Goal: Task Accomplishment & Management: Manage account settings

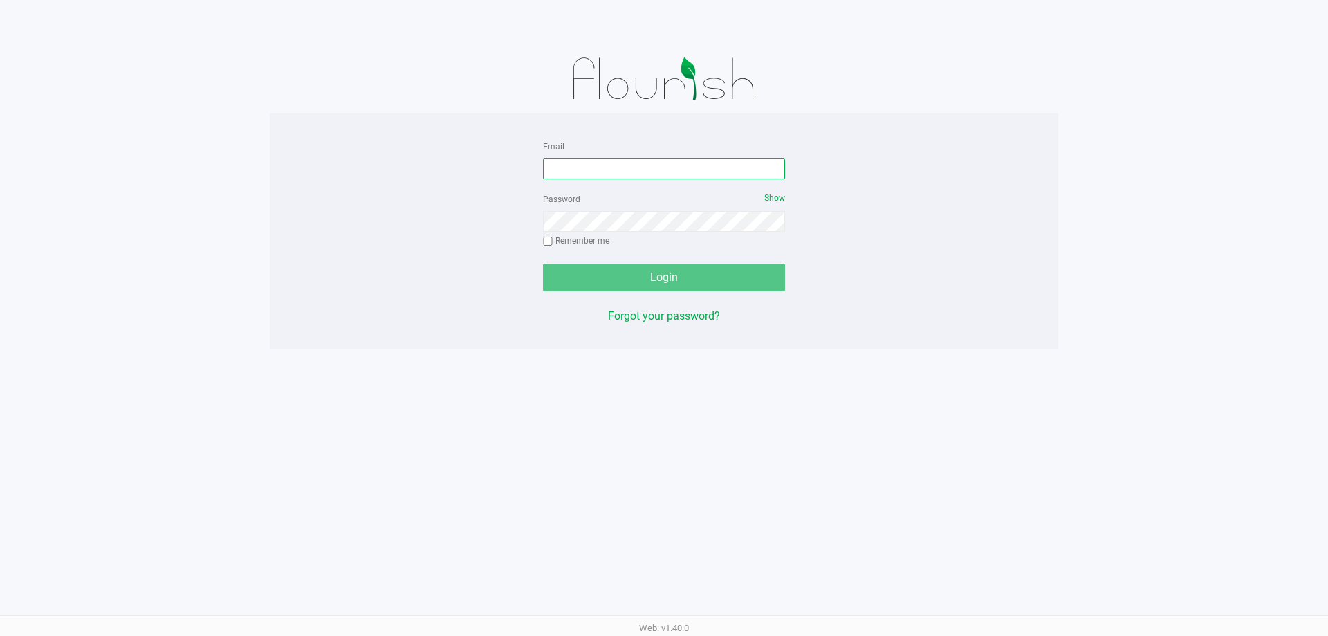
click at [577, 165] on input "Email" at bounding box center [664, 168] width 242 height 21
type input "[EMAIL_ADDRESS][DOMAIN_NAME]"
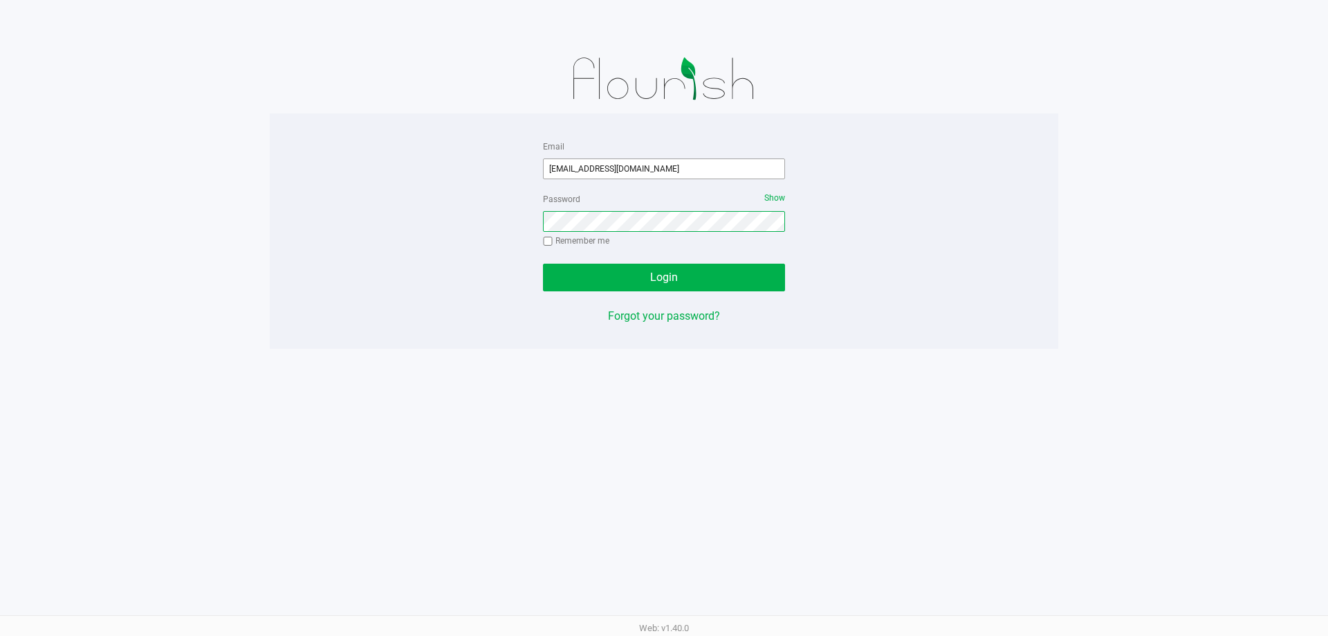
click at [543, 264] on button "Login" at bounding box center [664, 278] width 242 height 28
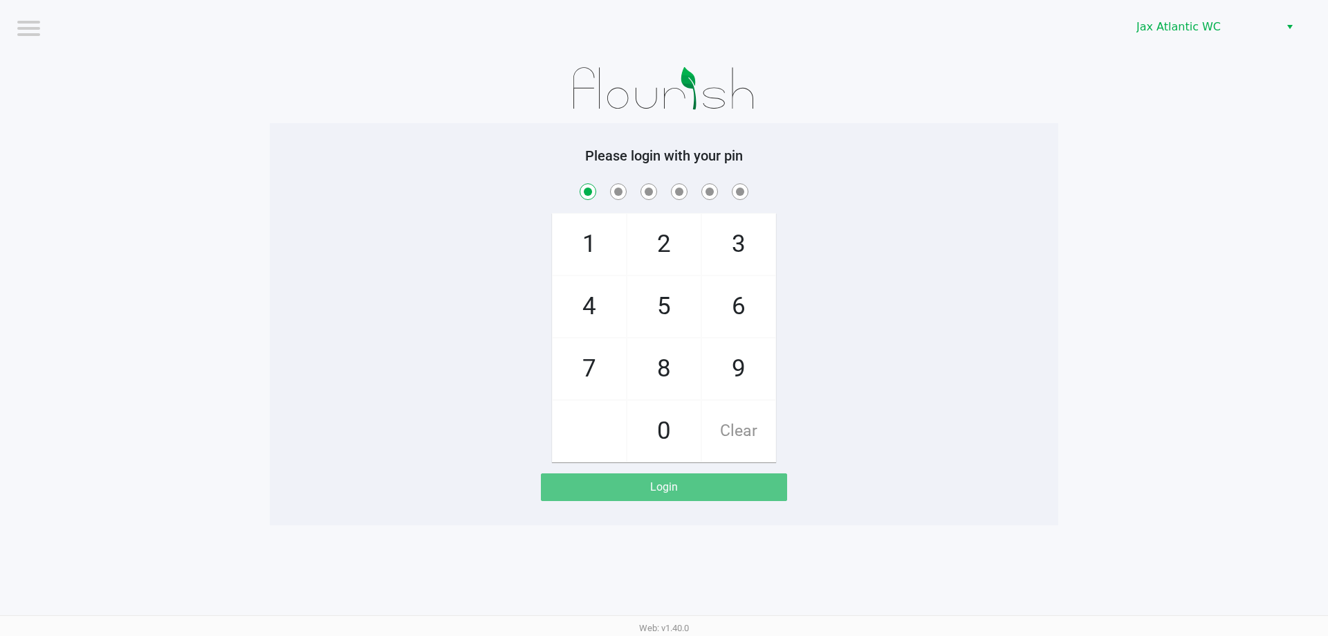
checkbox input "true"
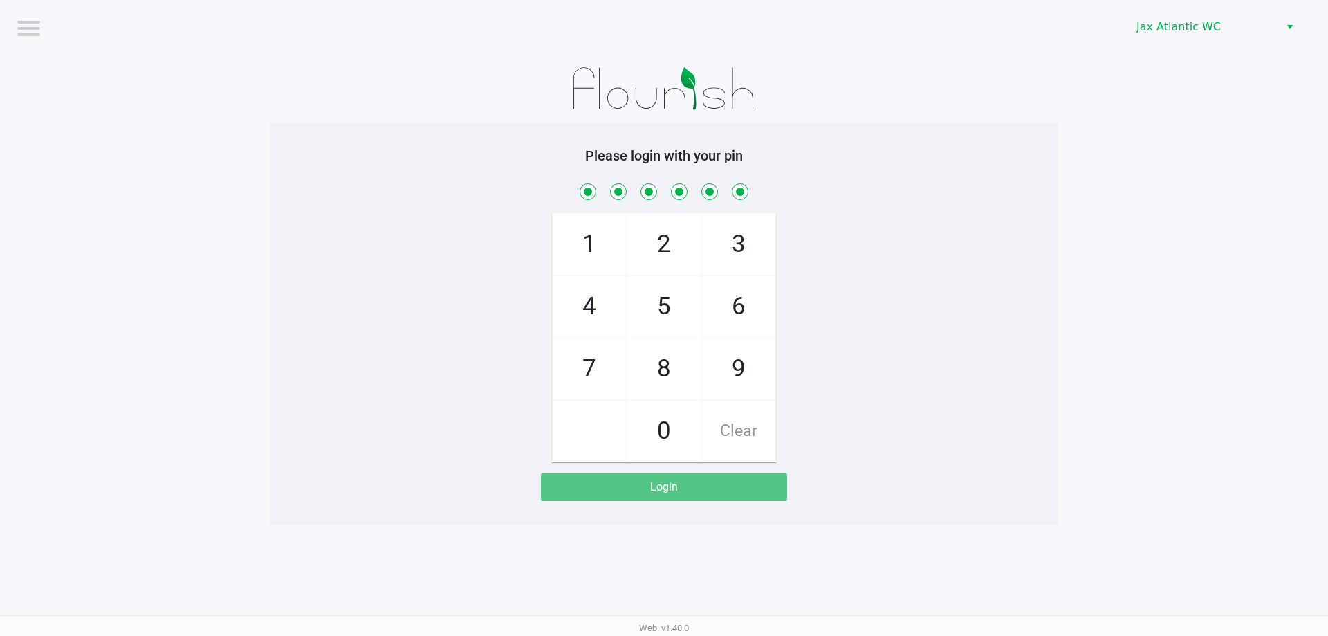
checkbox input "true"
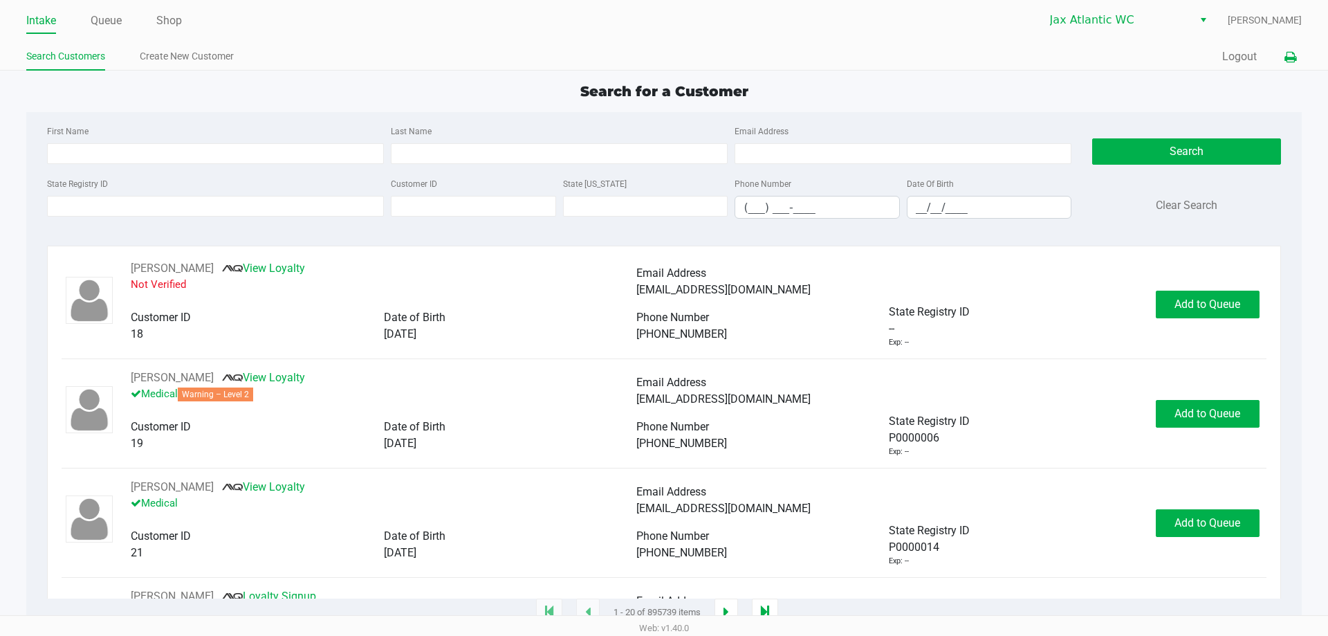
click at [1285, 53] on icon at bounding box center [1290, 58] width 12 height 10
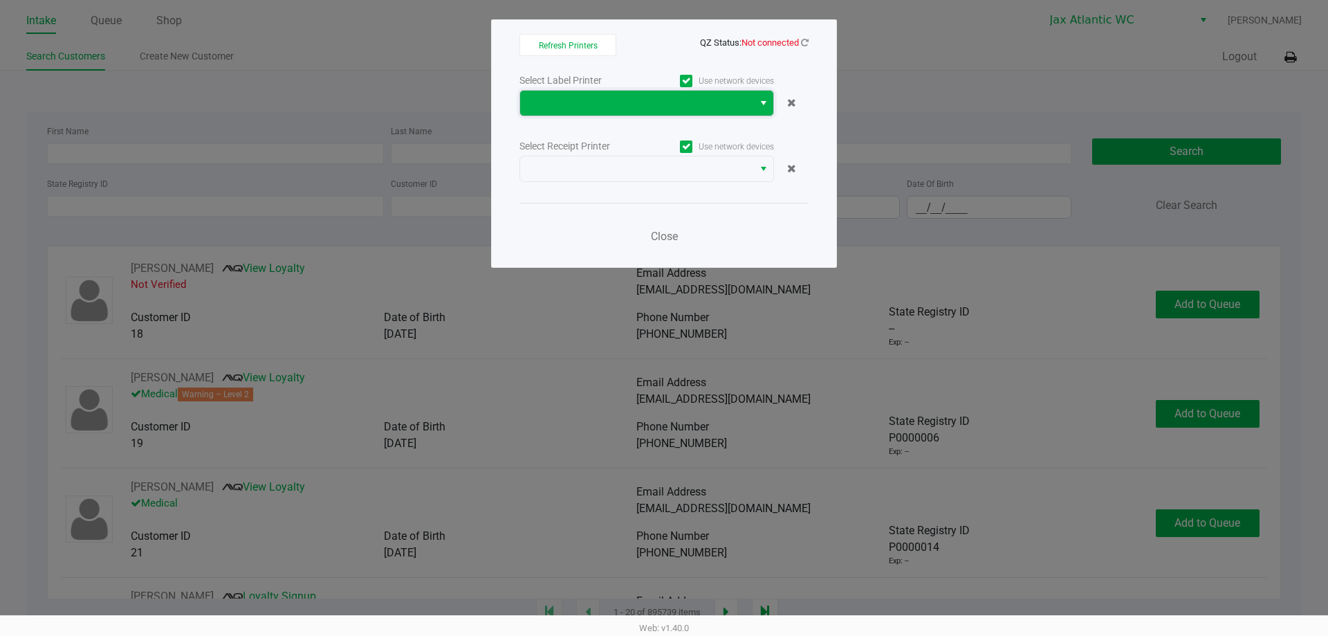
click at [681, 101] on span at bounding box center [636, 103] width 216 height 17
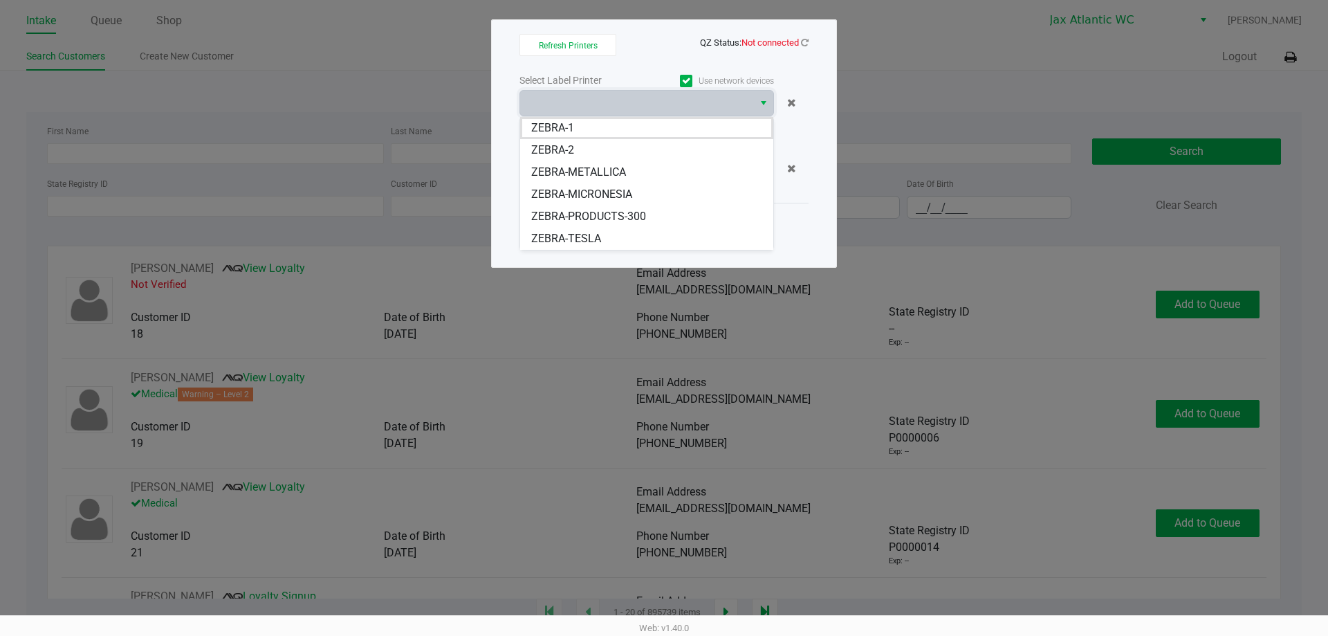
drag, startPoint x: 592, startPoint y: 192, endPoint x: 598, endPoint y: 172, distance: 20.8
click at [593, 192] on span "ZEBRA-MICRONESIA" at bounding box center [581, 194] width 101 height 17
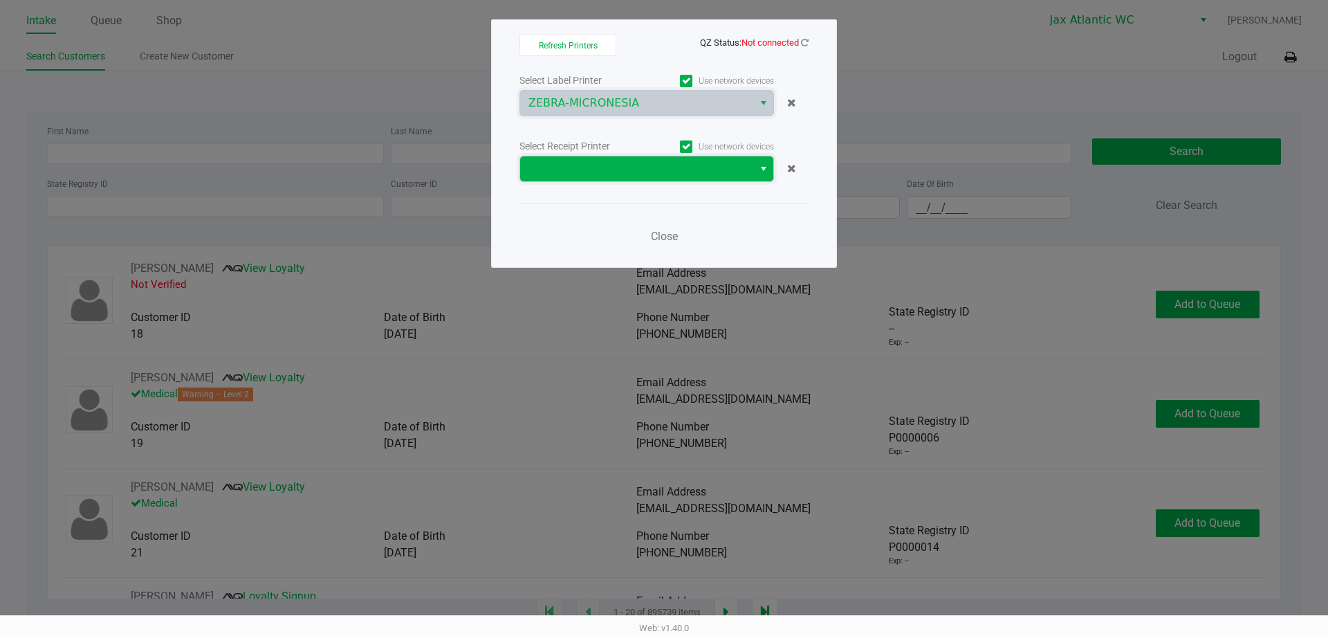
click at [596, 168] on span at bounding box center [636, 168] width 216 height 17
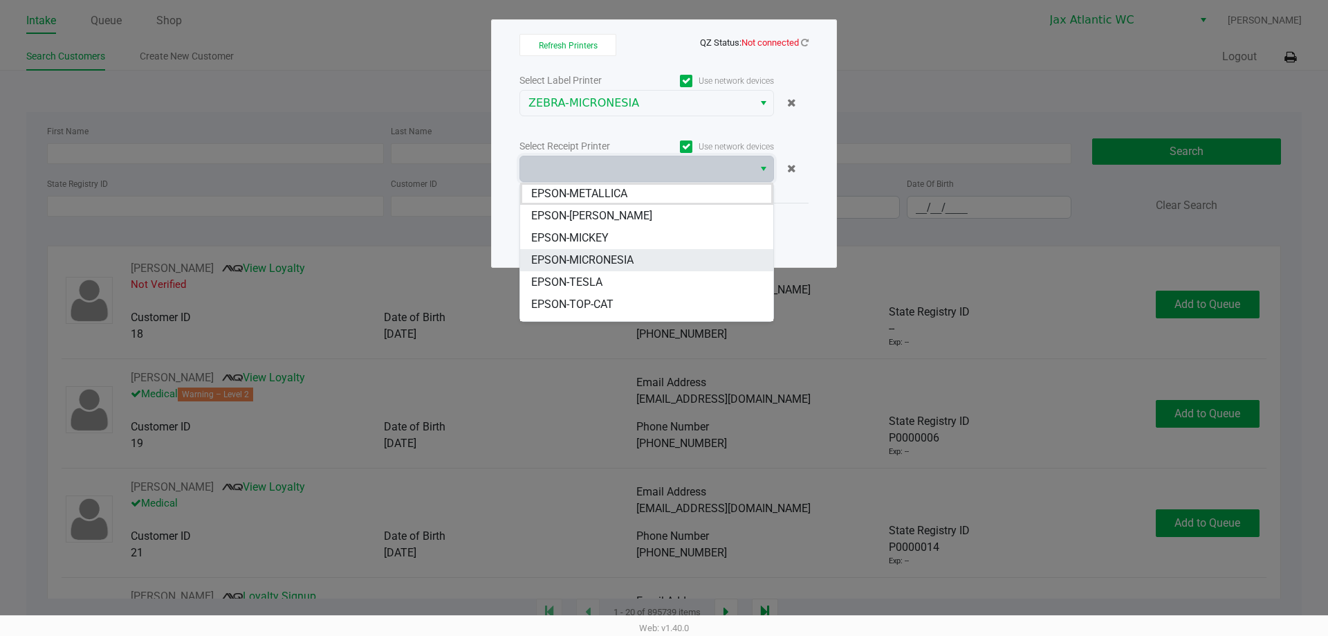
click at [613, 259] on span "EPSON-MICRONESIA" at bounding box center [582, 260] width 102 height 17
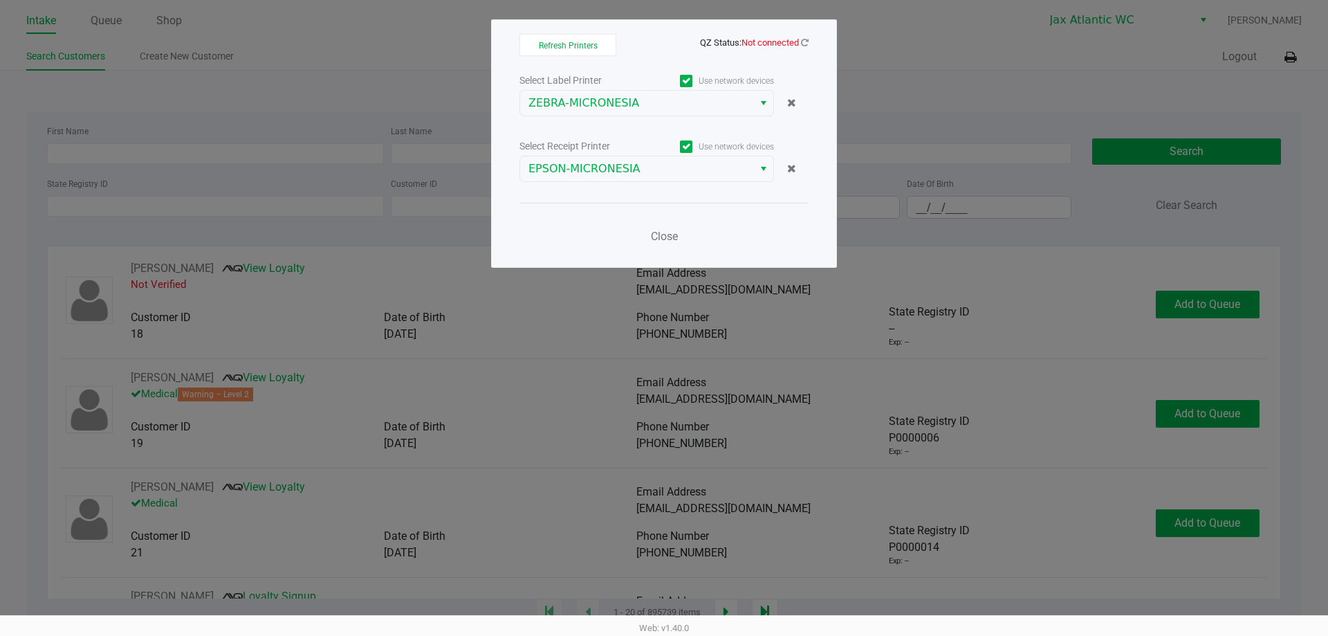
click at [812, 40] on div "Refresh Printers QZ Status: Not connected Select Label Printer Use network devi…" at bounding box center [664, 143] width 346 height 248
click at [806, 45] on icon at bounding box center [805, 42] width 8 height 9
click at [656, 237] on span "Close" at bounding box center [664, 236] width 27 height 13
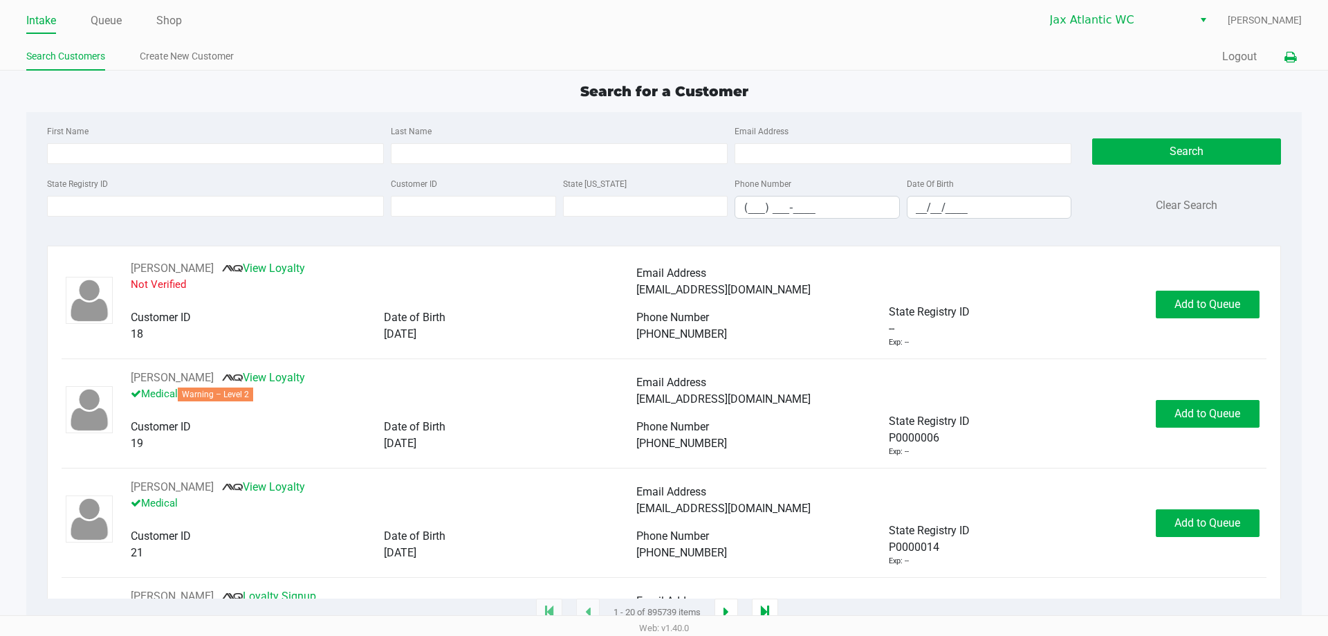
click at [1300, 59] on button at bounding box center [1290, 57] width 23 height 26
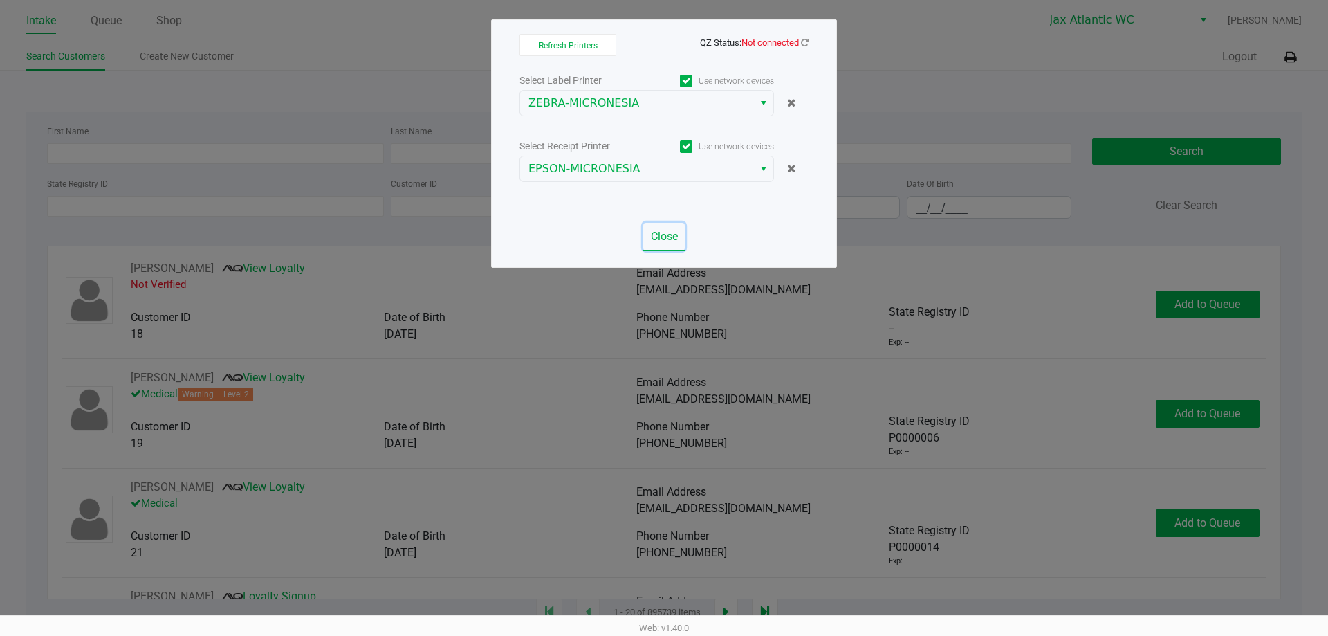
click at [658, 244] on button "Close" at bounding box center [664, 237] width 42 height 28
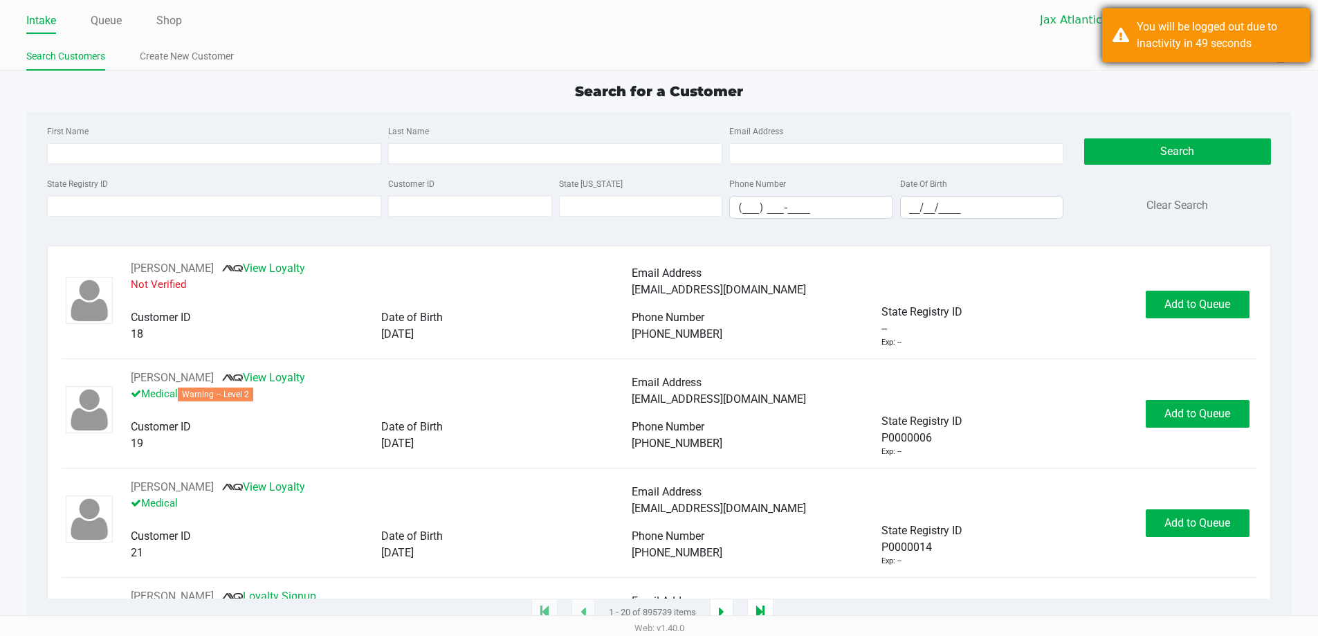
click at [1272, 33] on div "You will be logged out due to inactivity in 49 seconds" at bounding box center [1217, 35] width 163 height 33
click at [1221, 46] on div "You will be logged out due to inactivity in 49 seconds" at bounding box center [1217, 35] width 163 height 33
click at [1216, 46] on div "You will be logged out due to inactivity in 49 seconds" at bounding box center [1217, 35] width 163 height 33
drag, startPoint x: 944, startPoint y: 43, endPoint x: 981, endPoint y: 45, distance: 37.4
click at [956, 43] on div "Intake Queue Shop Jax Atlantic WC Gaby Marchany Search Customers Create New Cus…" at bounding box center [659, 35] width 1318 height 71
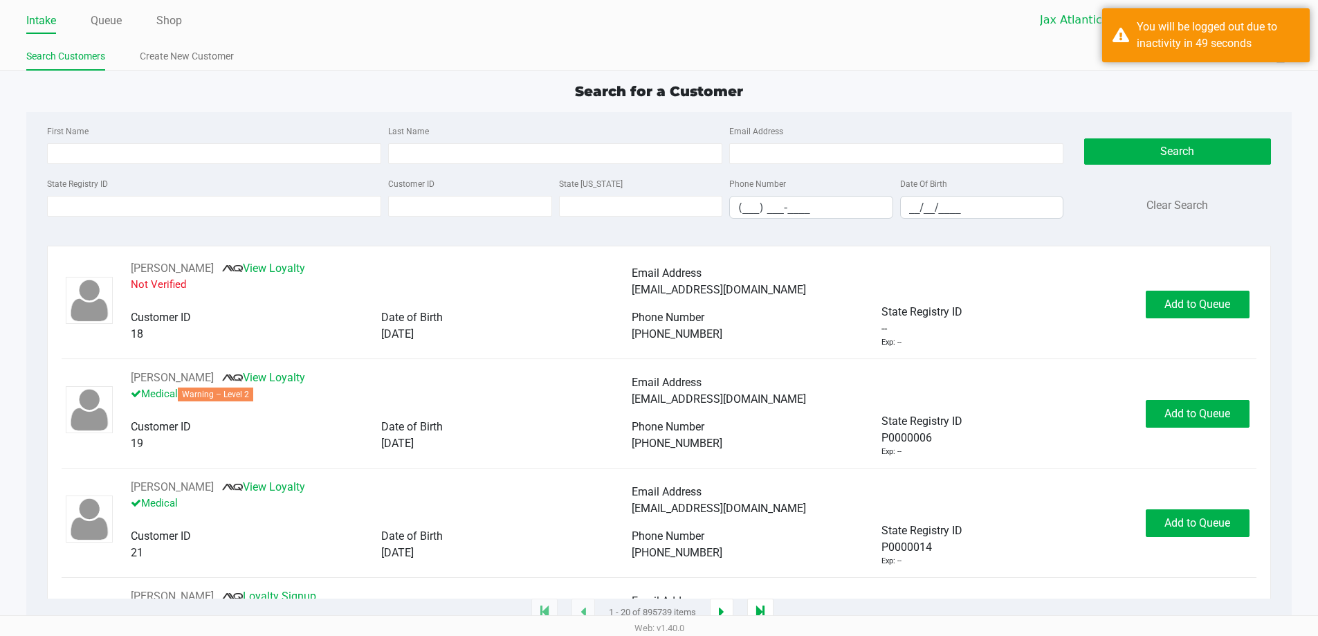
click at [84, 12] on ul "Intake Queue Shop" at bounding box center [342, 22] width 632 height 24
click at [102, 17] on link "Queue" at bounding box center [106, 20] width 31 height 19
click at [98, 56] on link "Search Customers" at bounding box center [65, 56] width 79 height 17
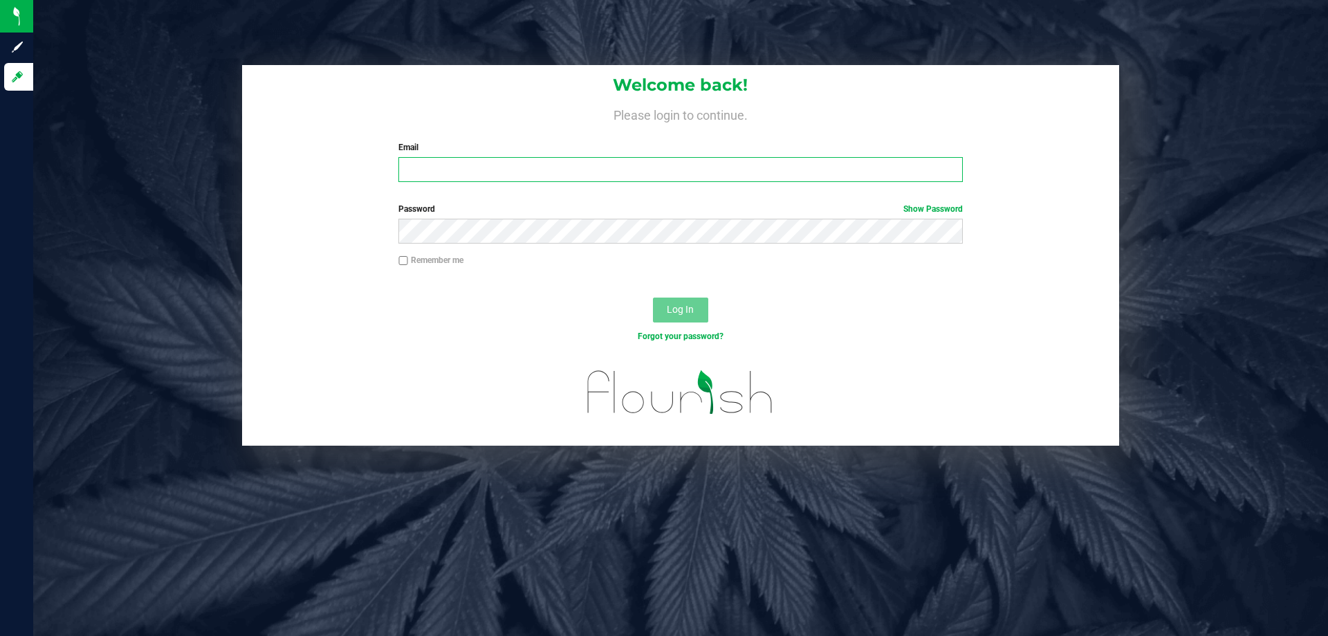
click at [562, 173] on input "Email" at bounding box center [680, 169] width 564 height 25
type input "[EMAIL_ADDRESS][DOMAIN_NAME]"
click at [653, 297] on button "Log In" at bounding box center [680, 309] width 55 height 25
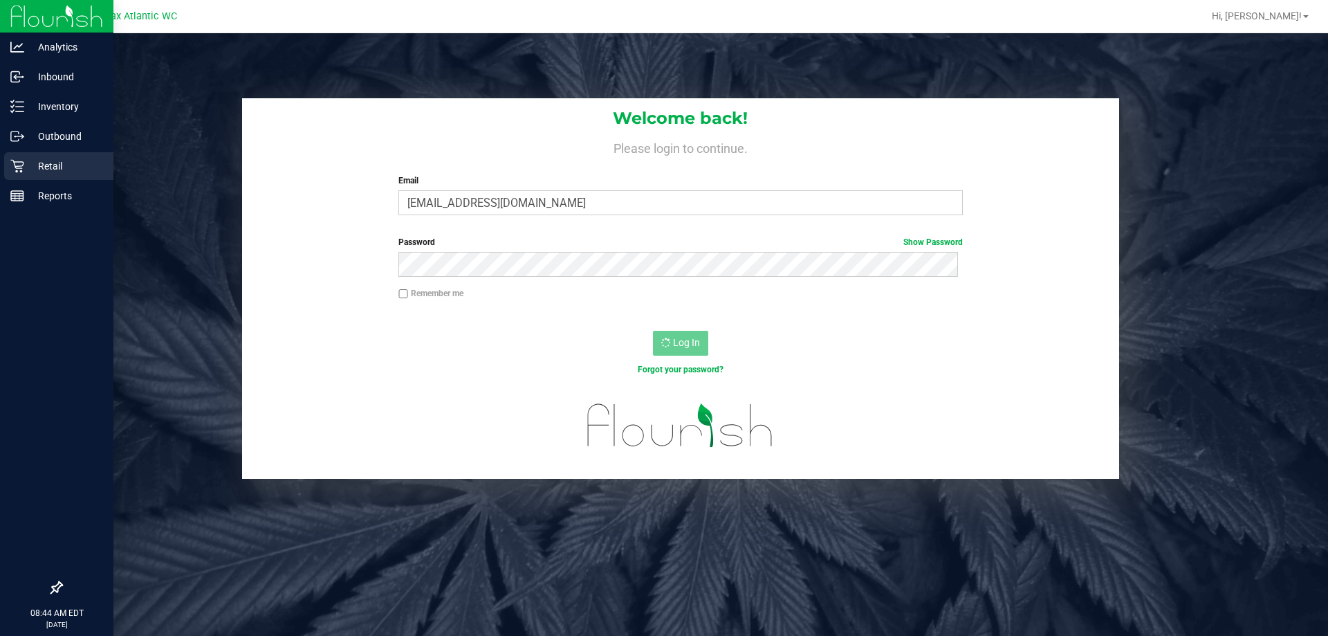
click at [33, 167] on p "Retail" at bounding box center [65, 166] width 83 height 17
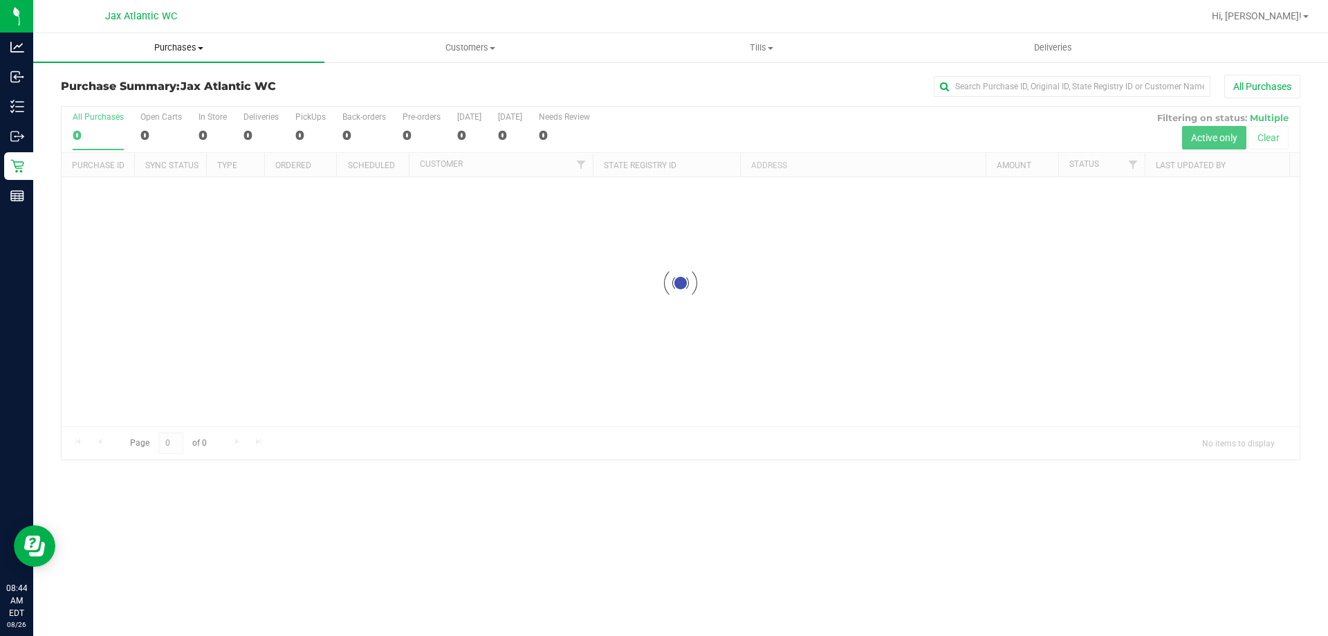
click at [185, 46] on span "Purchases" at bounding box center [178, 48] width 291 height 12
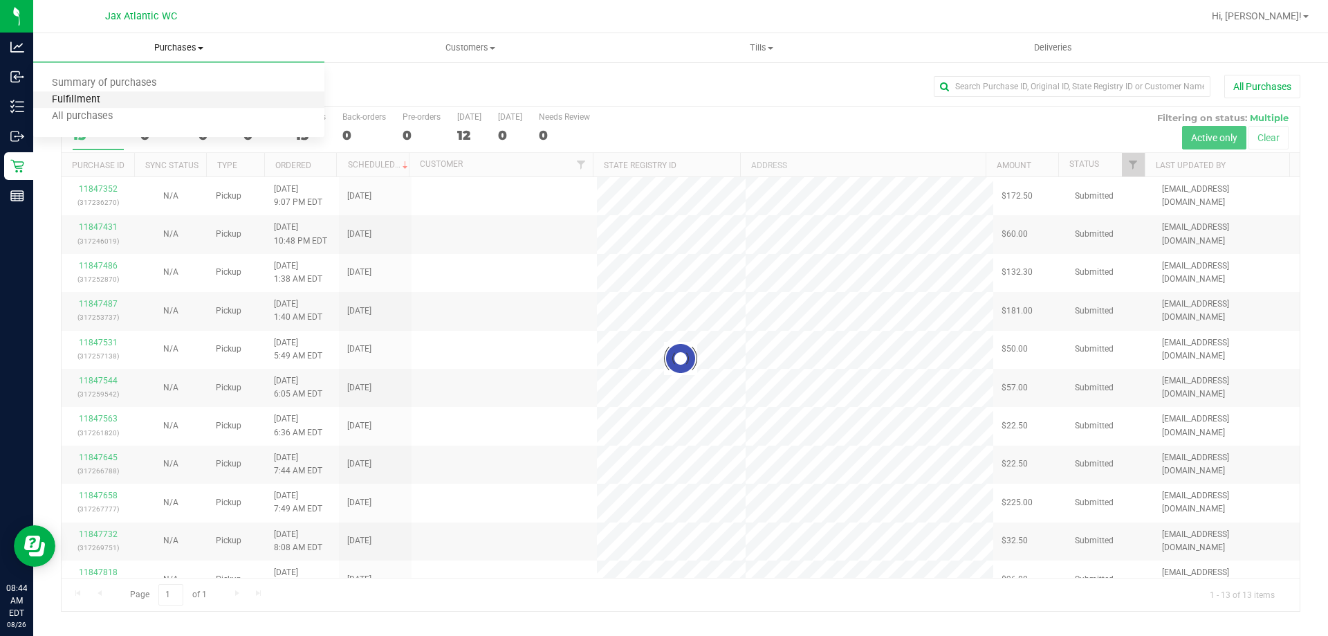
click at [111, 100] on span "Fulfillment" at bounding box center [76, 100] width 86 height 12
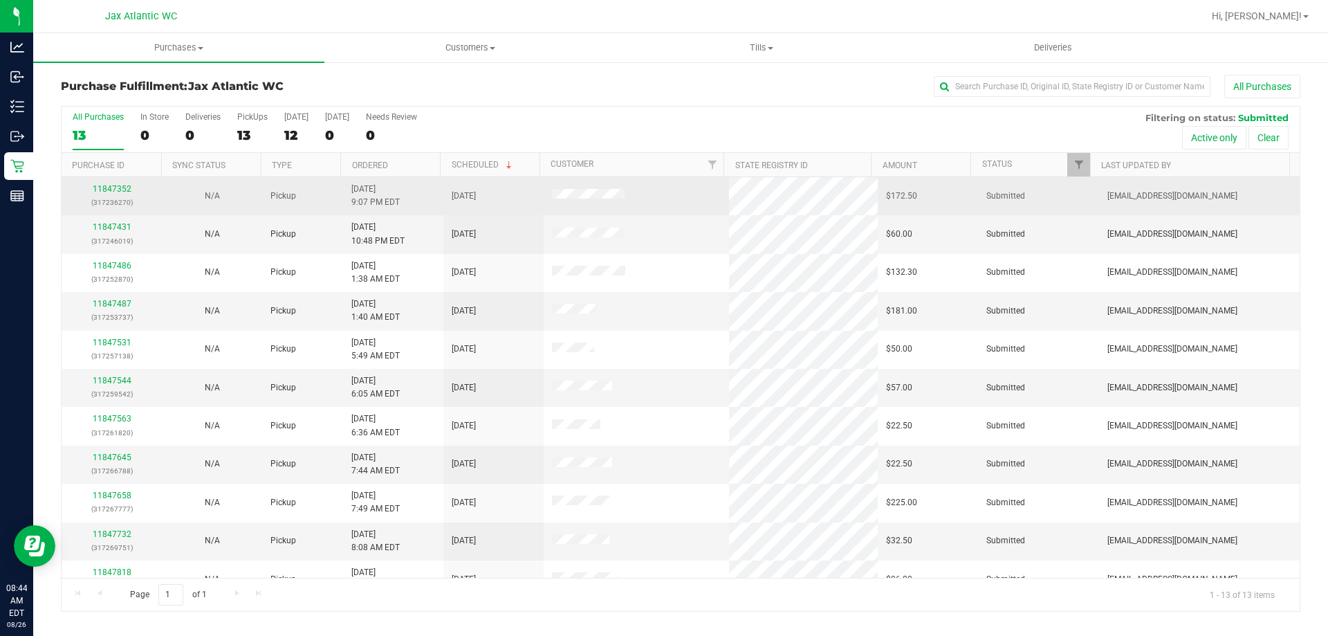
click at [109, 183] on div "11847352 (317236270)" at bounding box center [112, 196] width 84 height 26
click at [109, 188] on link "11847352" at bounding box center [112, 189] width 39 height 10
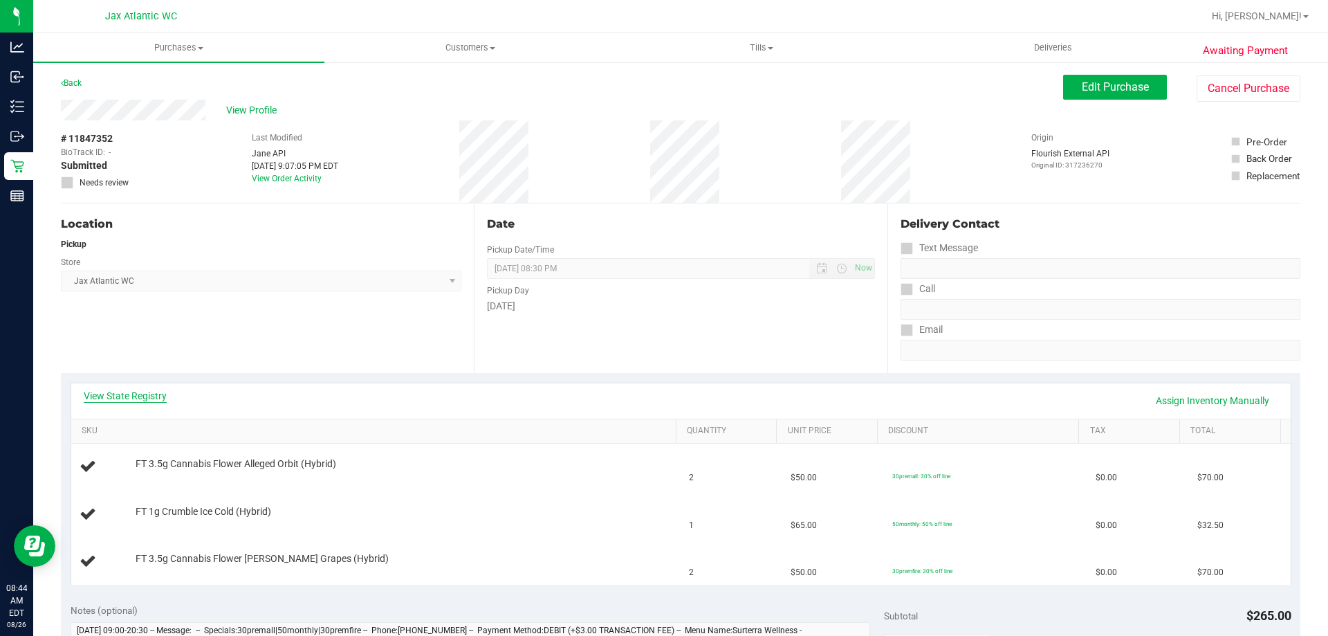
click at [142, 400] on link "View State Registry" at bounding box center [125, 396] width 83 height 14
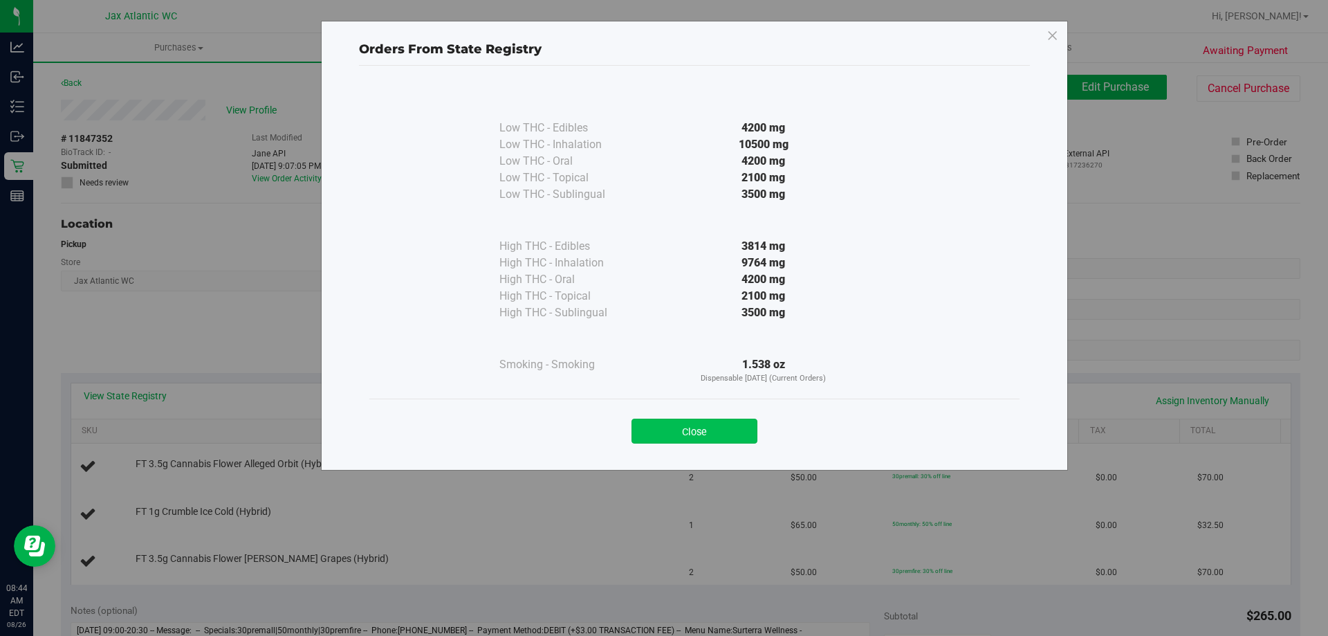
click at [715, 425] on button "Close" at bounding box center [695, 430] width 126 height 25
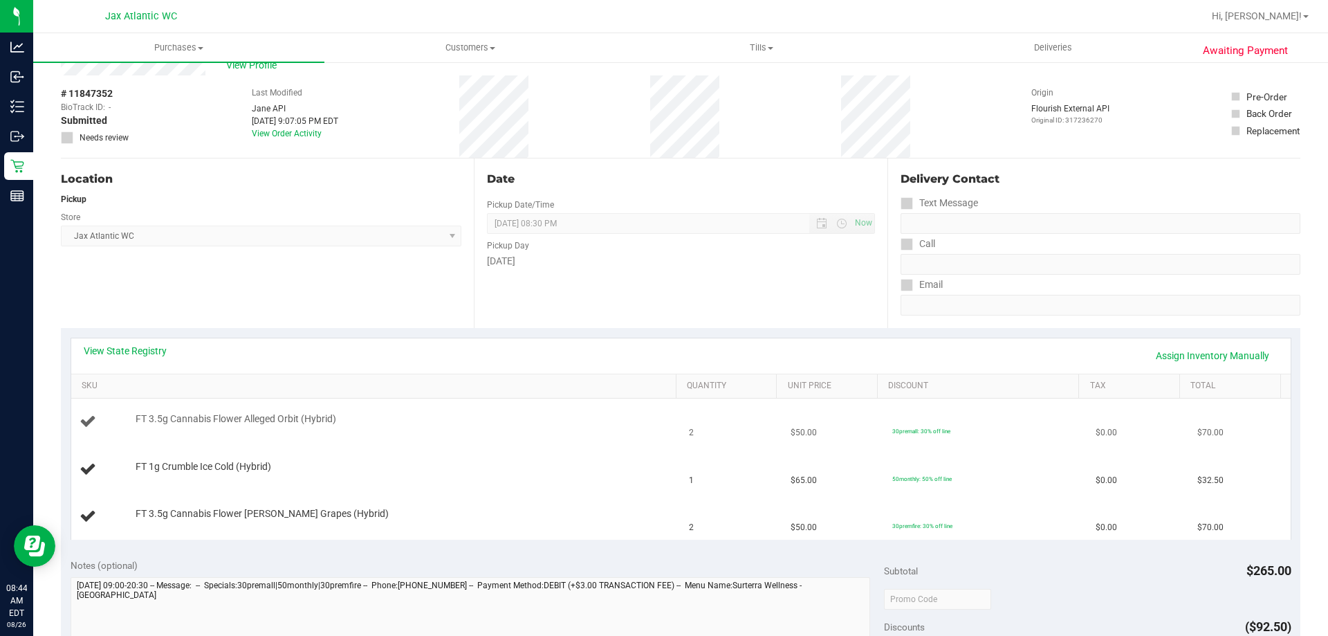
scroll to position [69, 0]
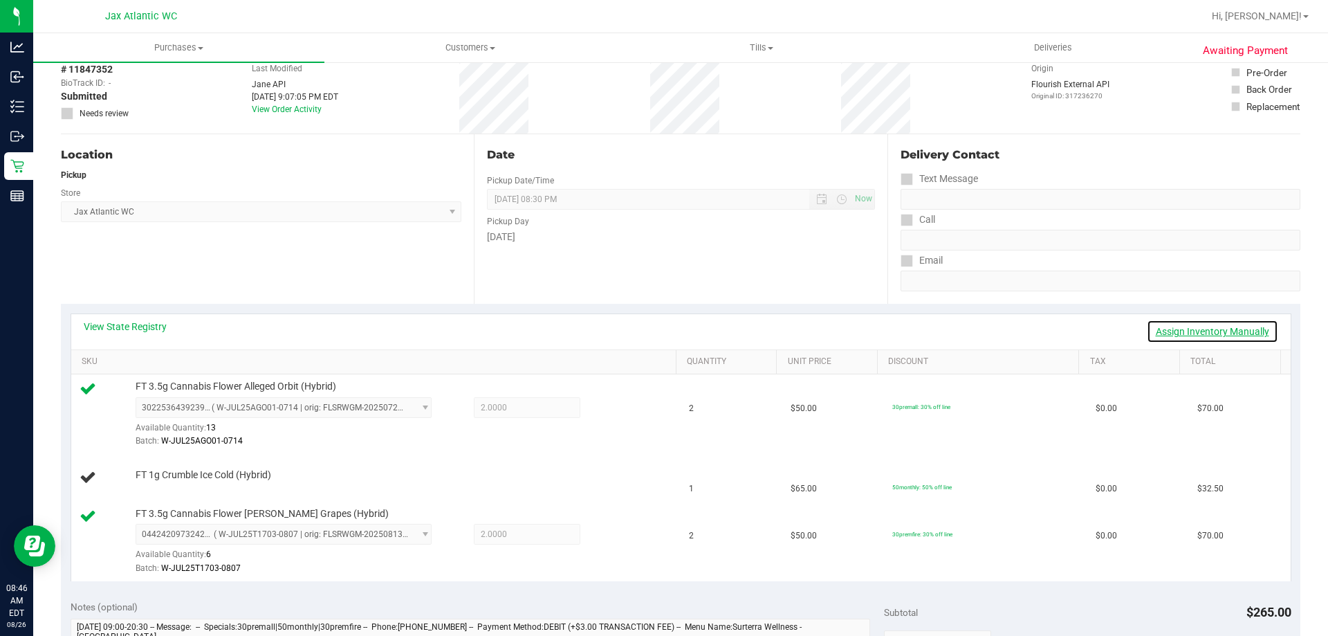
click at [1188, 329] on link "Assign Inventory Manually" at bounding box center [1212, 332] width 131 height 24
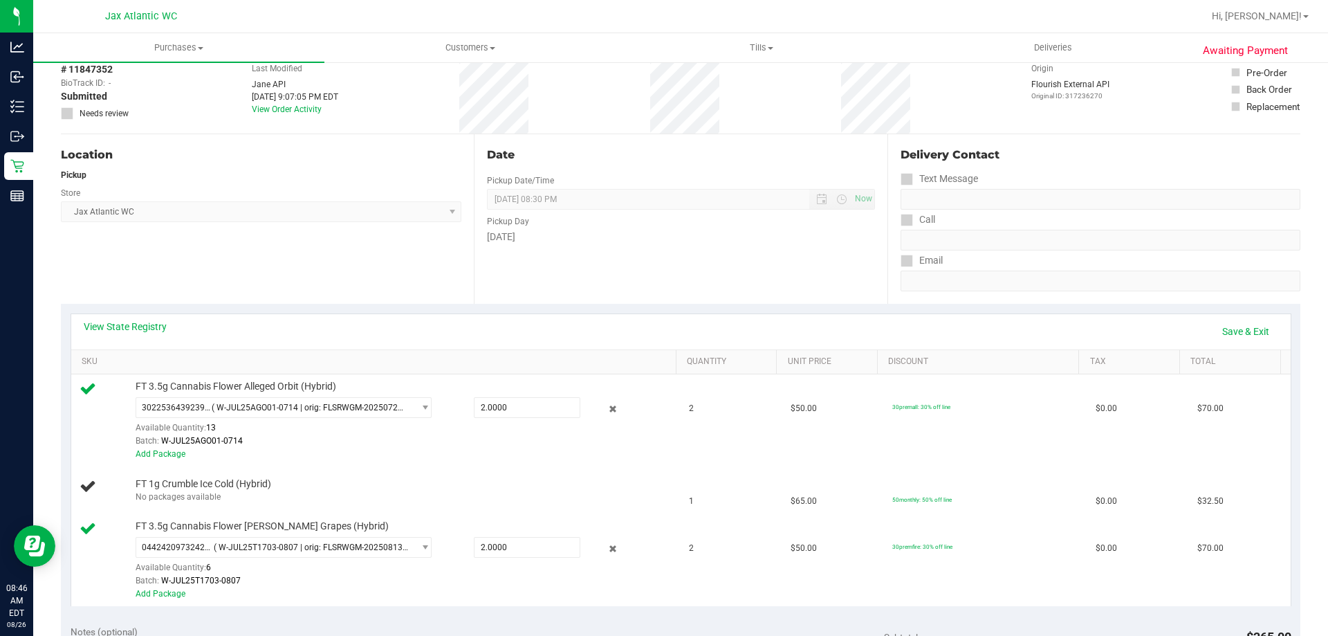
click at [1188, 329] on div "View State Registry Save & Exit" at bounding box center [681, 332] width 1195 height 24
click at [1260, 317] on div "View State Registry Save & Exit" at bounding box center [680, 331] width 1219 height 35
click at [1249, 329] on link "Save & Exit" at bounding box center [1245, 332] width 65 height 24
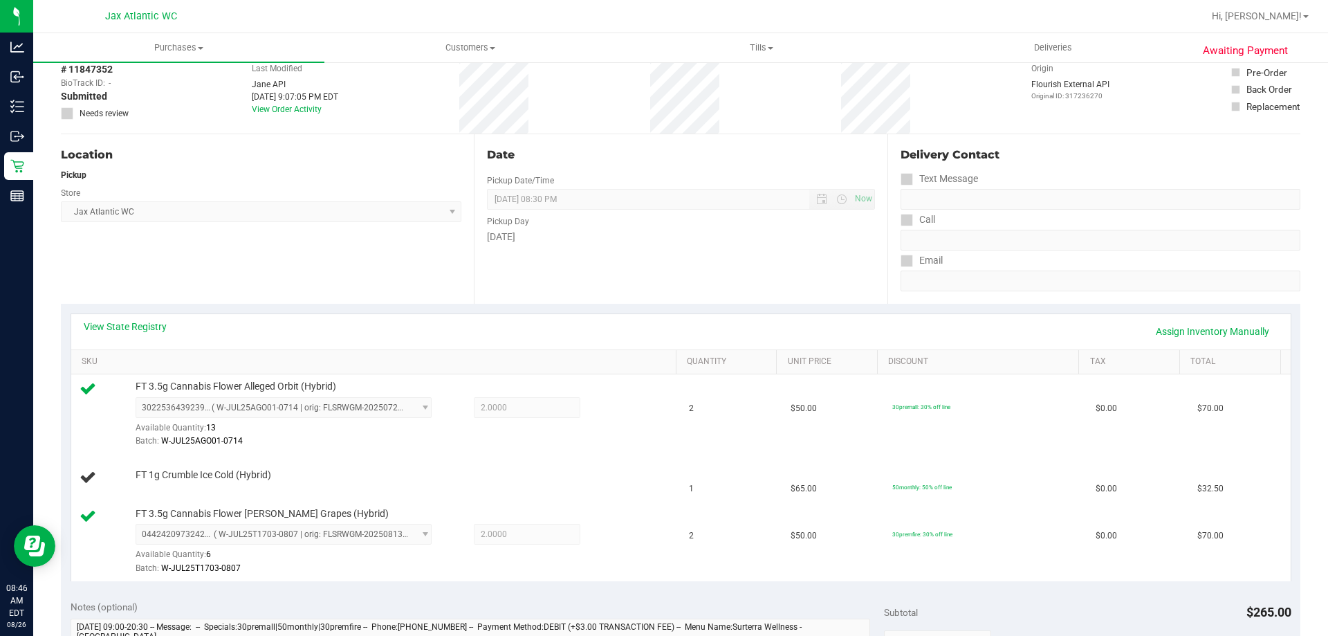
click at [1069, 335] on div "View State Registry Assign Inventory Manually" at bounding box center [681, 332] width 1195 height 24
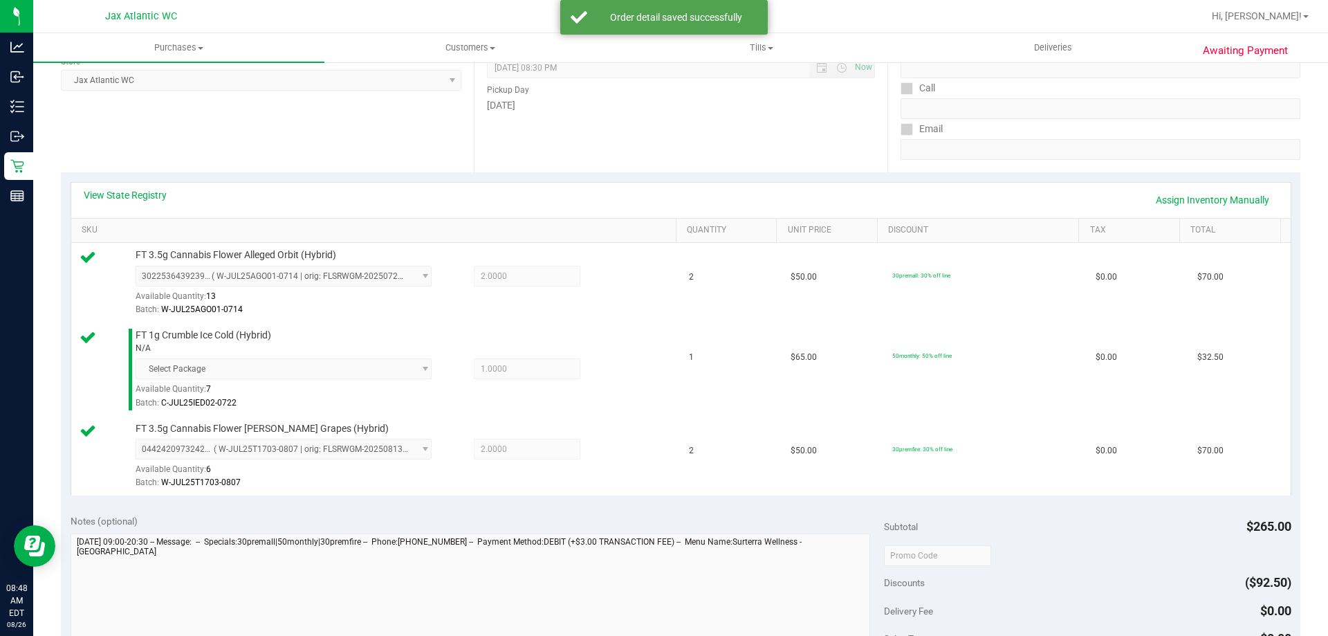
scroll to position [277, 0]
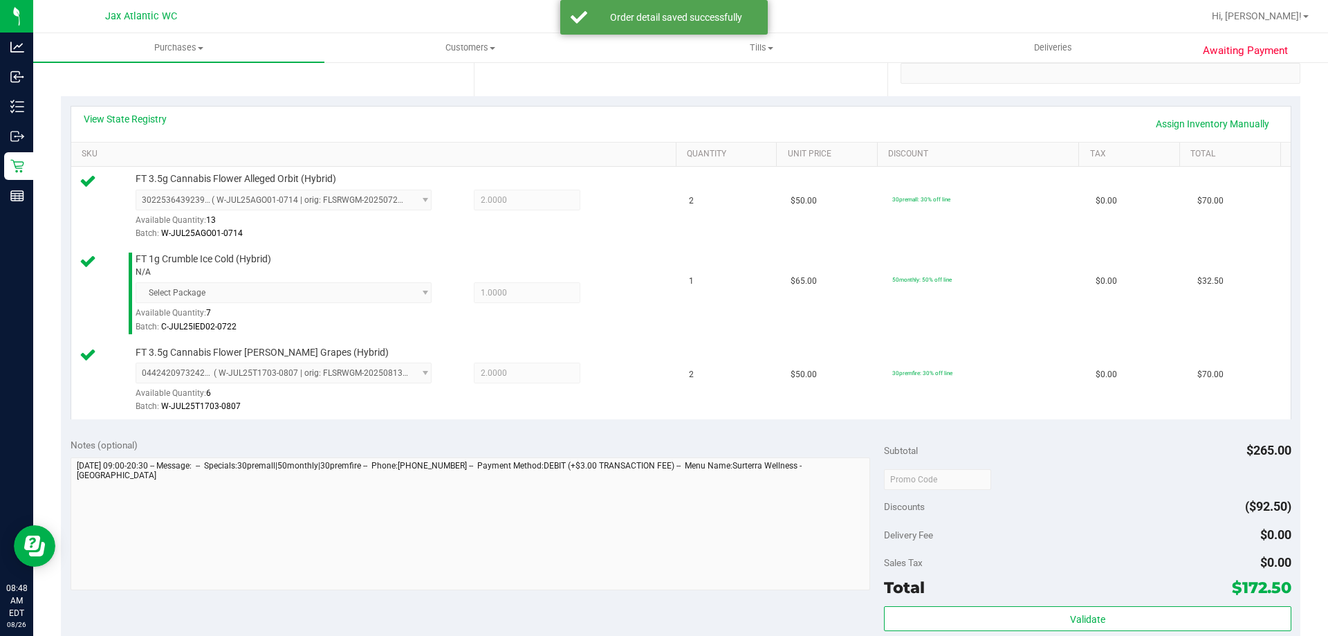
click at [1057, 605] on div "Subtotal $265.00 Discounts ($92.50) Delivery Fee $0.00 Sales Tax $0.00 Total $1…" at bounding box center [1087, 553] width 407 height 230
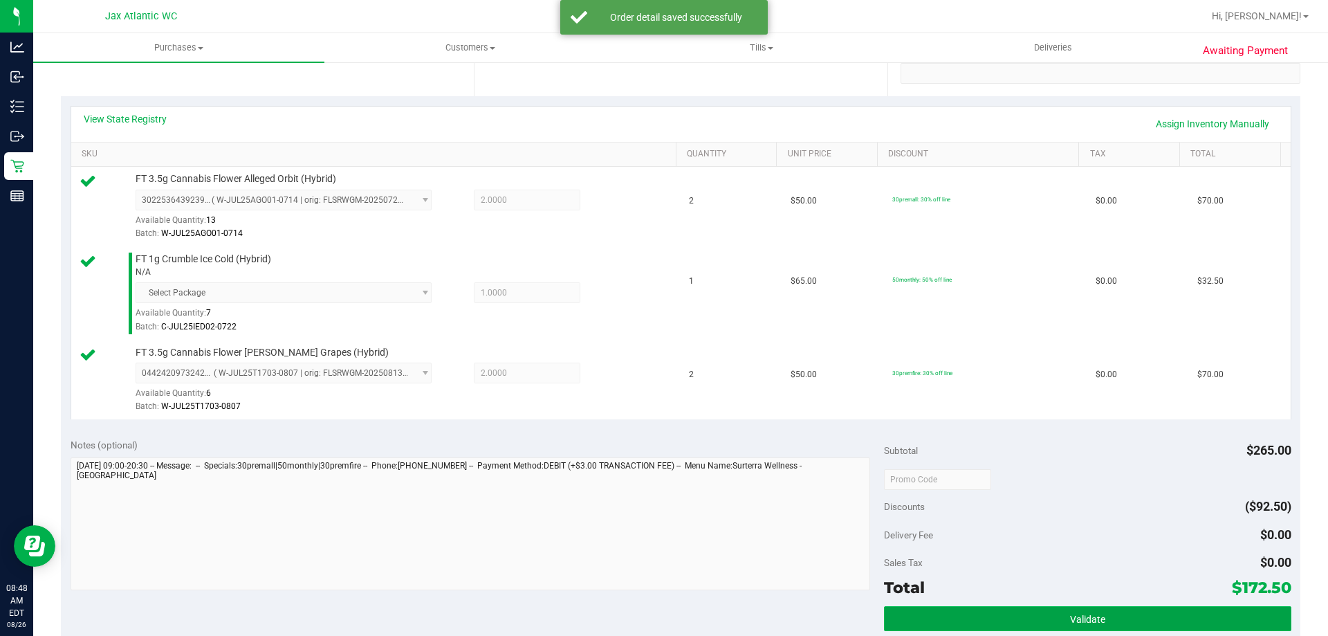
click at [1055, 614] on button "Validate" at bounding box center [1087, 618] width 407 height 25
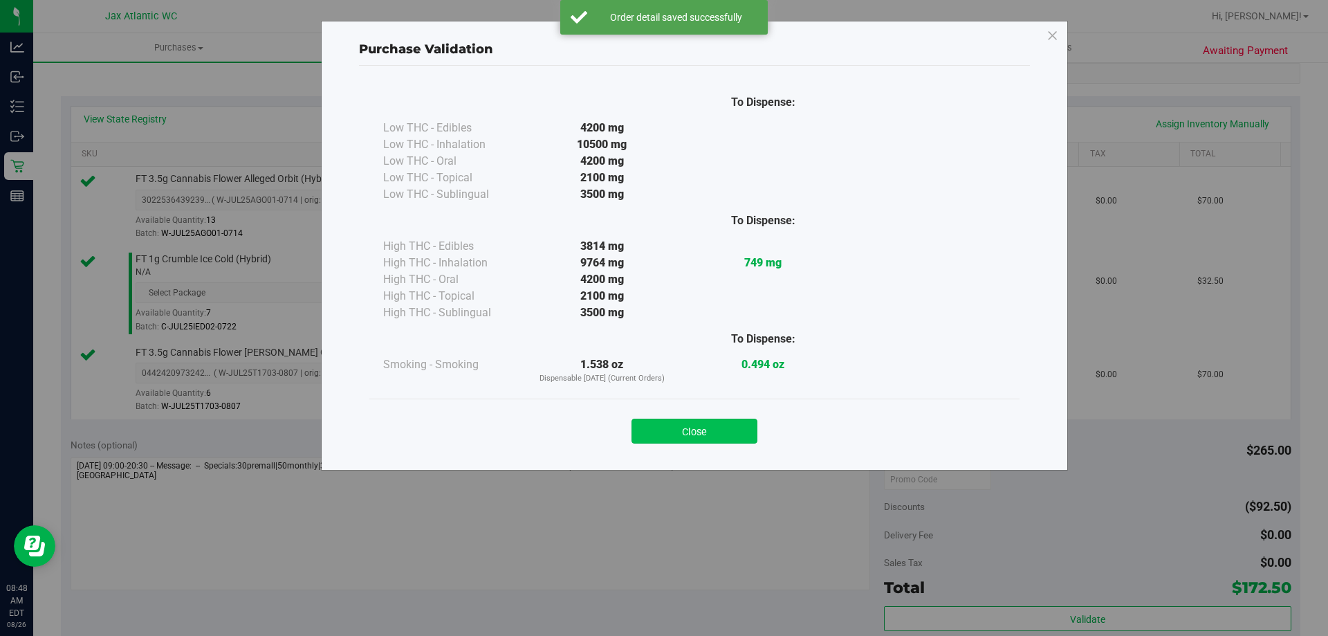
click at [719, 430] on button "Close" at bounding box center [695, 430] width 126 height 25
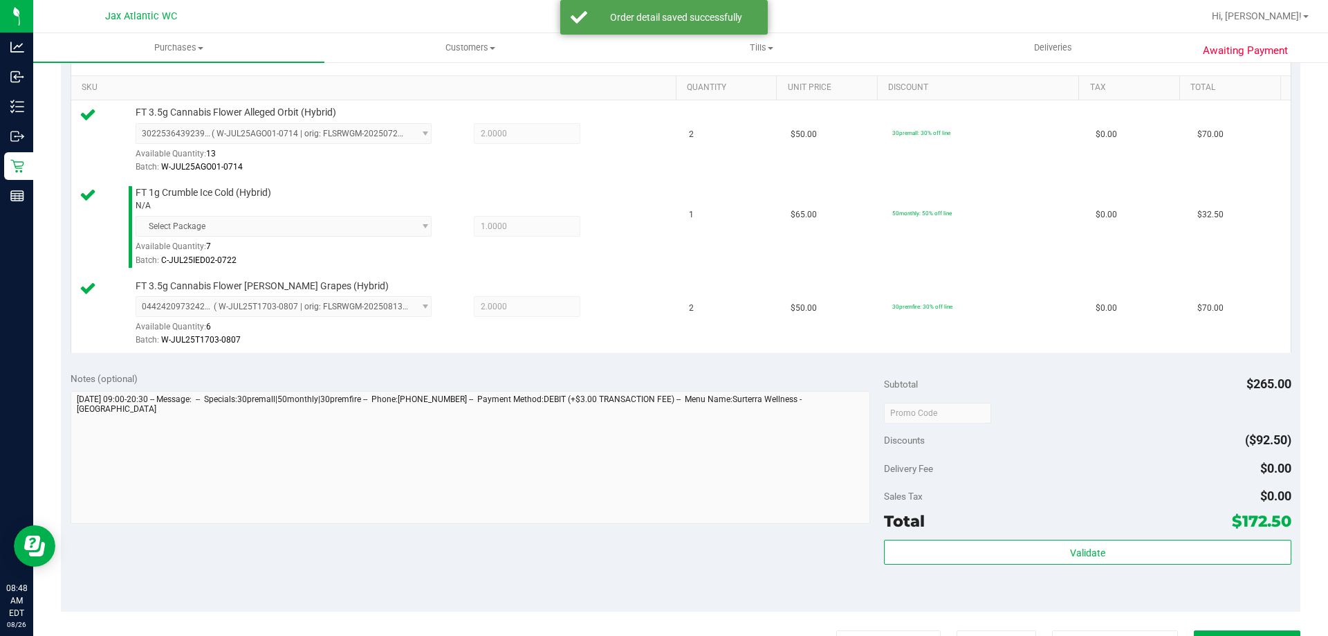
scroll to position [415, 0]
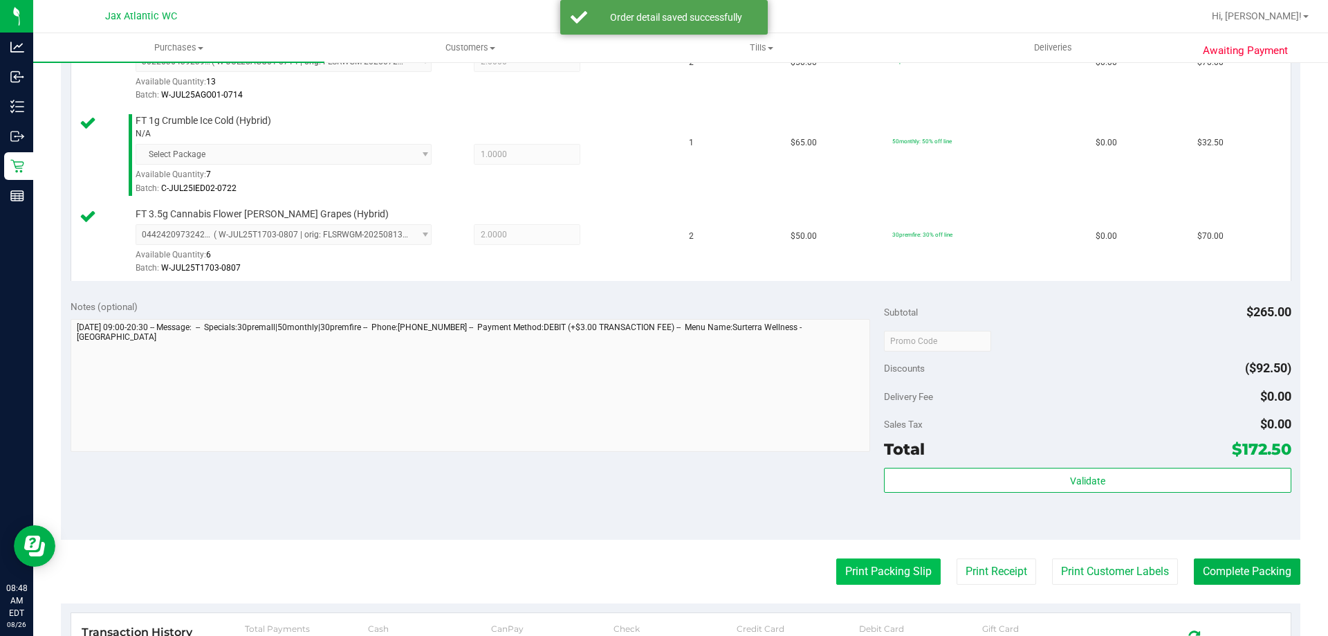
click at [887, 567] on button "Print Packing Slip" at bounding box center [888, 571] width 104 height 26
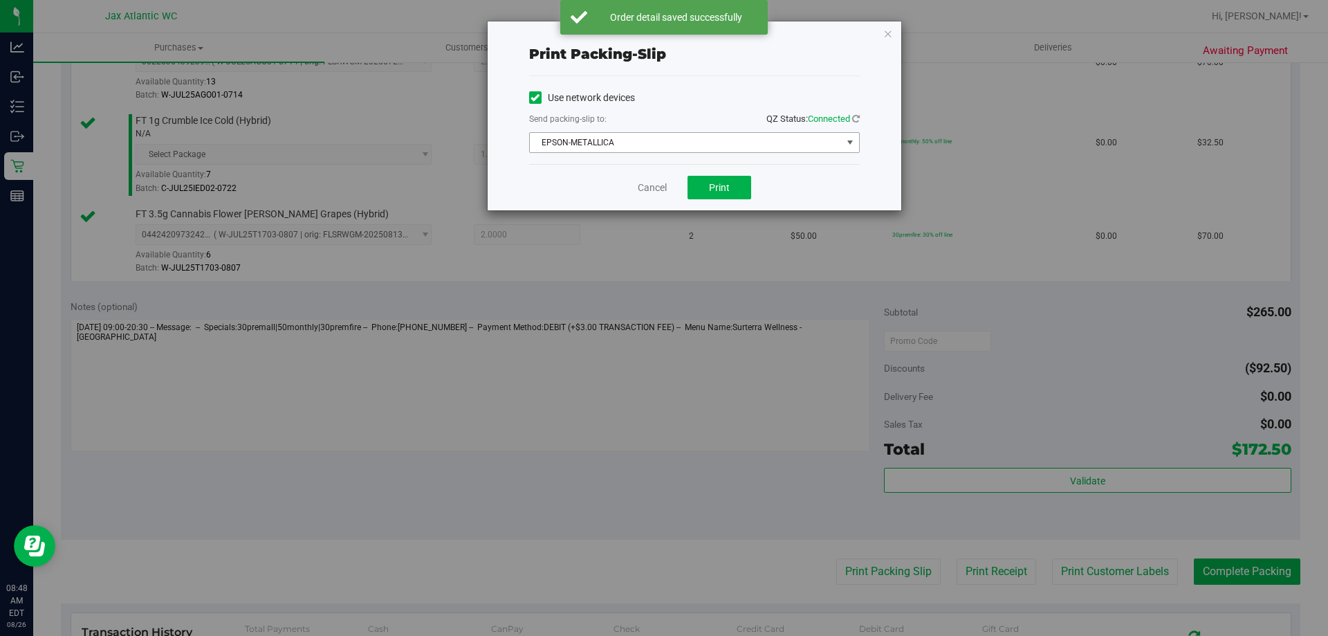
click at [597, 147] on span "EPSON-METALLICA" at bounding box center [686, 142] width 312 height 19
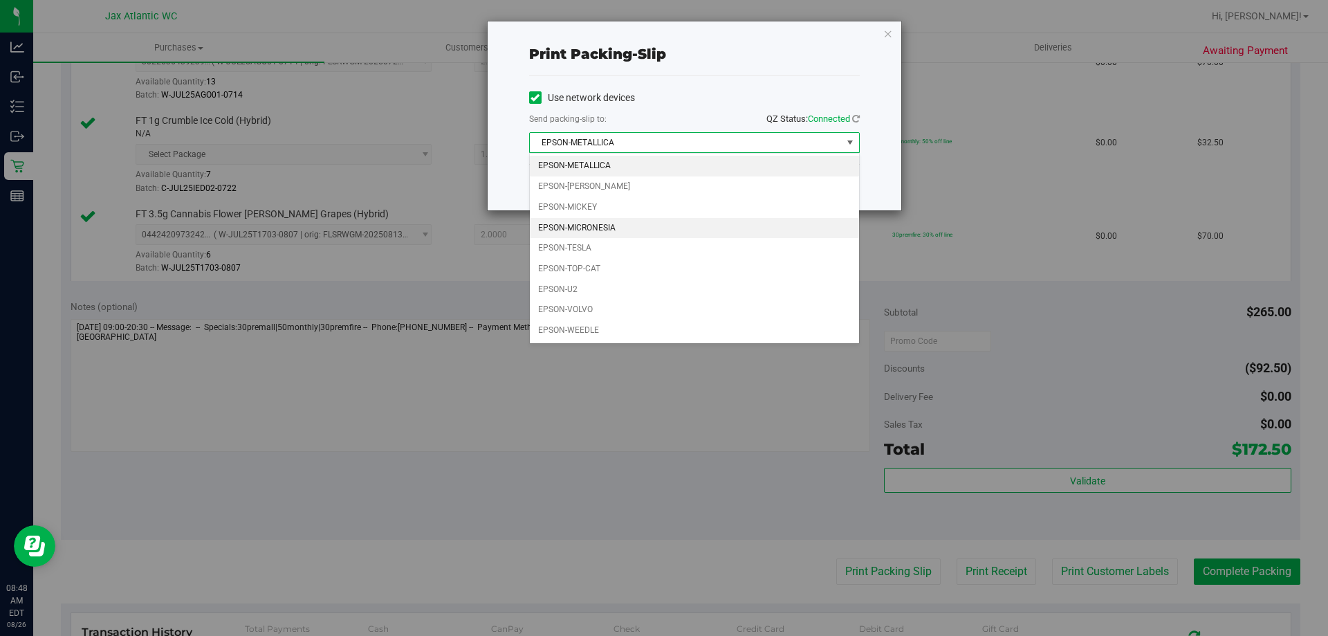
click at [600, 225] on li "EPSON-MICRONESIA" at bounding box center [694, 228] width 329 height 21
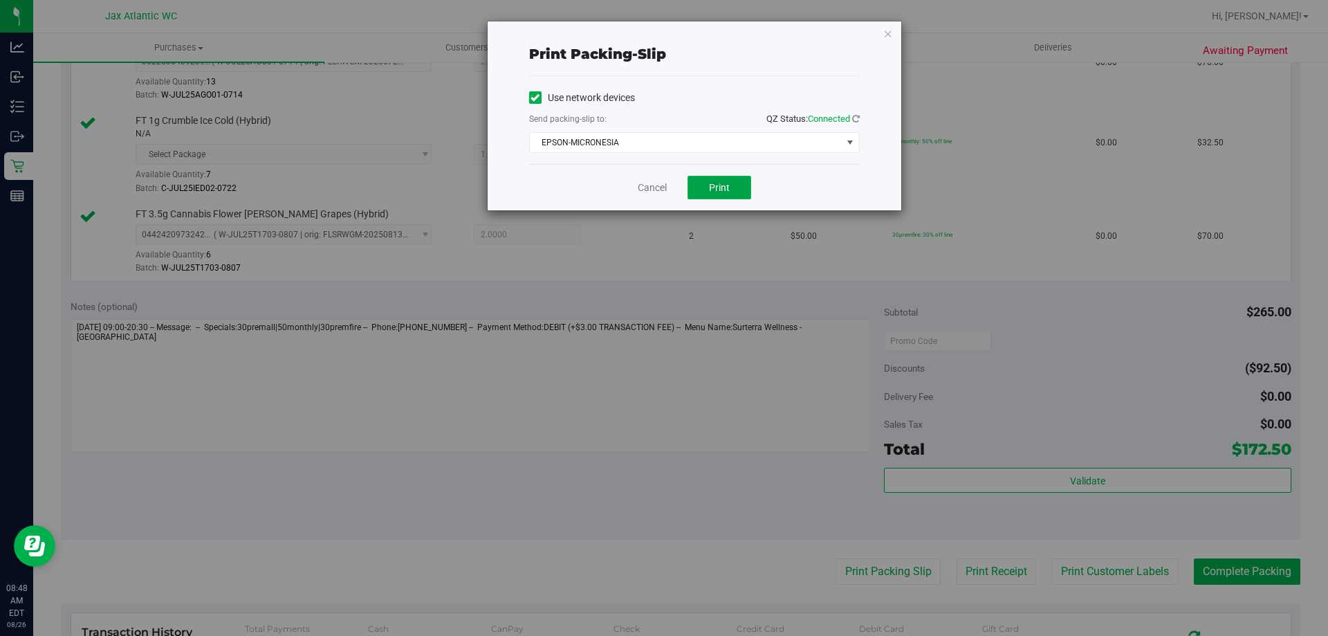
click at [722, 188] on span "Print" at bounding box center [719, 187] width 21 height 11
click at [652, 186] on link "Cancel" at bounding box center [652, 188] width 29 height 15
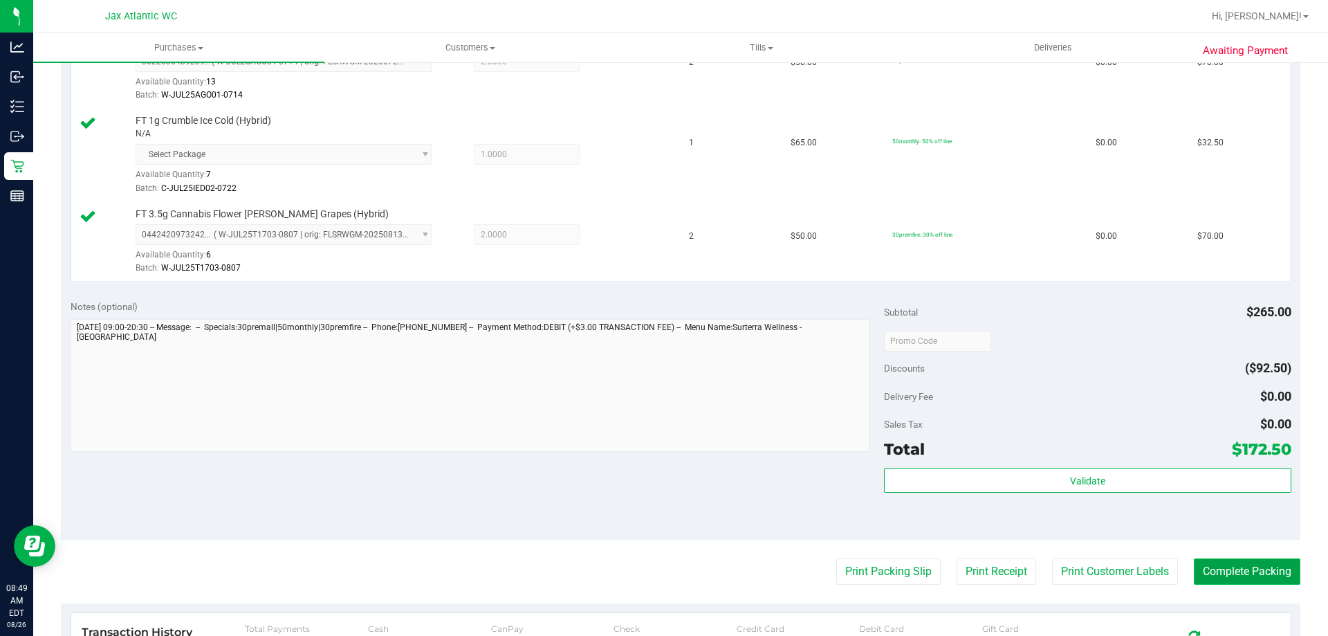
click at [1217, 570] on button "Complete Packing" at bounding box center [1247, 571] width 107 height 26
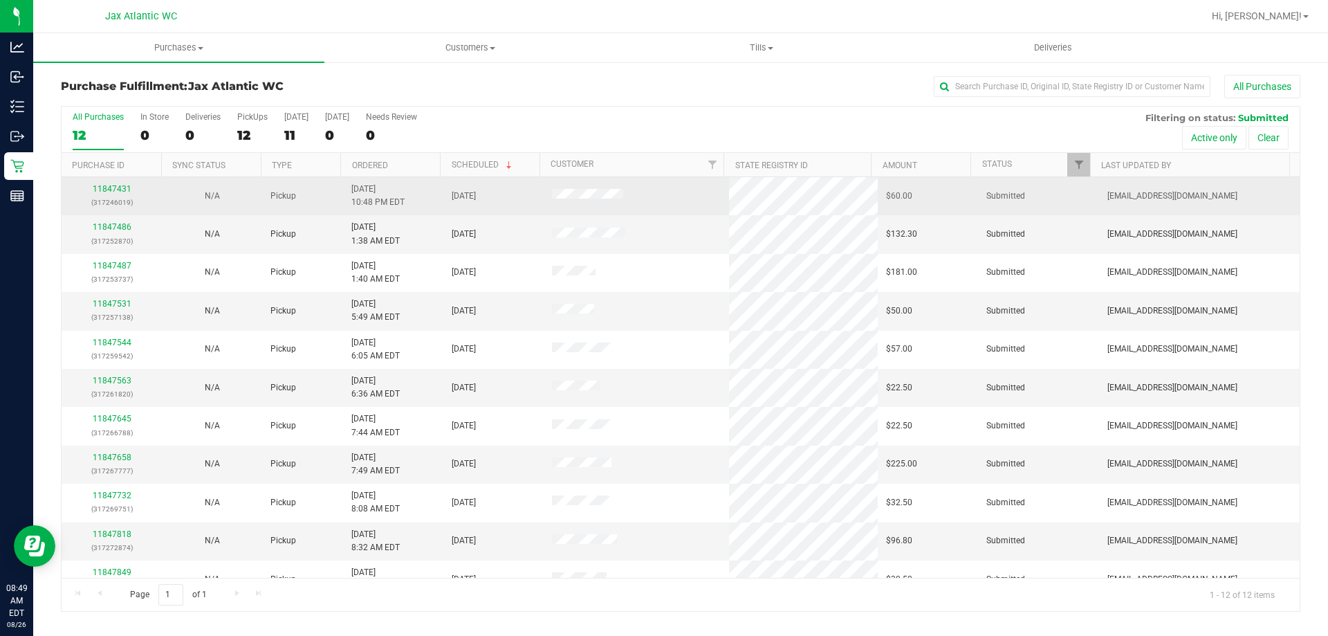
click at [111, 181] on td "11847431 (317246019)" at bounding box center [112, 196] width 100 height 38
click at [111, 187] on link "11847431" at bounding box center [112, 189] width 39 height 10
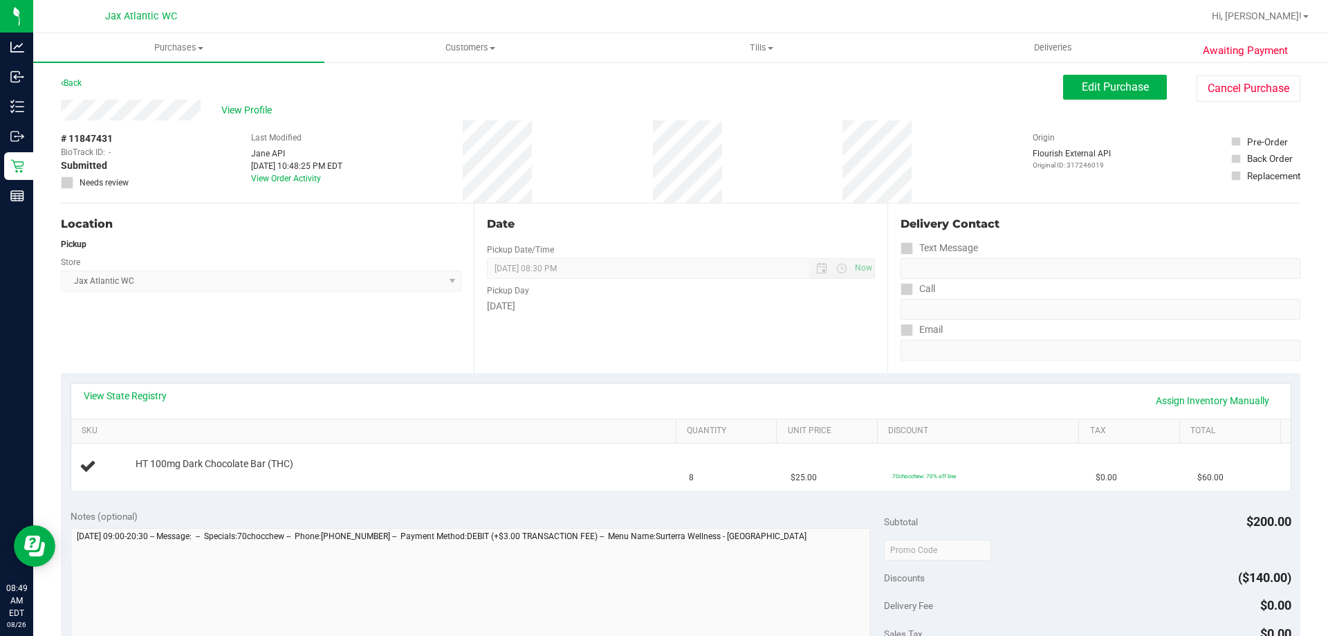
click at [73, 392] on div "View State Registry Assign Inventory Manually" at bounding box center [680, 400] width 1219 height 35
click at [139, 400] on link "View State Registry" at bounding box center [125, 396] width 83 height 14
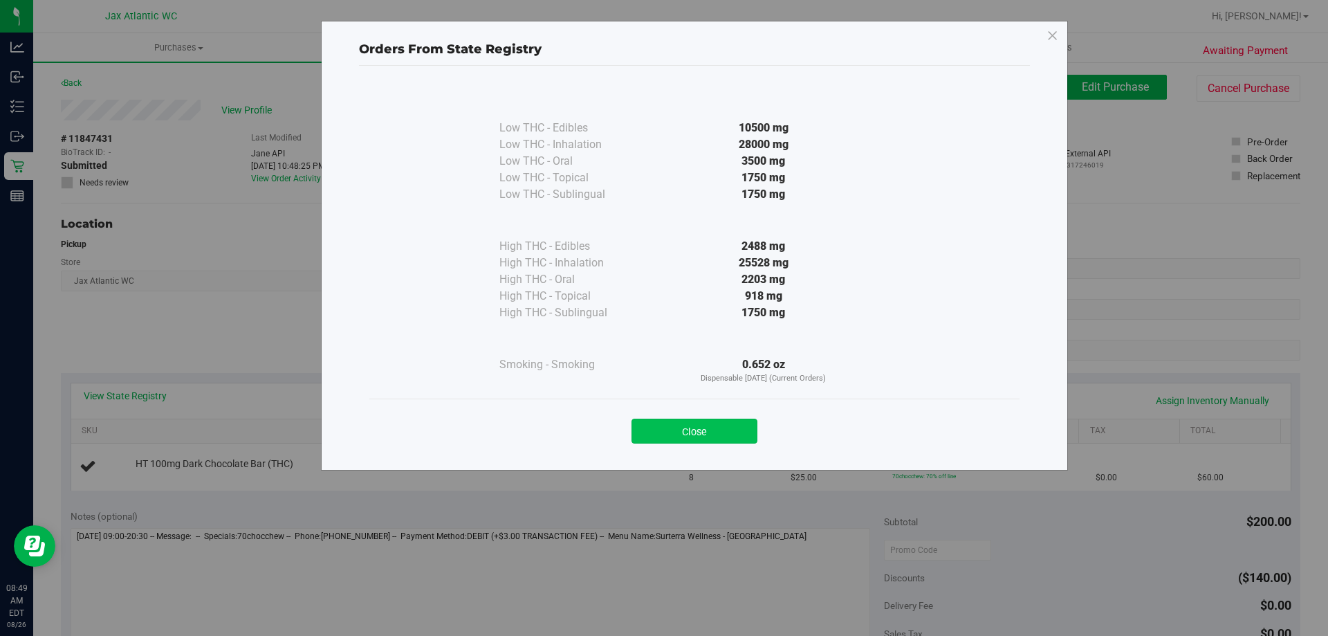
click at [706, 430] on button "Close" at bounding box center [695, 430] width 126 height 25
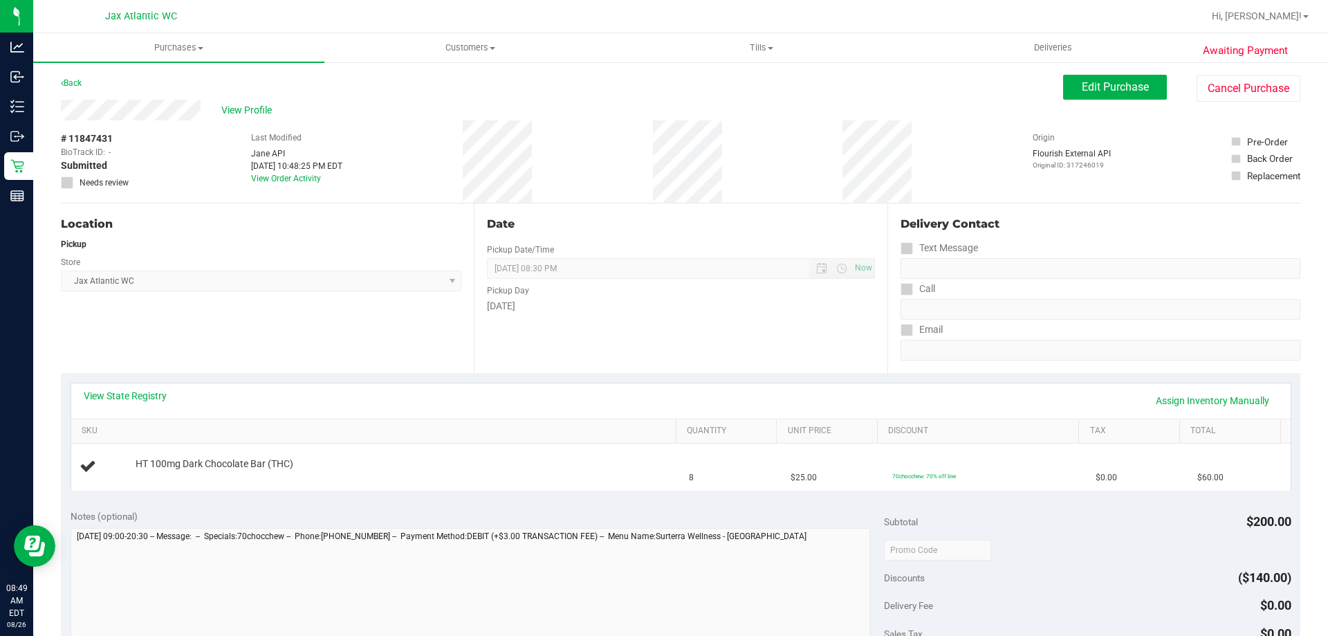
click at [596, 338] on div "Date Pickup Date/Time [DATE] Now [DATE] 08:30 PM Now Pickup Day [DATE]" at bounding box center [680, 287] width 413 height 169
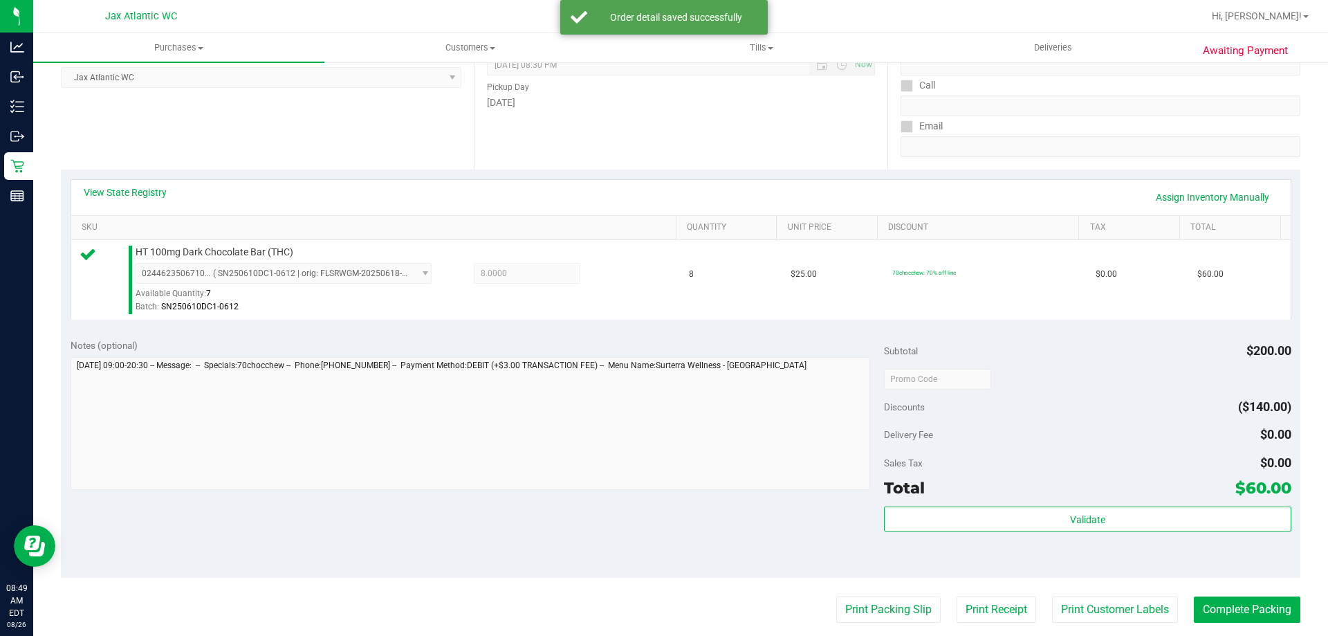
scroll to position [346, 0]
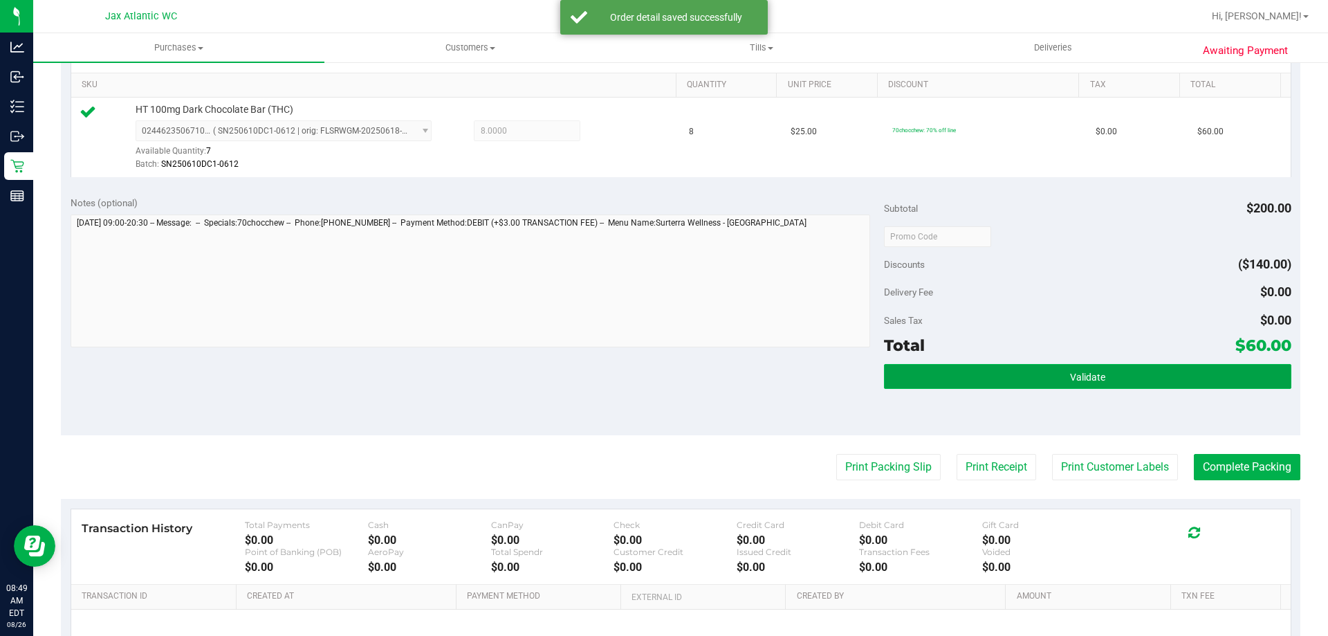
click at [1076, 387] on button "Validate" at bounding box center [1087, 376] width 407 height 25
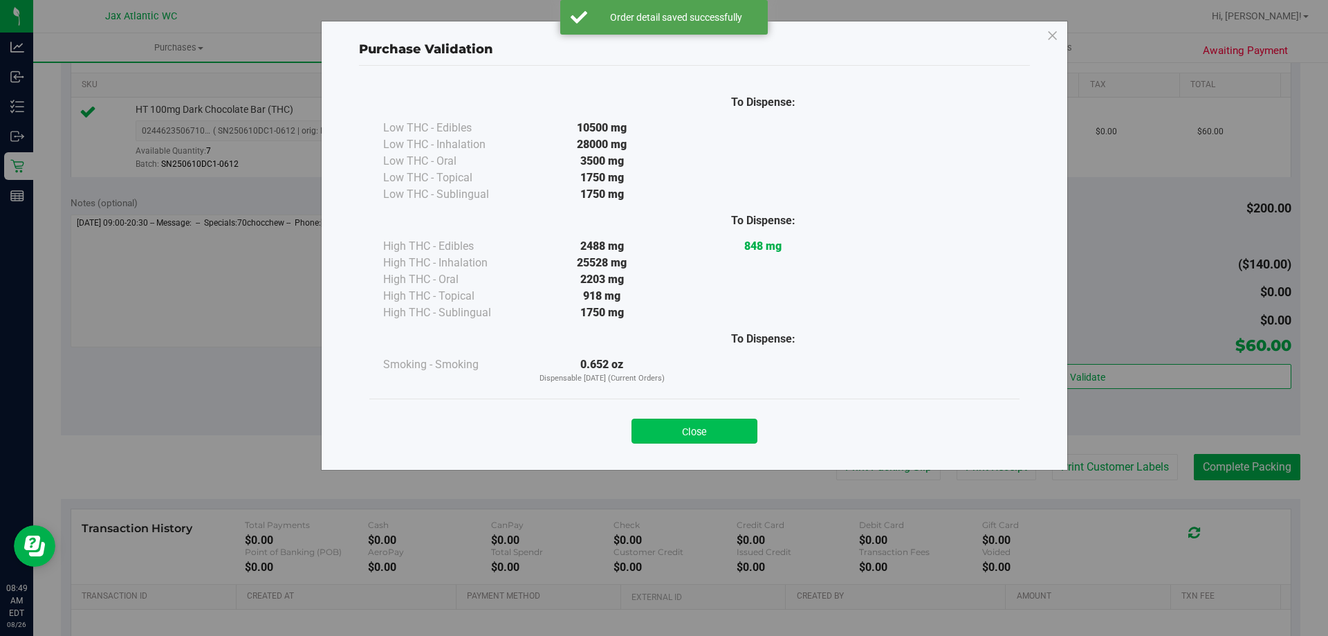
click at [682, 427] on button "Close" at bounding box center [695, 430] width 126 height 25
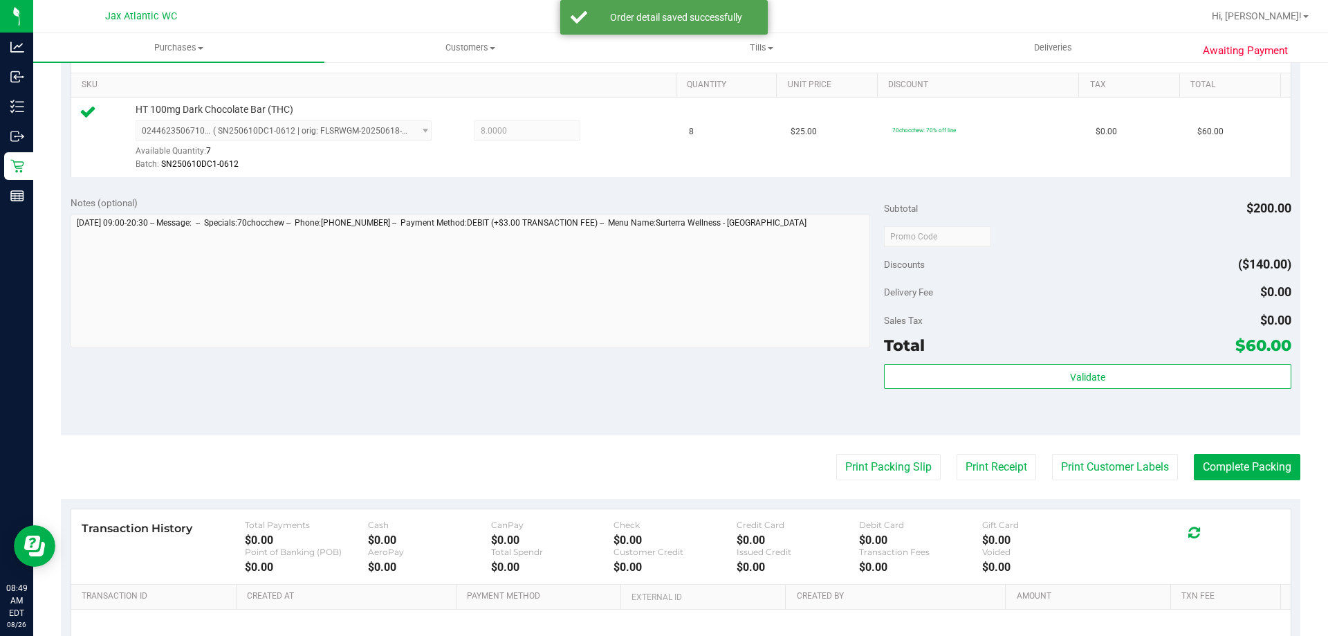
click at [857, 484] on purchase-details "Back Edit Purchase Cancel Purchase View Profile # 11847431 BioTrack ID: - Submi…" at bounding box center [680, 243] width 1239 height 1029
click at [860, 477] on button "Print Packing Slip" at bounding box center [888, 467] width 104 height 26
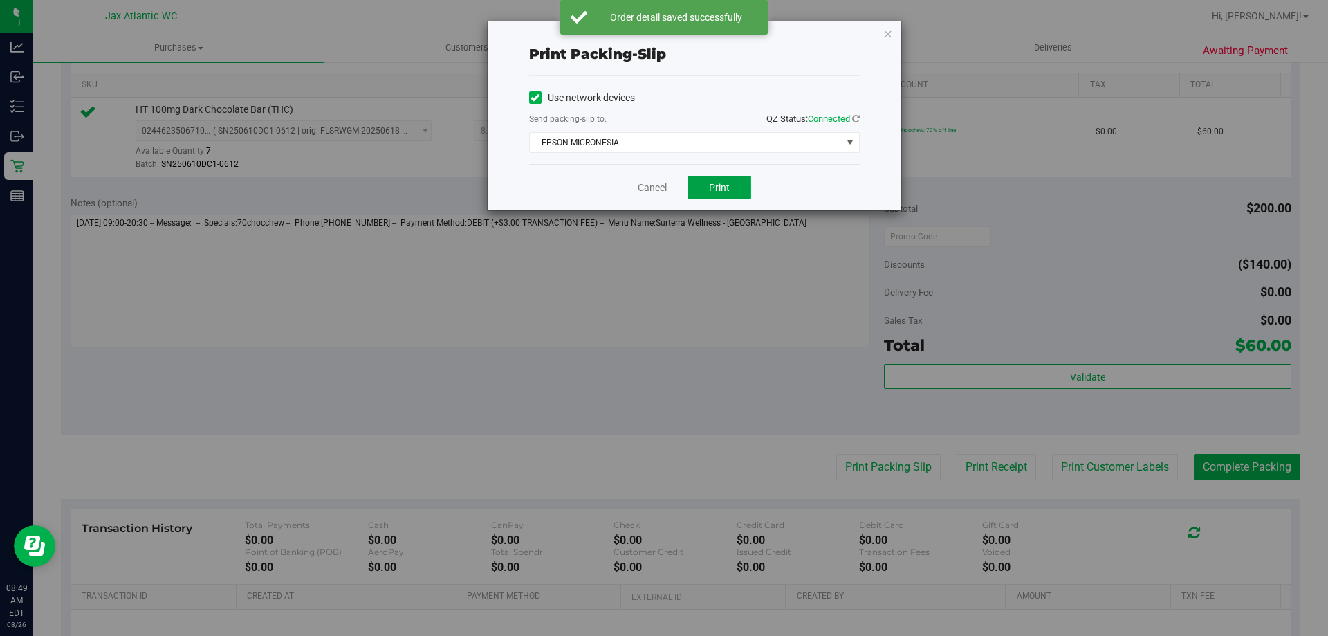
click at [736, 197] on button "Print" at bounding box center [720, 188] width 64 height 24
click at [654, 191] on link "Cancel" at bounding box center [652, 188] width 29 height 15
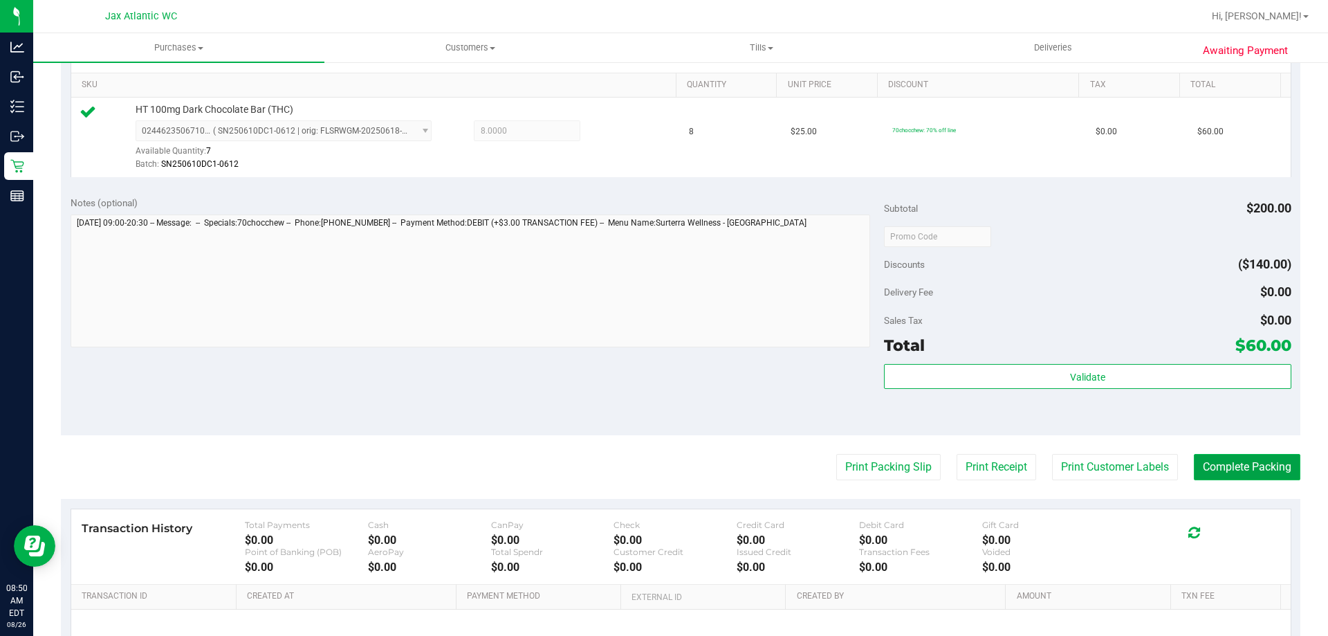
click at [1244, 461] on button "Complete Packing" at bounding box center [1247, 467] width 107 height 26
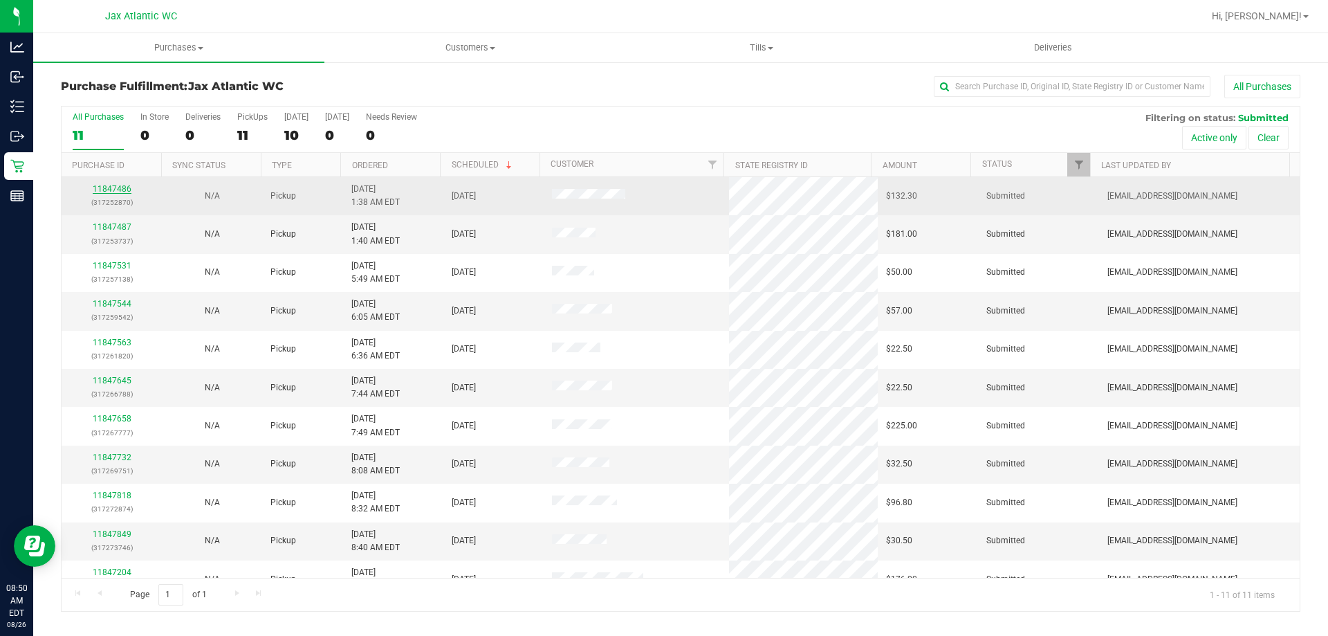
click at [103, 190] on link "11847486" at bounding box center [112, 189] width 39 height 10
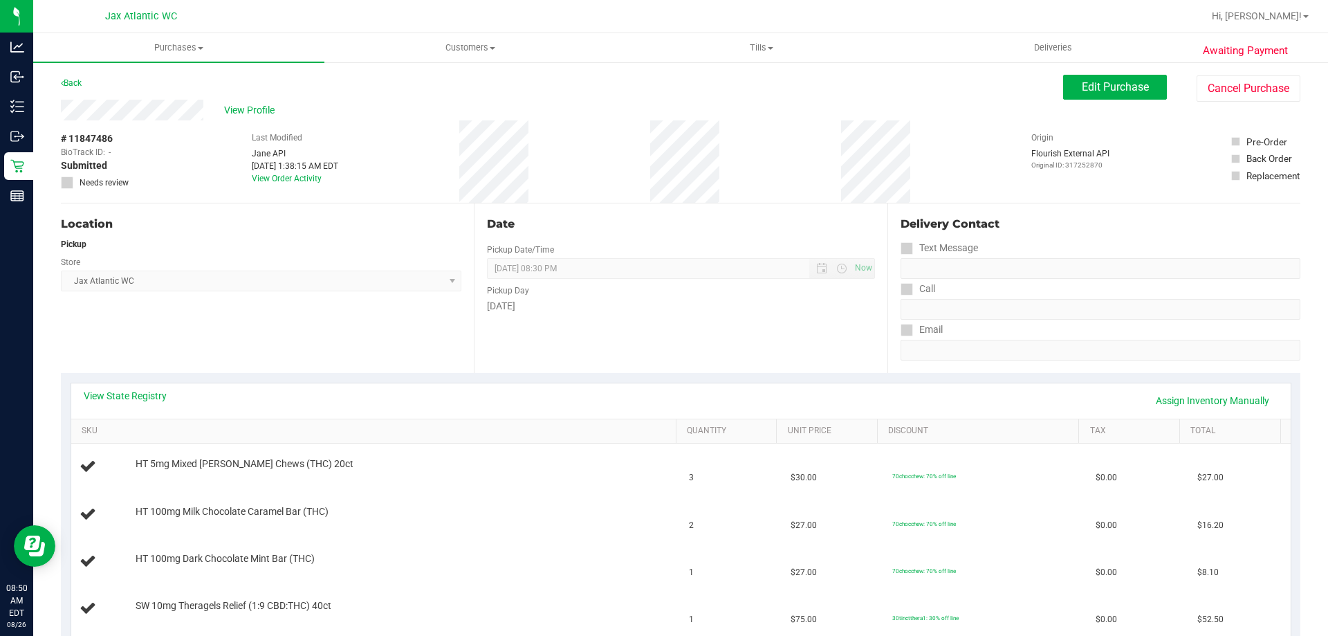
click at [150, 405] on div "View State Registry Assign Inventory Manually" at bounding box center [681, 401] width 1195 height 24
click at [145, 391] on link "View State Registry" at bounding box center [125, 396] width 83 height 14
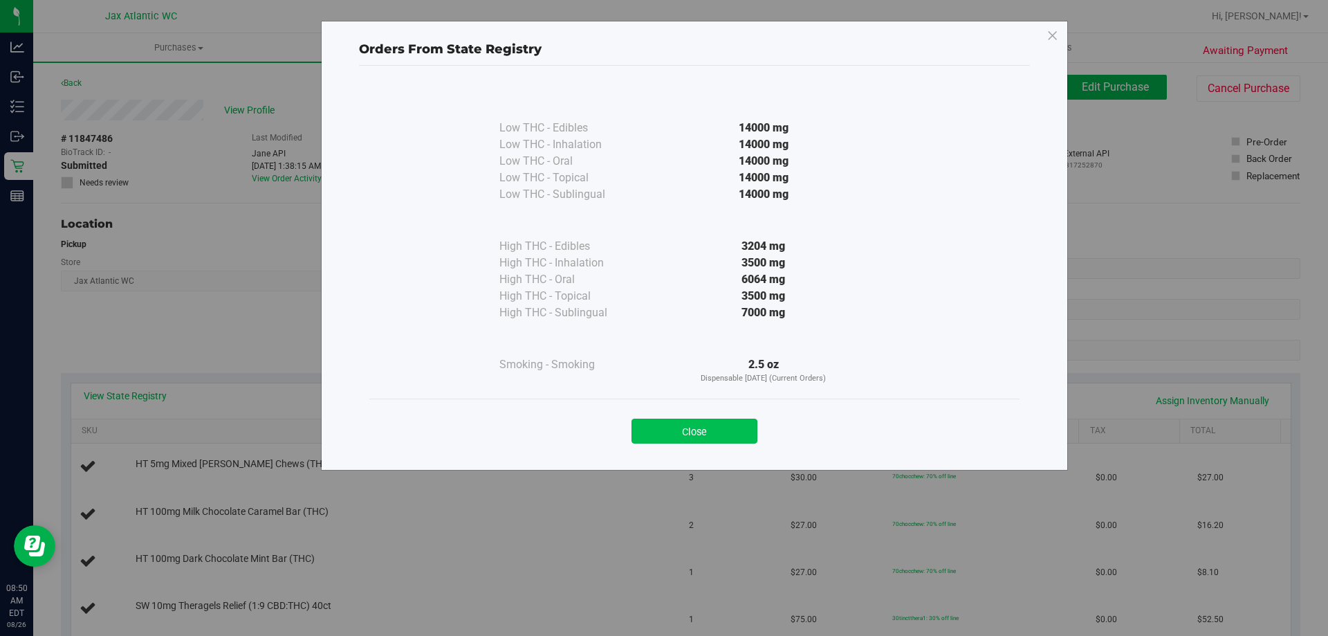
click at [724, 421] on button "Close" at bounding box center [695, 430] width 126 height 25
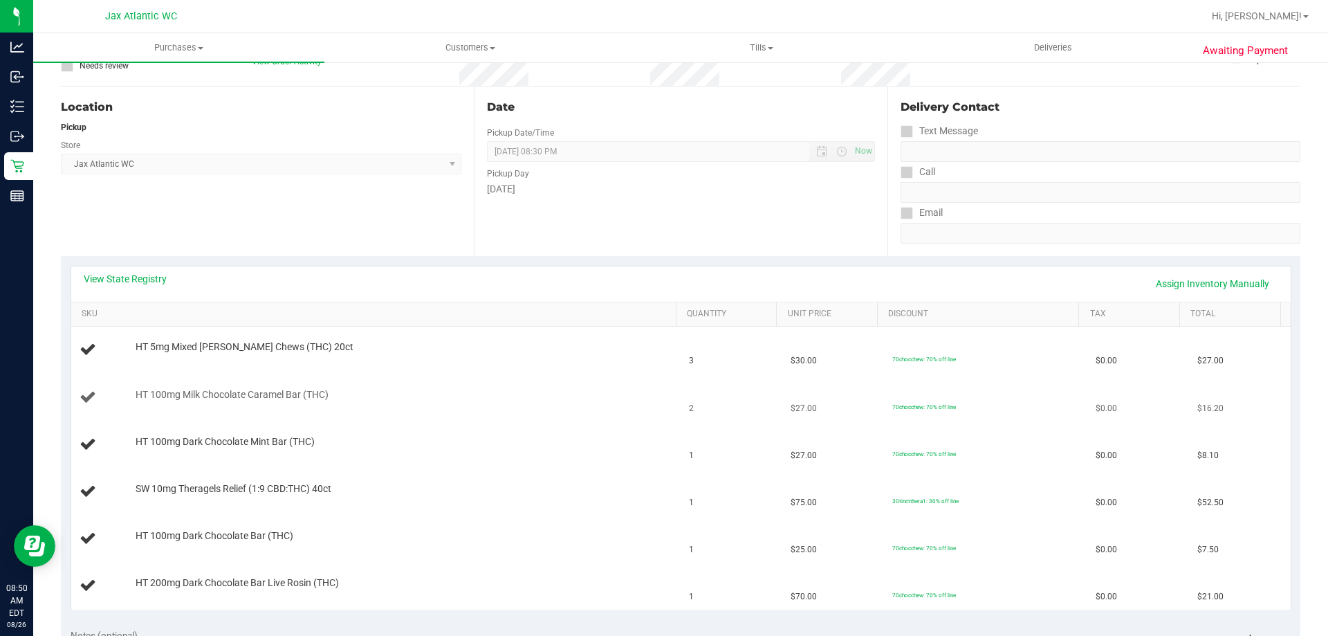
scroll to position [138, 0]
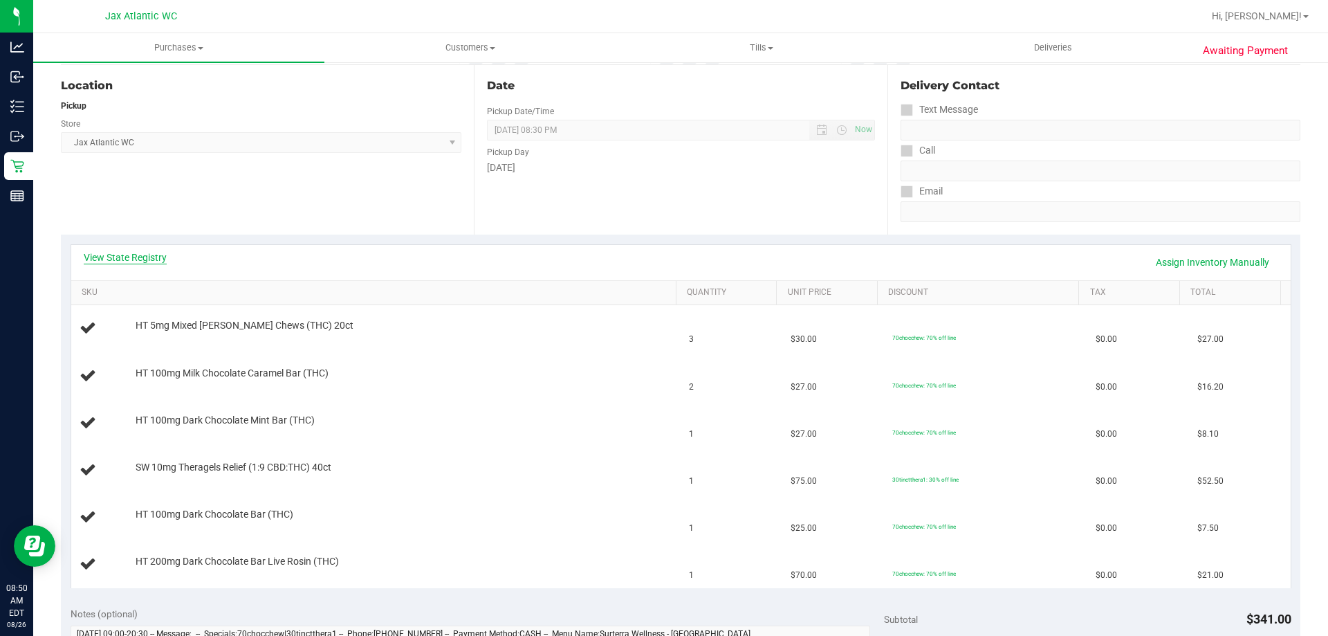
click at [94, 255] on link "View State Registry" at bounding box center [125, 257] width 83 height 14
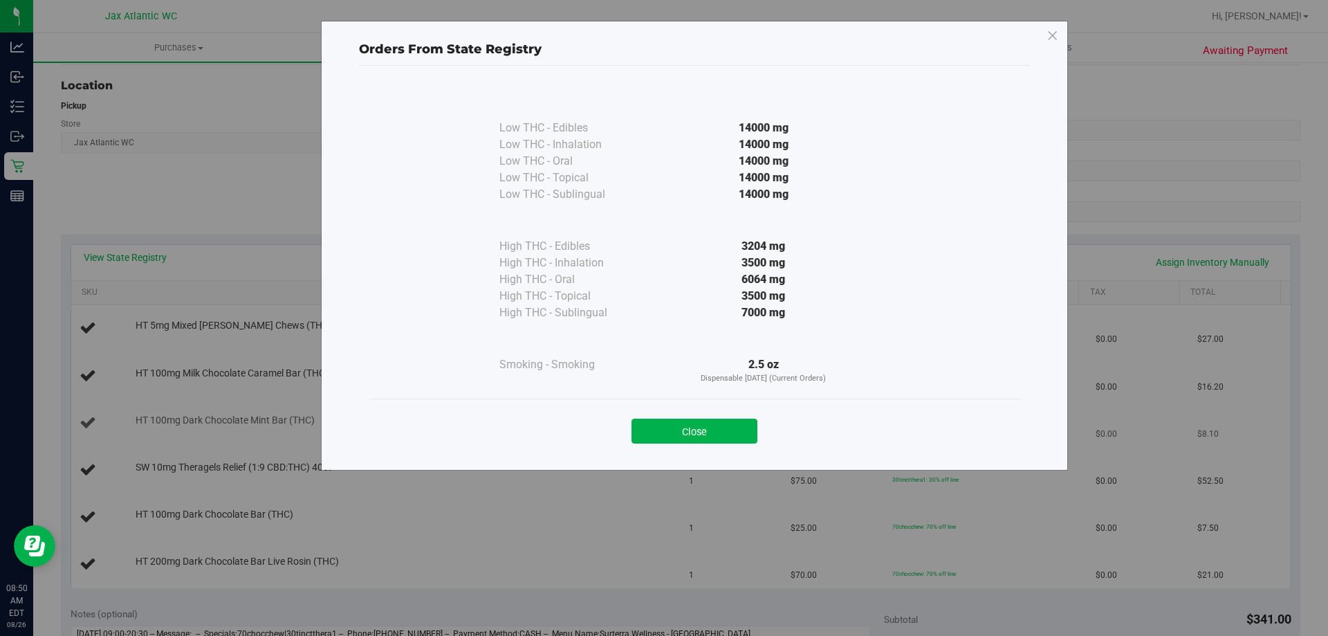
drag, startPoint x: 723, startPoint y: 423, endPoint x: 717, endPoint y: 426, distance: 7.1
click at [725, 424] on button "Close" at bounding box center [695, 430] width 126 height 25
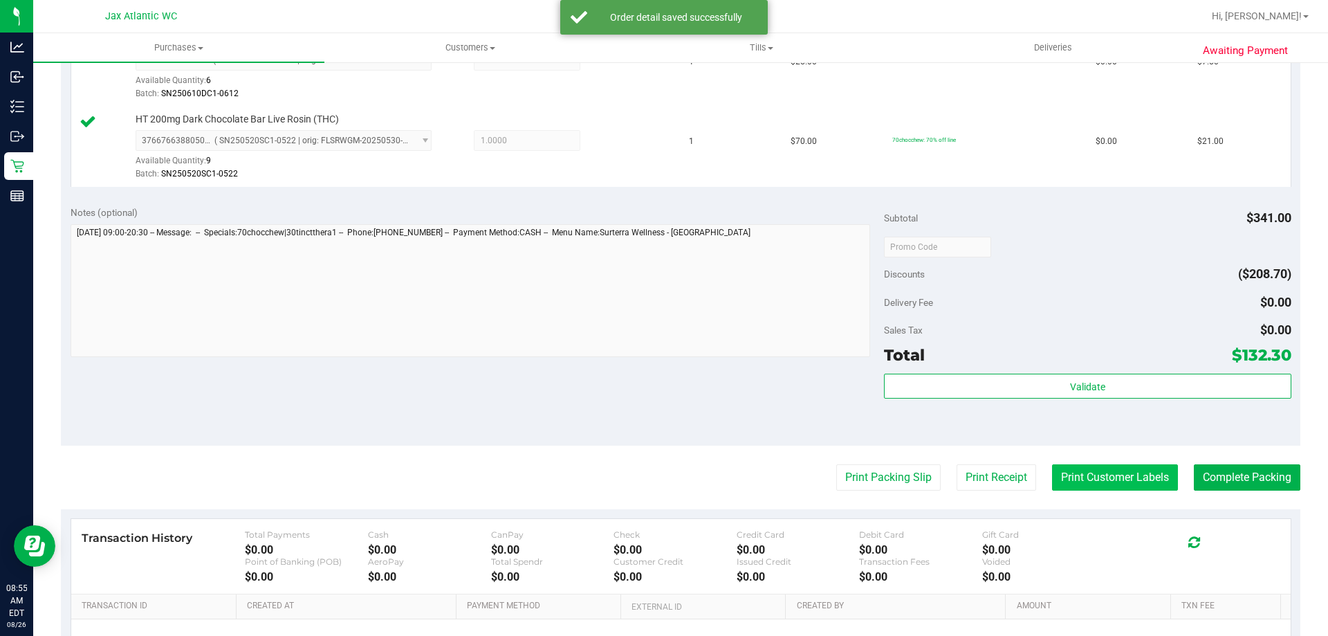
scroll to position [830, 0]
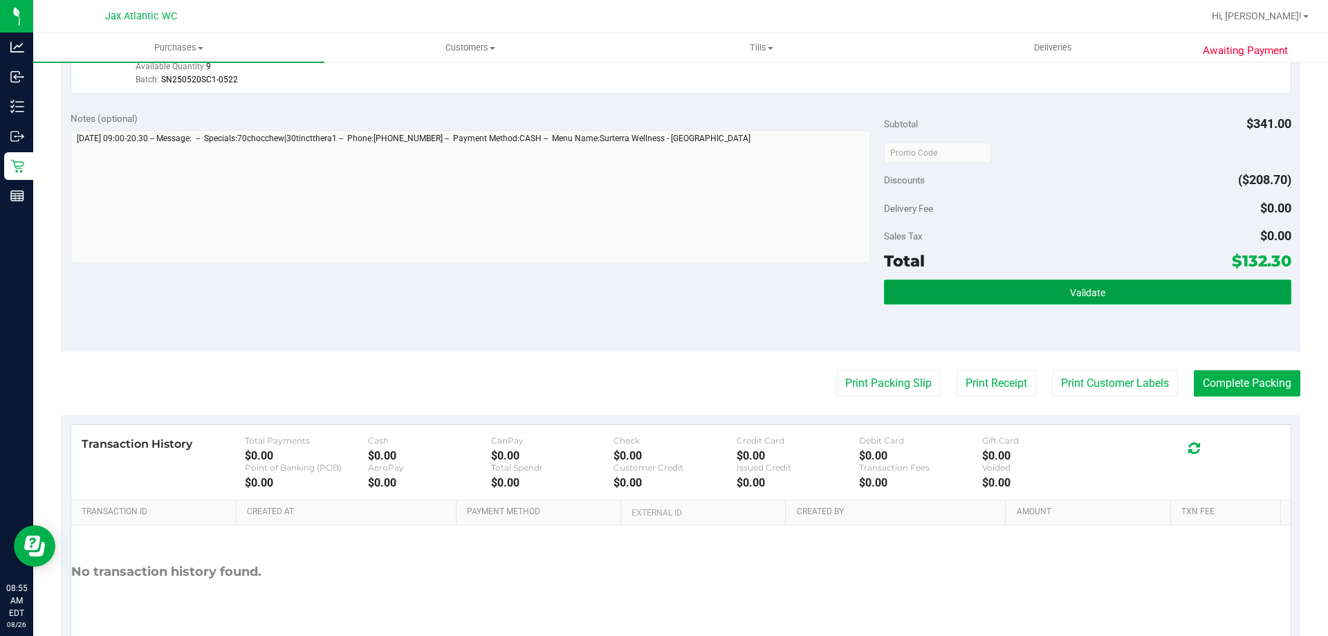
click at [1141, 284] on button "Validate" at bounding box center [1087, 291] width 407 height 25
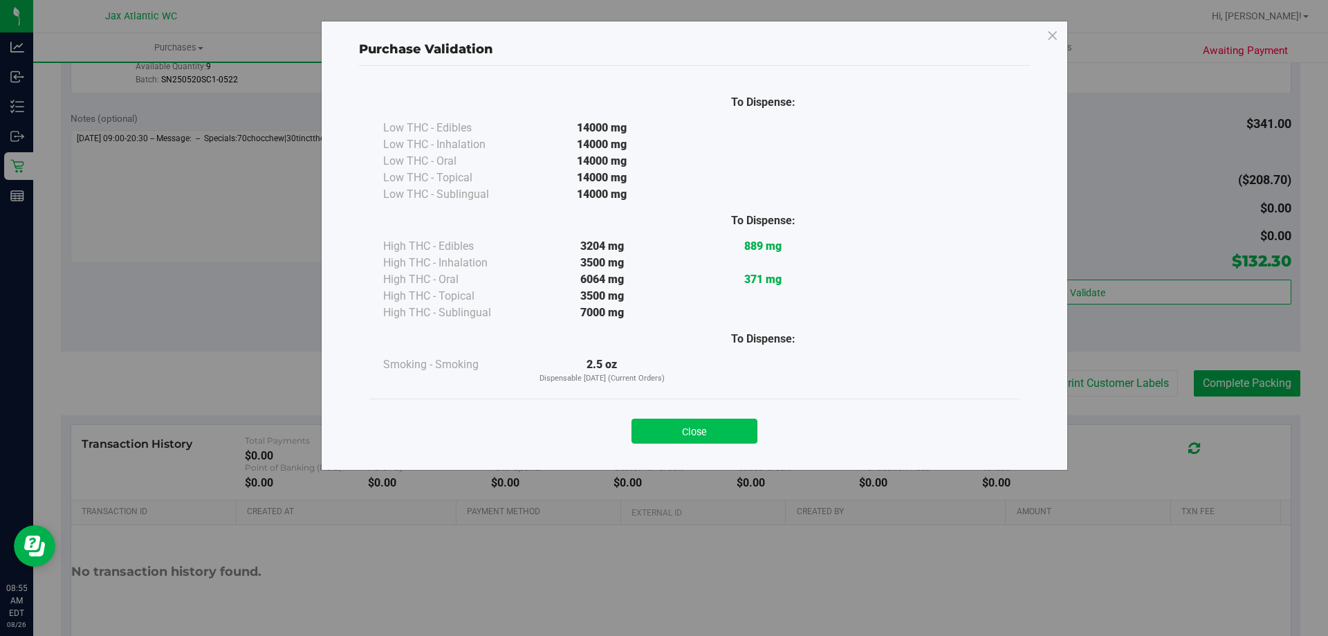
click at [712, 430] on button "Close" at bounding box center [695, 430] width 126 height 25
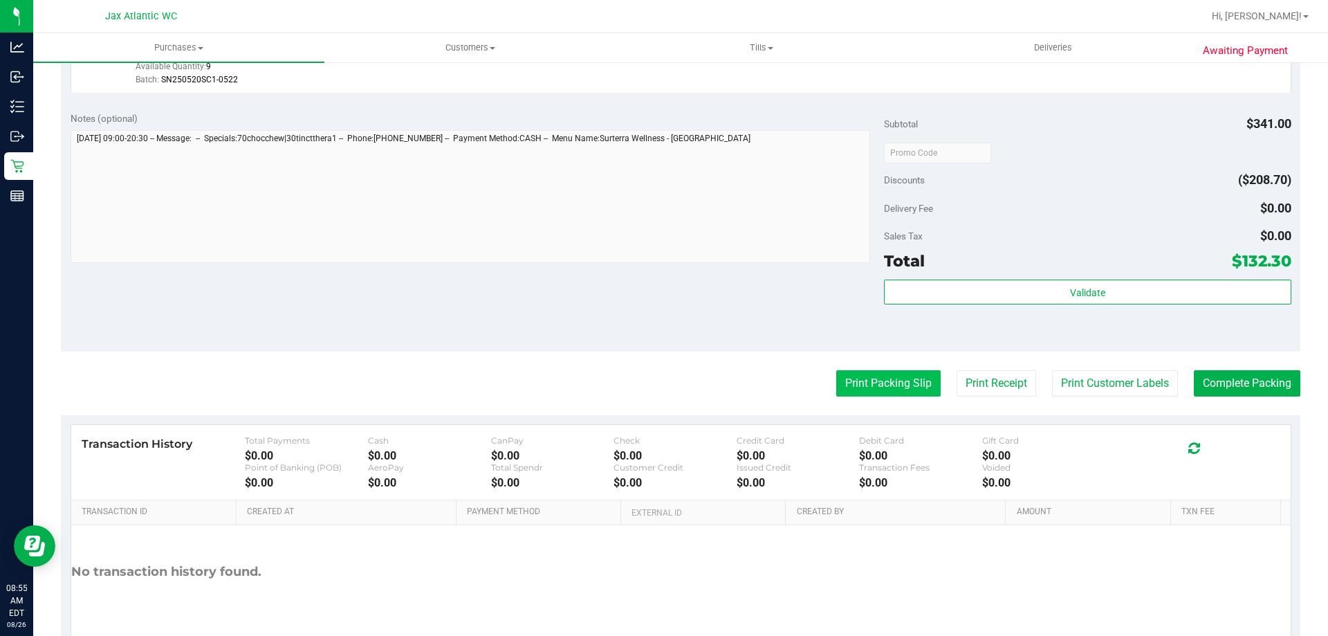
click at [870, 377] on button "Print Packing Slip" at bounding box center [888, 383] width 104 height 26
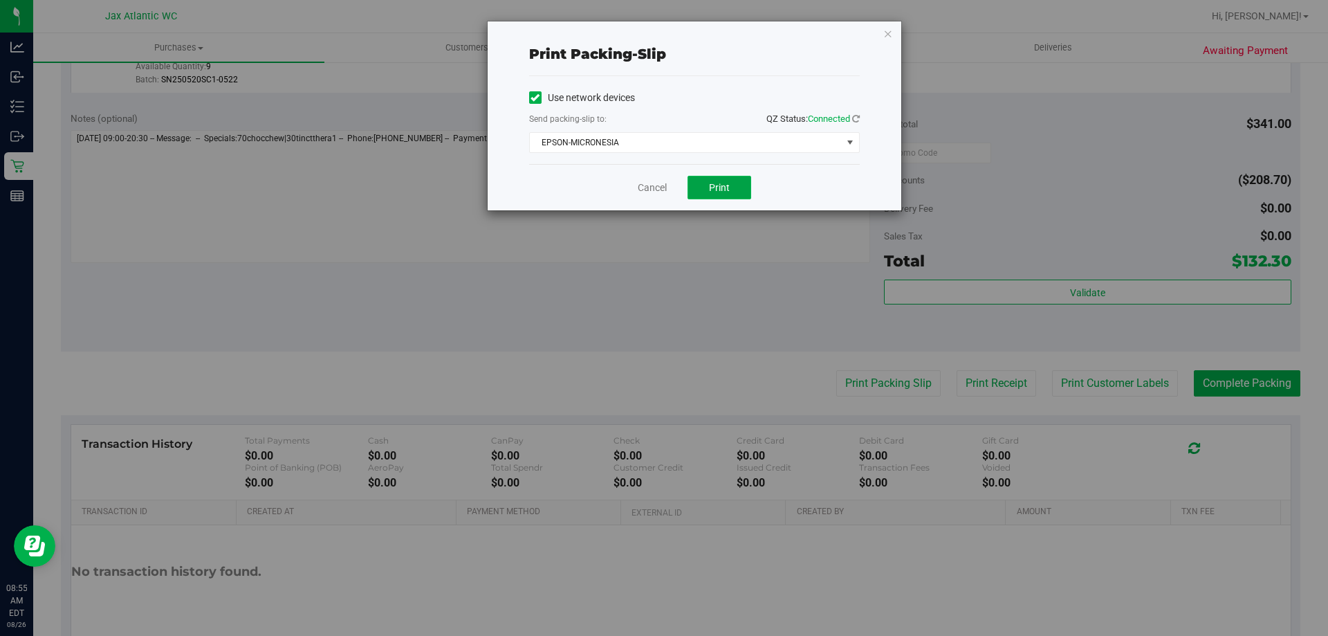
click at [730, 191] on button "Print" at bounding box center [720, 188] width 64 height 24
click at [658, 181] on link "Cancel" at bounding box center [652, 188] width 29 height 15
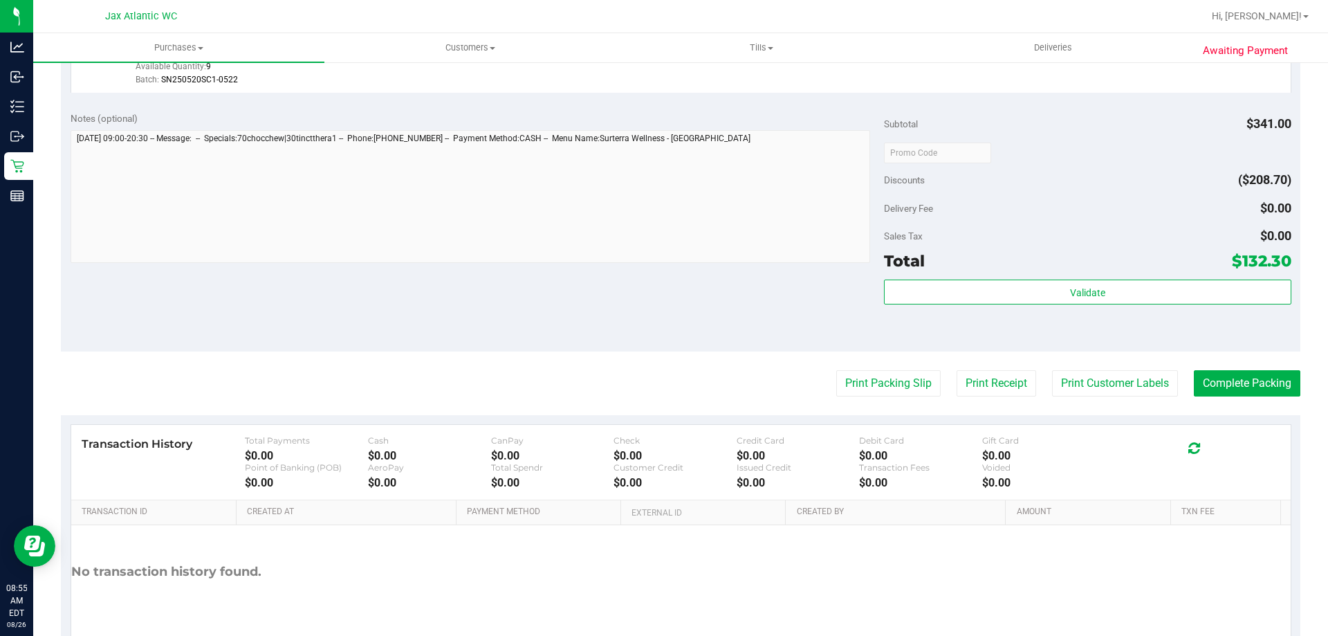
click at [1247, 396] on button "Complete Packing" at bounding box center [1247, 383] width 107 height 26
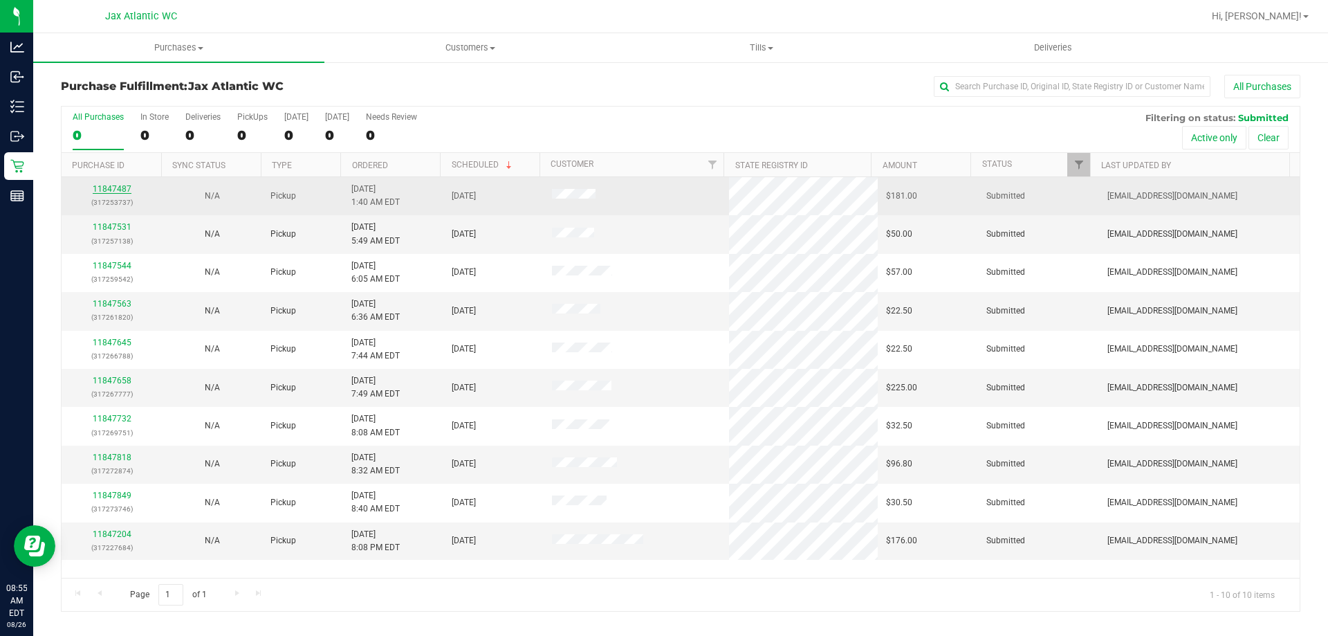
click at [117, 191] on link "11847487" at bounding box center [112, 189] width 39 height 10
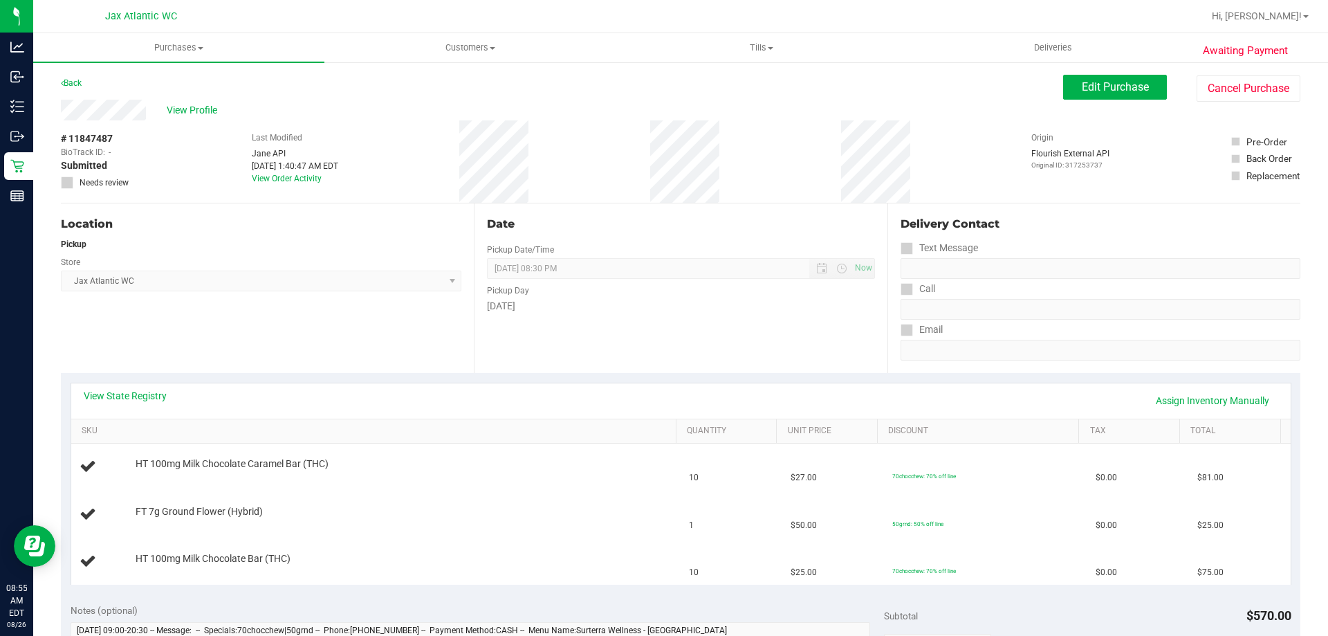
click at [167, 400] on div "View State Registry Assign Inventory Manually" at bounding box center [681, 401] width 1195 height 24
click at [156, 397] on link "View State Registry" at bounding box center [125, 396] width 83 height 14
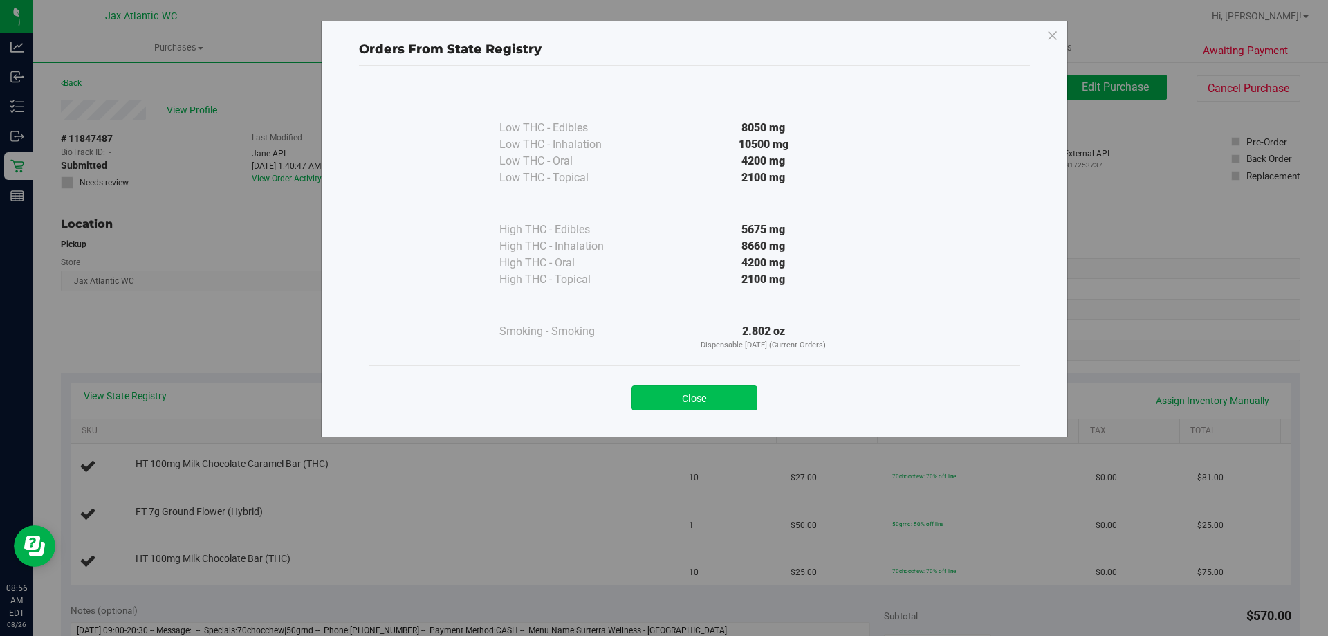
click at [712, 391] on button "Close" at bounding box center [695, 397] width 126 height 25
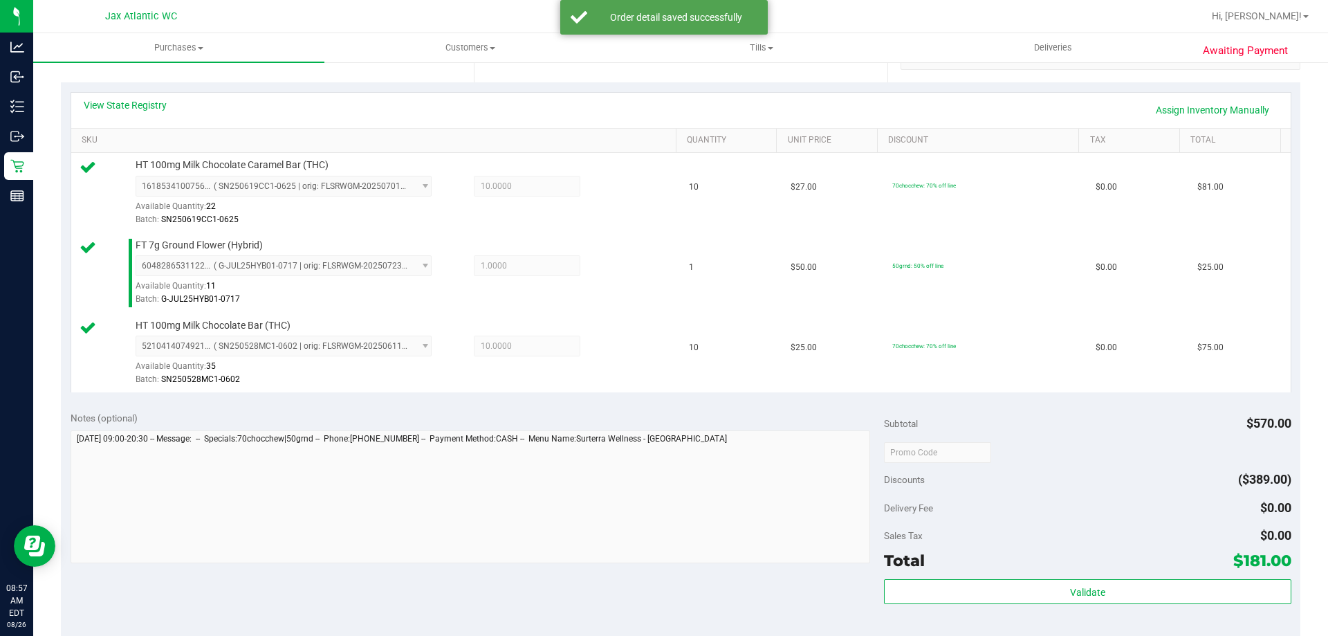
scroll to position [346, 0]
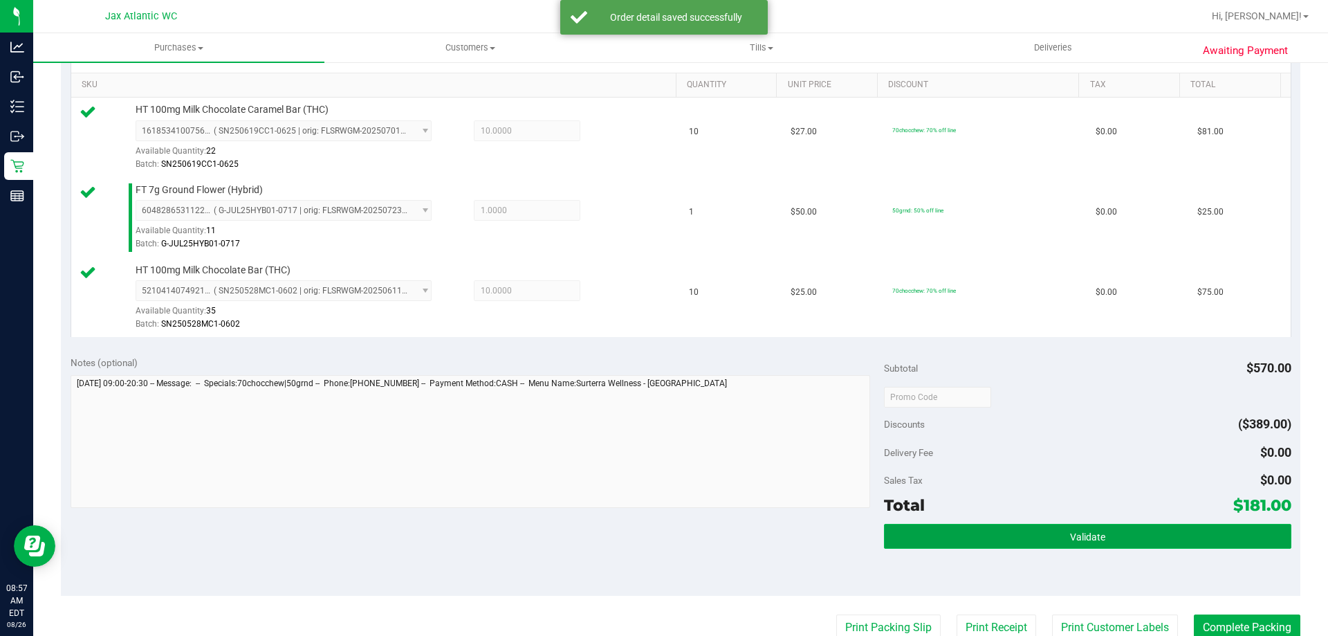
click at [1095, 524] on button "Validate" at bounding box center [1087, 536] width 407 height 25
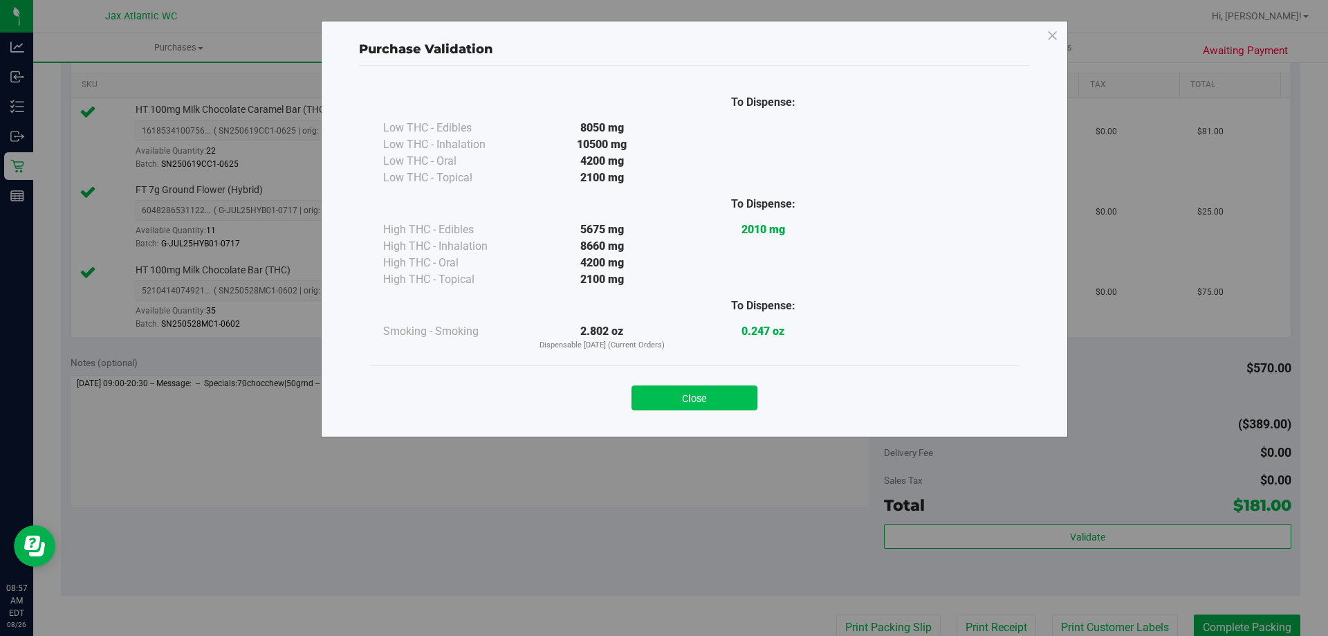
click at [723, 394] on button "Close" at bounding box center [695, 397] width 126 height 25
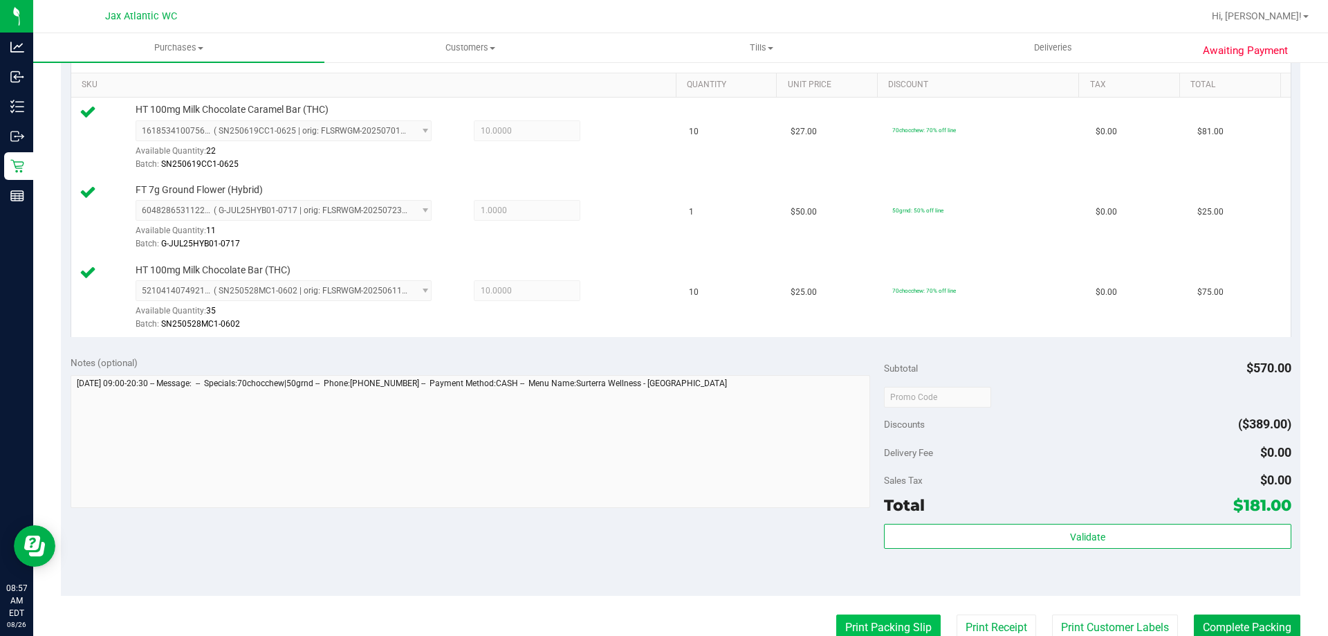
click at [866, 622] on button "Print Packing Slip" at bounding box center [888, 627] width 104 height 26
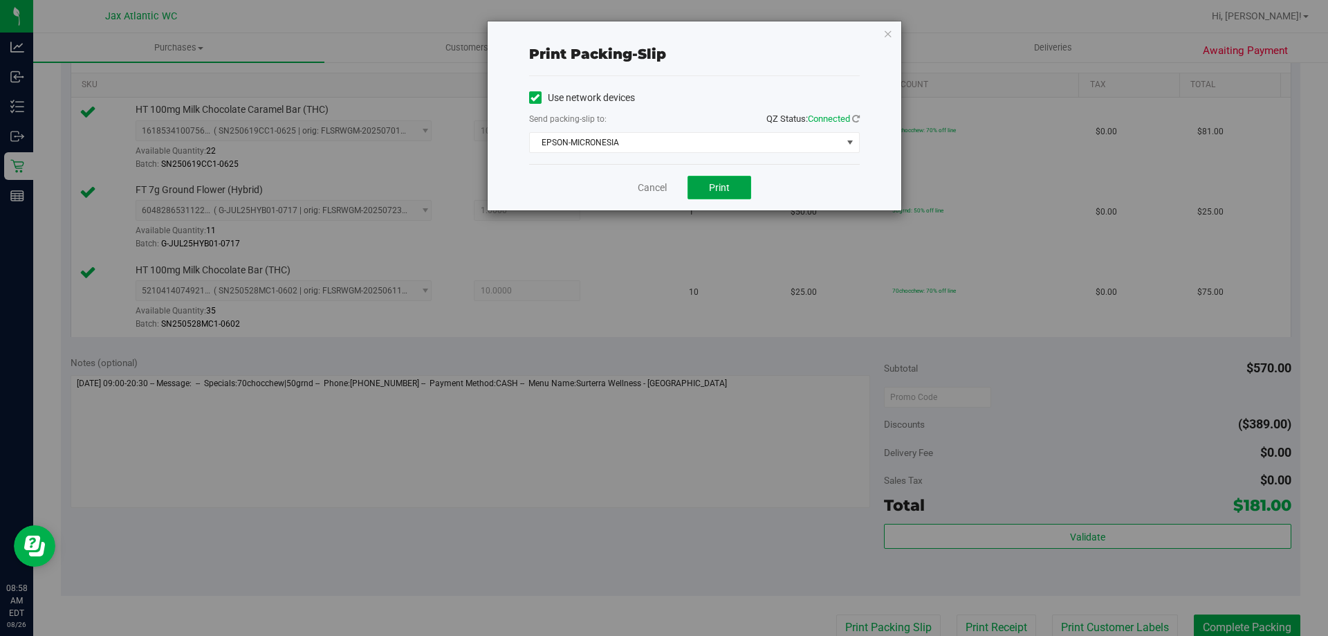
click at [736, 181] on button "Print" at bounding box center [720, 188] width 64 height 24
click at [665, 187] on link "Cancel" at bounding box center [652, 188] width 29 height 15
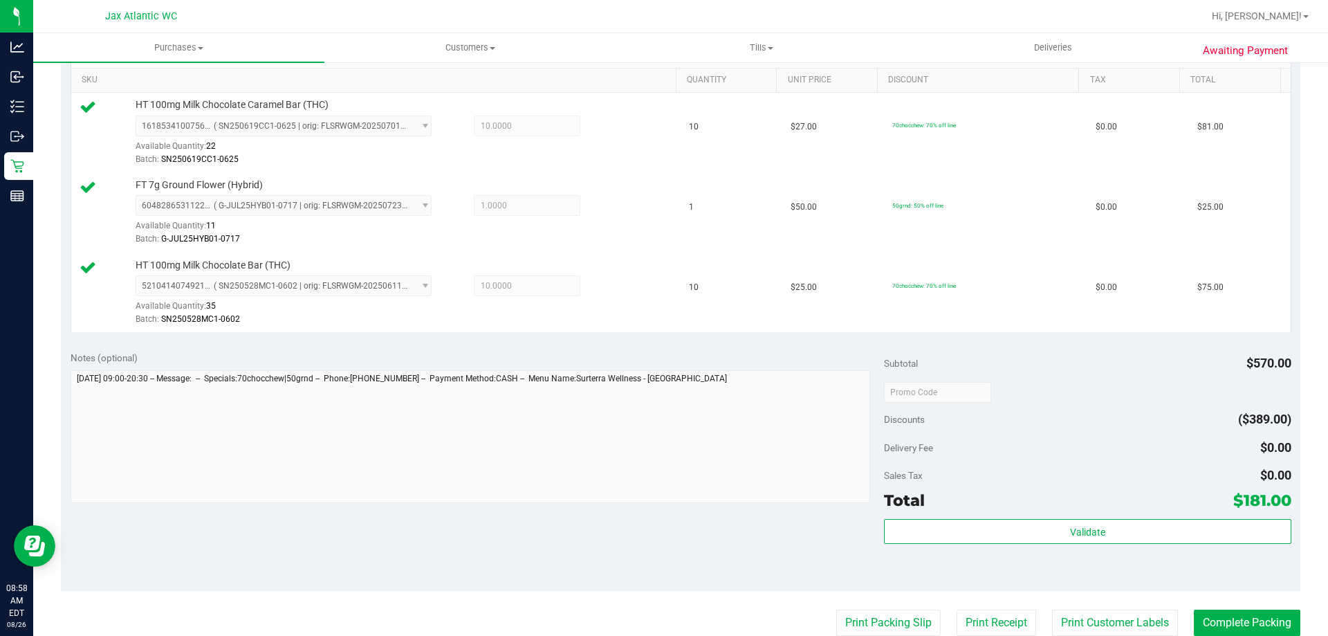
click at [1225, 607] on purchase-details "Back Edit Purchase Cancel Purchase View Profile # 11847487 BioTrack ID: - Submi…" at bounding box center [680, 318] width 1239 height 1189
click at [1226, 623] on button "Complete Packing" at bounding box center [1247, 622] width 107 height 26
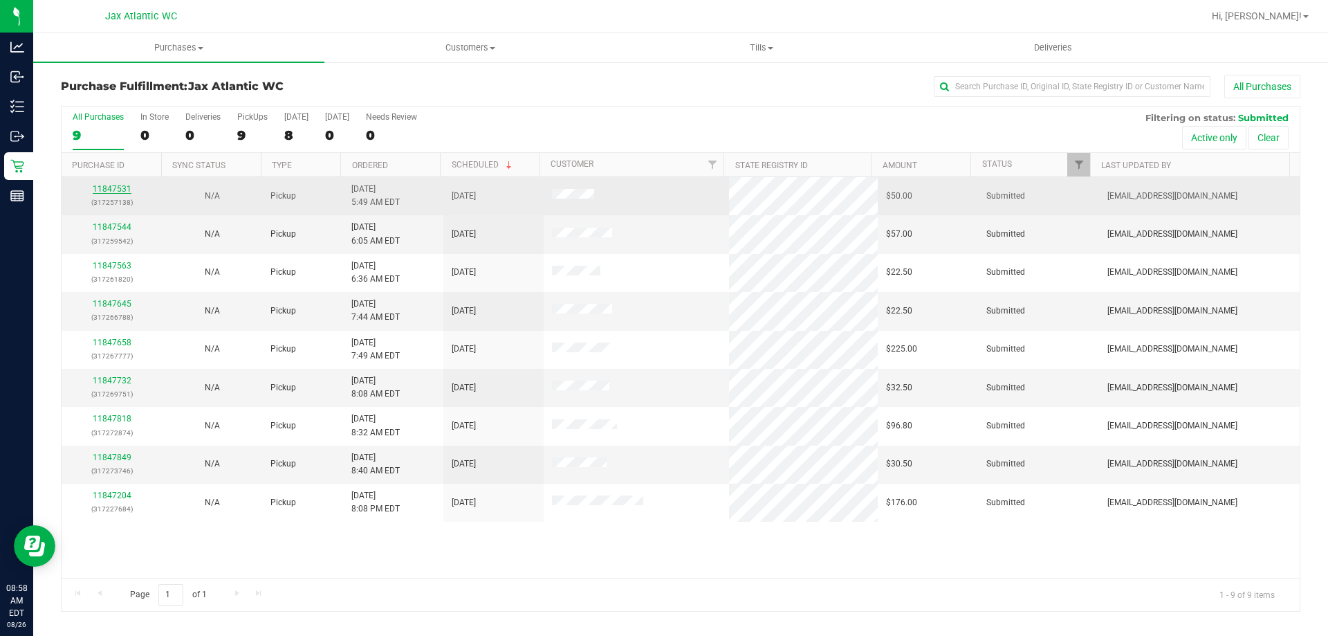
click at [111, 187] on link "11847531" at bounding box center [112, 189] width 39 height 10
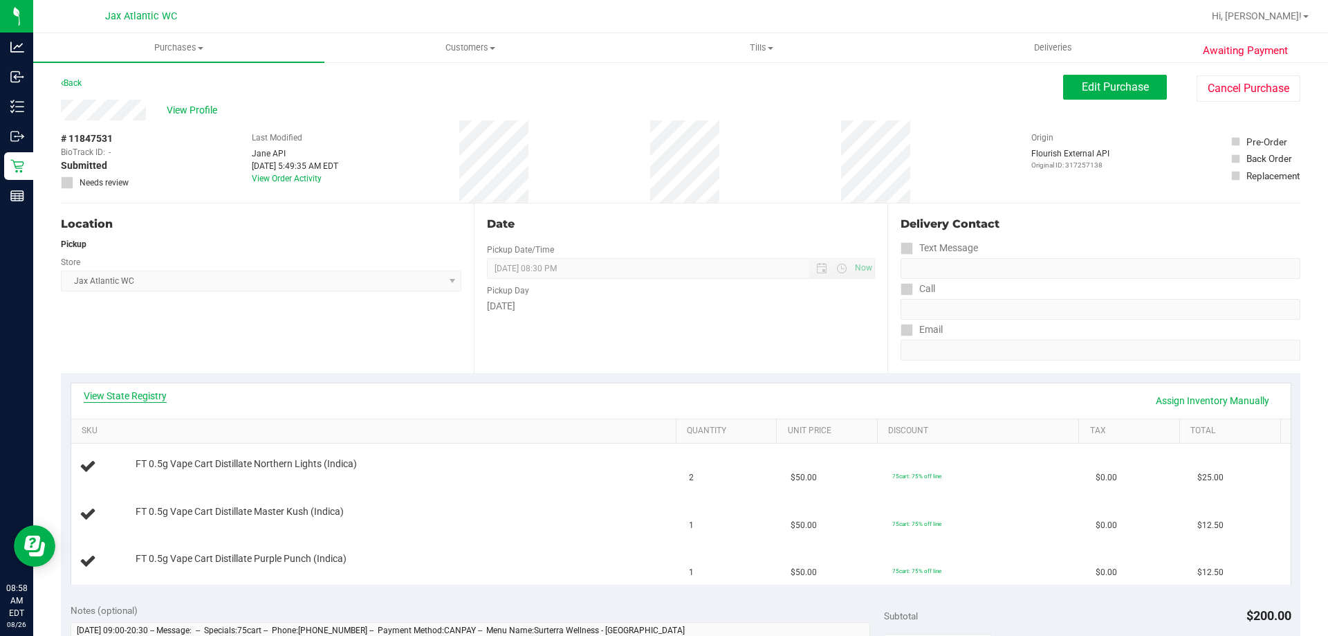
click at [116, 400] on link "View State Registry" at bounding box center [125, 396] width 83 height 14
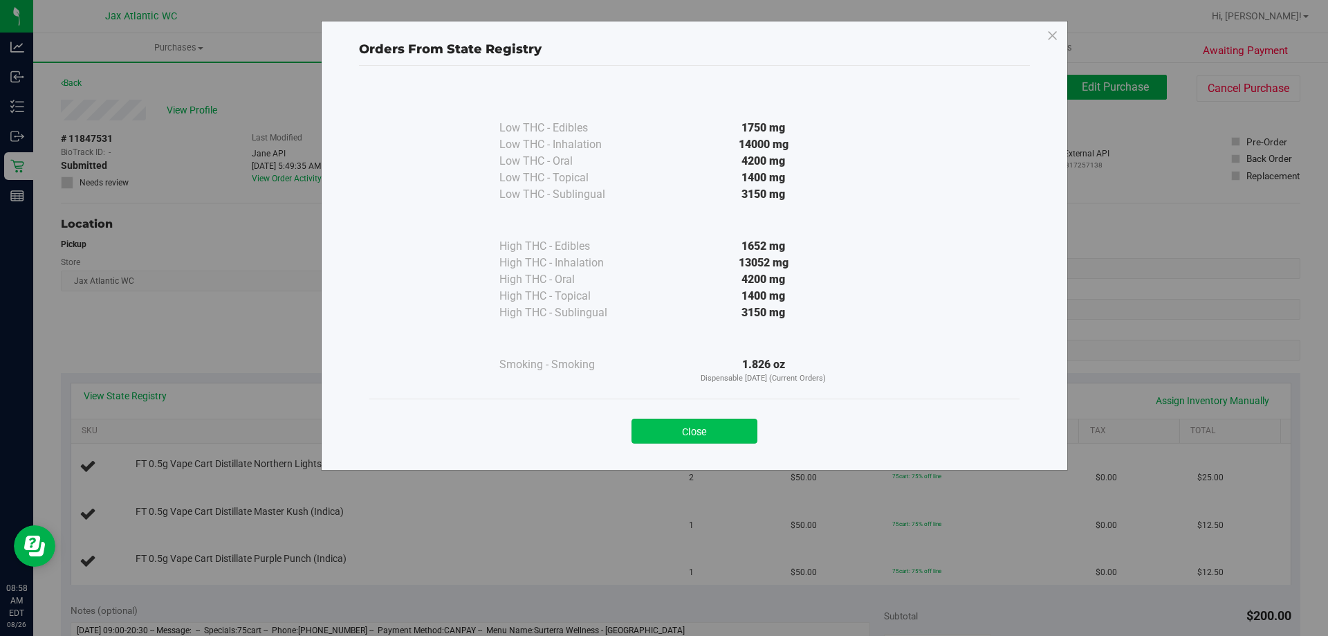
click at [715, 427] on button "Close" at bounding box center [695, 430] width 126 height 25
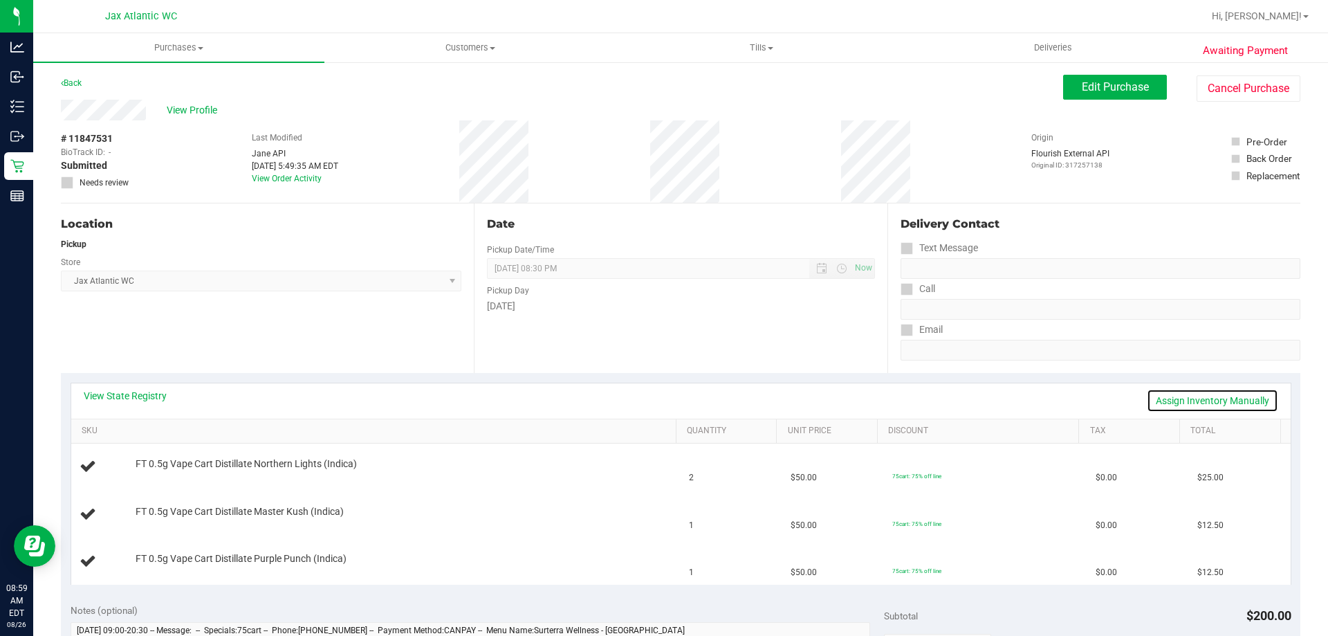
click at [1198, 398] on link "Assign Inventory Manually" at bounding box center [1212, 401] width 131 height 24
click at [169, 517] on link "Add Package" at bounding box center [161, 520] width 50 height 10
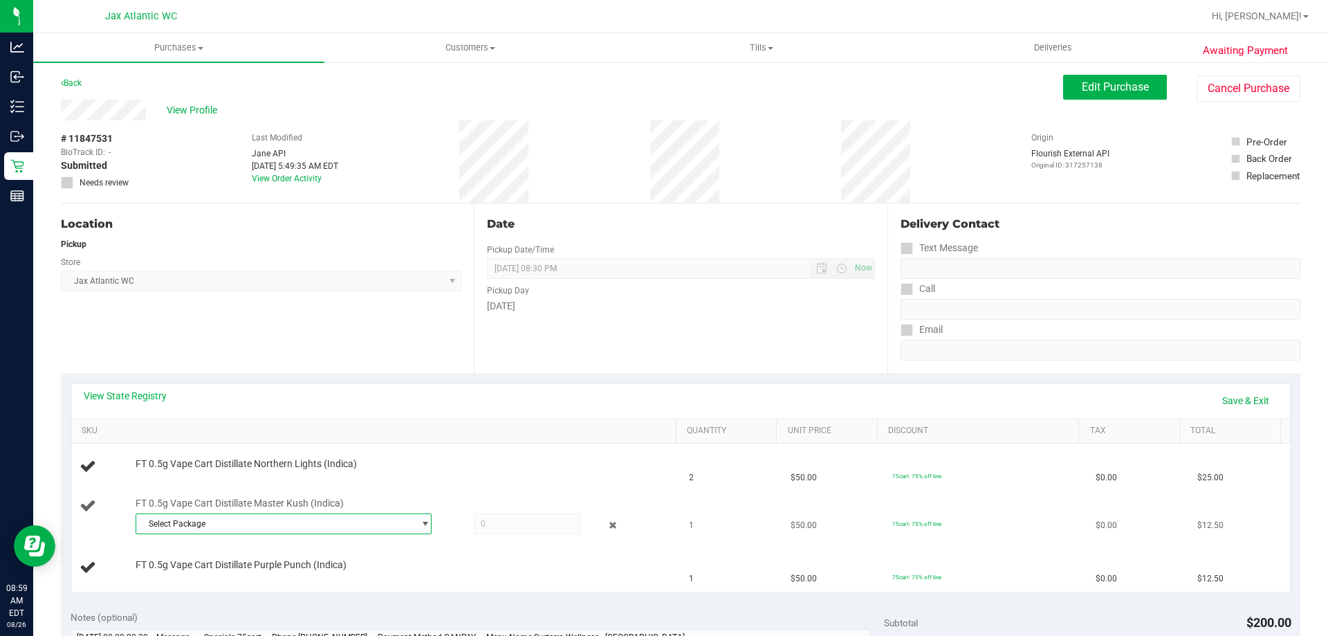
click at [272, 522] on span "Select Package" at bounding box center [274, 523] width 277 height 19
click at [382, 584] on span "( JUN25MKH01-0623 | orig: FLSRWGM-20250630-968 )" at bounding box center [326, 580] width 207 height 10
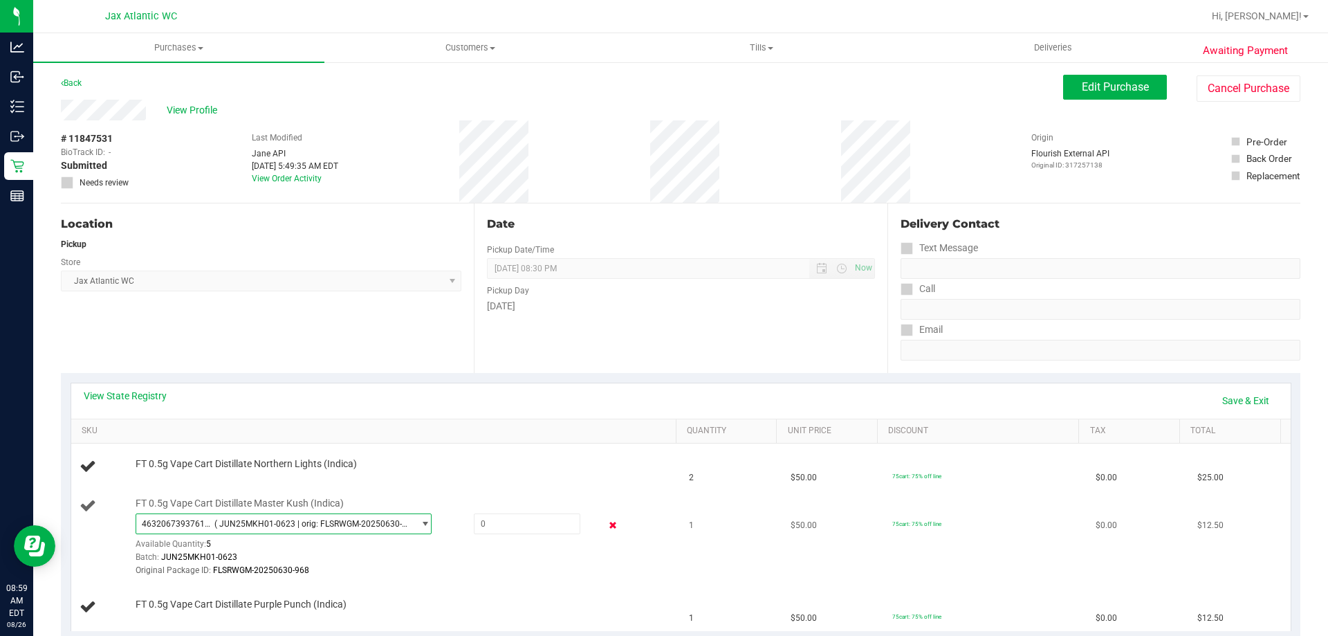
click at [606, 524] on icon at bounding box center [613, 525] width 15 height 16
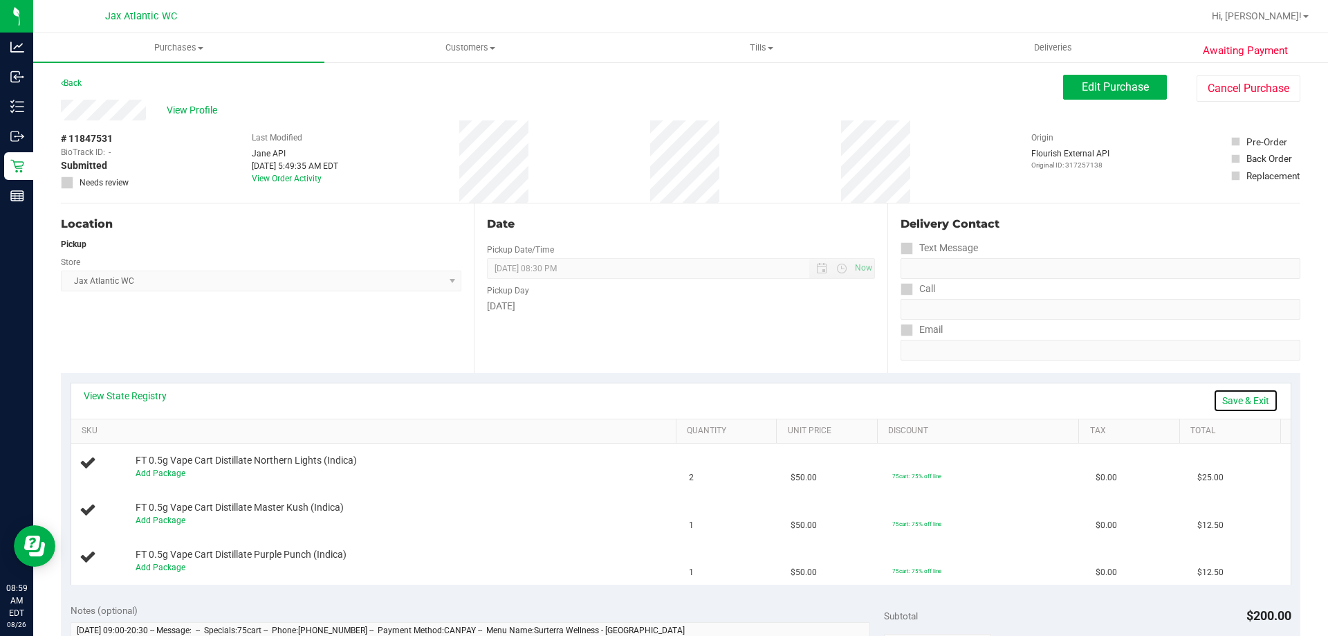
click at [1240, 396] on link "Save & Exit" at bounding box center [1245, 401] width 65 height 24
click at [1066, 391] on div "View State Registry Assign Inventory Manually" at bounding box center [681, 401] width 1195 height 24
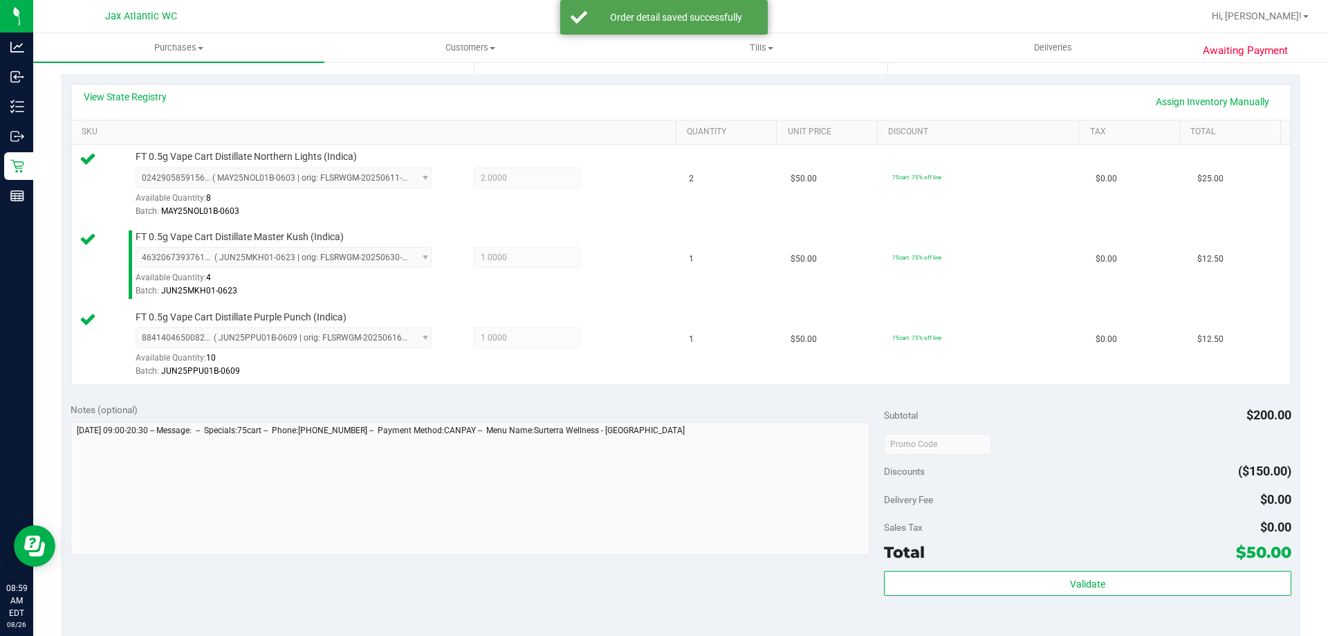
scroll to position [415, 0]
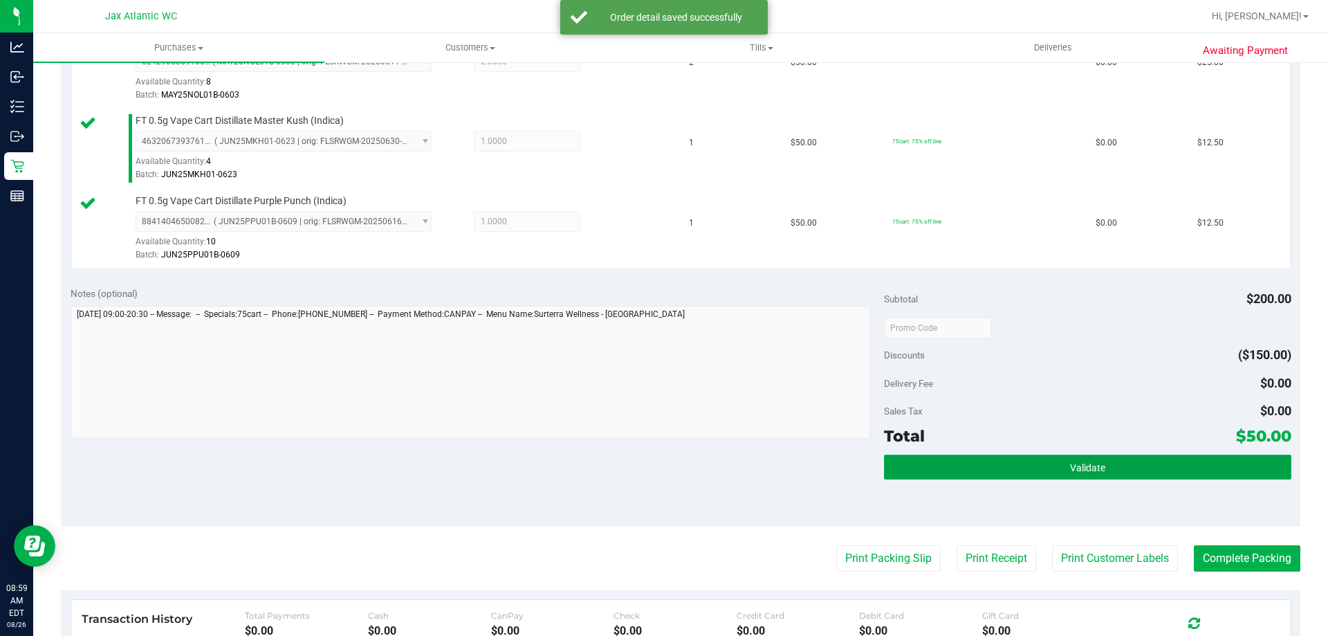
click at [1094, 479] on button "Validate" at bounding box center [1087, 466] width 407 height 25
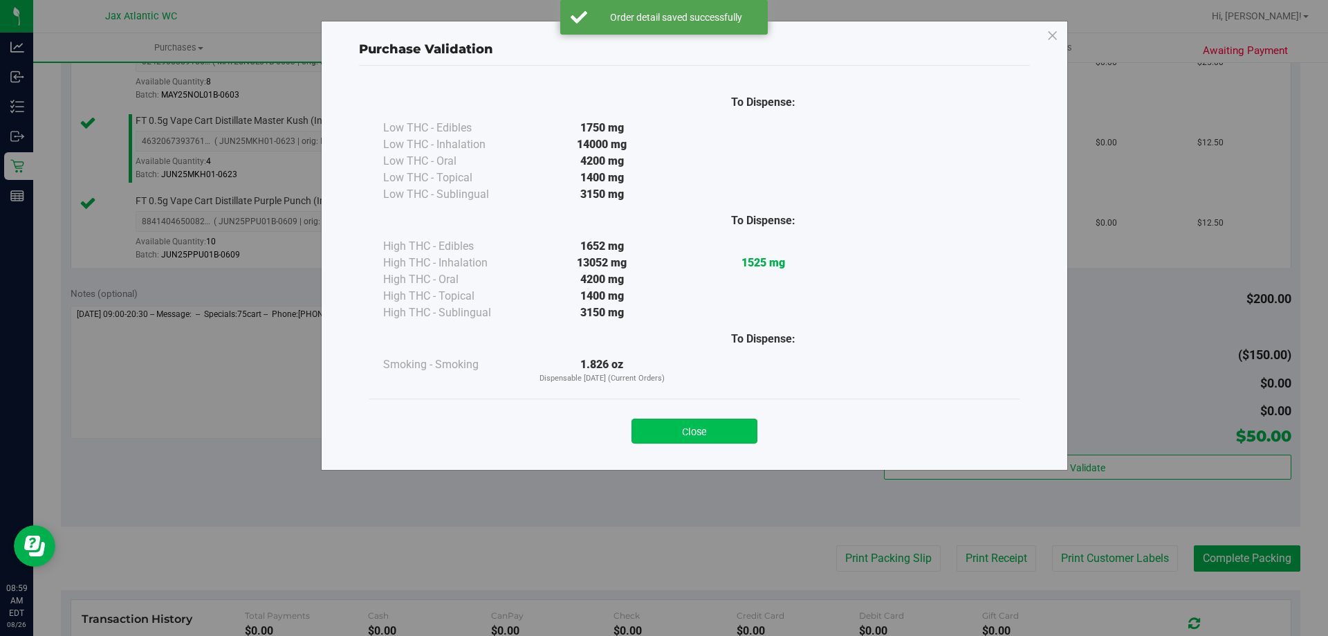
click at [727, 430] on button "Close" at bounding box center [695, 430] width 126 height 25
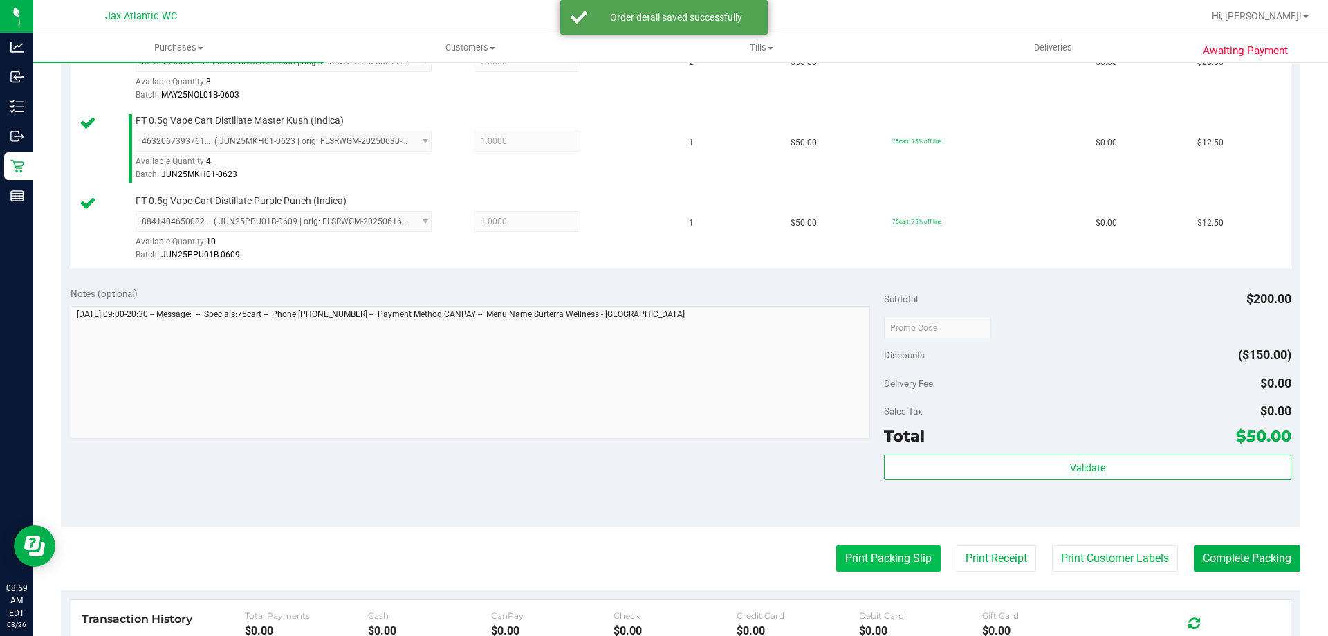
click at [840, 555] on button "Print Packing Slip" at bounding box center [888, 558] width 104 height 26
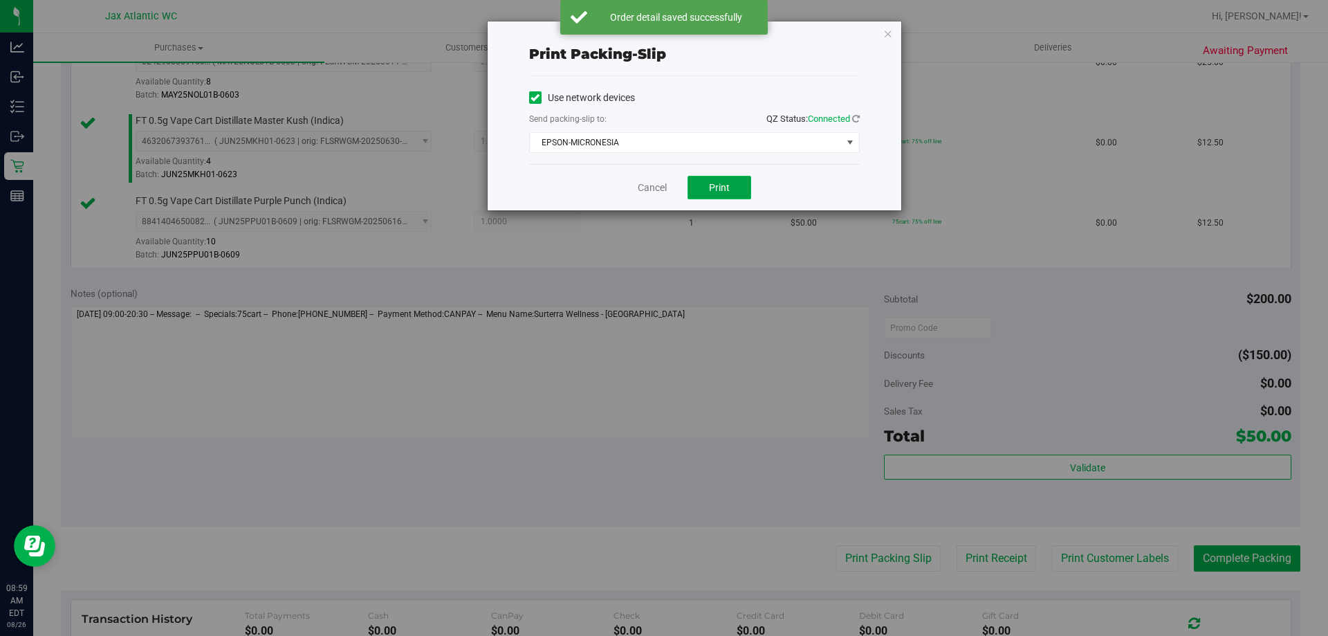
click at [714, 183] on span "Print" at bounding box center [719, 187] width 21 height 11
click at [646, 181] on link "Cancel" at bounding box center [652, 188] width 29 height 15
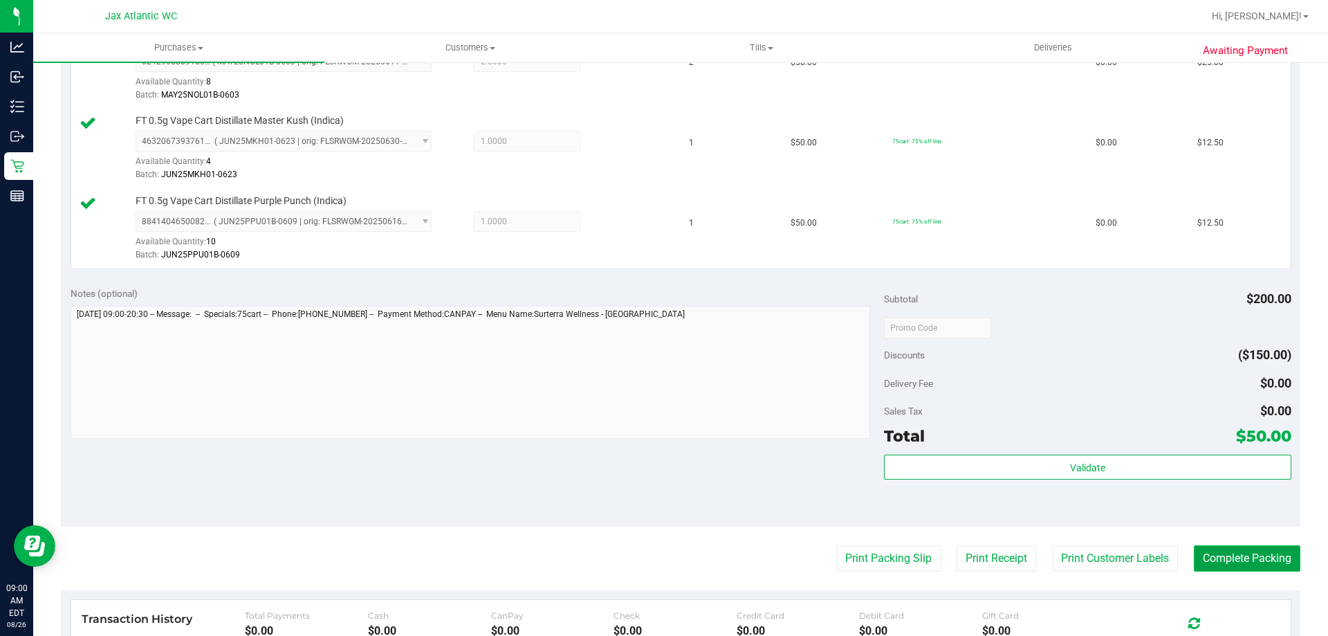
click at [1253, 549] on button "Complete Packing" at bounding box center [1247, 558] width 107 height 26
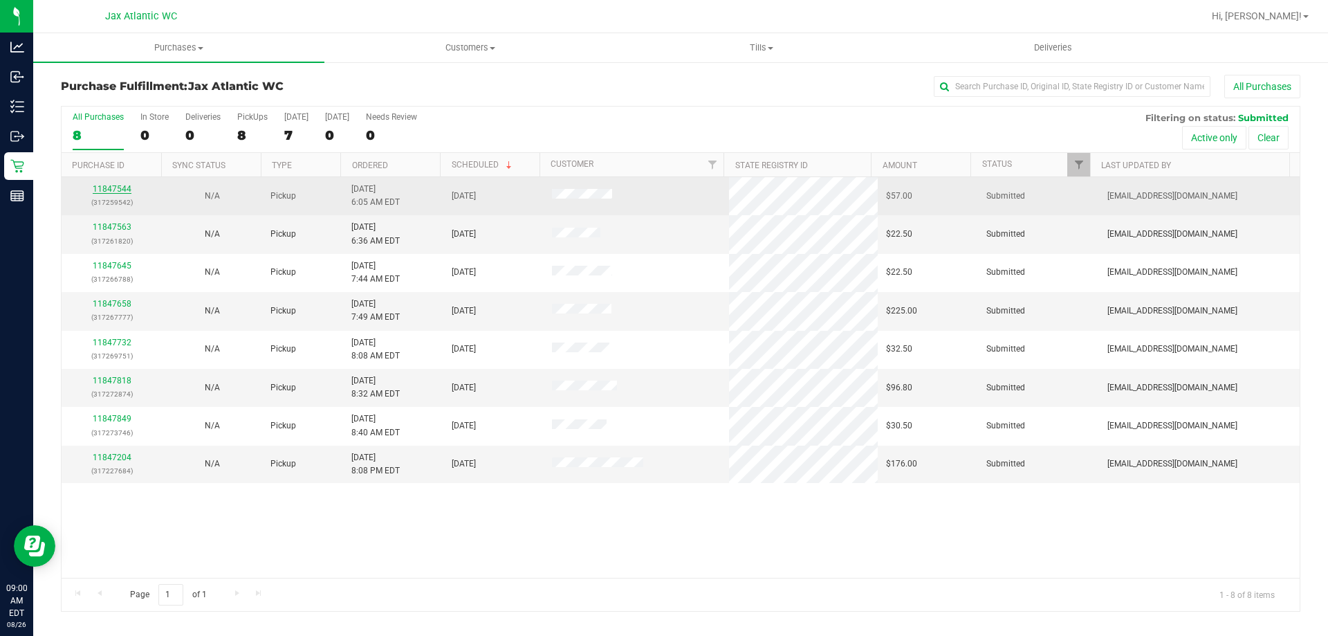
click at [104, 189] on link "11847544" at bounding box center [112, 189] width 39 height 10
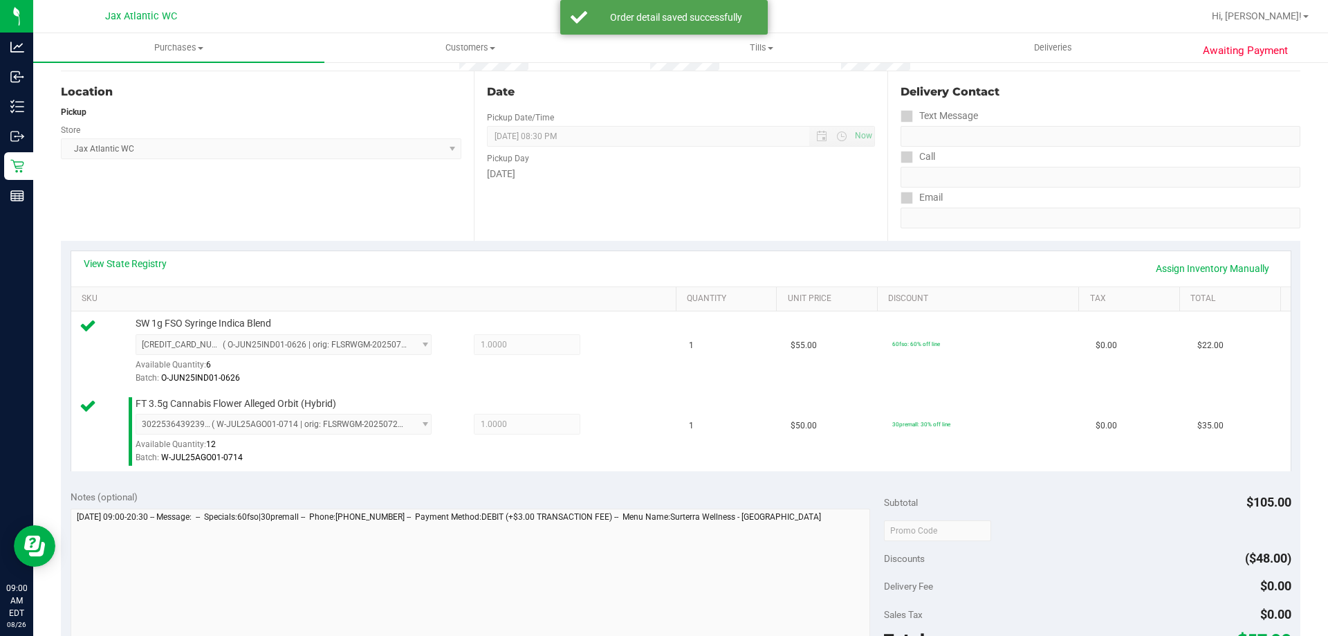
scroll to position [208, 0]
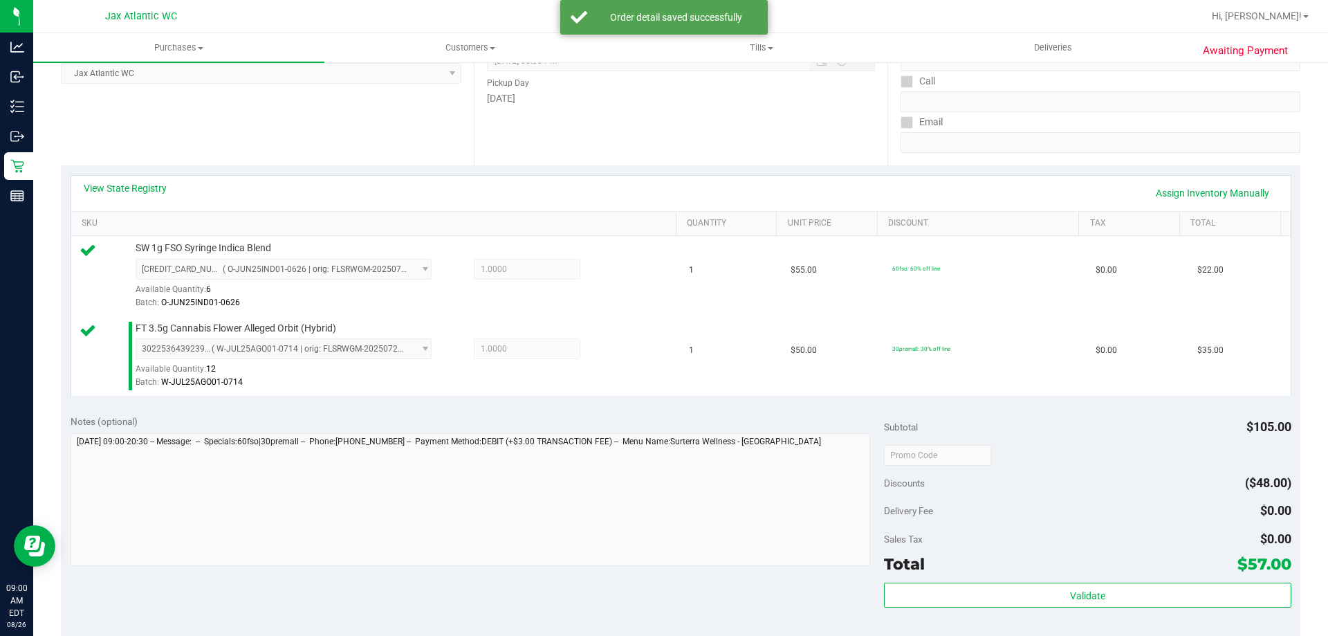
click at [979, 578] on div "Subtotal $105.00 Discounts ($48.00) Delivery Fee $0.00 Sales Tax $0.00 Total $5…" at bounding box center [1087, 529] width 407 height 230
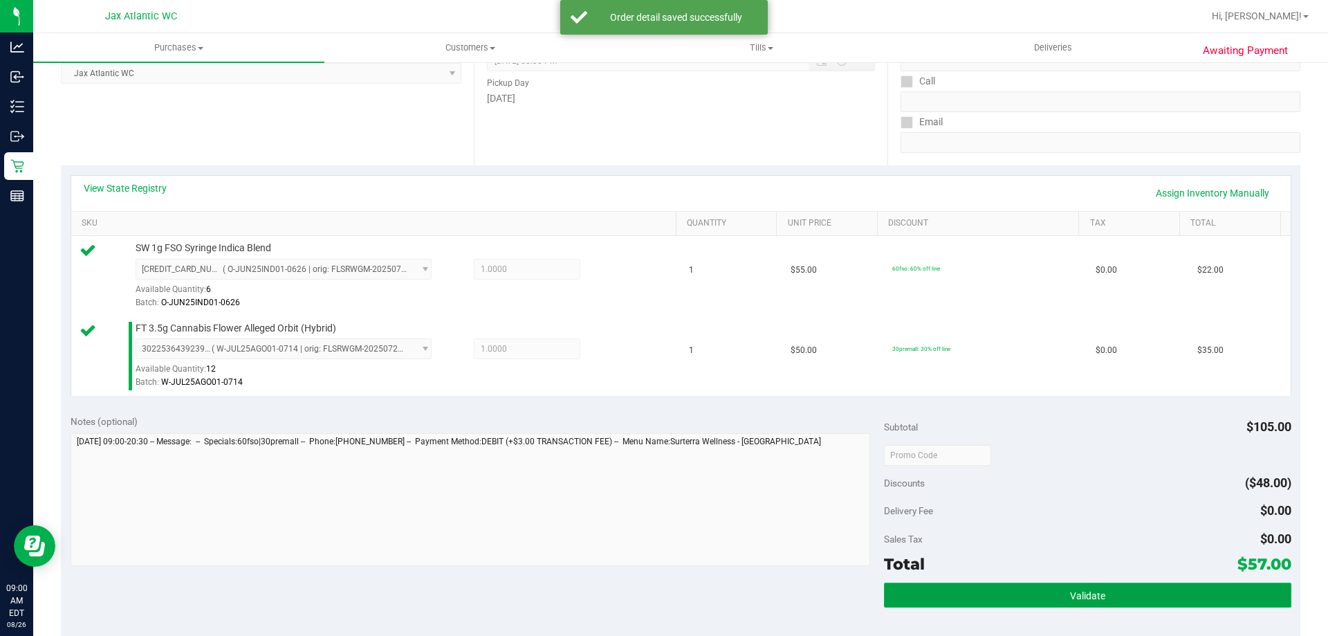
click at [981, 585] on button "Validate" at bounding box center [1087, 594] width 407 height 25
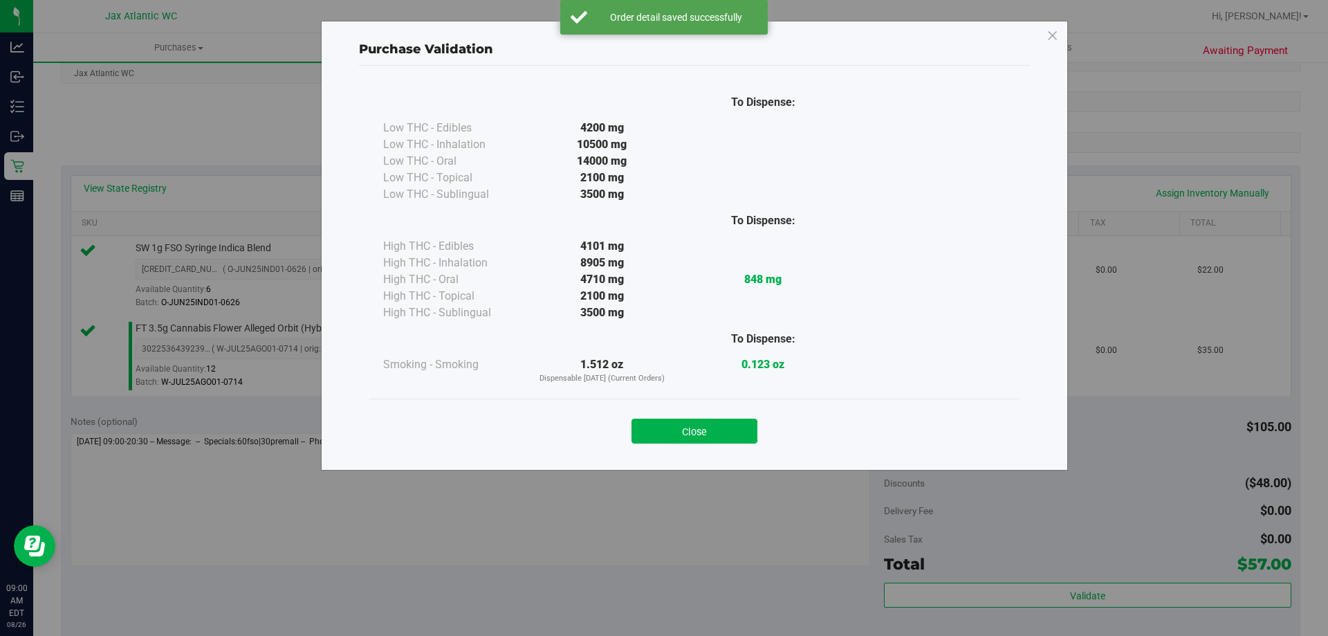
click at [729, 407] on div "Close" at bounding box center [694, 426] width 650 height 56
click at [729, 424] on button "Close" at bounding box center [695, 430] width 126 height 25
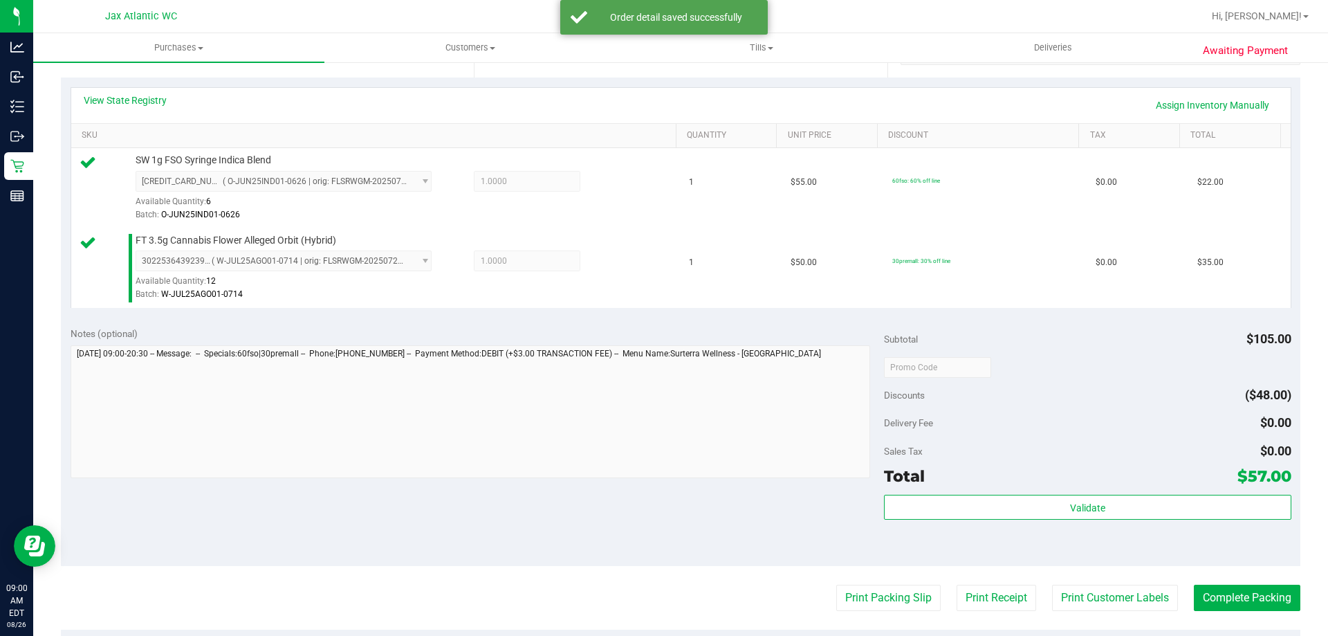
scroll to position [346, 0]
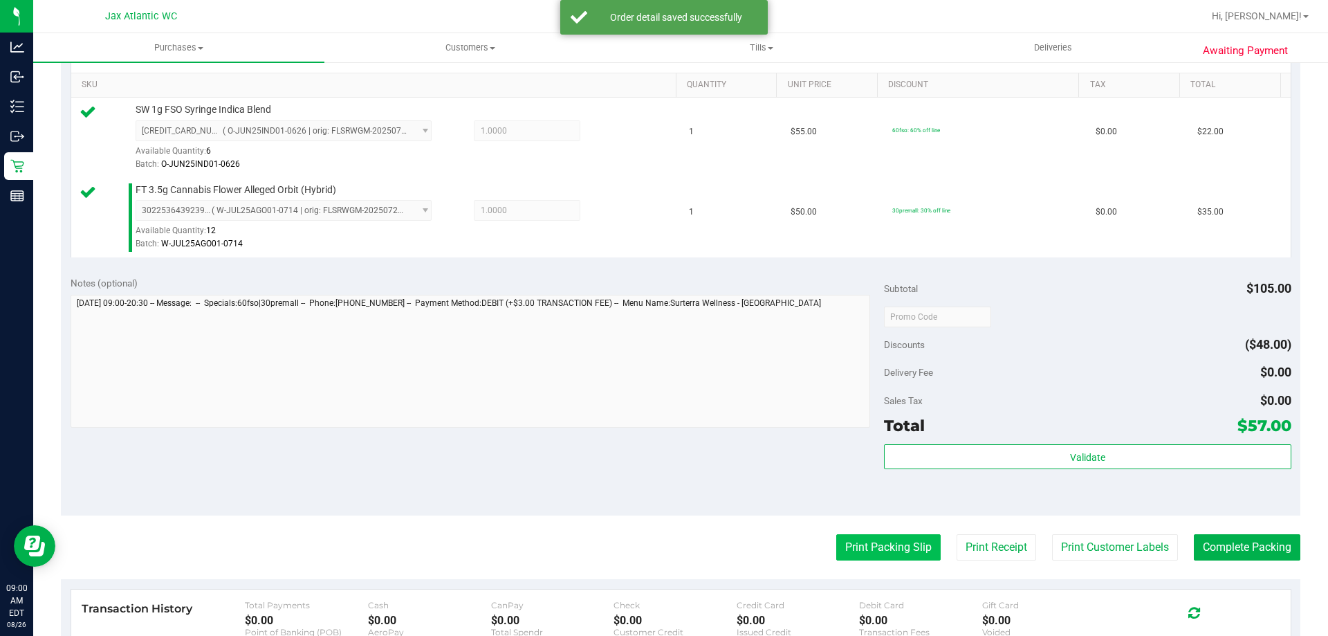
click at [866, 542] on button "Print Packing Slip" at bounding box center [888, 547] width 104 height 26
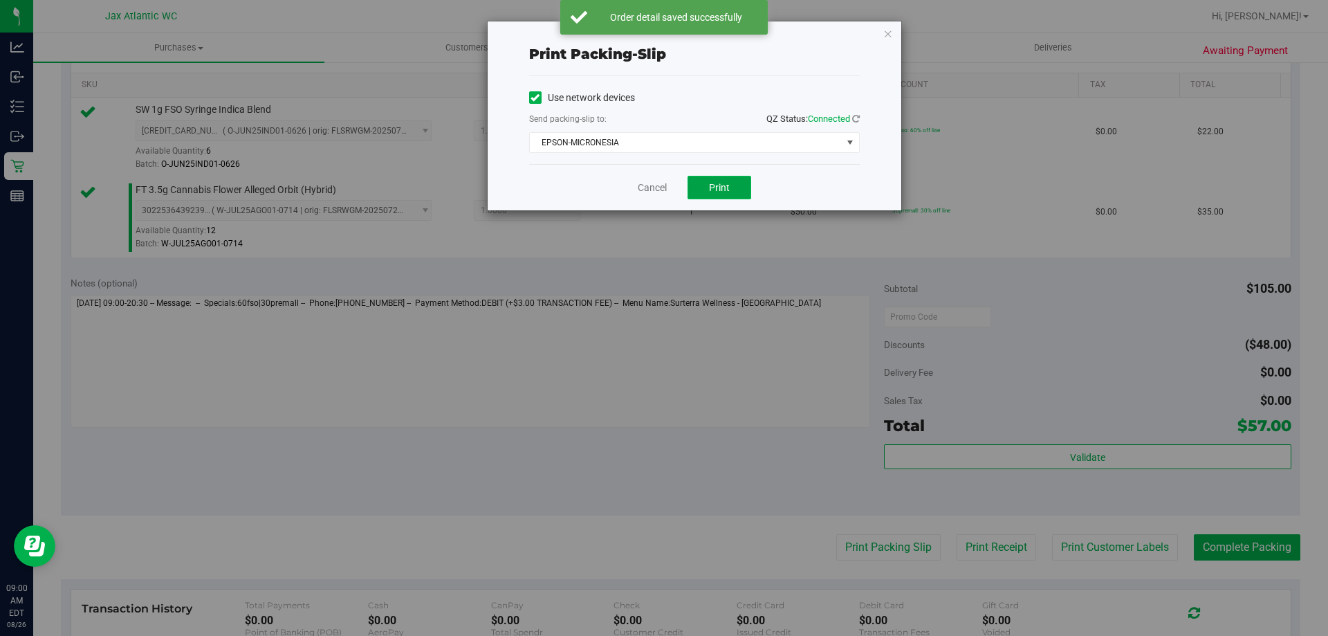
click at [726, 196] on button "Print" at bounding box center [720, 188] width 64 height 24
click at [652, 184] on link "Cancel" at bounding box center [652, 188] width 29 height 15
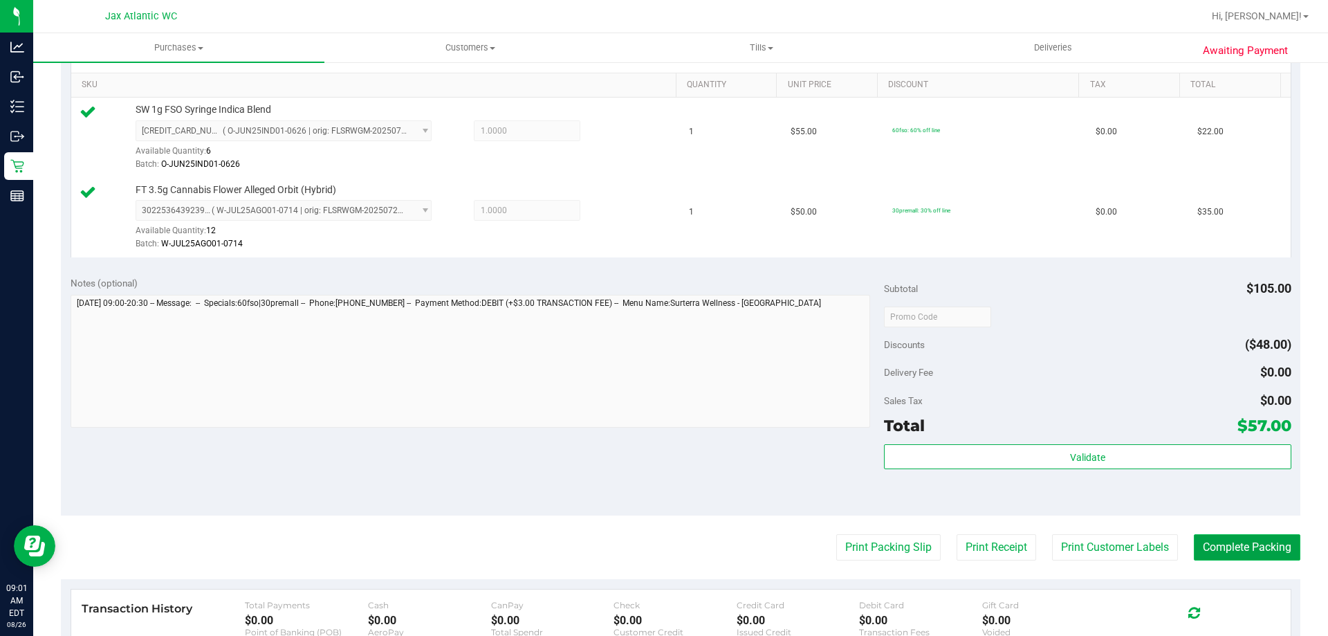
click at [1235, 535] on button "Complete Packing" at bounding box center [1247, 547] width 107 height 26
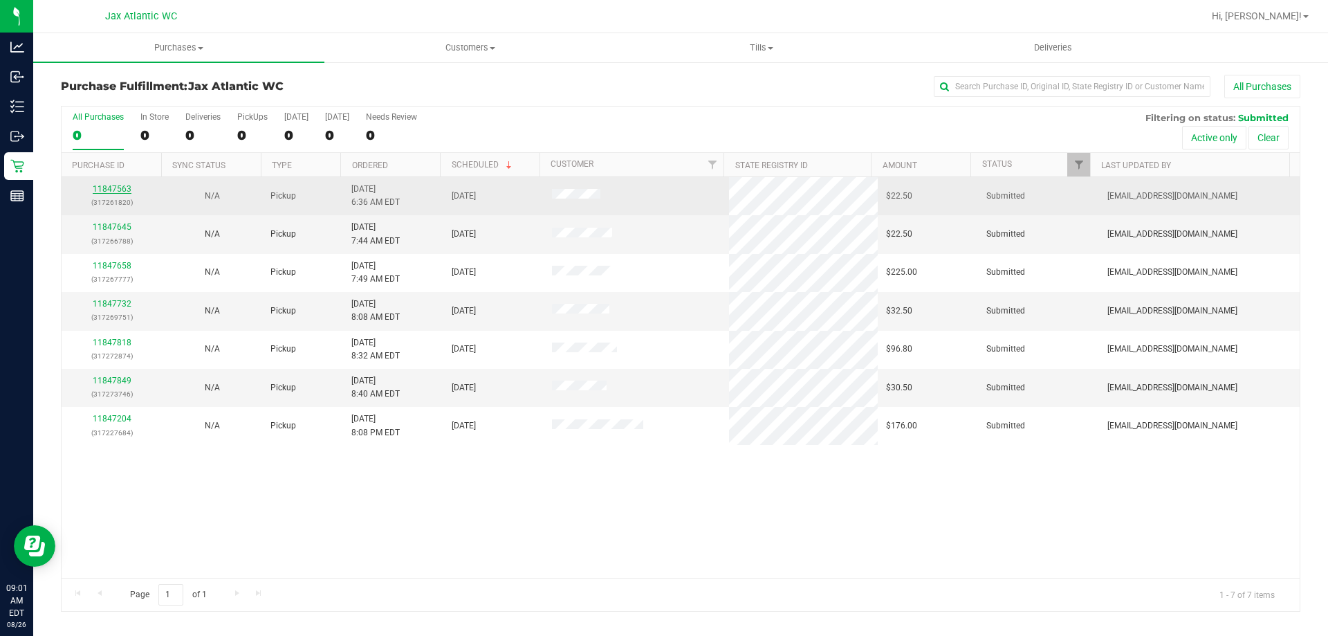
click at [118, 190] on link "11847563" at bounding box center [112, 189] width 39 height 10
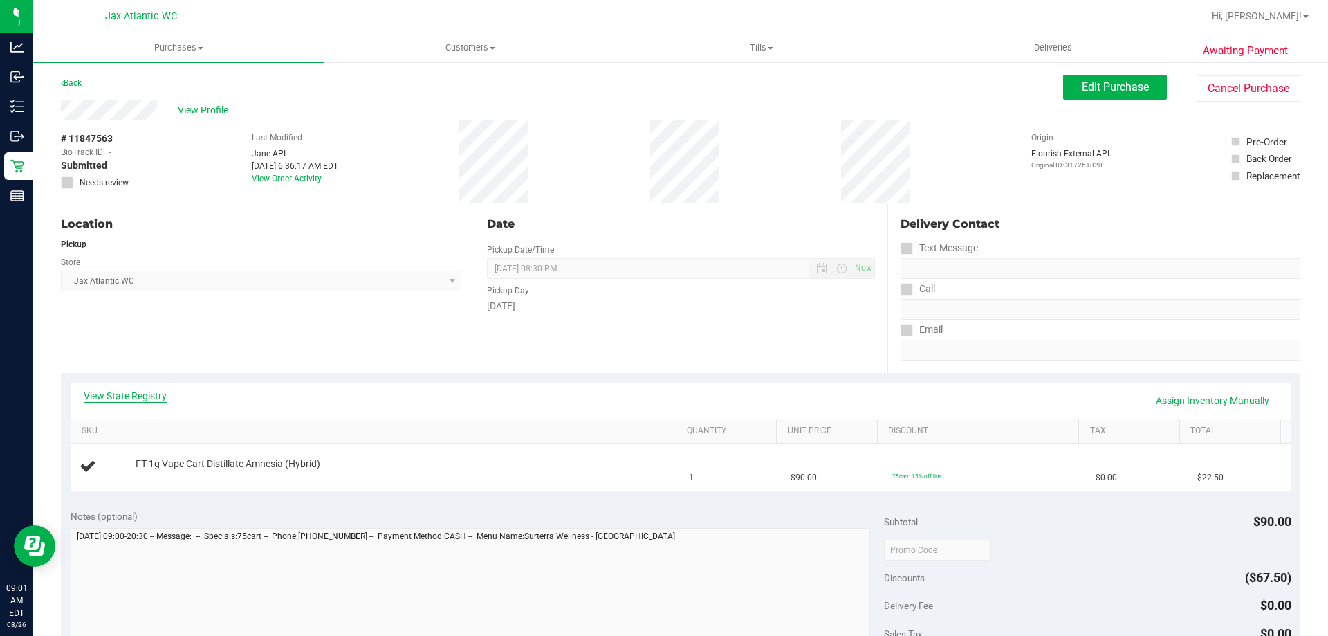
click at [149, 400] on link "View State Registry" at bounding box center [125, 396] width 83 height 14
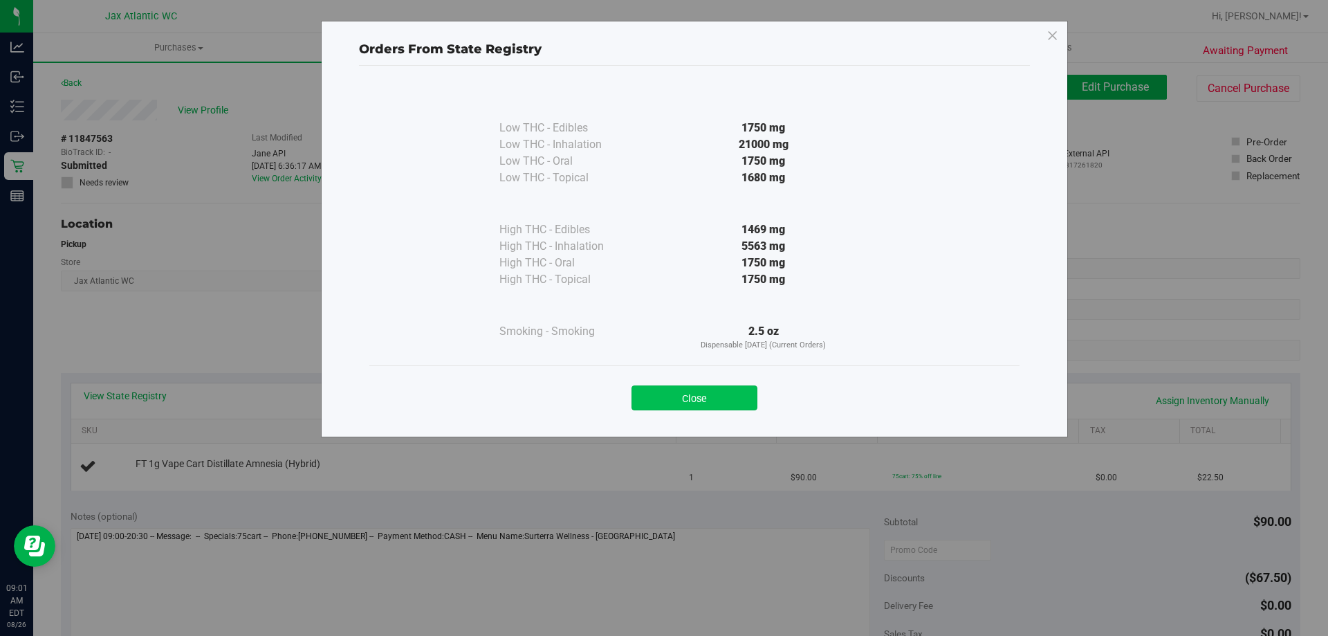
click at [722, 389] on button "Close" at bounding box center [695, 397] width 126 height 25
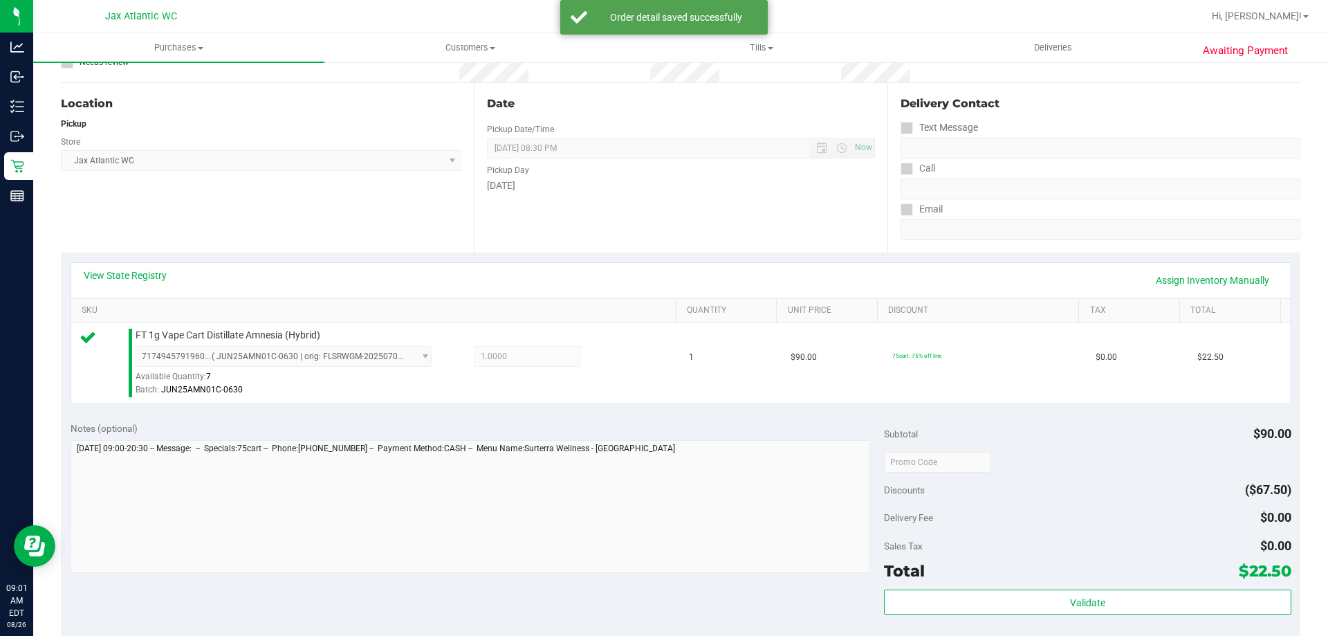
scroll to position [277, 0]
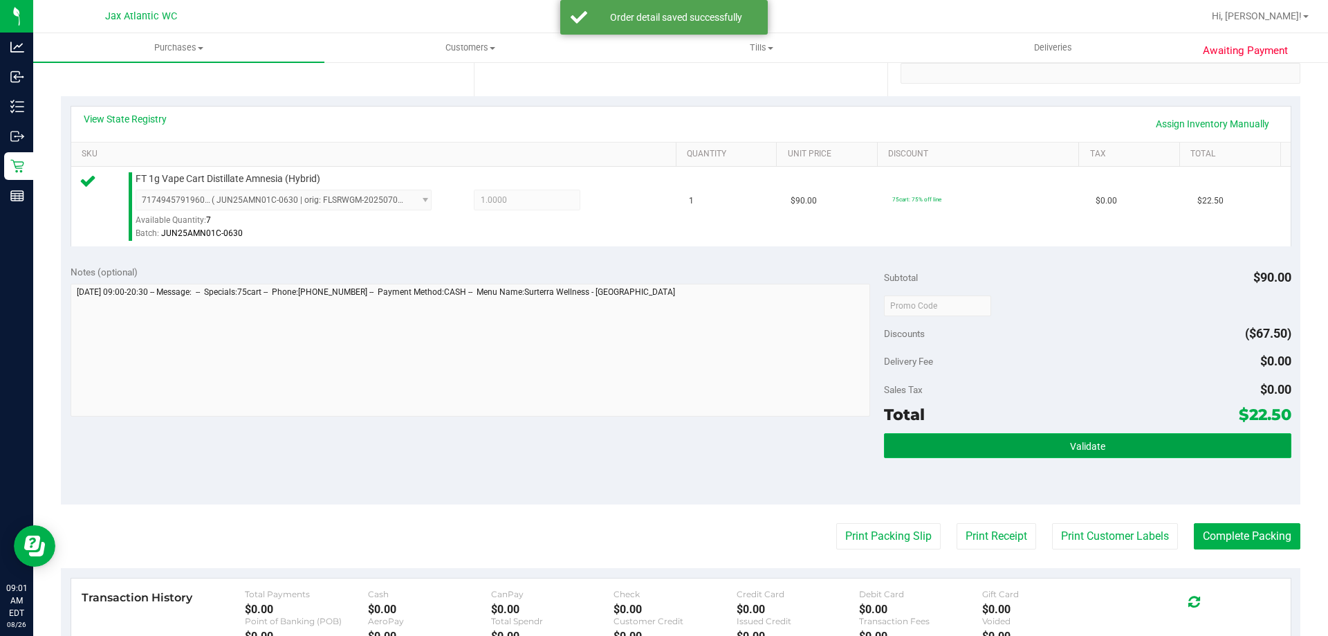
click at [1021, 446] on button "Validate" at bounding box center [1087, 445] width 407 height 25
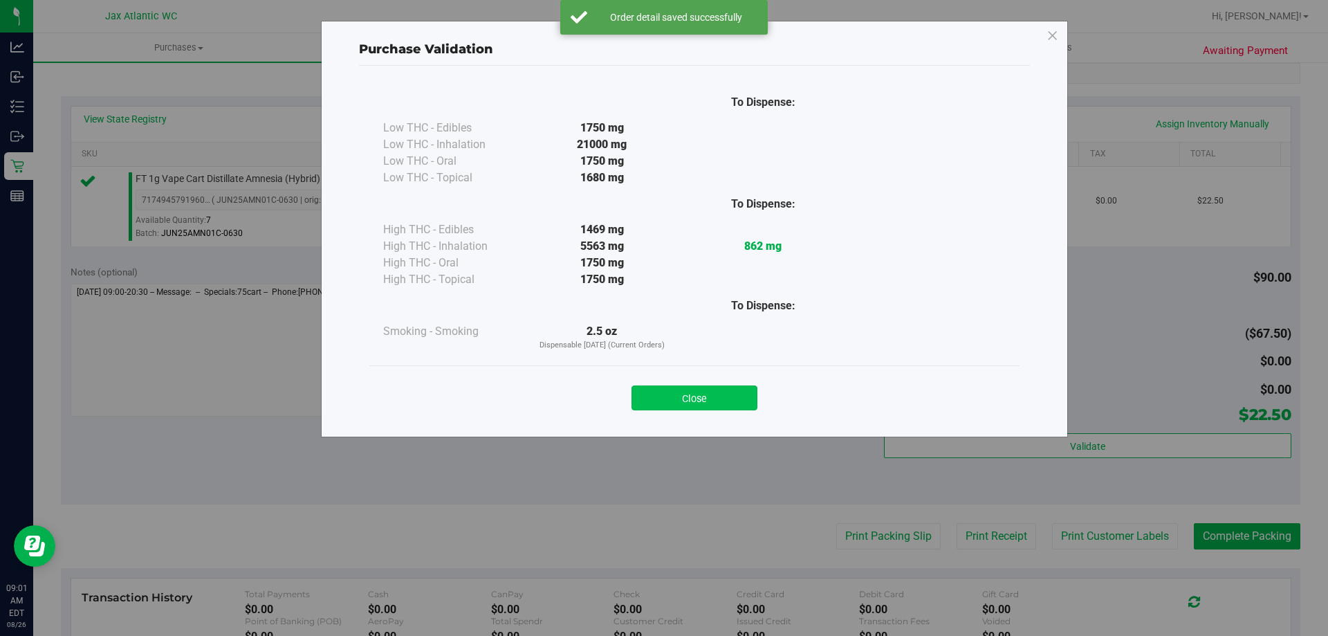
click at [685, 396] on button "Close" at bounding box center [695, 397] width 126 height 25
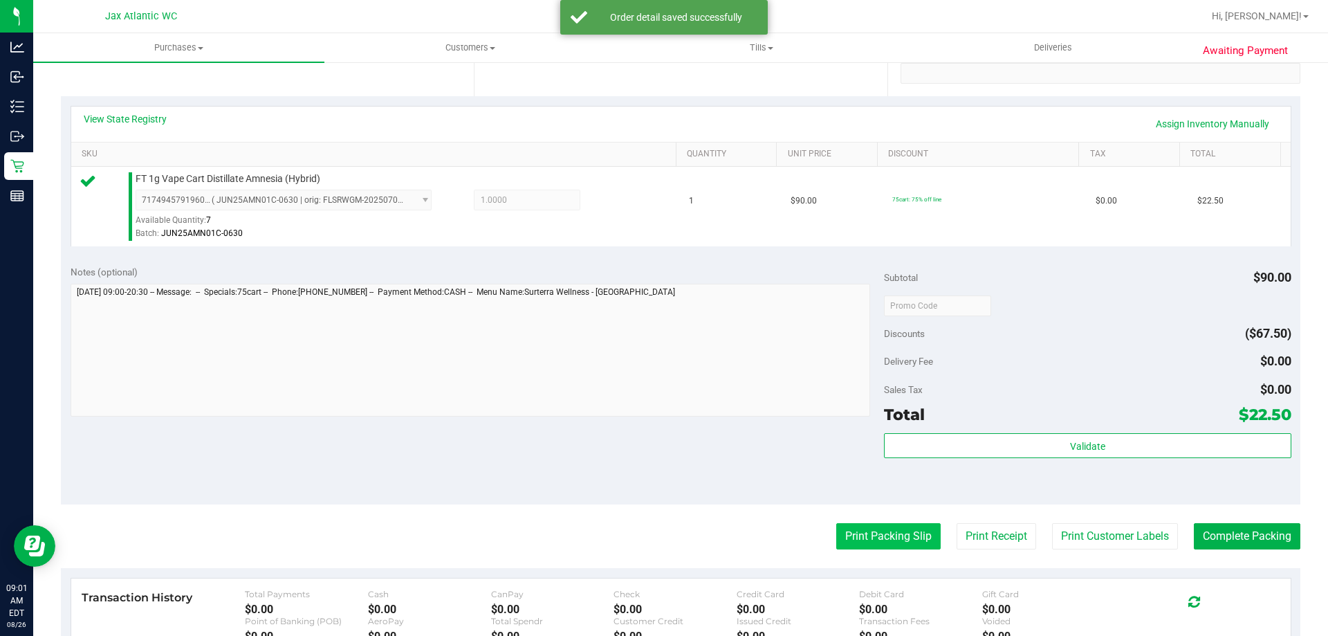
click at [898, 528] on button "Print Packing Slip" at bounding box center [888, 536] width 104 height 26
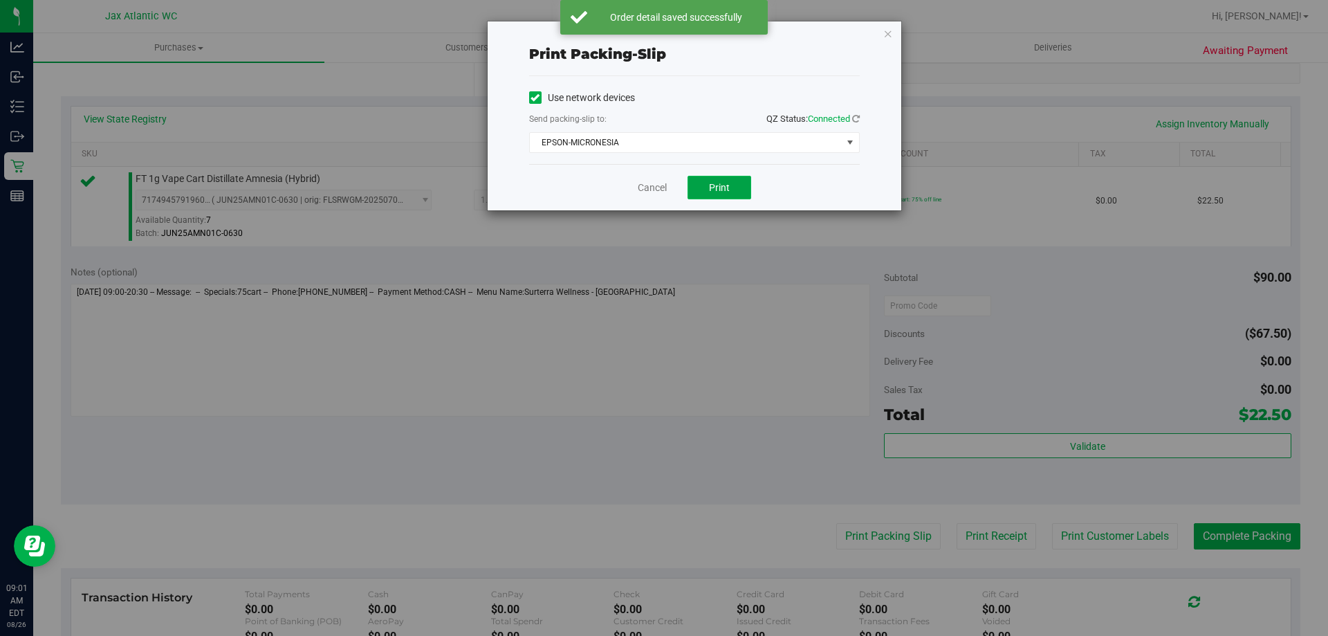
click at [719, 193] on button "Print" at bounding box center [720, 188] width 64 height 24
click at [649, 185] on link "Cancel" at bounding box center [652, 188] width 29 height 15
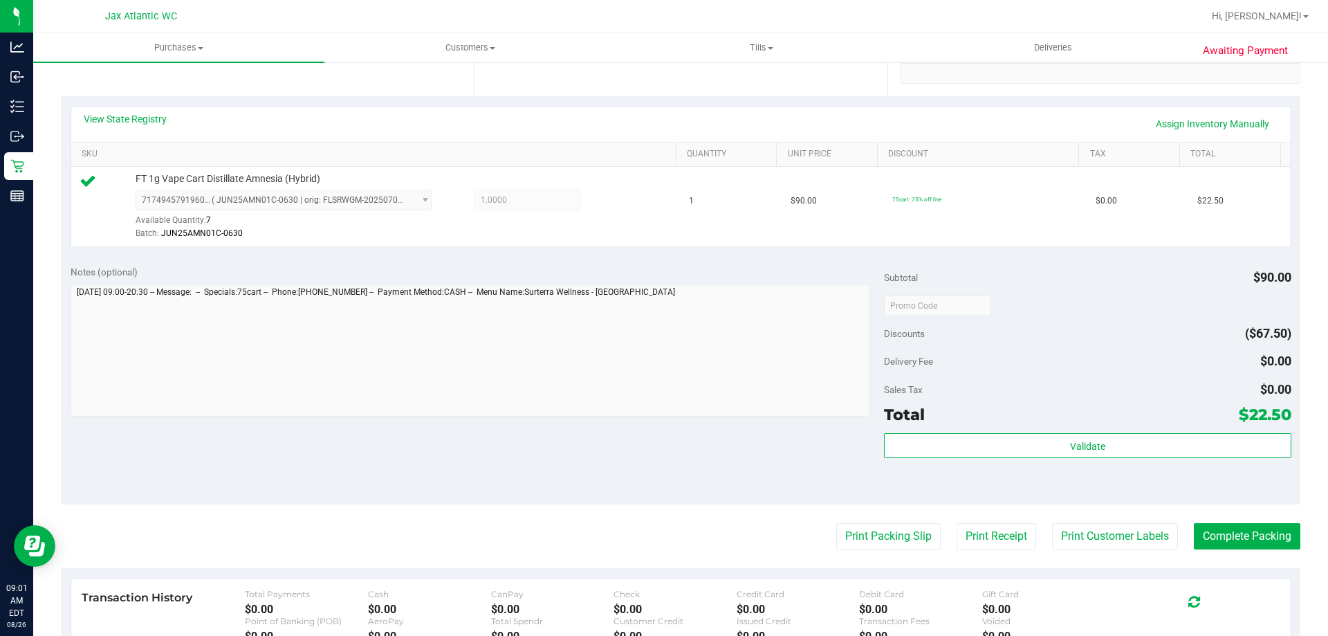
click at [1212, 557] on purchase-details "Back Edit Purchase Cancel Purchase View Profile # 11847563 BioTrack ID: - Submi…" at bounding box center [680, 312] width 1239 height 1029
click at [1216, 539] on button "Complete Packing" at bounding box center [1247, 536] width 107 height 26
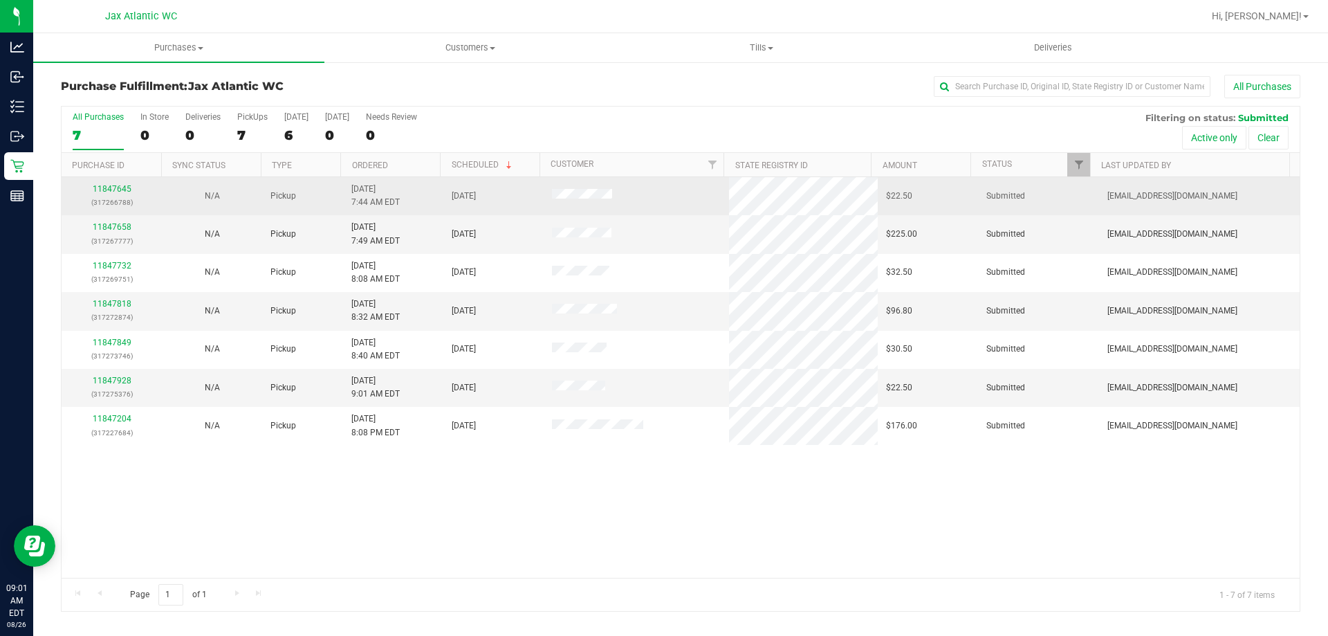
click at [115, 182] on td "11847645 (317266788)" at bounding box center [112, 196] width 100 height 38
click at [117, 187] on link "11847645" at bounding box center [112, 189] width 39 height 10
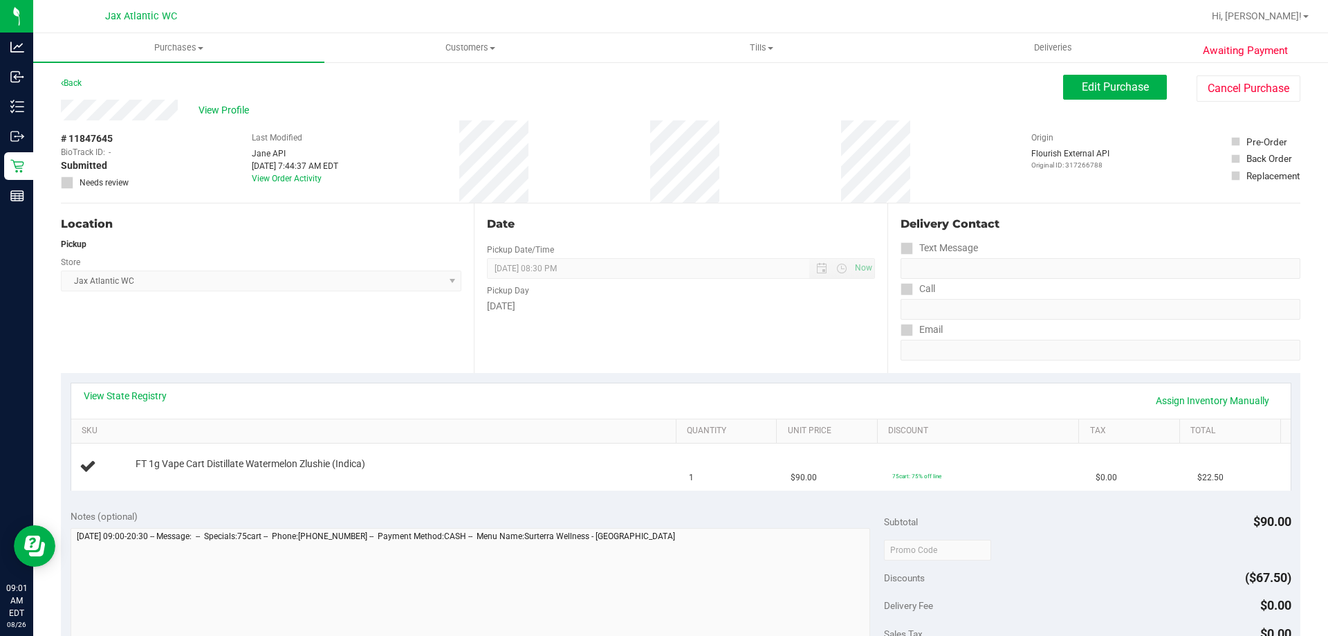
click at [173, 383] on div "View State Registry Assign Inventory Manually" at bounding box center [680, 400] width 1219 height 35
click at [167, 391] on div "View State Registry Assign Inventory Manually" at bounding box center [681, 401] width 1195 height 24
click at [158, 396] on link "View State Registry" at bounding box center [125, 396] width 83 height 14
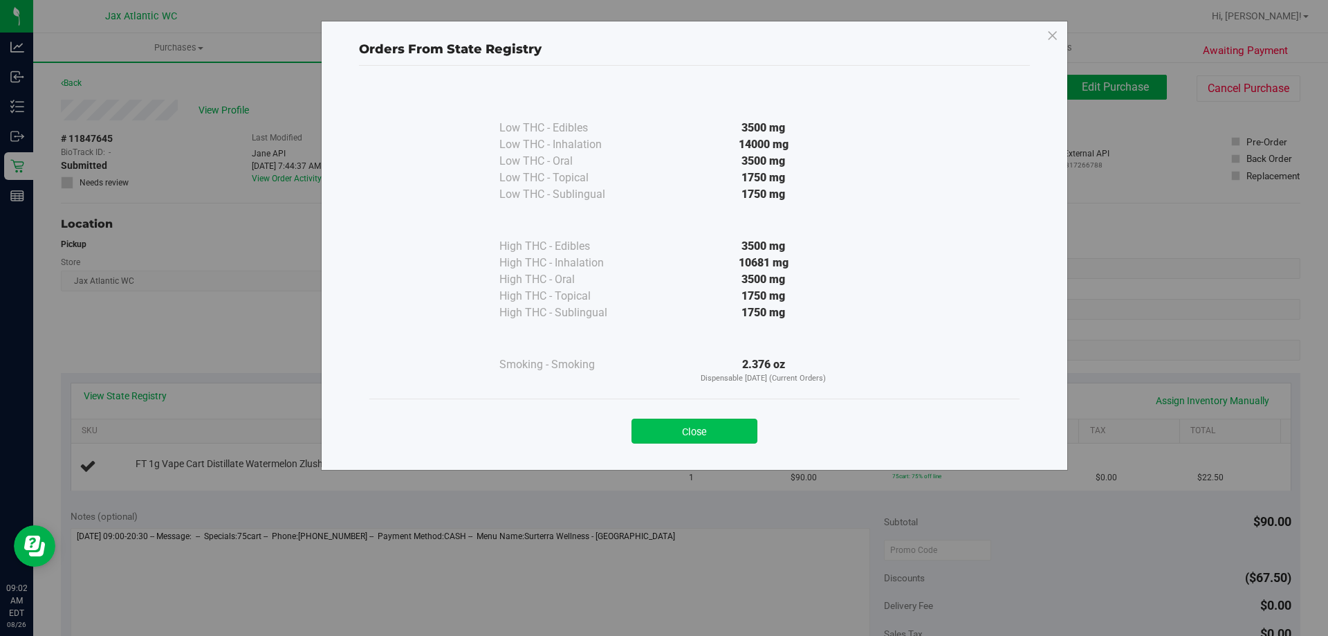
click at [723, 432] on button "Close" at bounding box center [695, 430] width 126 height 25
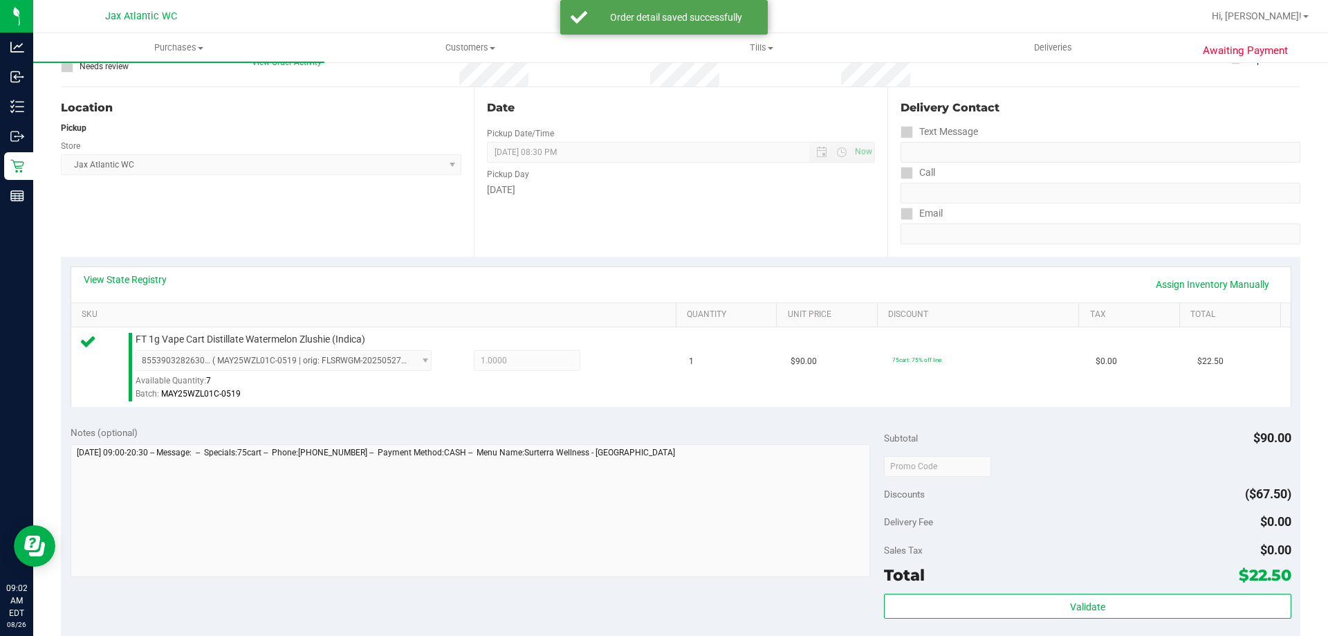
scroll to position [277, 0]
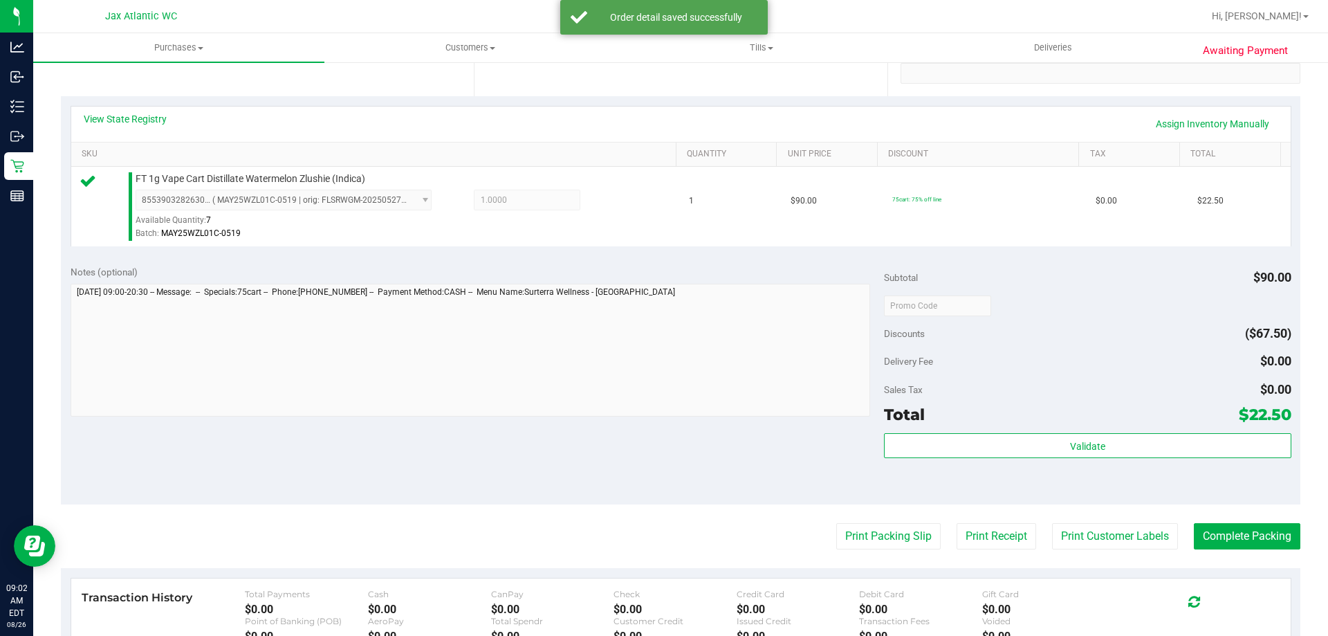
click at [1181, 462] on div "Validate" at bounding box center [1087, 464] width 407 height 62
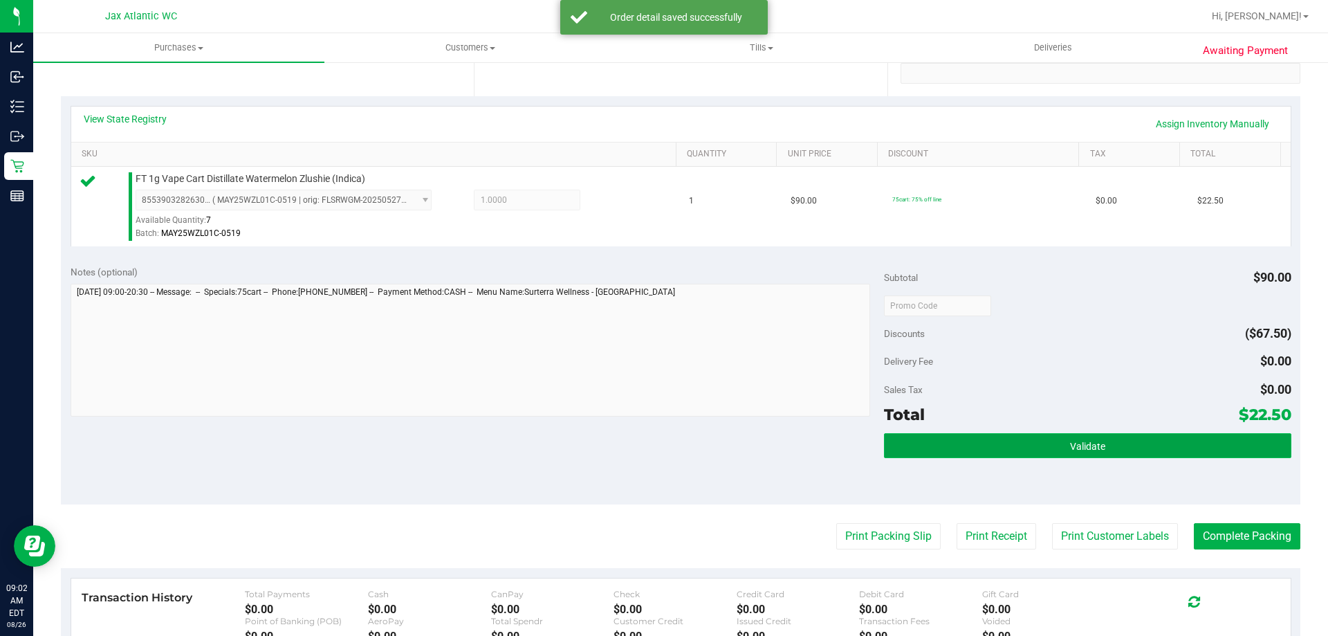
click at [1177, 450] on button "Validate" at bounding box center [1087, 445] width 407 height 25
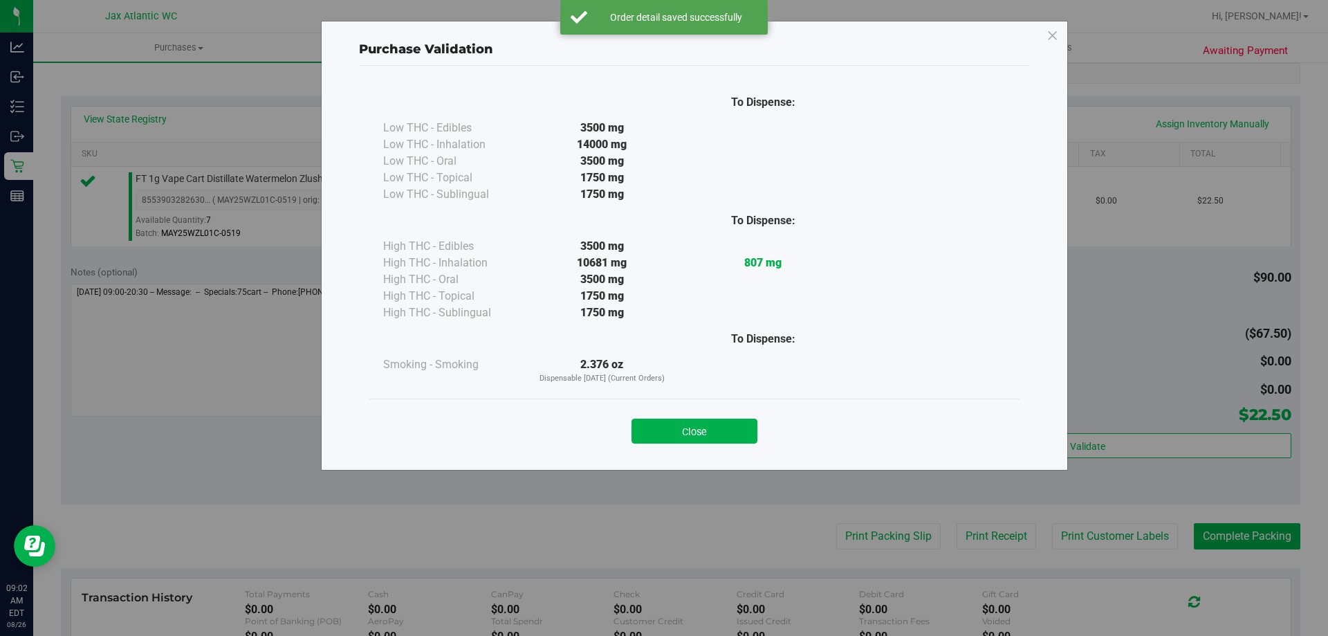
click at [728, 412] on div "Close" at bounding box center [694, 426] width 629 height 35
click at [730, 426] on button "Close" at bounding box center [695, 430] width 126 height 25
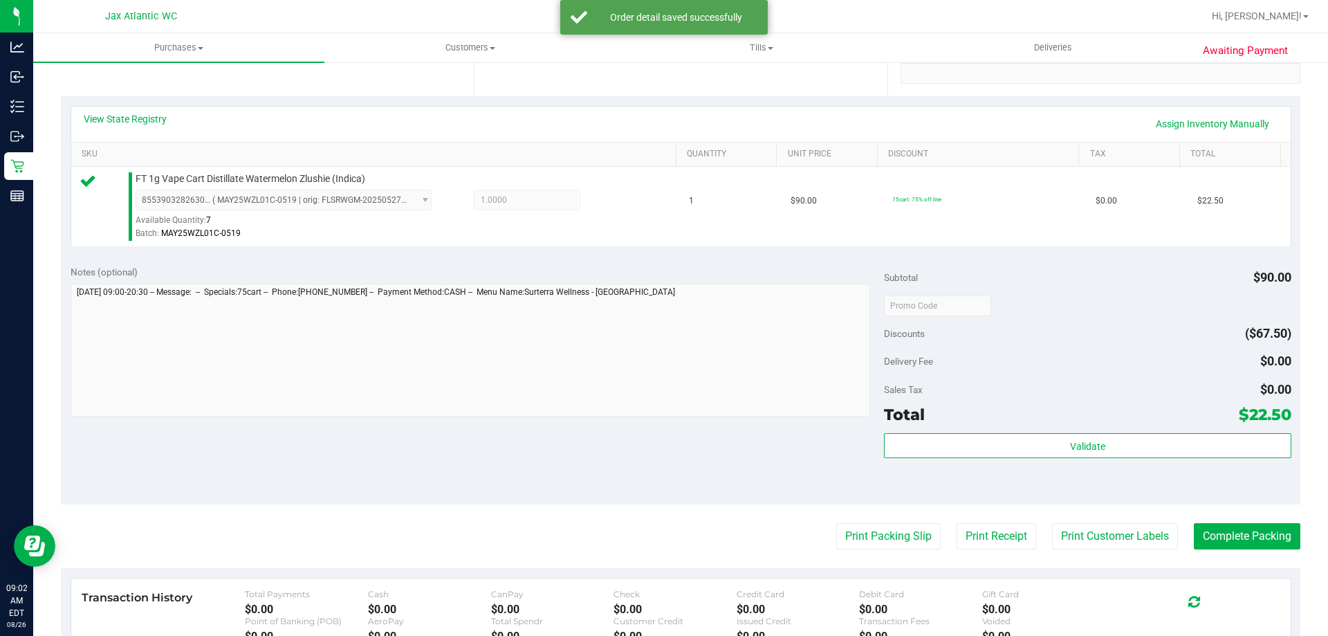
click at [851, 517] on purchase-details "Back Edit Purchase Cancel Purchase View Profile # 11847645 BioTrack ID: - Submi…" at bounding box center [680, 312] width 1239 height 1029
click at [851, 526] on button "Print Packing Slip" at bounding box center [888, 536] width 104 height 26
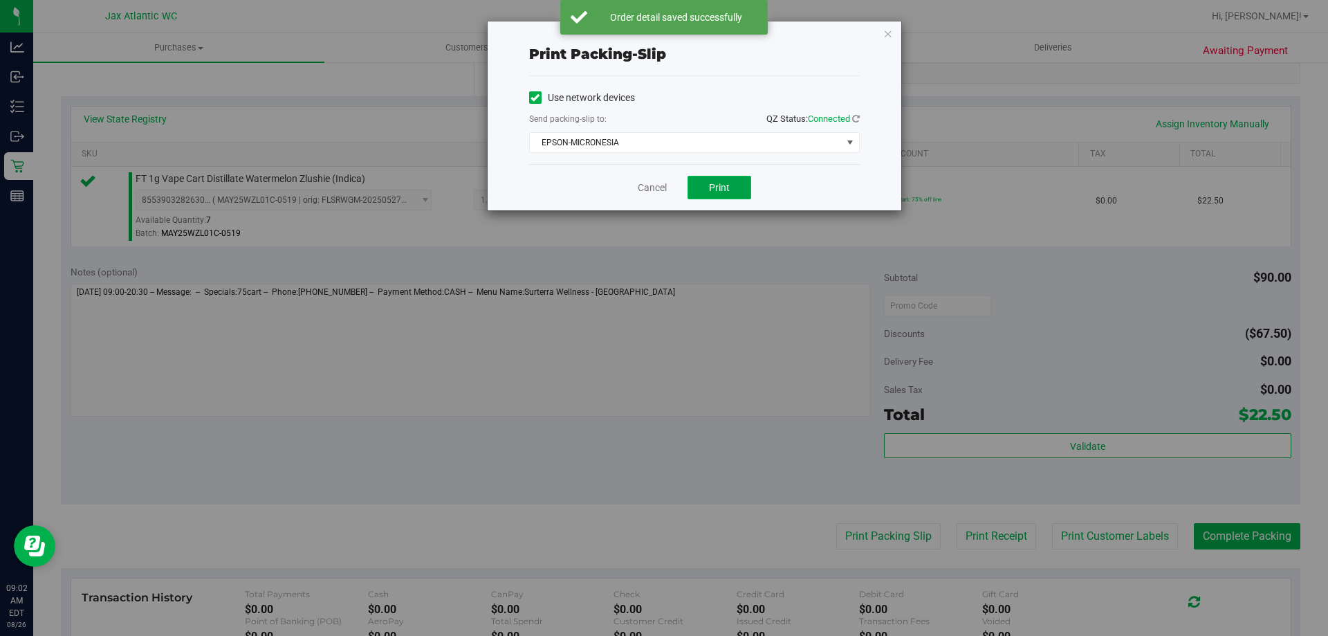
click at [730, 190] on button "Print" at bounding box center [720, 188] width 64 height 24
click at [650, 187] on link "Cancel" at bounding box center [652, 188] width 29 height 15
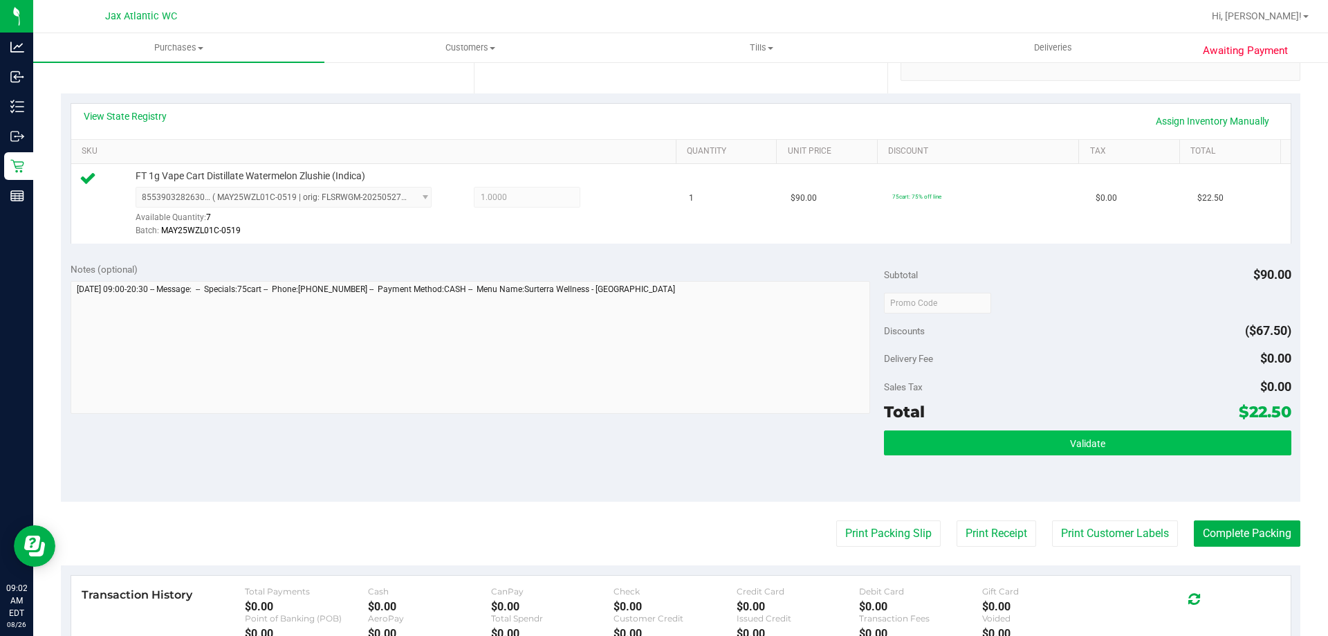
scroll to position [346, 0]
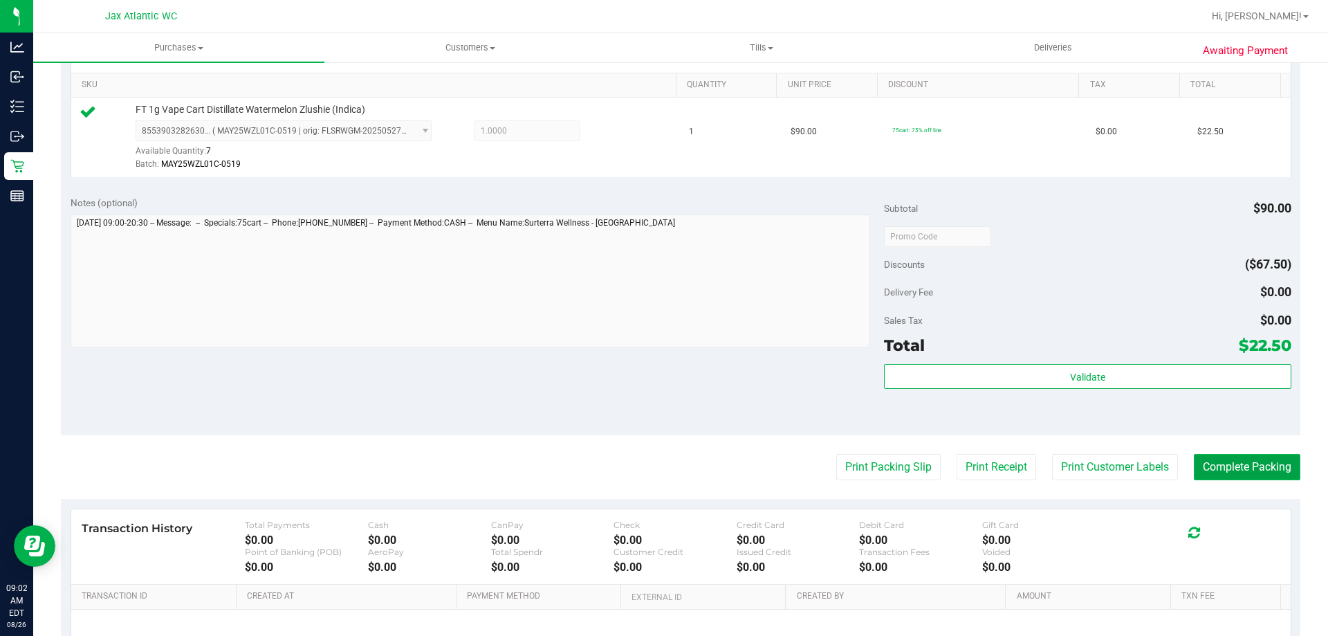
click at [1224, 465] on button "Complete Packing" at bounding box center [1247, 467] width 107 height 26
click at [1201, 472] on button "Complete Packing" at bounding box center [1247, 467] width 107 height 26
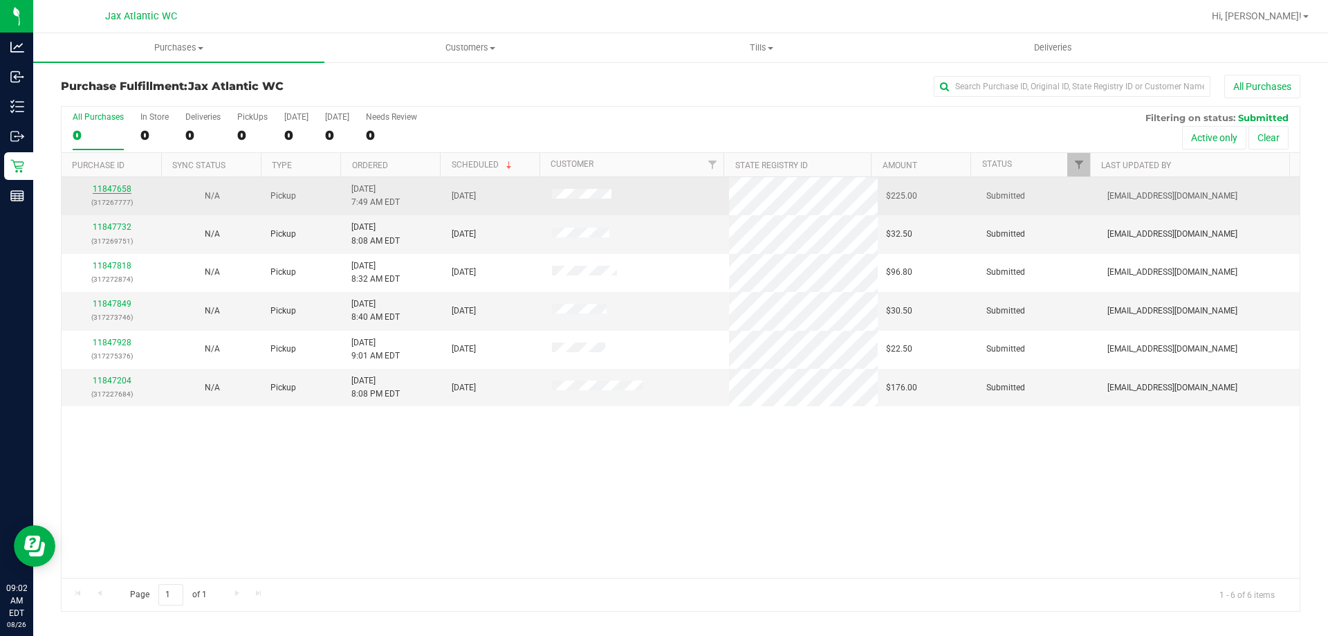
click at [99, 185] on link "11847658" at bounding box center [112, 189] width 39 height 10
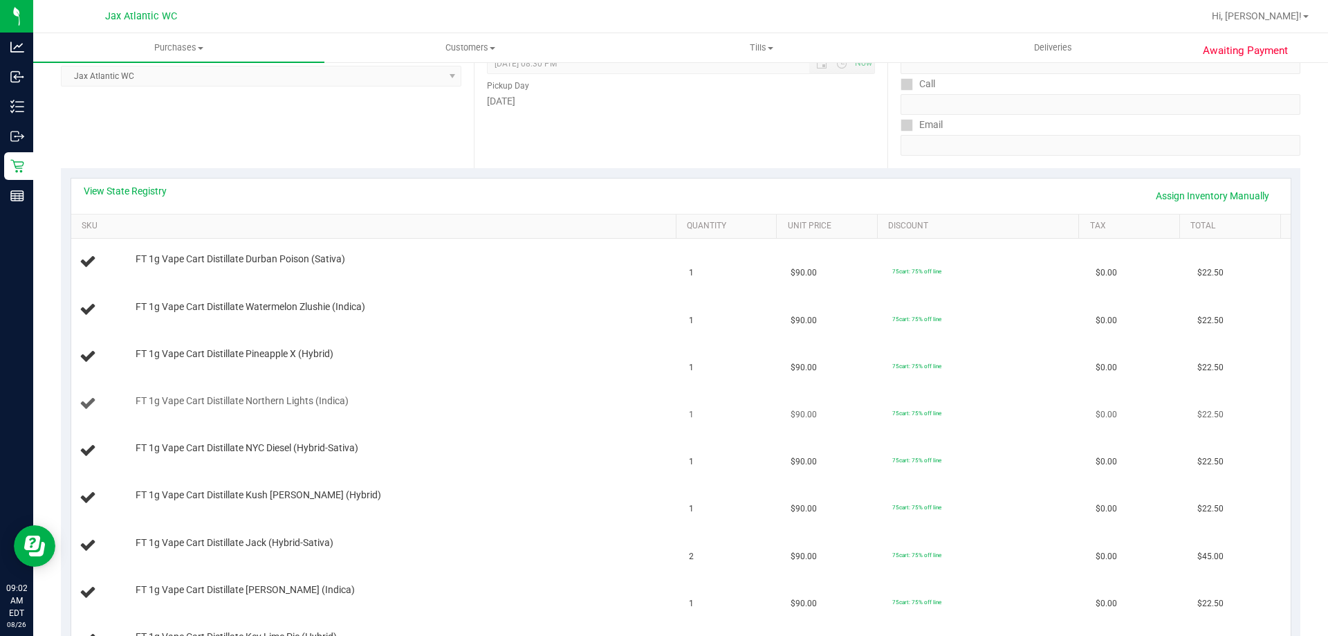
scroll to position [208, 0]
click at [107, 187] on link "View State Registry" at bounding box center [125, 188] width 83 height 14
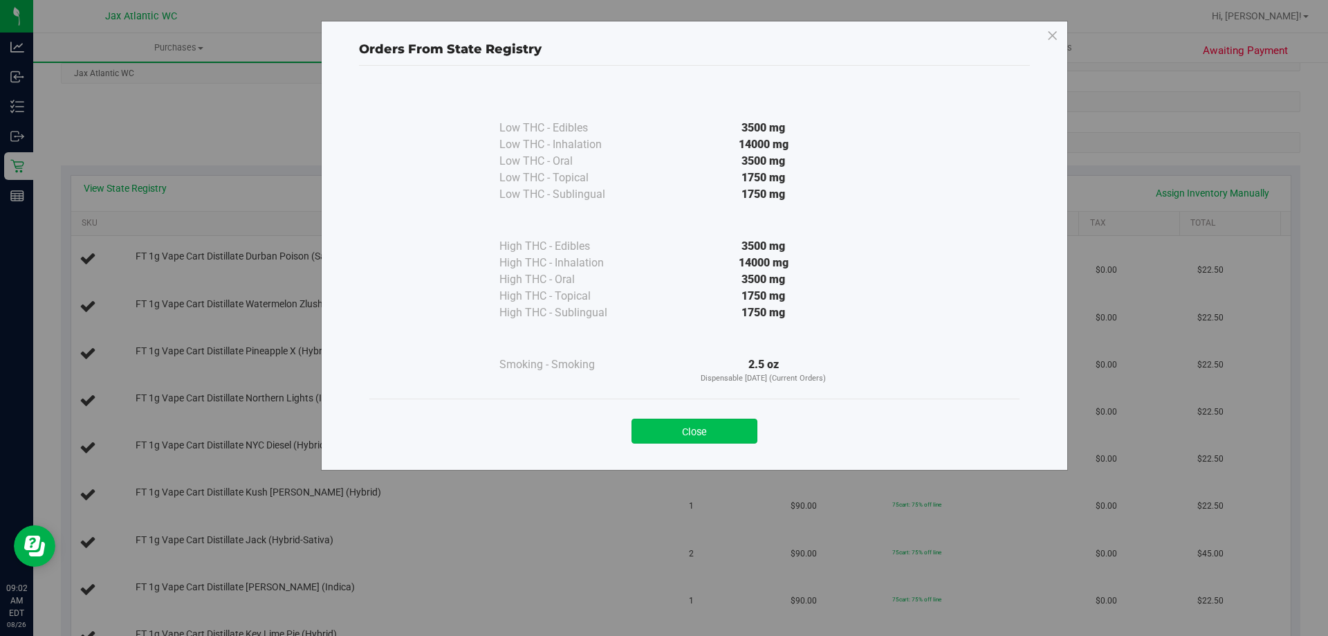
click at [672, 425] on button "Close" at bounding box center [695, 430] width 126 height 25
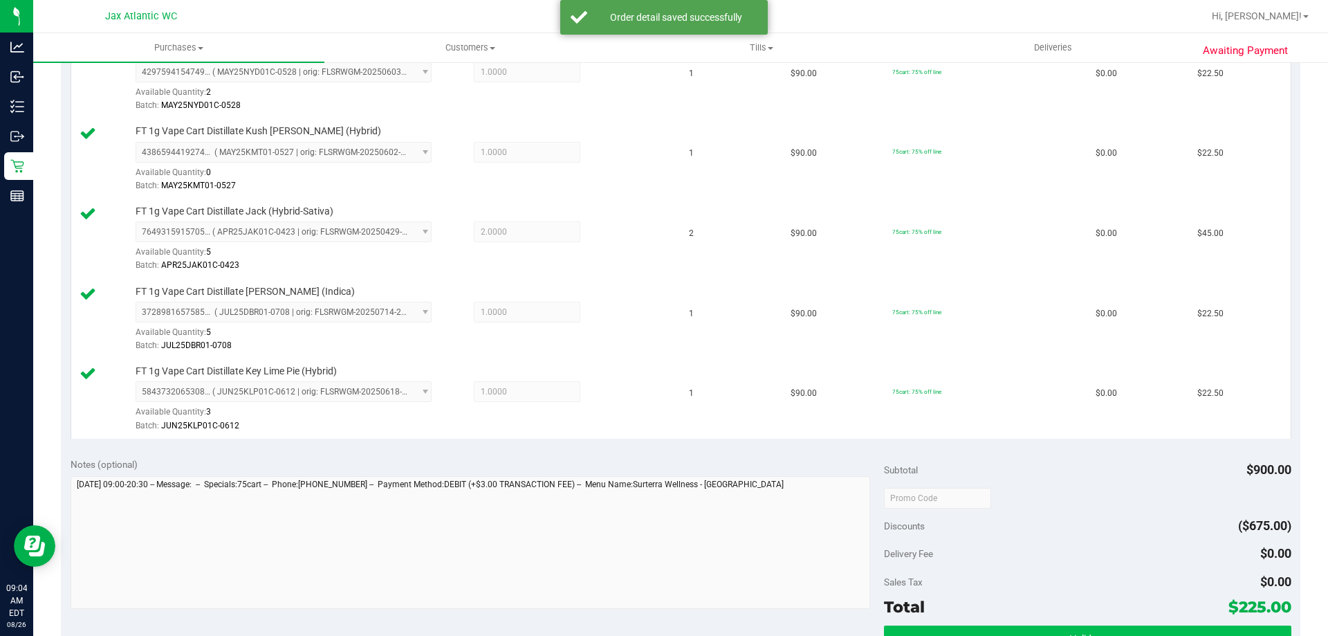
scroll to position [899, 0]
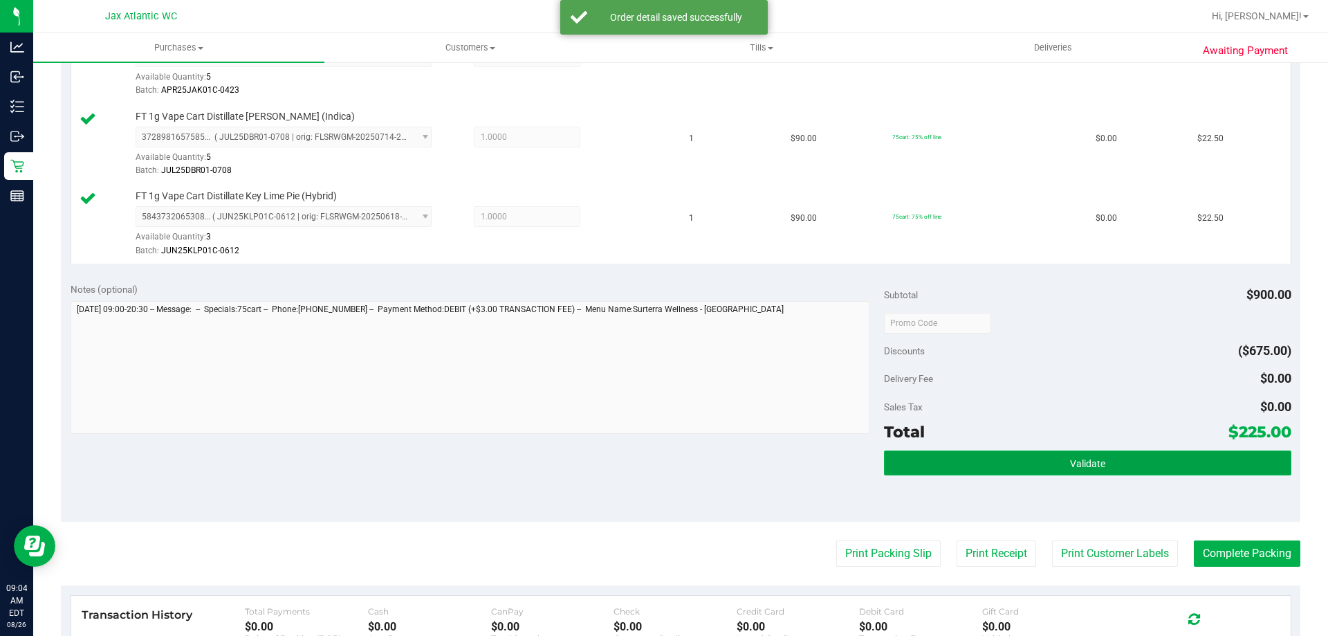
click at [1042, 453] on button "Validate" at bounding box center [1087, 462] width 407 height 25
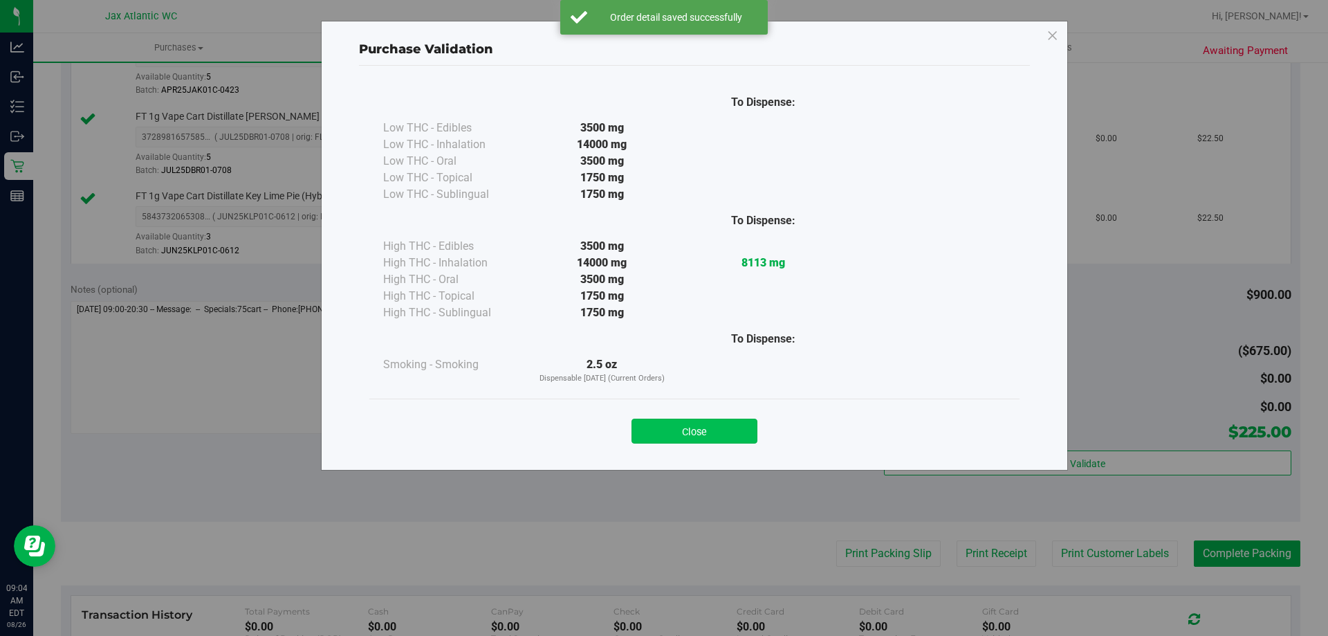
click at [745, 437] on button "Close" at bounding box center [695, 430] width 126 height 25
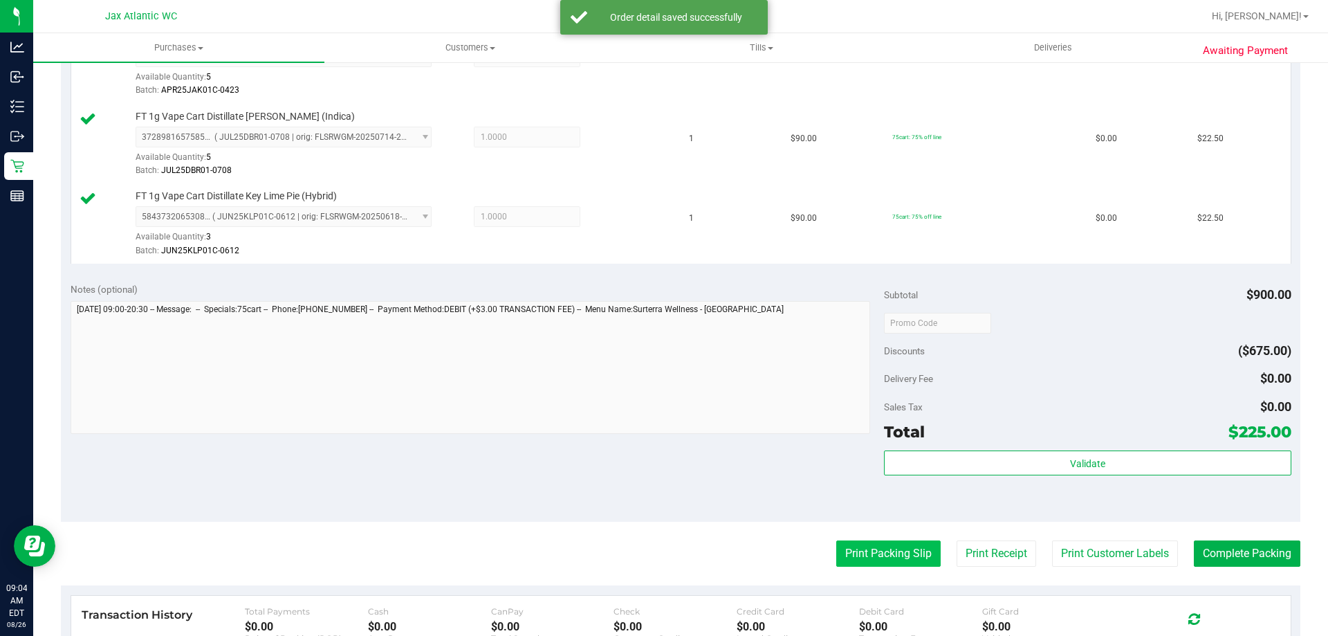
click at [852, 549] on button "Print Packing Slip" at bounding box center [888, 553] width 104 height 26
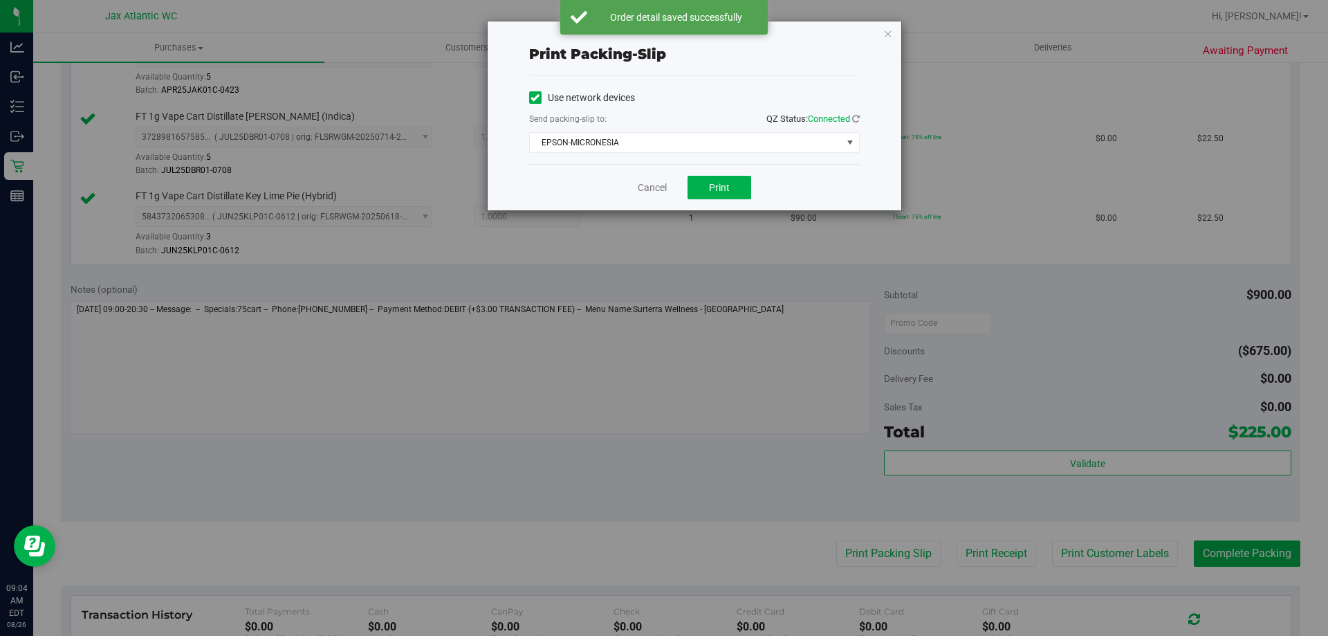
click at [763, 195] on div "Cancel Print" at bounding box center [694, 187] width 331 height 46
click at [737, 195] on button "Print" at bounding box center [720, 188] width 64 height 24
click at [658, 183] on link "Cancel" at bounding box center [652, 188] width 29 height 15
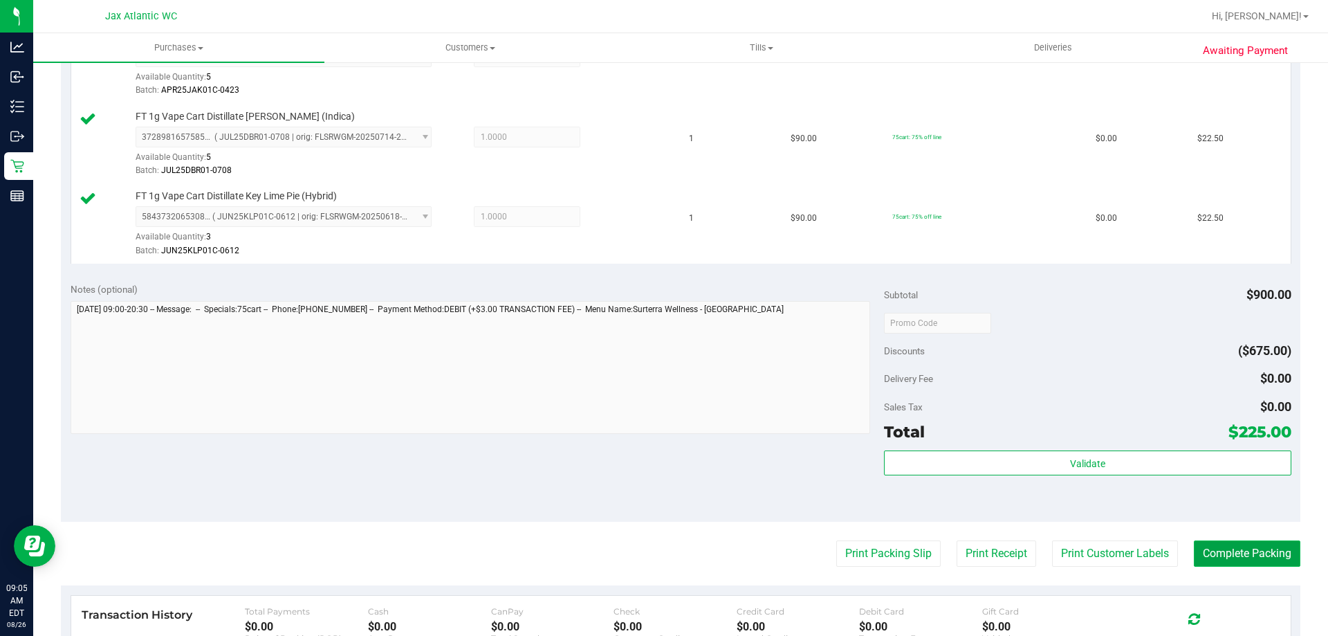
click at [1203, 553] on button "Complete Packing" at bounding box center [1247, 553] width 107 height 26
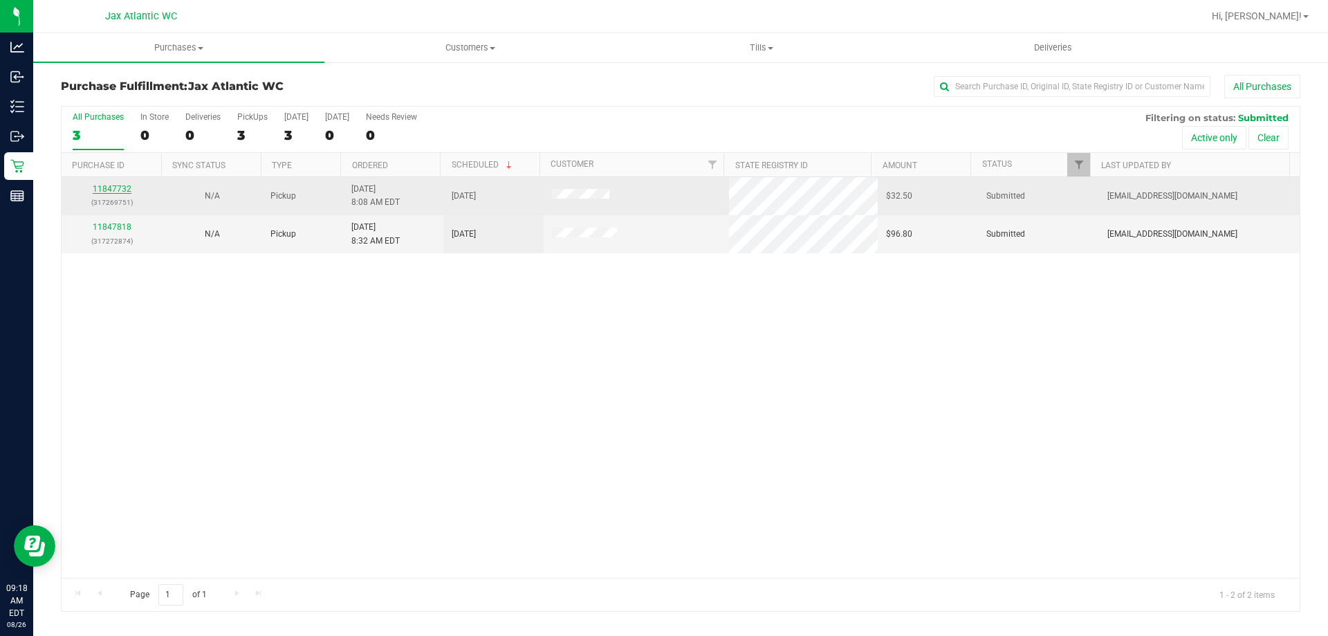
click at [96, 188] on link "11847732" at bounding box center [112, 189] width 39 height 10
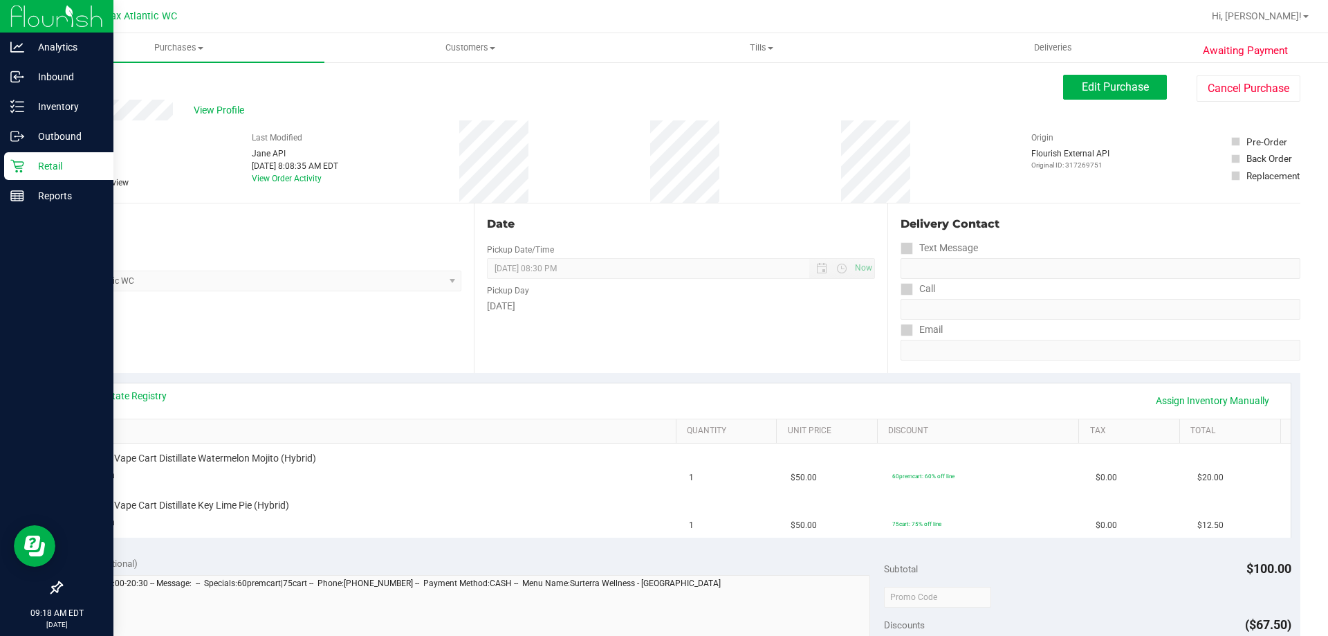
click at [21, 160] on icon at bounding box center [17, 166] width 14 height 14
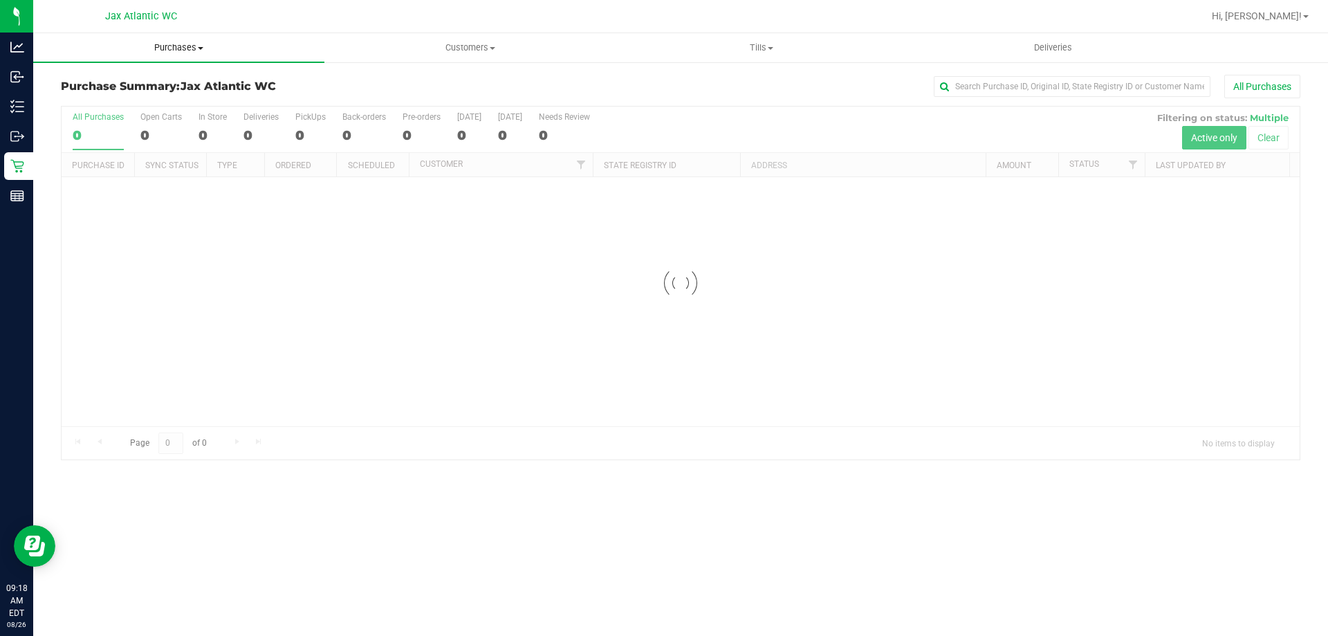
click at [181, 44] on span "Purchases" at bounding box center [178, 48] width 291 height 12
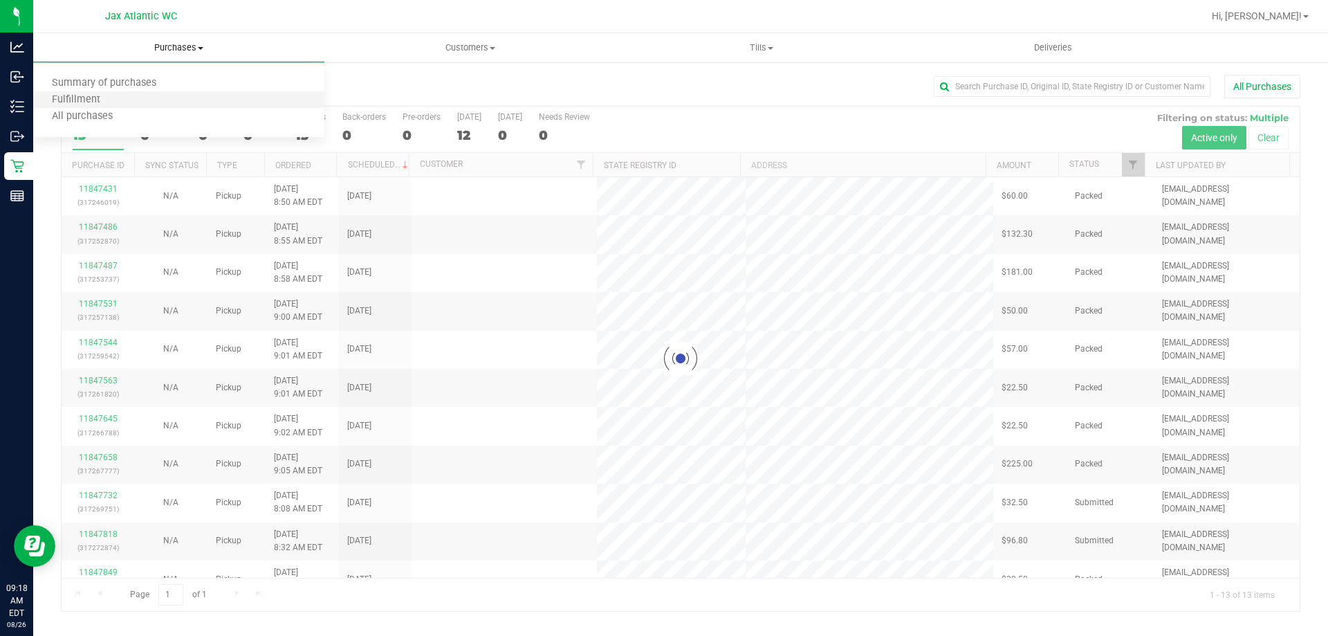
click at [133, 97] on li "Fulfillment" at bounding box center [178, 100] width 291 height 17
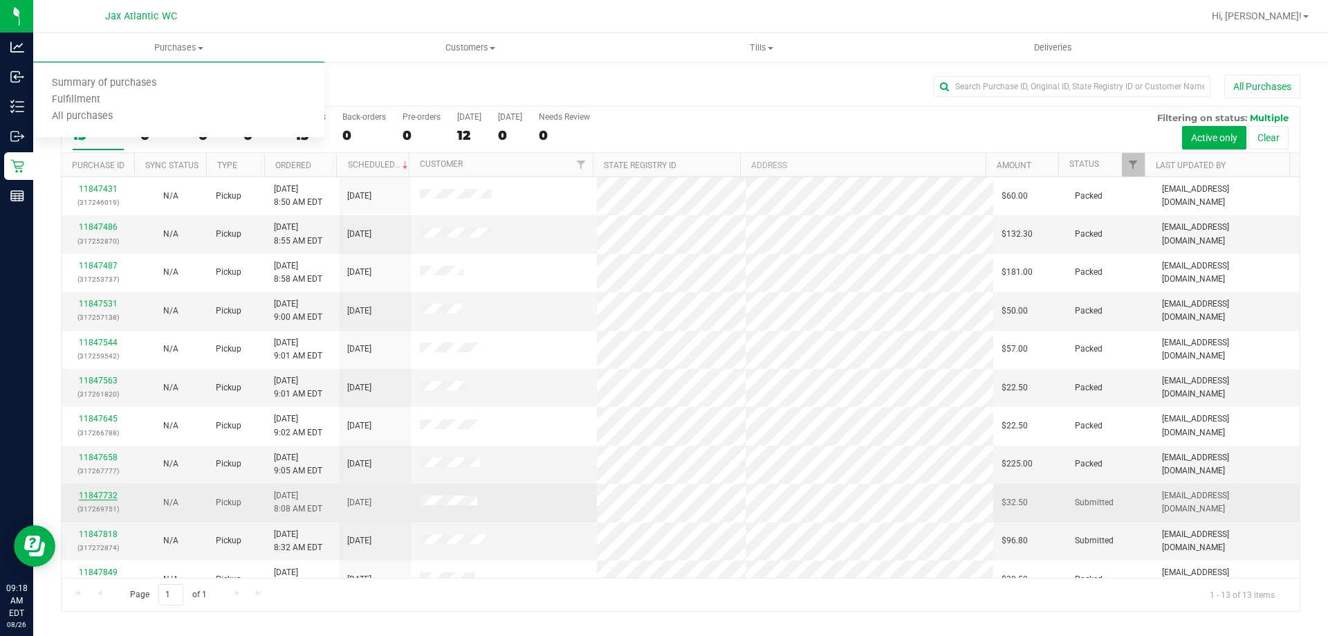
click at [87, 495] on link "11847732" at bounding box center [98, 495] width 39 height 10
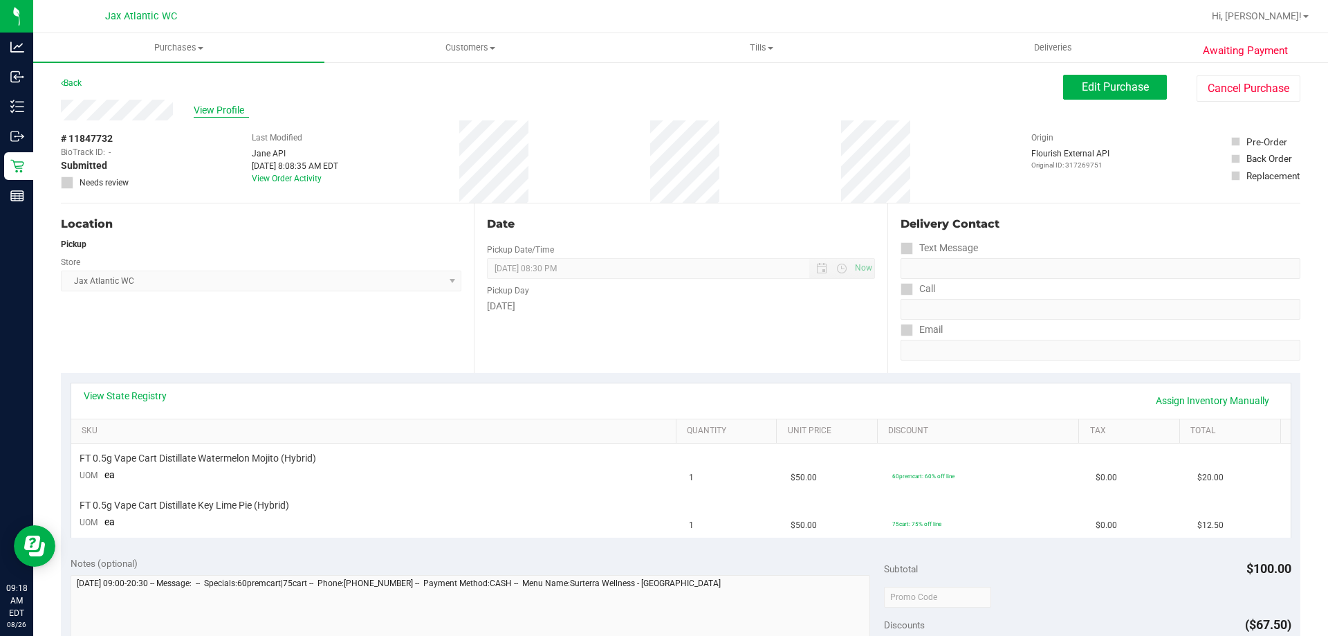
click at [250, 120] on div "View Profile" at bounding box center [562, 110] width 1002 height 21
click at [227, 109] on span "View Profile" at bounding box center [221, 110] width 55 height 15
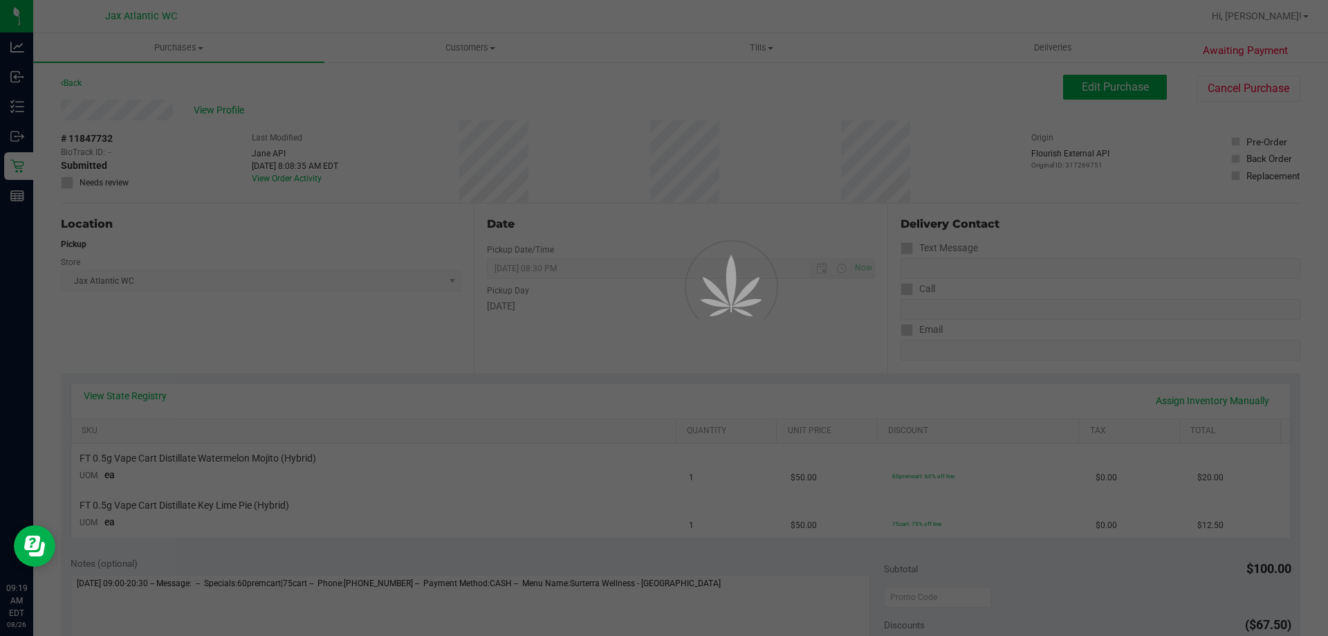
click at [24, 171] on div at bounding box center [664, 318] width 1328 height 636
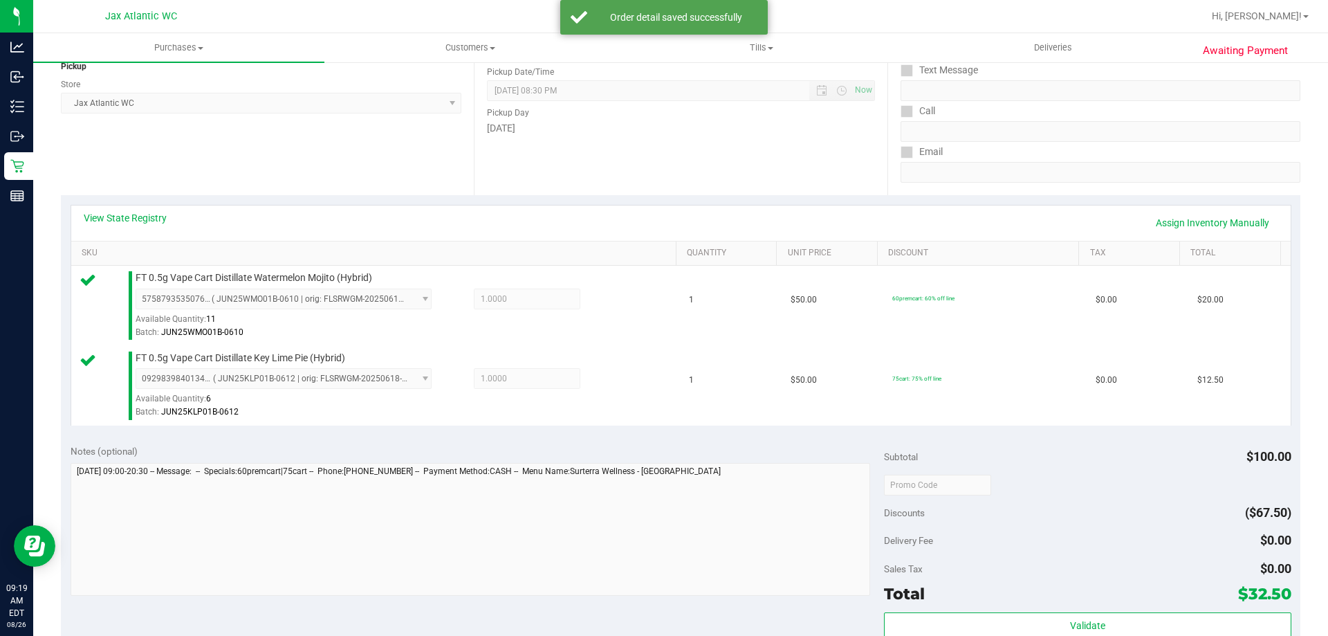
scroll to position [277, 0]
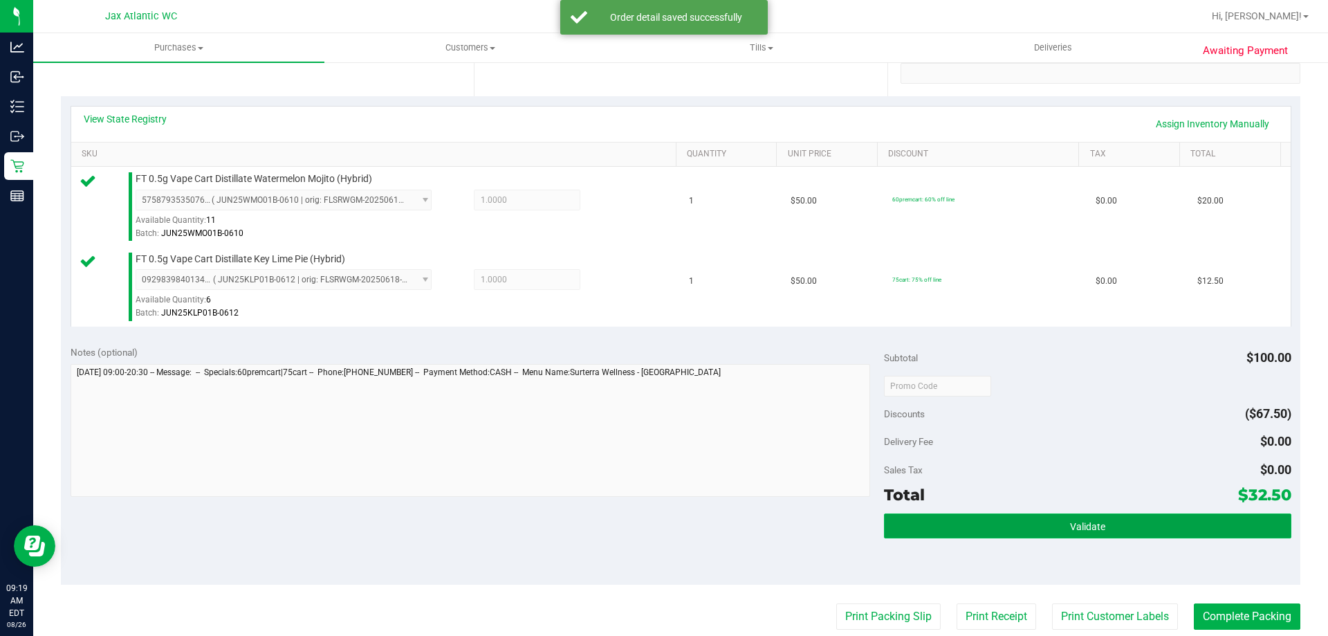
click at [1115, 527] on button "Validate" at bounding box center [1087, 525] width 407 height 25
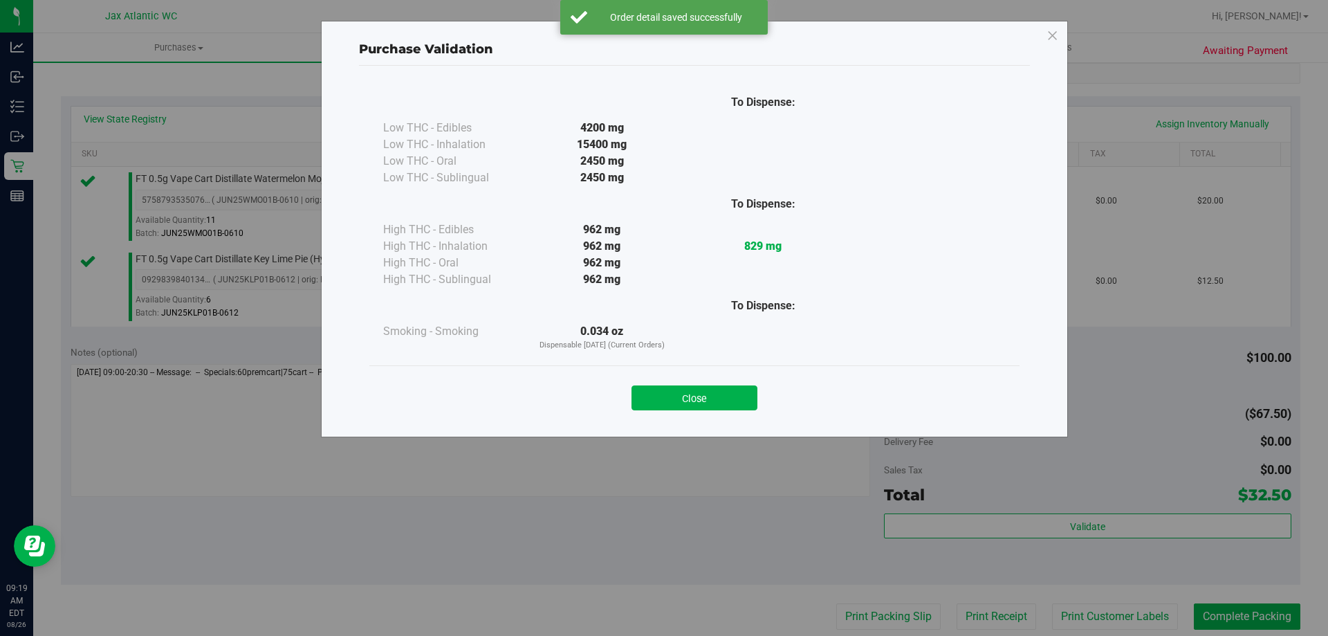
drag, startPoint x: 688, startPoint y: 387, endPoint x: 728, endPoint y: 412, distance: 47.4
click at [688, 389] on button "Close" at bounding box center [695, 397] width 126 height 25
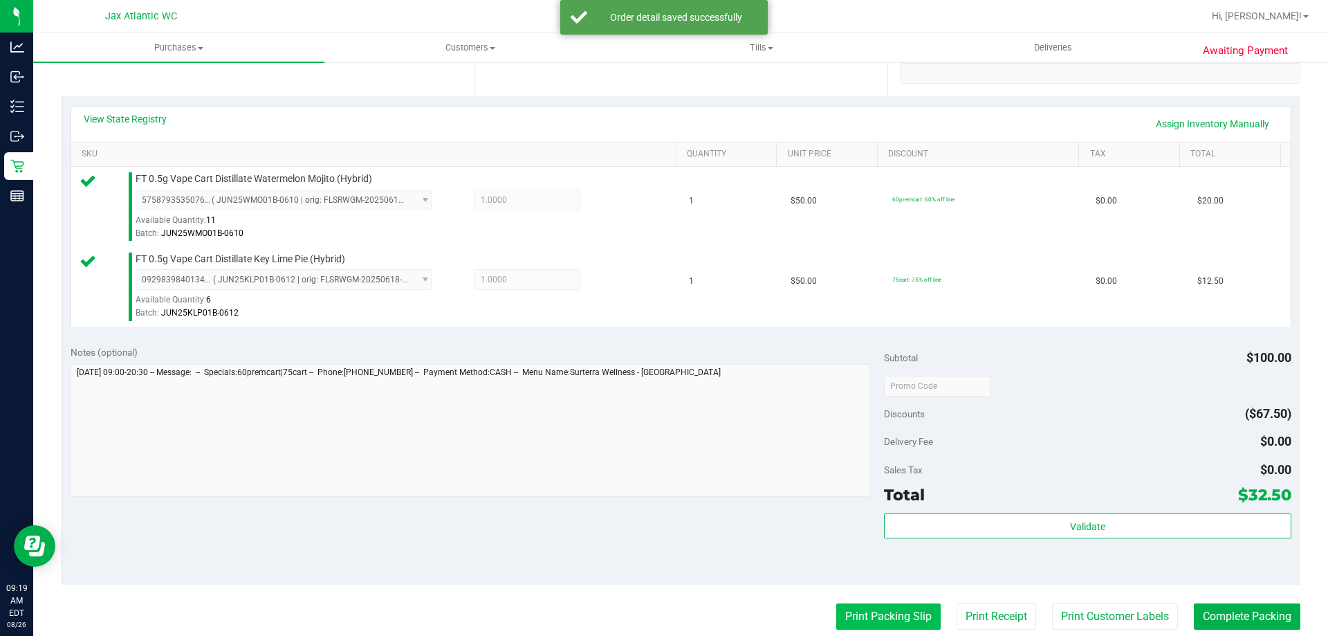
click at [910, 616] on button "Print Packing Slip" at bounding box center [888, 616] width 104 height 26
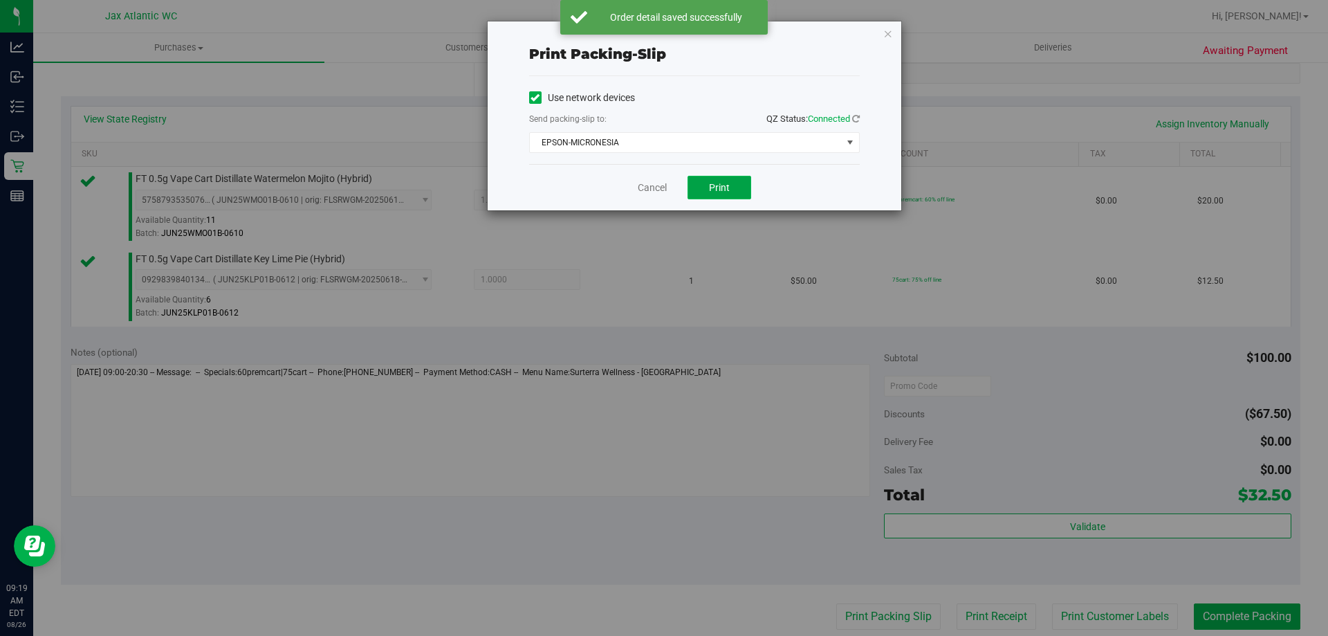
click at [719, 184] on span "Print" at bounding box center [719, 187] width 21 height 11
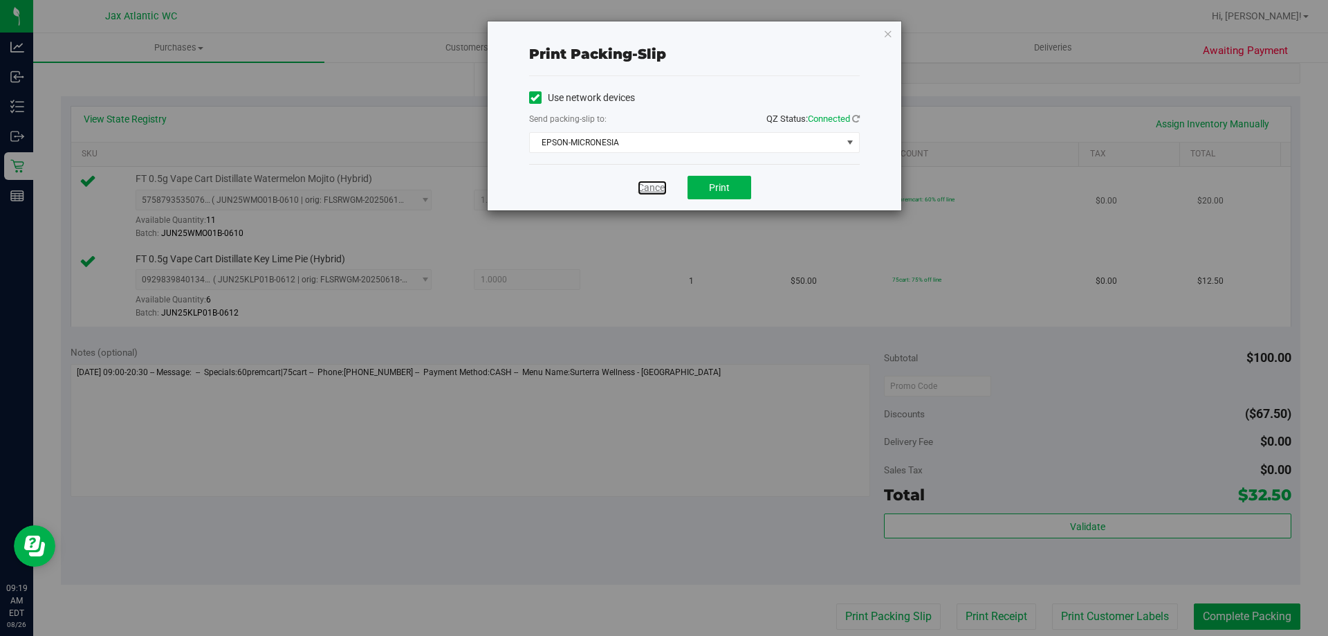
drag, startPoint x: 663, startPoint y: 185, endPoint x: 704, endPoint y: 212, distance: 49.1
click at [661, 185] on link "Cancel" at bounding box center [652, 188] width 29 height 15
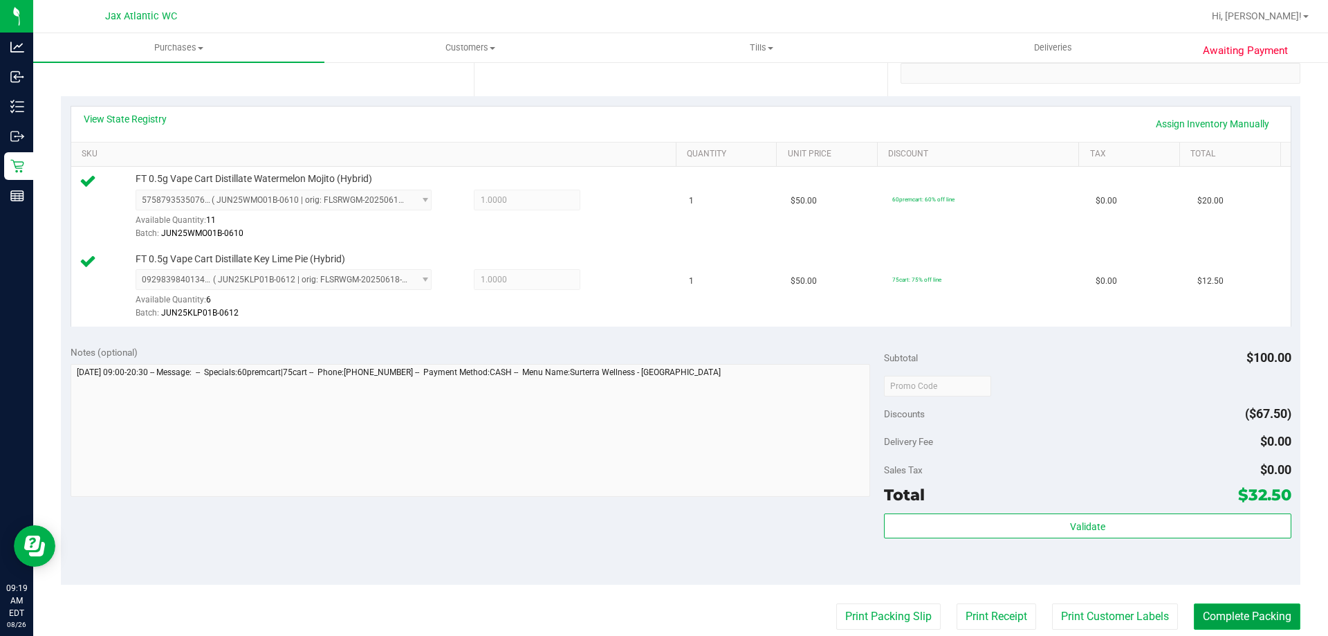
click at [1247, 612] on button "Complete Packing" at bounding box center [1247, 616] width 107 height 26
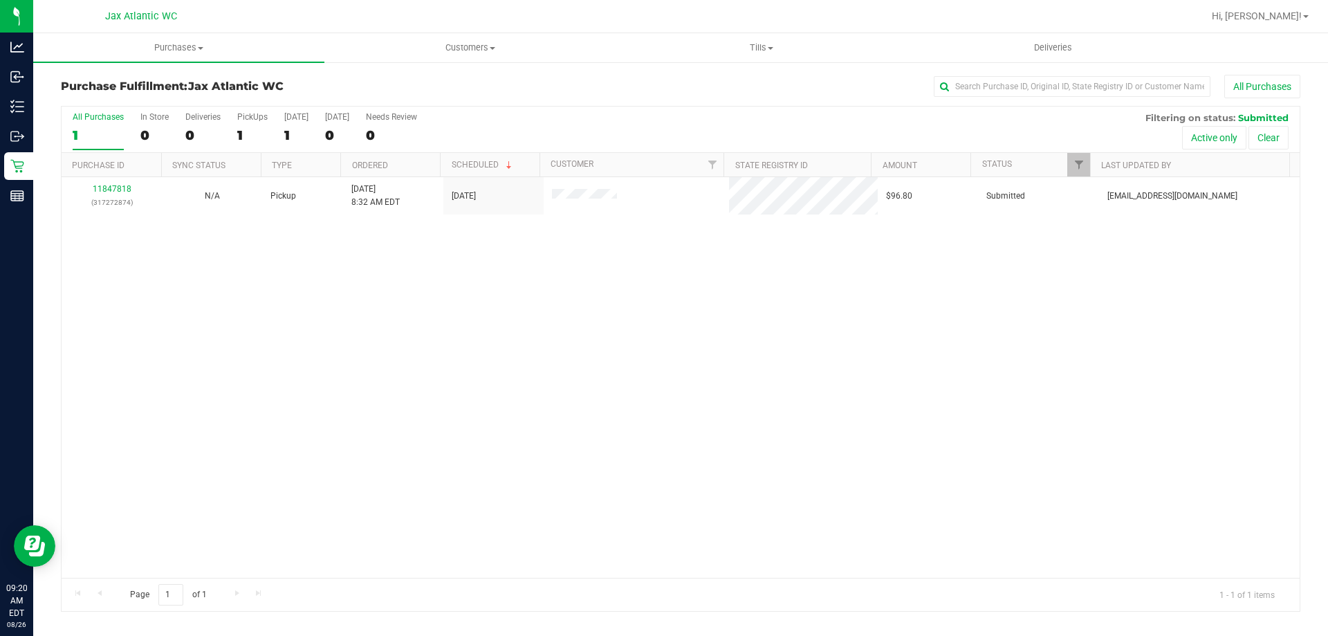
click at [997, 351] on div "11847818 (317272874) N/A Pickup [DATE] 8:32 AM EDT 8/26/2025 $96.80 Submitted […" at bounding box center [681, 377] width 1238 height 400
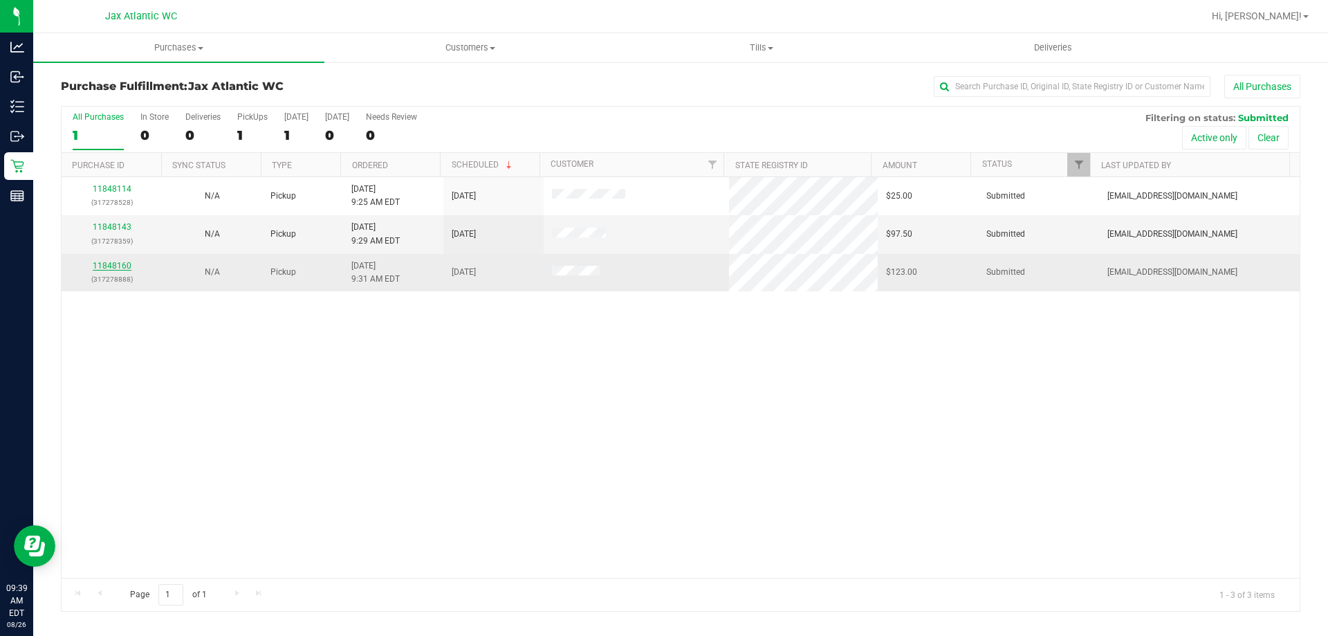
click at [110, 266] on link "11848160" at bounding box center [112, 266] width 39 height 10
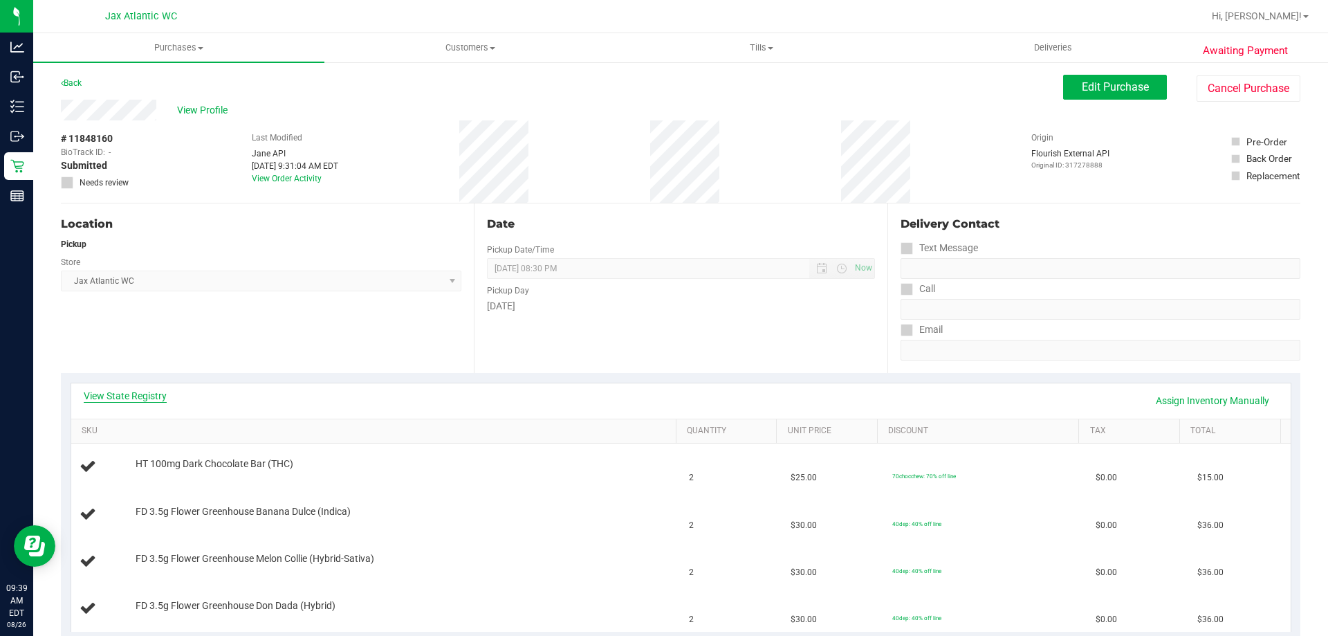
click at [120, 392] on link "View State Registry" at bounding box center [125, 396] width 83 height 14
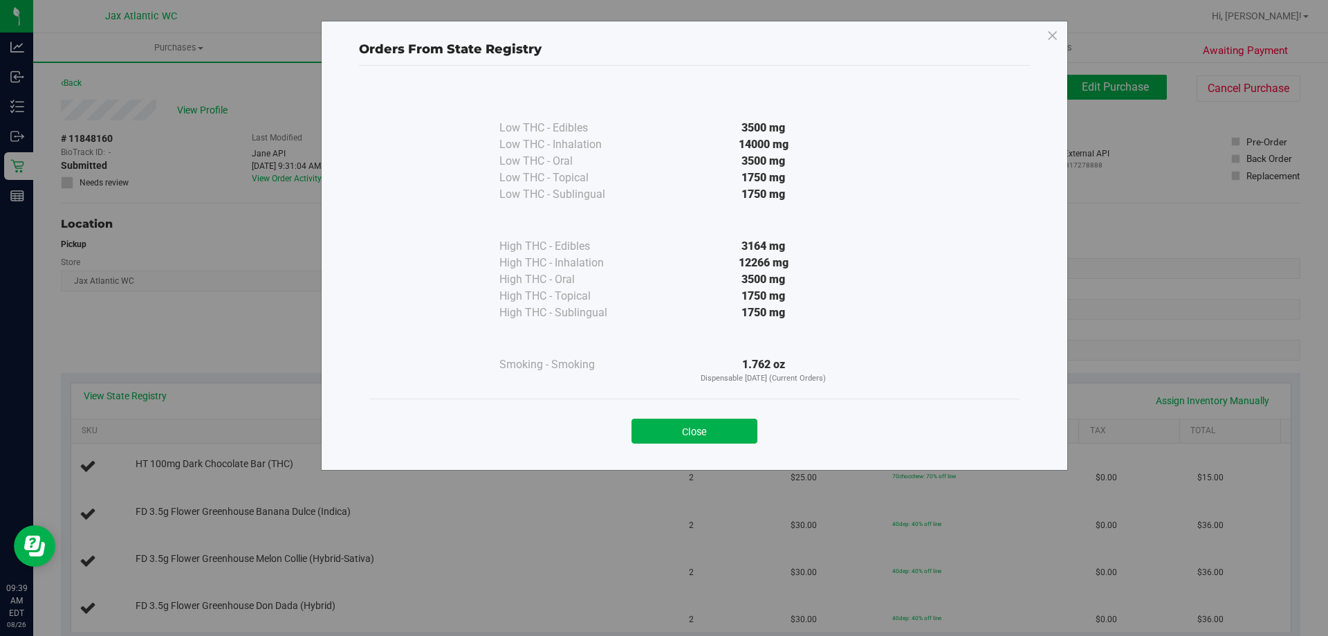
click at [700, 432] on button "Close" at bounding box center [695, 430] width 126 height 25
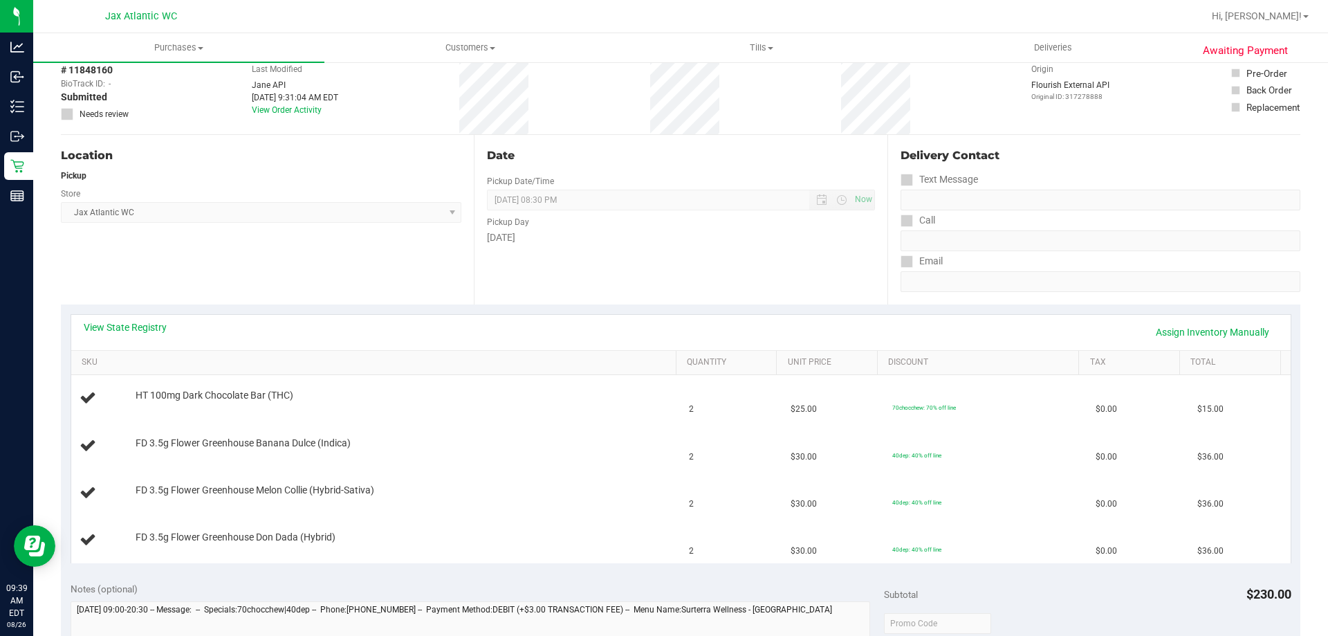
scroll to position [69, 0]
click at [151, 322] on link "View State Registry" at bounding box center [125, 327] width 83 height 14
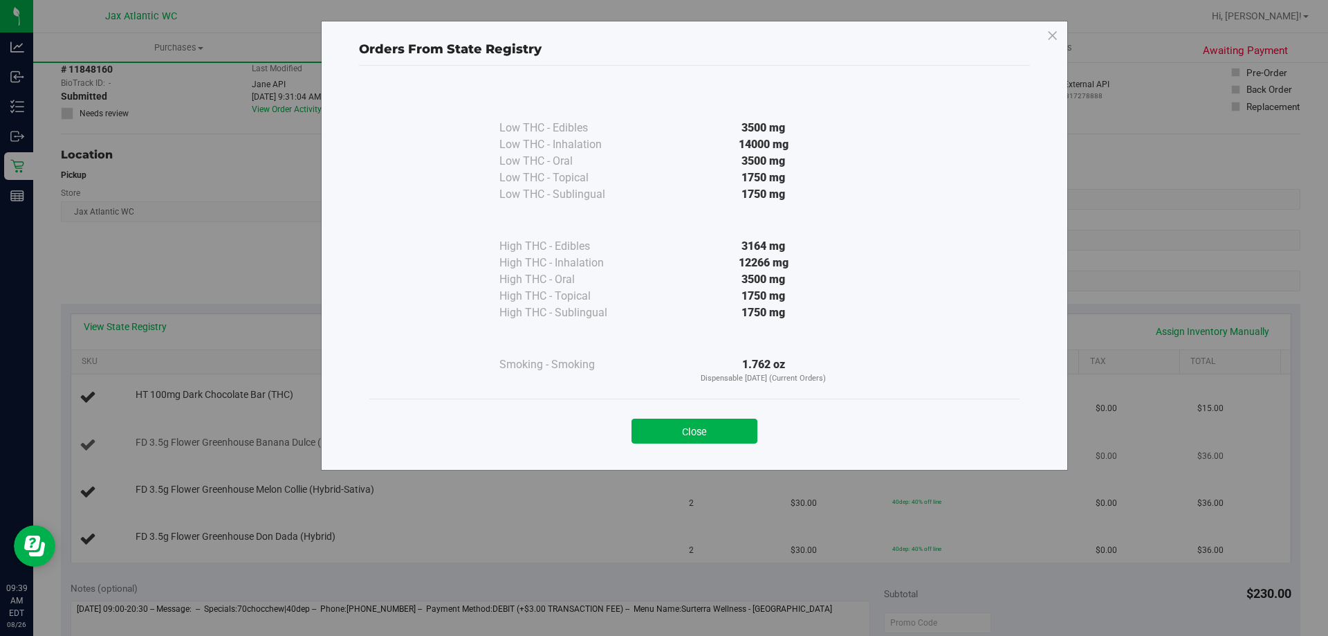
click at [703, 440] on button "Close" at bounding box center [695, 430] width 126 height 25
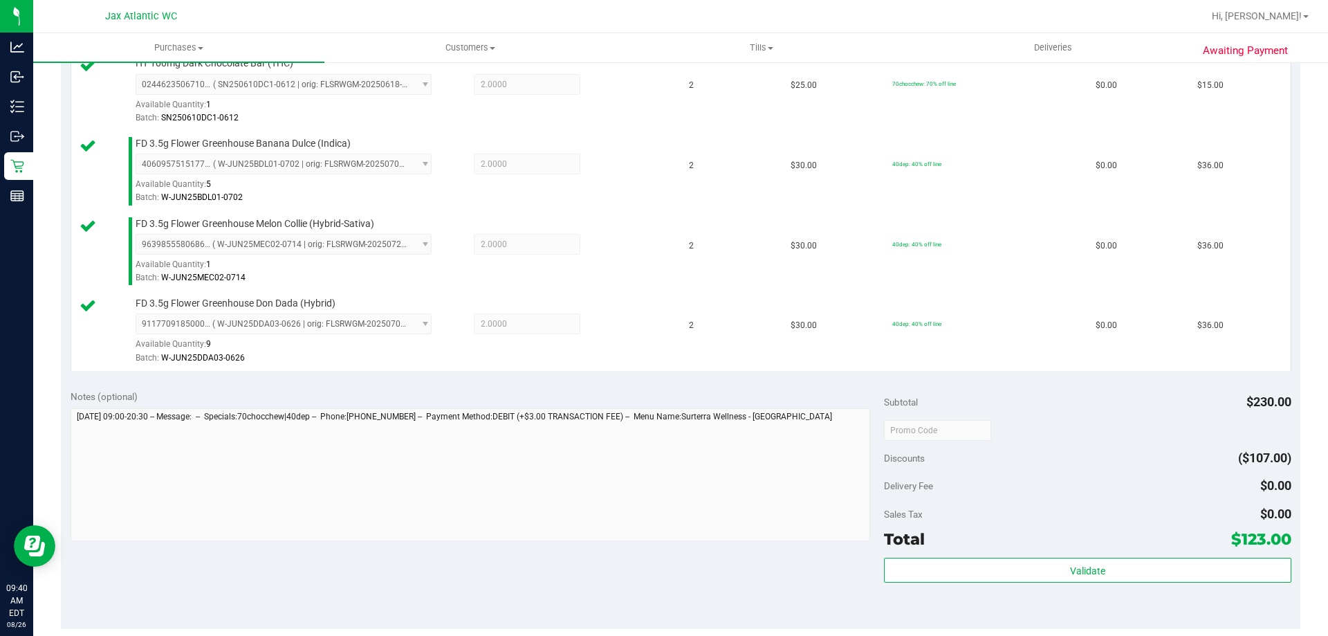
scroll to position [553, 0]
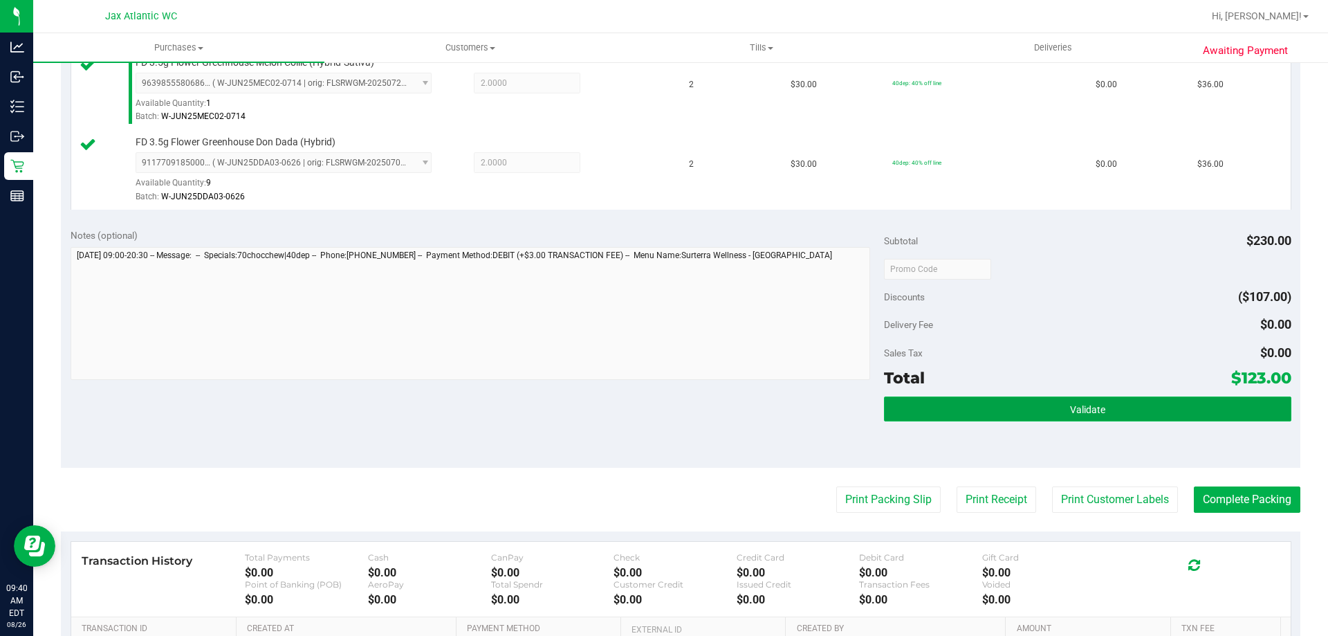
click at [1151, 405] on button "Validate" at bounding box center [1087, 408] width 407 height 25
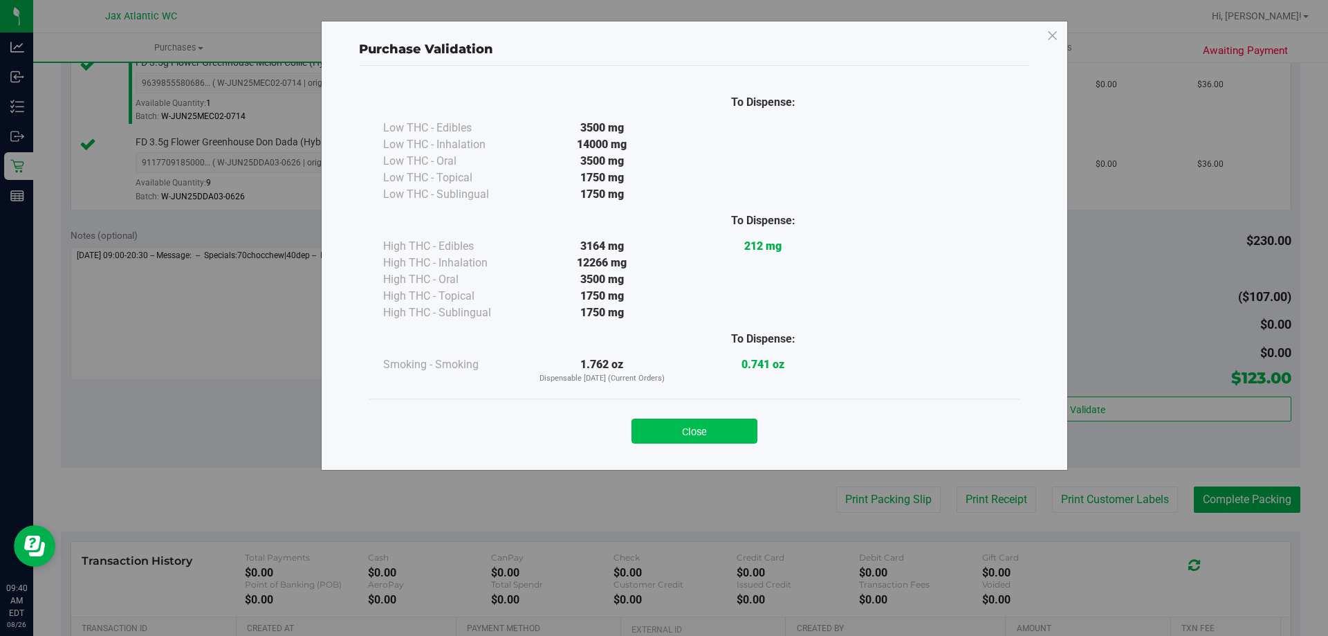
click at [741, 424] on button "Close" at bounding box center [695, 430] width 126 height 25
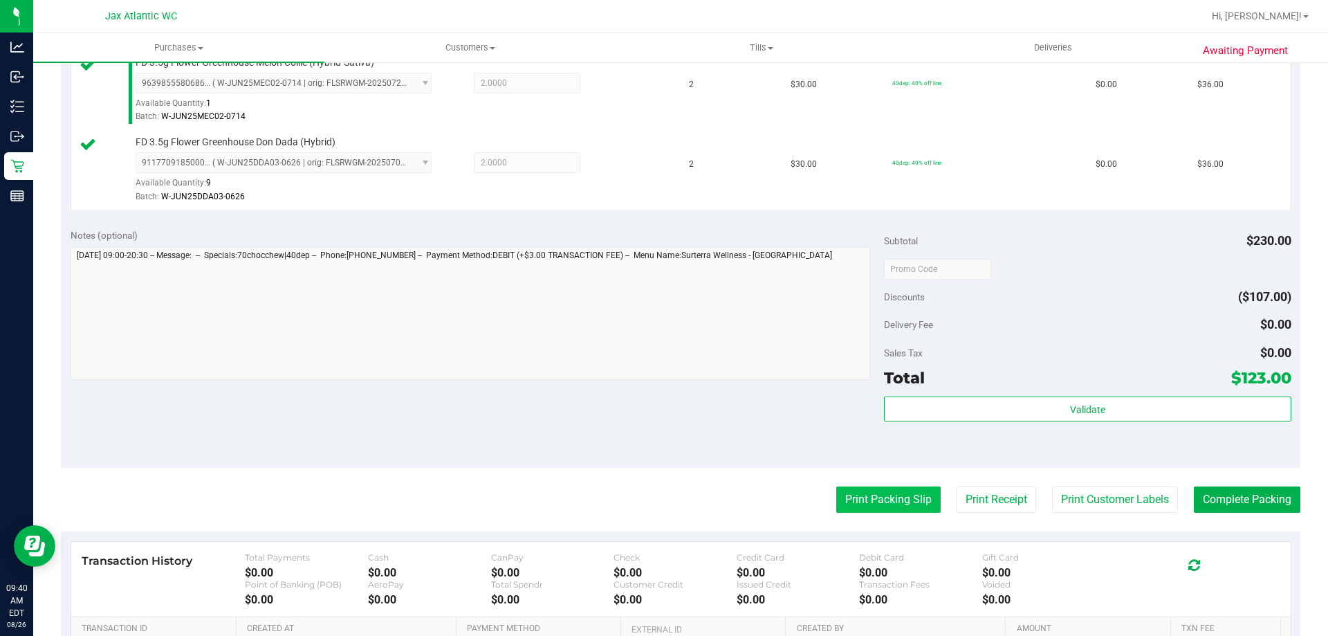
click at [901, 491] on button "Print Packing Slip" at bounding box center [888, 499] width 104 height 26
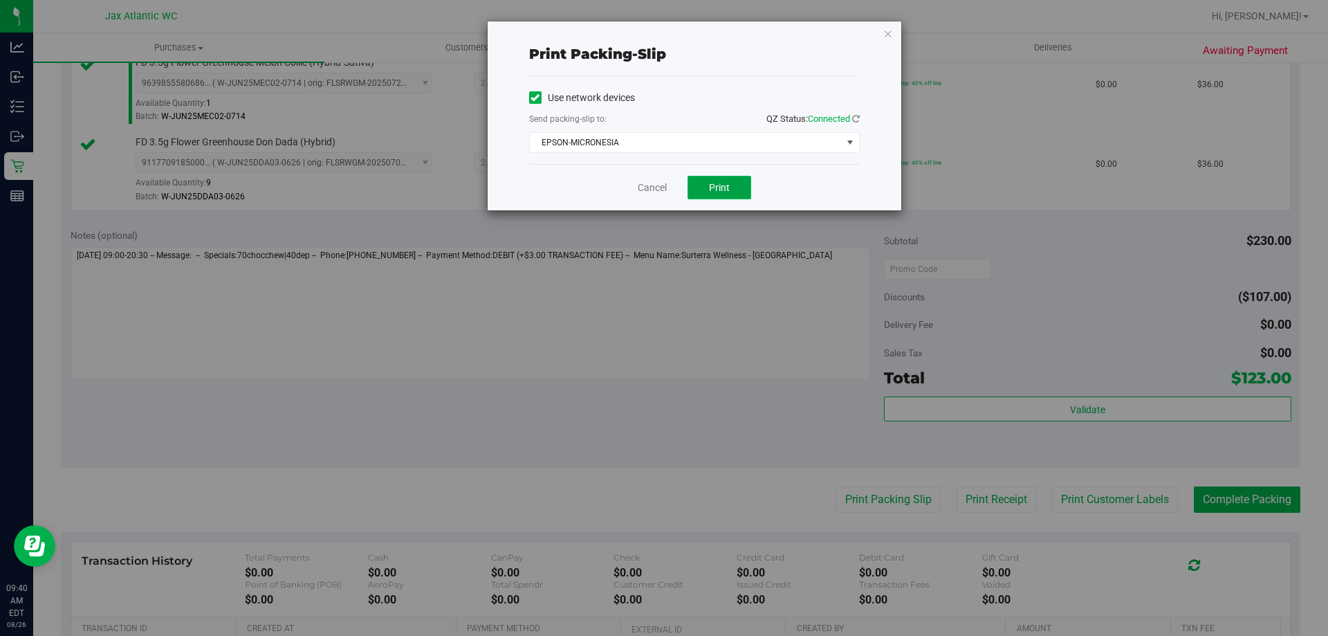
click at [727, 189] on span "Print" at bounding box center [719, 187] width 21 height 11
click at [652, 194] on link "Cancel" at bounding box center [652, 188] width 29 height 15
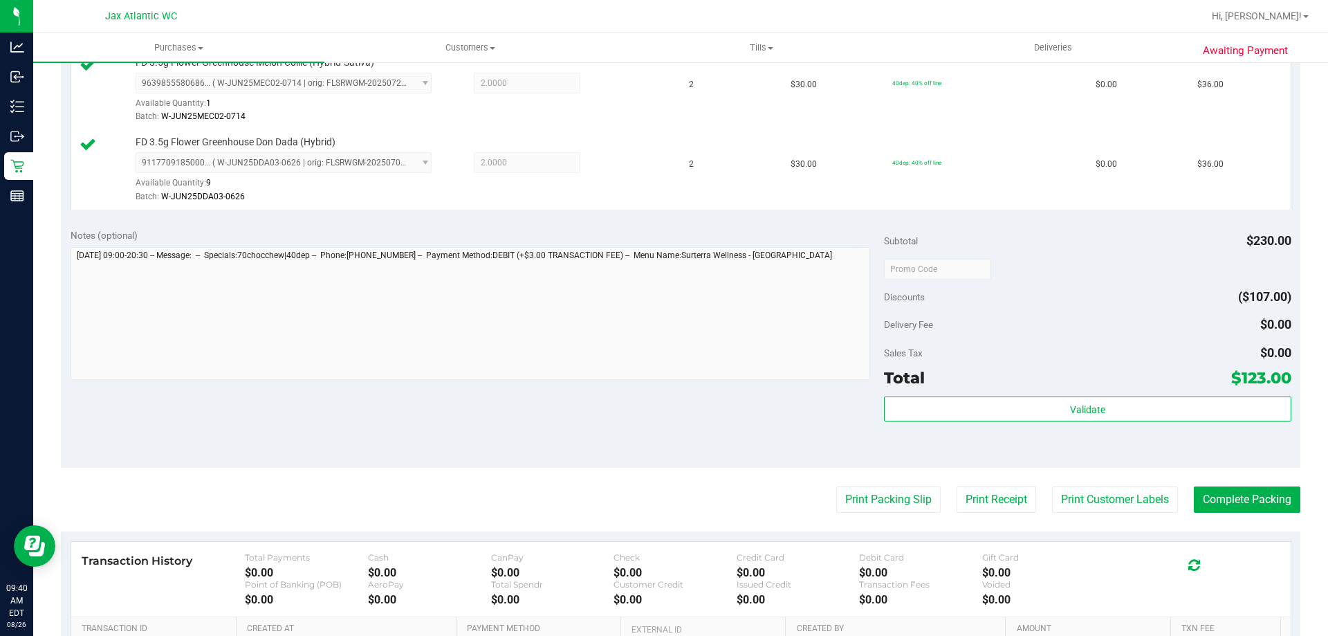
click at [1219, 481] on purchase-details "Back Edit Purchase Cancel Purchase View Profile # 11848160 BioTrack ID: - Submi…" at bounding box center [680, 155] width 1239 height 1269
click at [1247, 489] on button "Complete Packing" at bounding box center [1247, 499] width 107 height 26
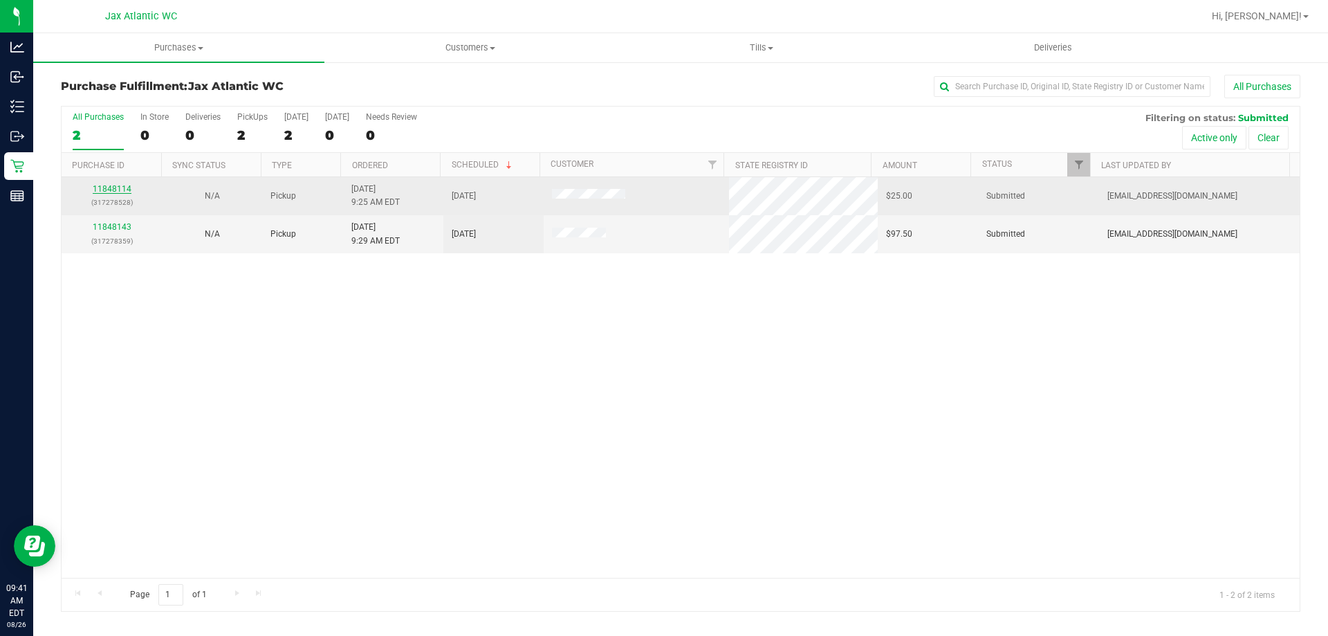
click at [109, 186] on link "11848114" at bounding box center [112, 189] width 39 height 10
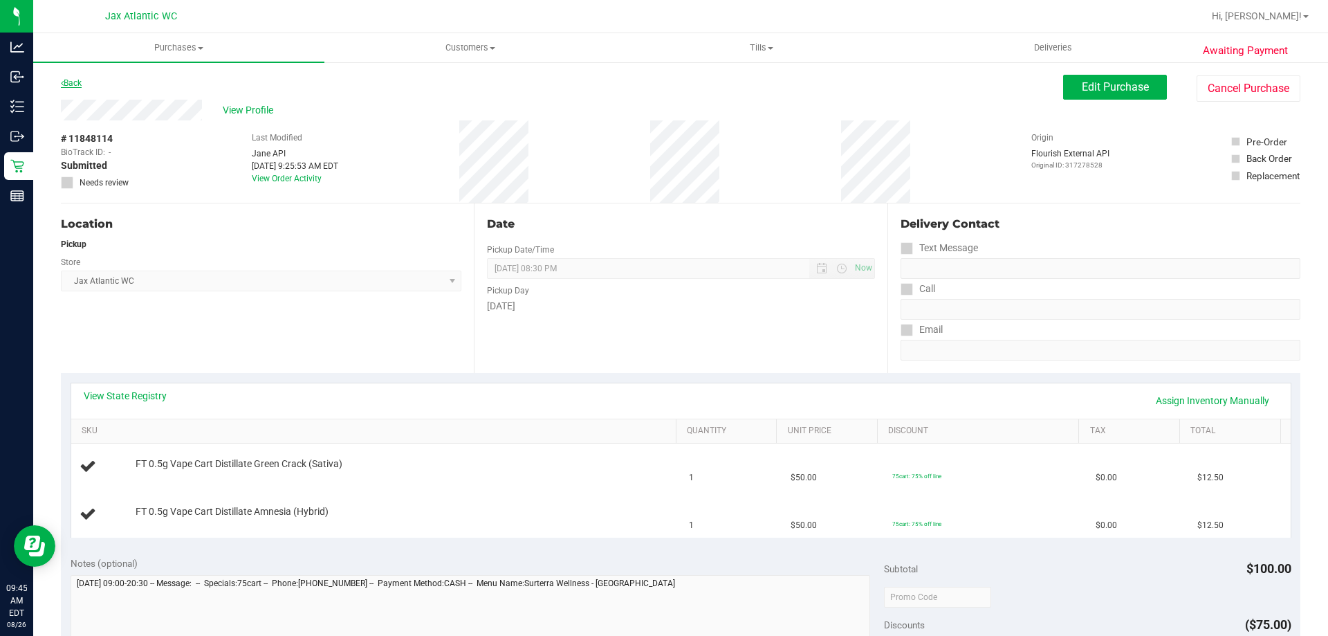
click at [71, 86] on link "Back" at bounding box center [71, 83] width 21 height 10
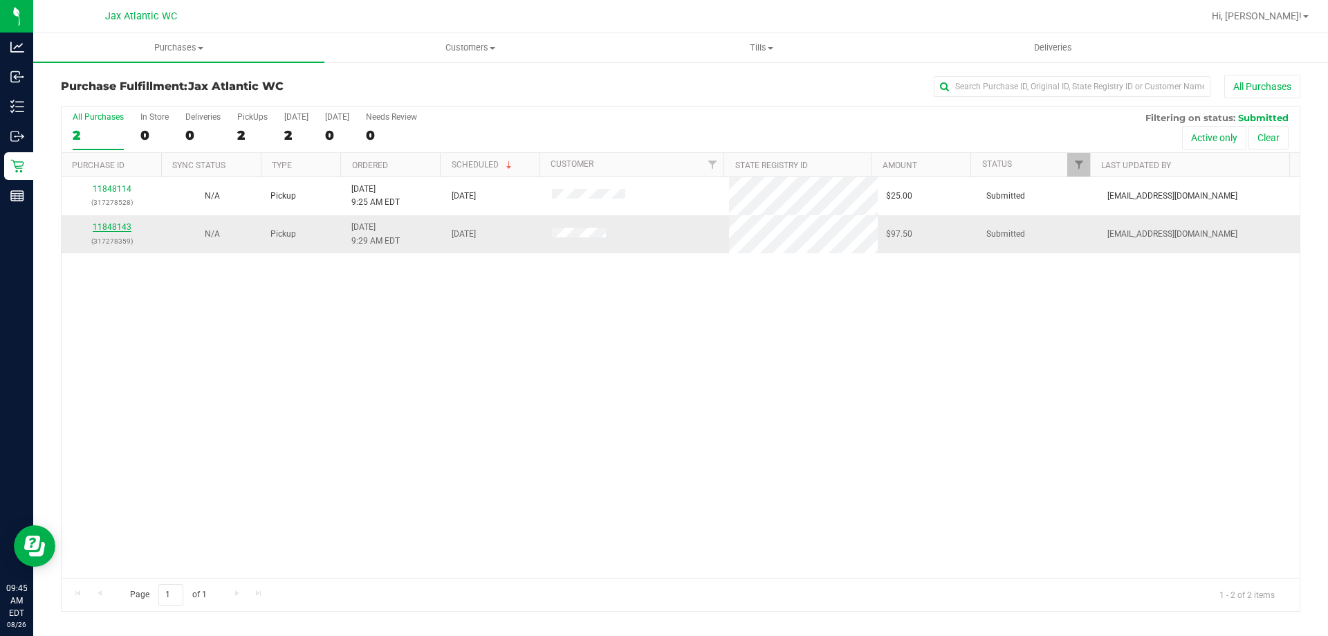
click at [126, 224] on link "11848143" at bounding box center [112, 227] width 39 height 10
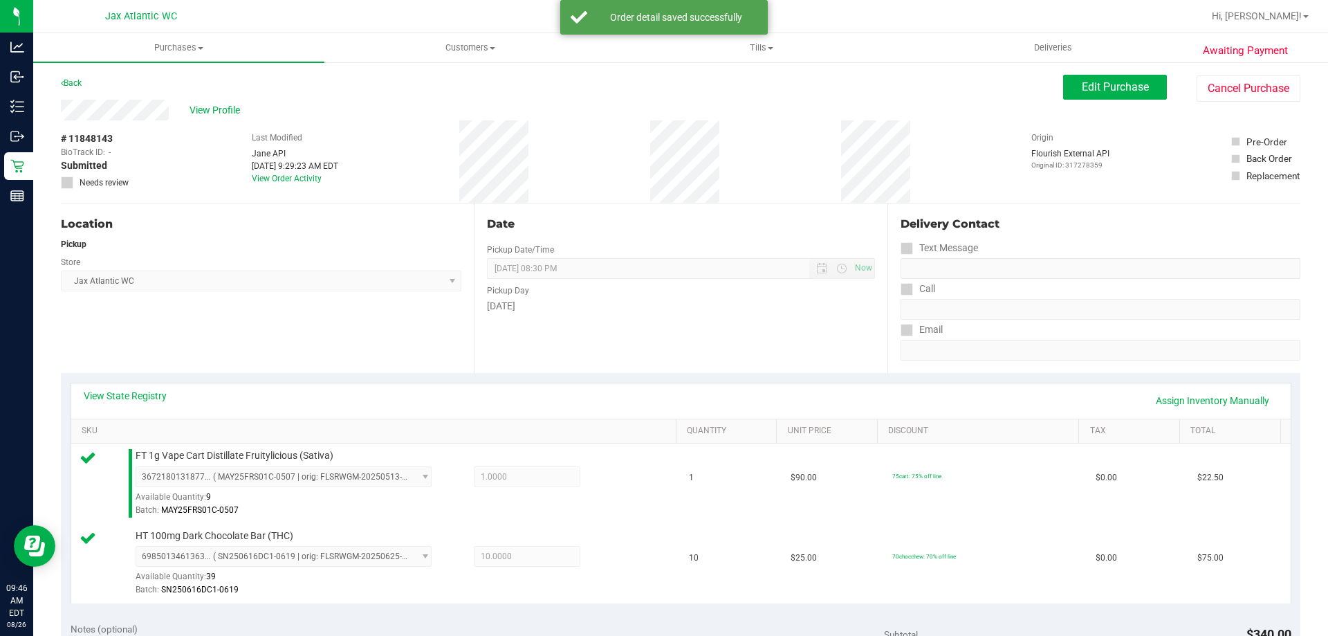
scroll to position [208, 0]
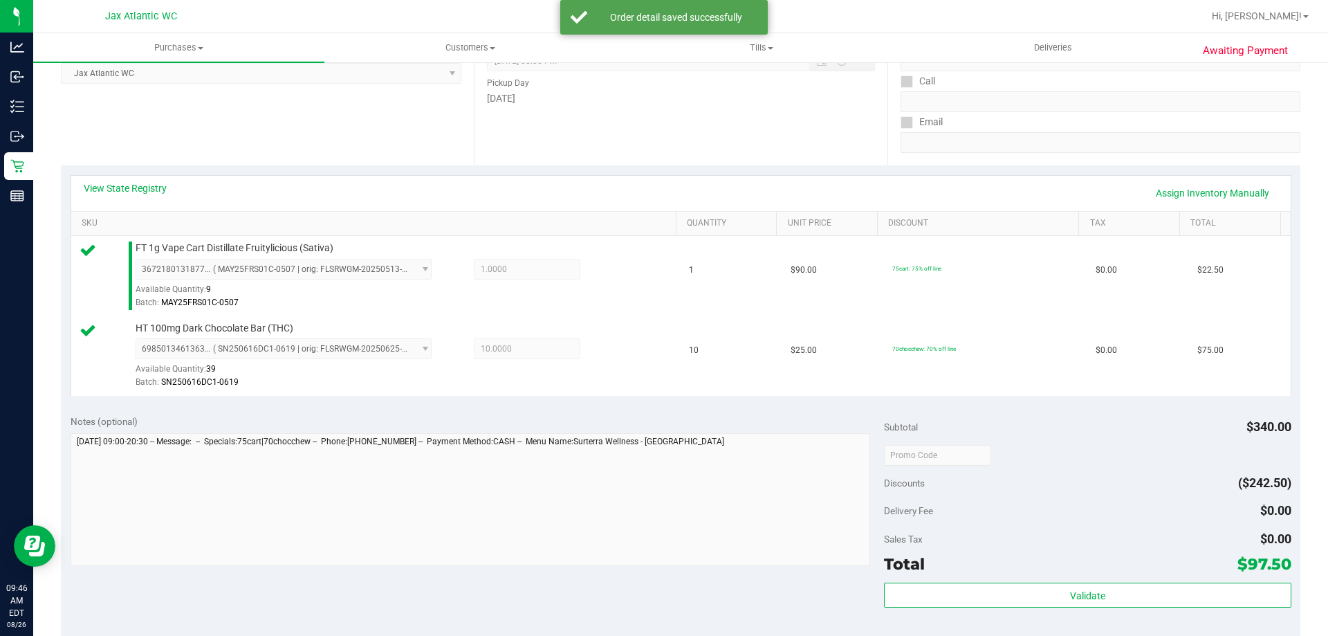
click at [1052, 569] on div "Total $97.50" at bounding box center [1087, 563] width 407 height 25
click at [1051, 580] on div "Subtotal $340.00 Discounts ($242.50) Delivery Fee $0.00 Sales Tax $0.00 Total $…" at bounding box center [1087, 529] width 407 height 230
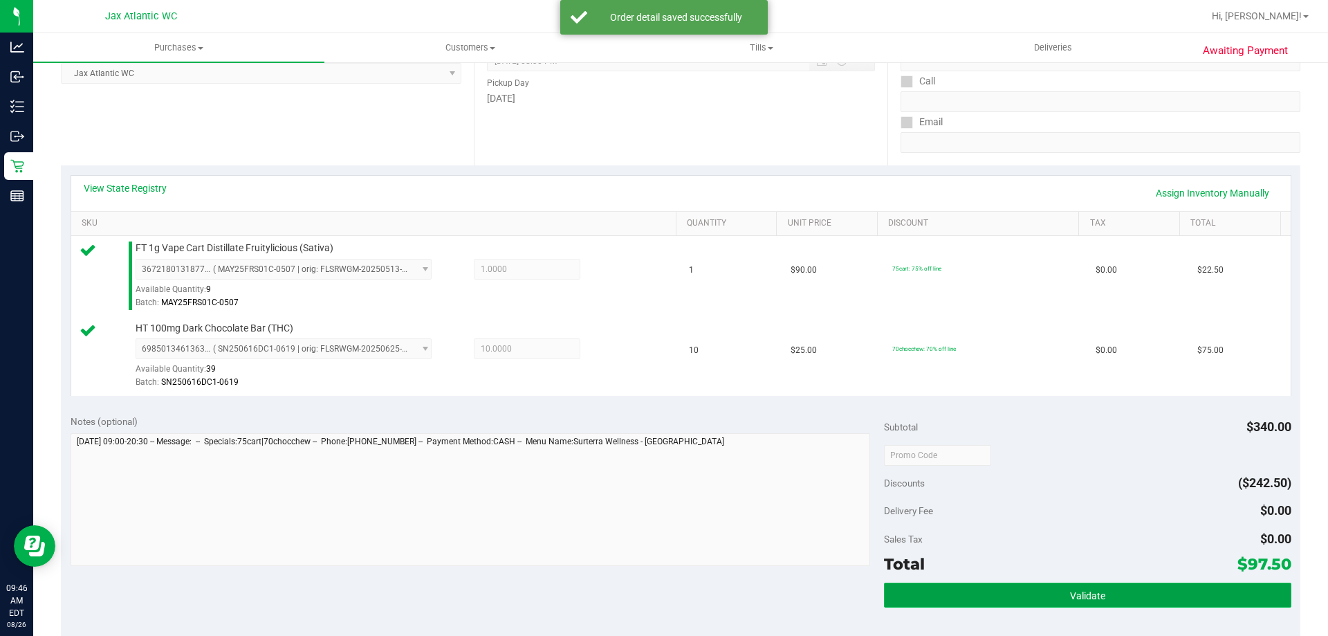
click at [1048, 593] on button "Validate" at bounding box center [1087, 594] width 407 height 25
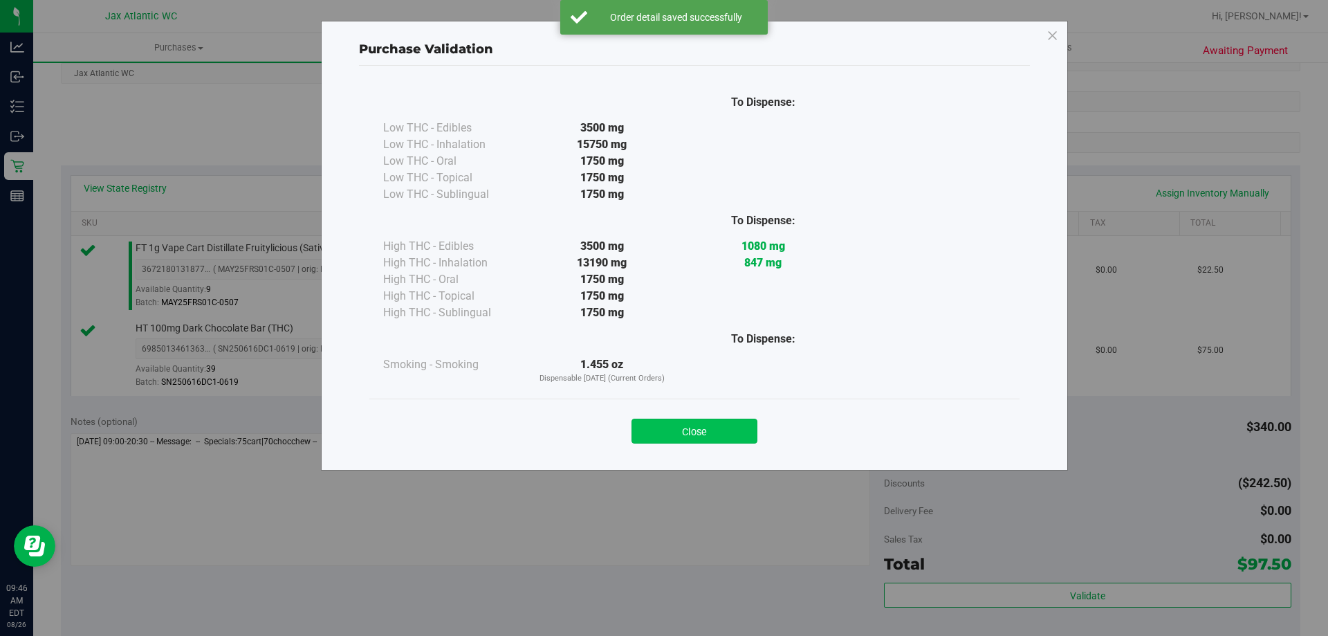
click at [708, 436] on button "Close" at bounding box center [695, 430] width 126 height 25
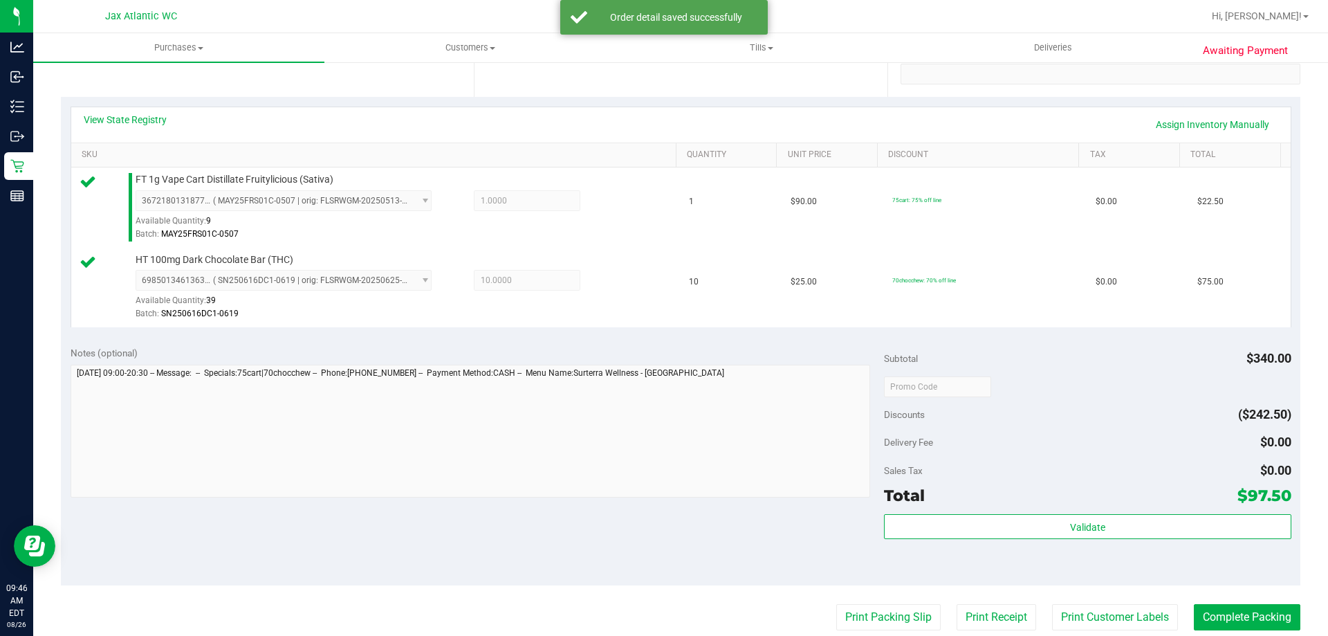
scroll to position [415, 0]
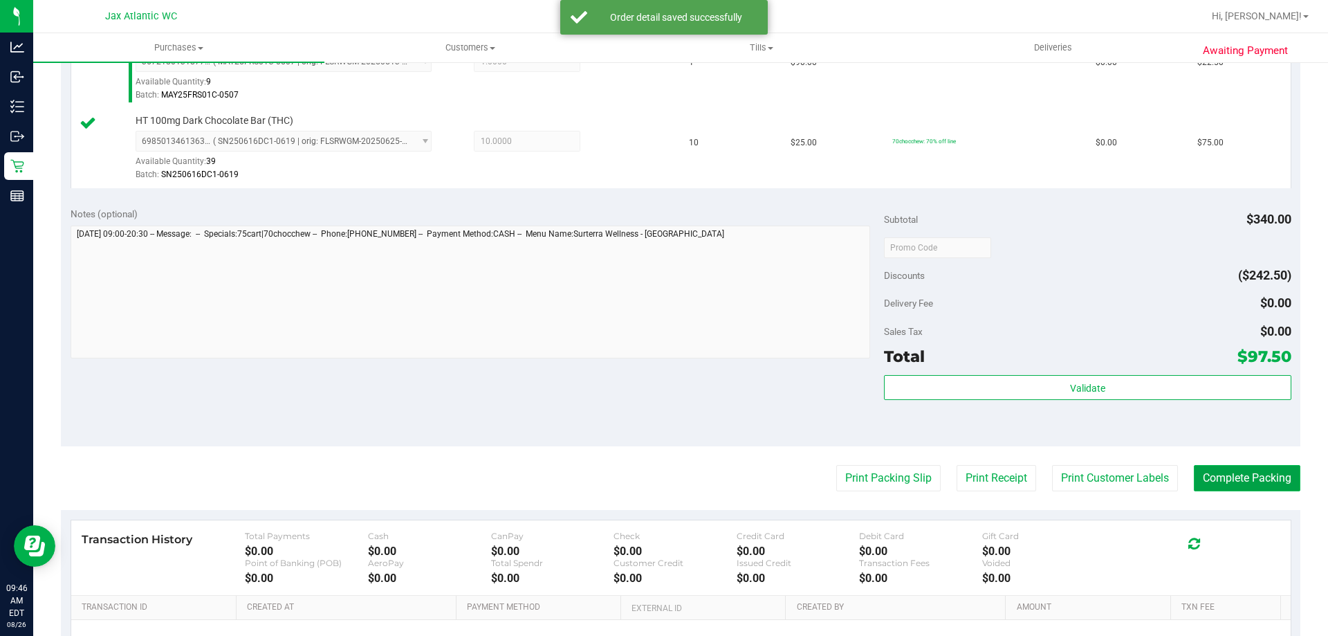
click at [1244, 486] on button "Complete Packing" at bounding box center [1247, 478] width 107 height 26
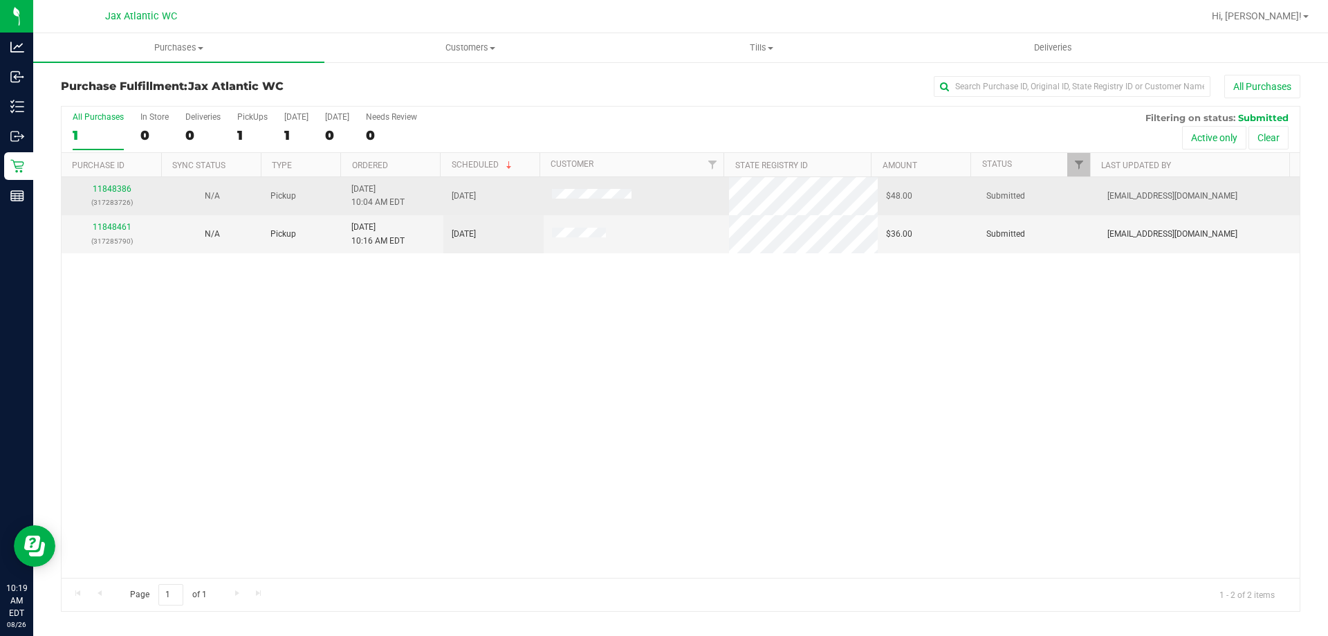
click at [126, 196] on p "(317283726)" at bounding box center [112, 202] width 84 height 13
click at [116, 185] on link "11848386" at bounding box center [112, 189] width 39 height 10
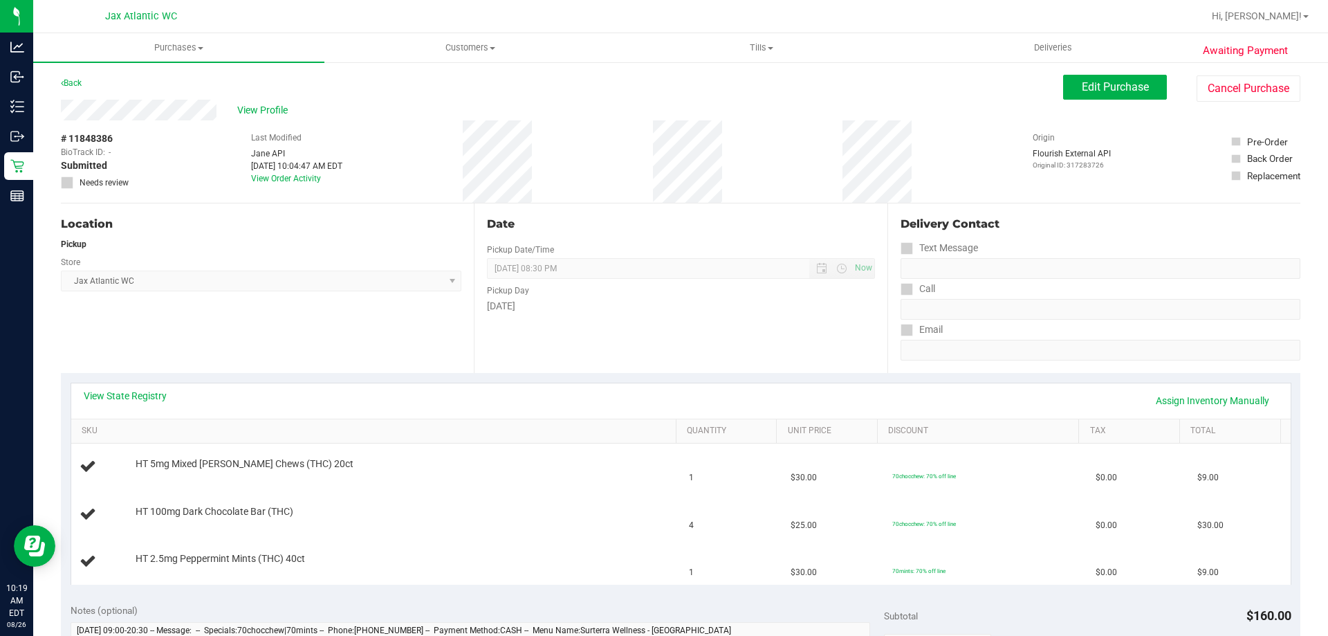
click at [649, 363] on div "Date Pickup Date/Time [DATE] Now [DATE] 08:30 PM Now Pickup Day [DATE]" at bounding box center [680, 287] width 413 height 169
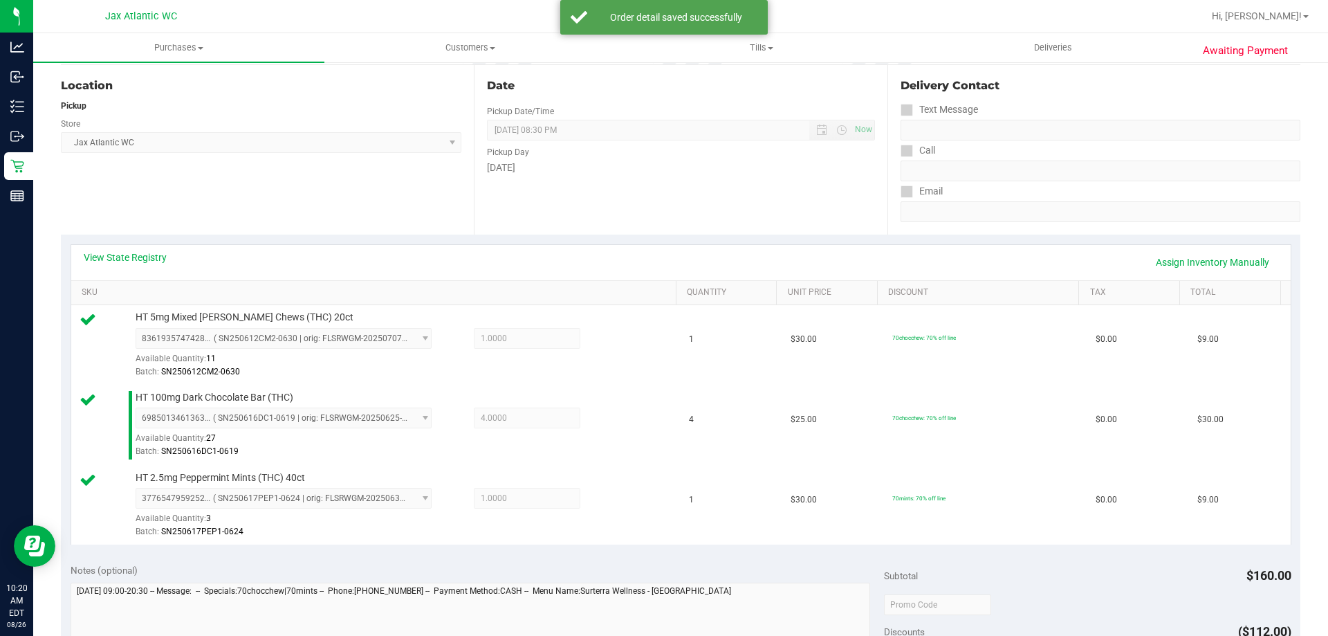
scroll to position [346, 0]
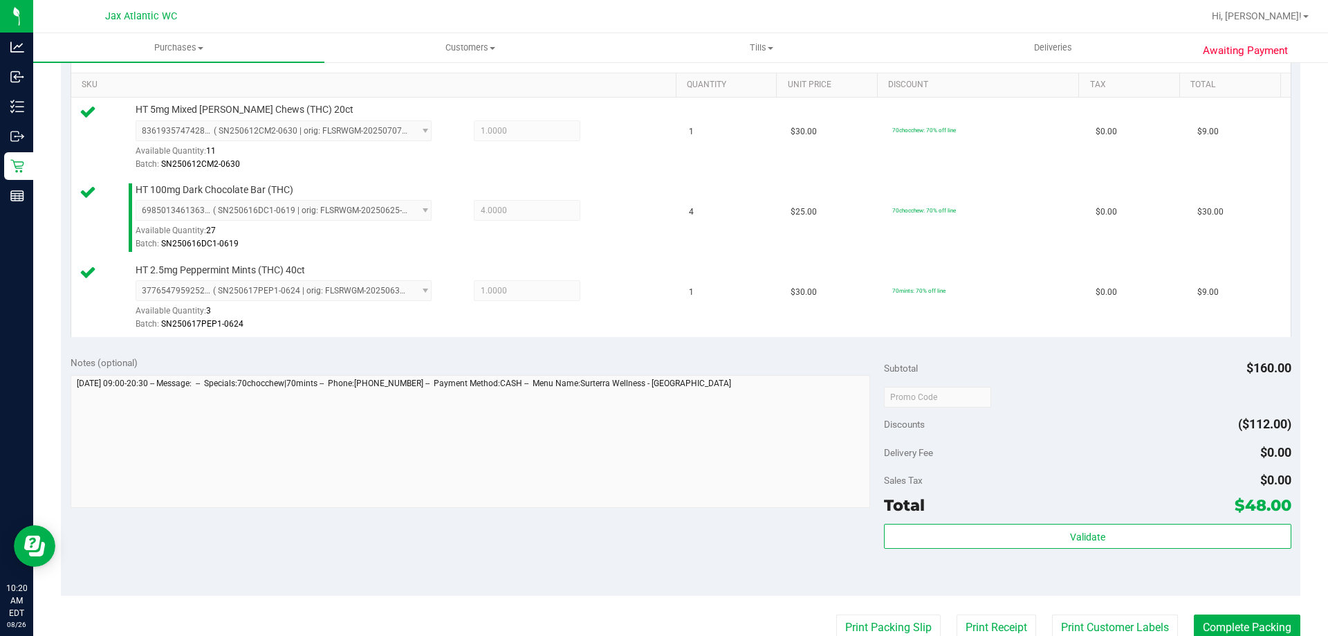
click at [1135, 519] on div "Subtotal $160.00 Discounts ($112.00) Delivery Fee $0.00 Sales Tax $0.00 Total $…" at bounding box center [1087, 471] width 407 height 230
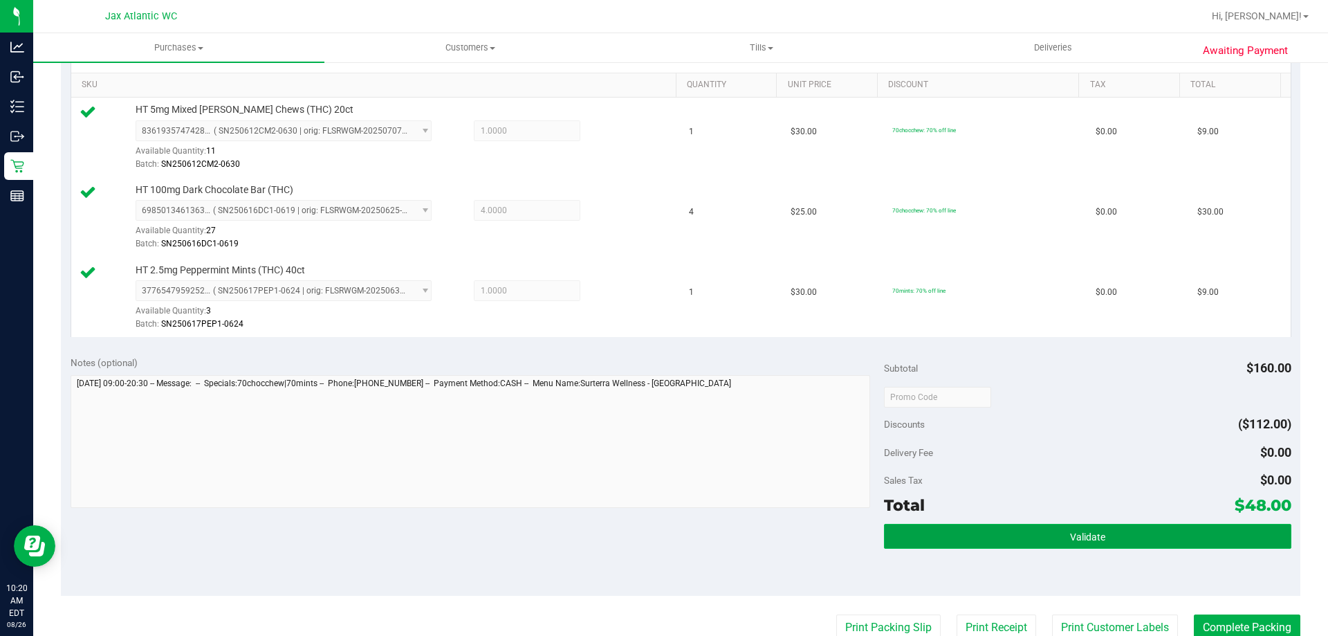
click at [1128, 528] on button "Validate" at bounding box center [1087, 536] width 407 height 25
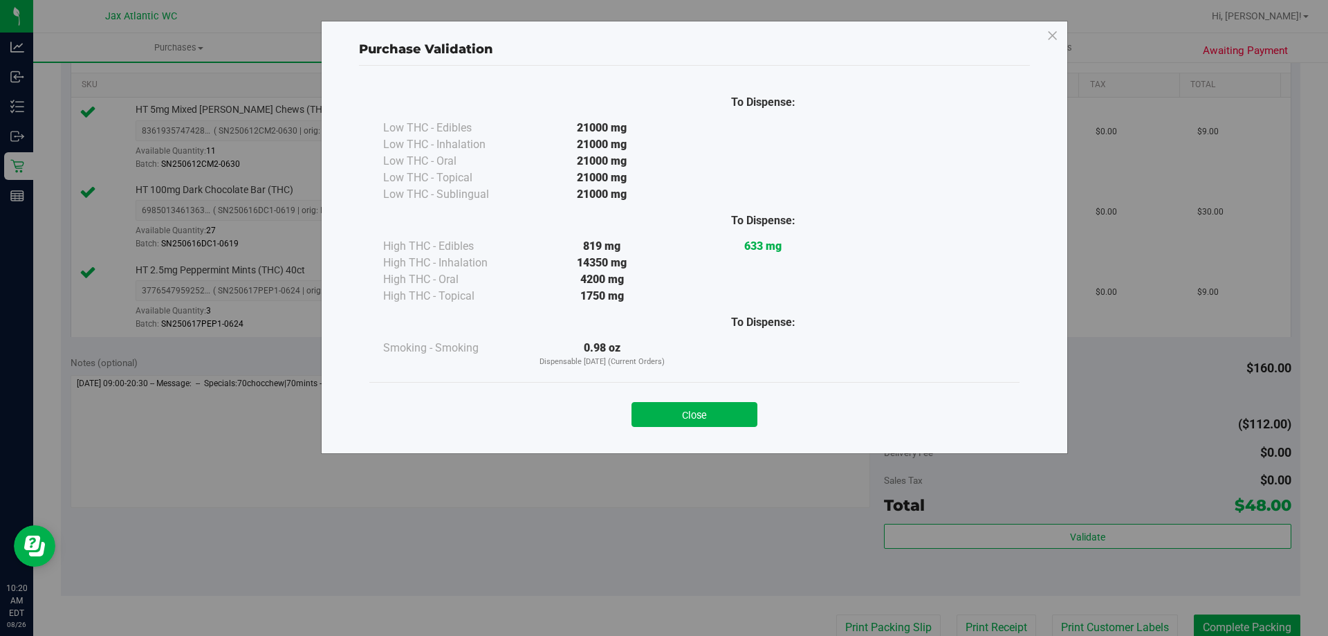
drag, startPoint x: 703, startPoint y: 412, endPoint x: 730, endPoint y: 434, distance: 35.3
click at [705, 411] on button "Close" at bounding box center [695, 414] width 126 height 25
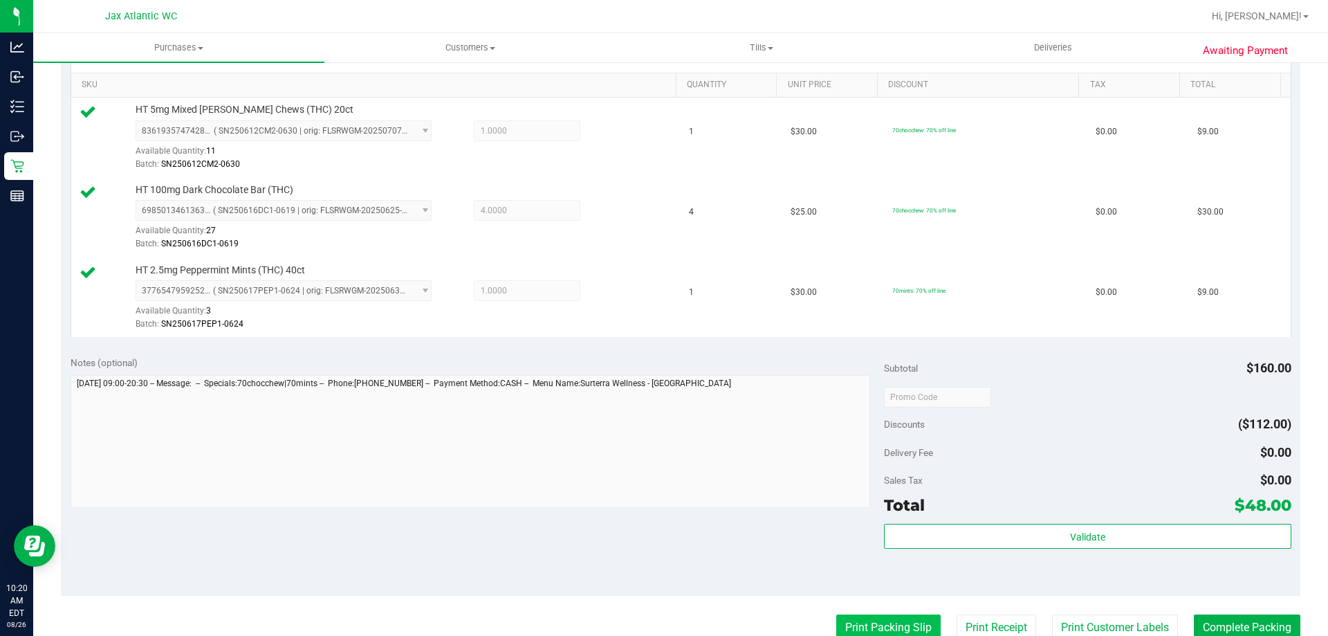
click at [874, 619] on button "Print Packing Slip" at bounding box center [888, 627] width 104 height 26
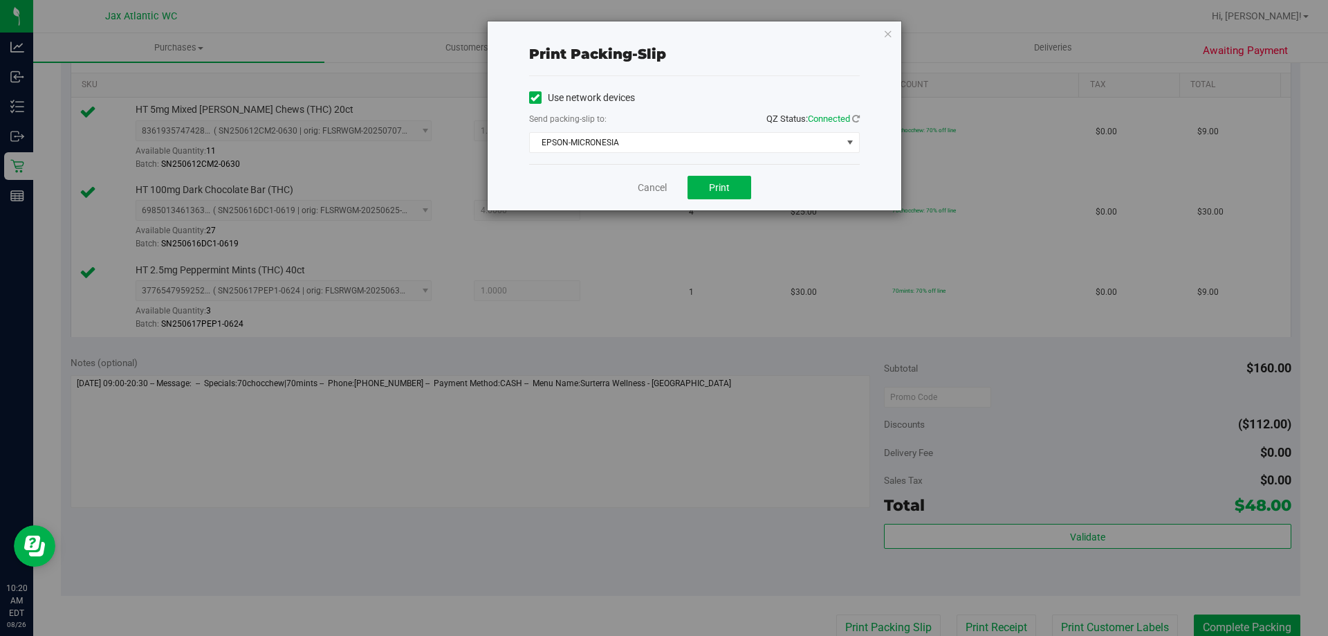
click at [694, 175] on div "Cancel Print" at bounding box center [694, 187] width 331 height 46
click at [697, 183] on button "Print" at bounding box center [720, 188] width 64 height 24
click at [668, 195] on div "Cancel Print" at bounding box center [694, 187] width 331 height 46
click at [663, 190] on link "Cancel" at bounding box center [652, 188] width 29 height 15
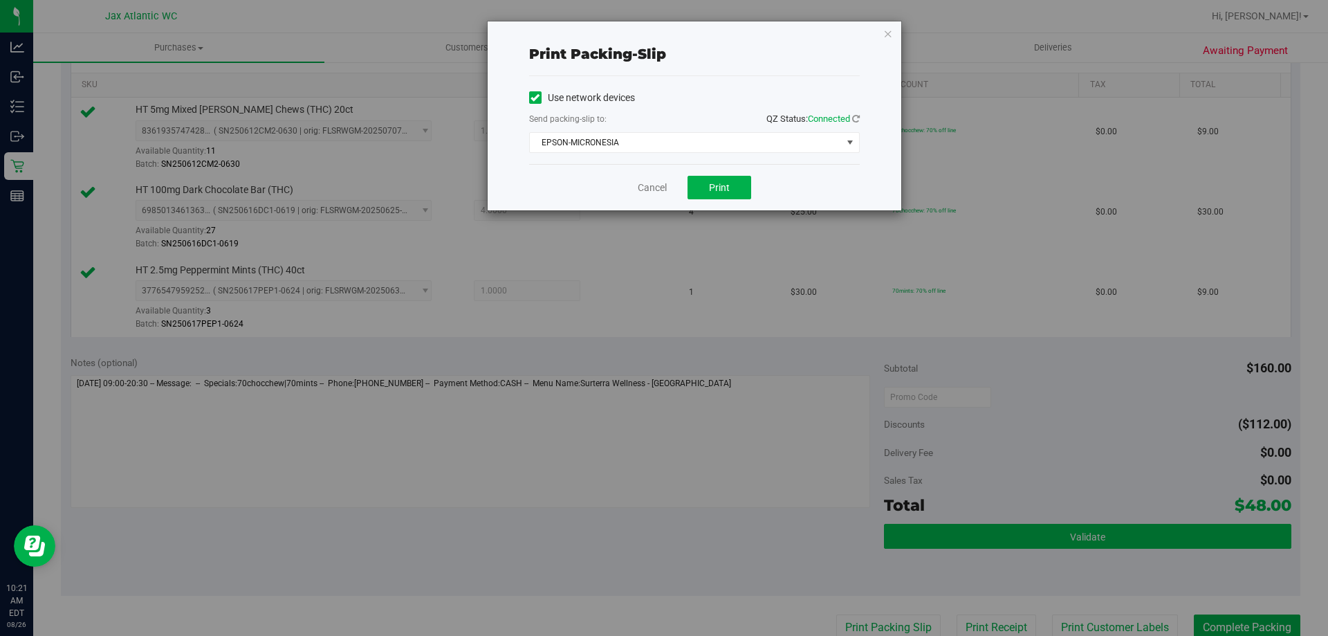
scroll to position [351, 0]
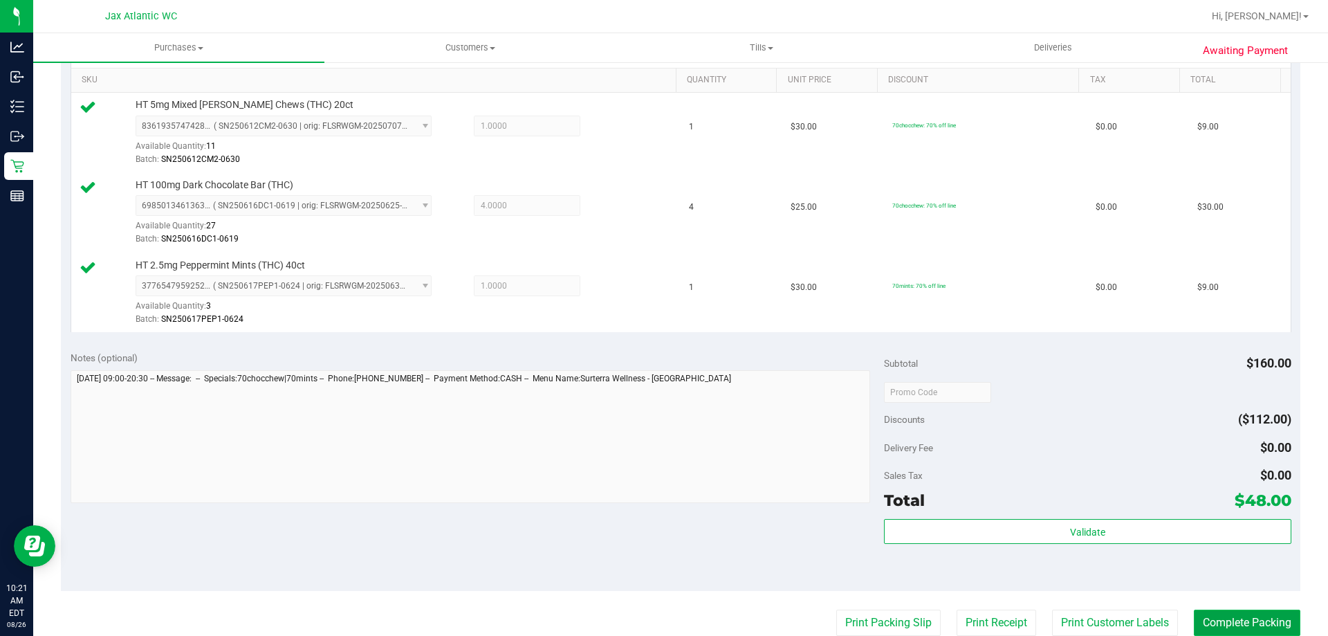
click at [1207, 620] on button "Complete Packing" at bounding box center [1247, 622] width 107 height 26
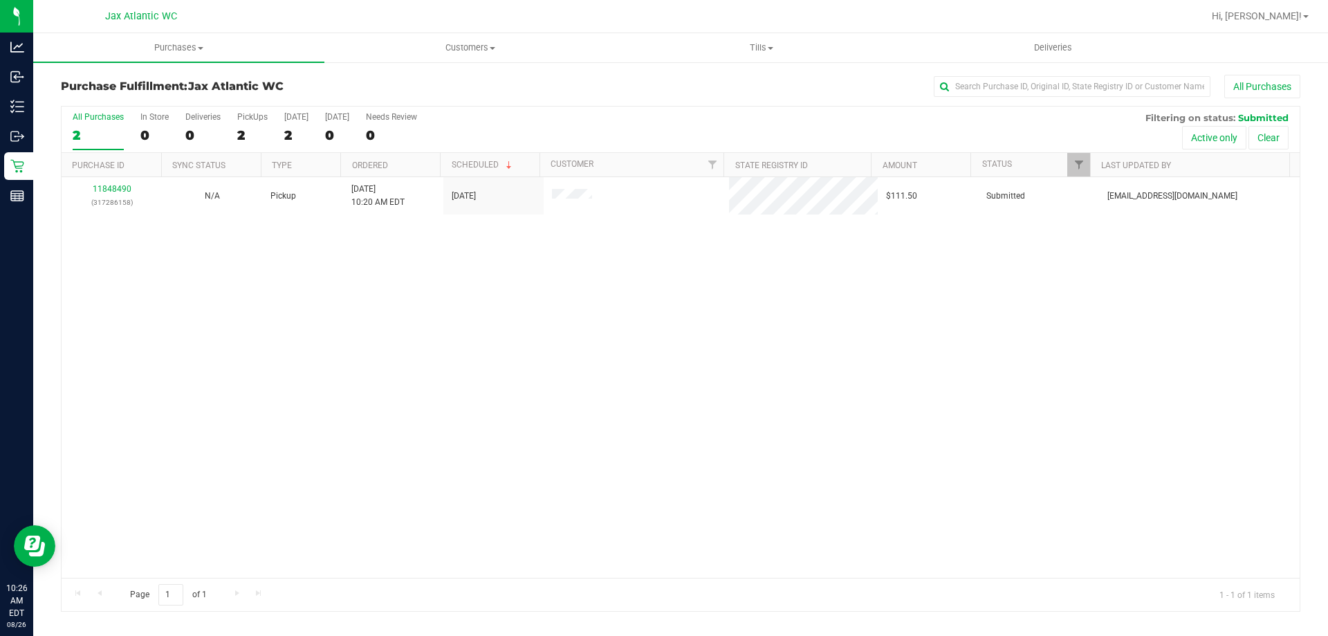
click at [519, 374] on div "11848490 (317286158) N/A Pickup [DATE] 10:20 AM EDT 8/26/2025 $111.50 Submitted…" at bounding box center [681, 377] width 1238 height 400
